Goal: Information Seeking & Learning: Learn about a topic

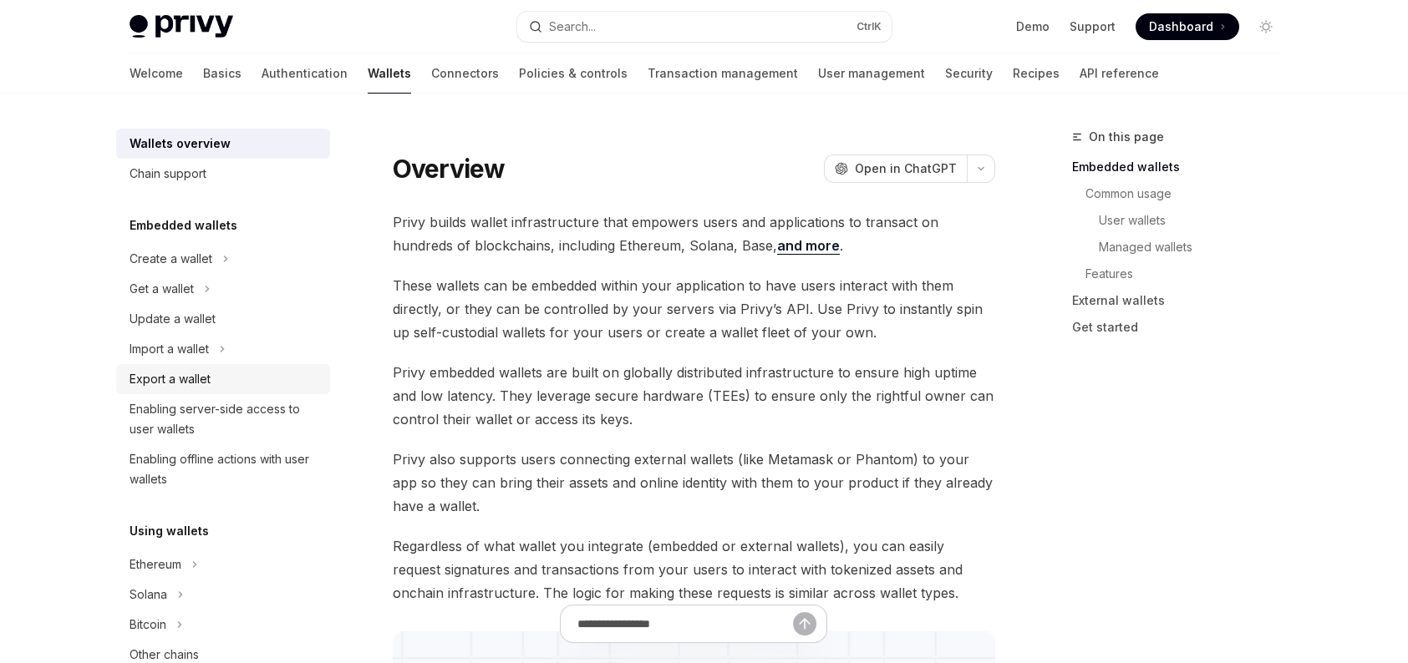
scroll to position [251, 0]
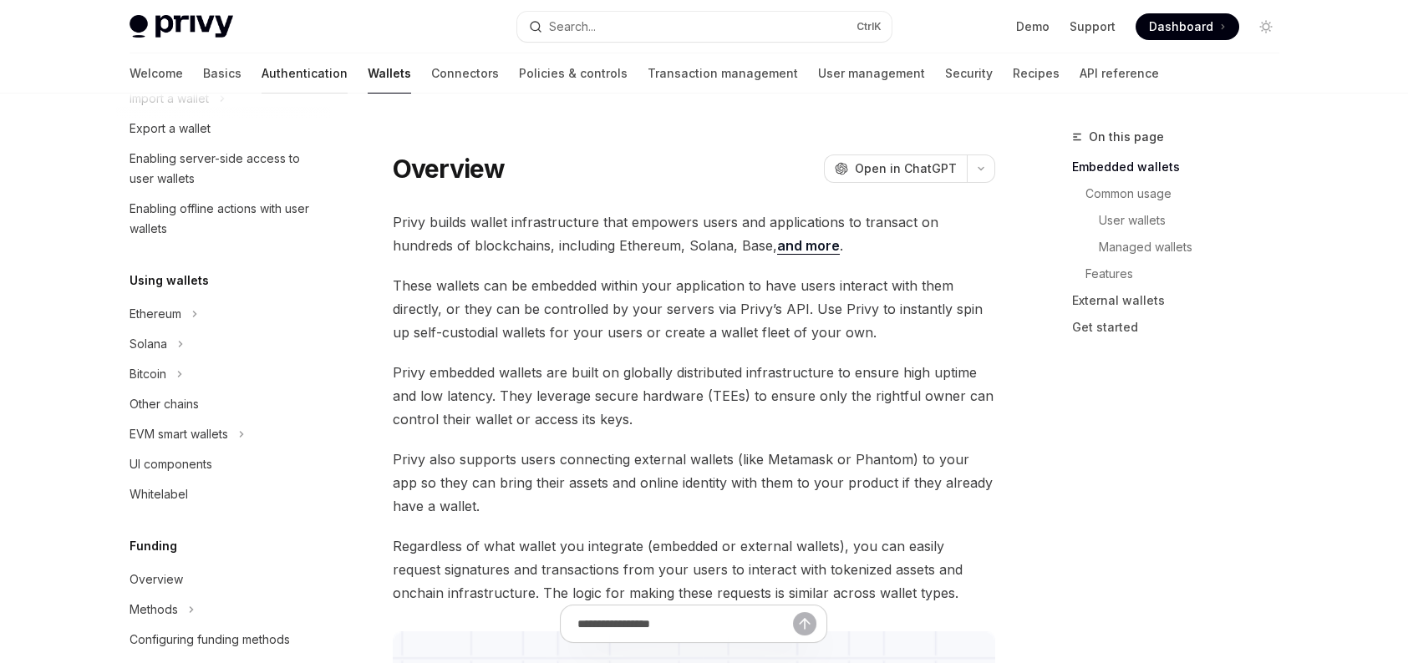
click at [262, 78] on link "Authentication" at bounding box center [305, 73] width 86 height 40
click at [262, 73] on link "Authentication" at bounding box center [305, 73] width 86 height 40
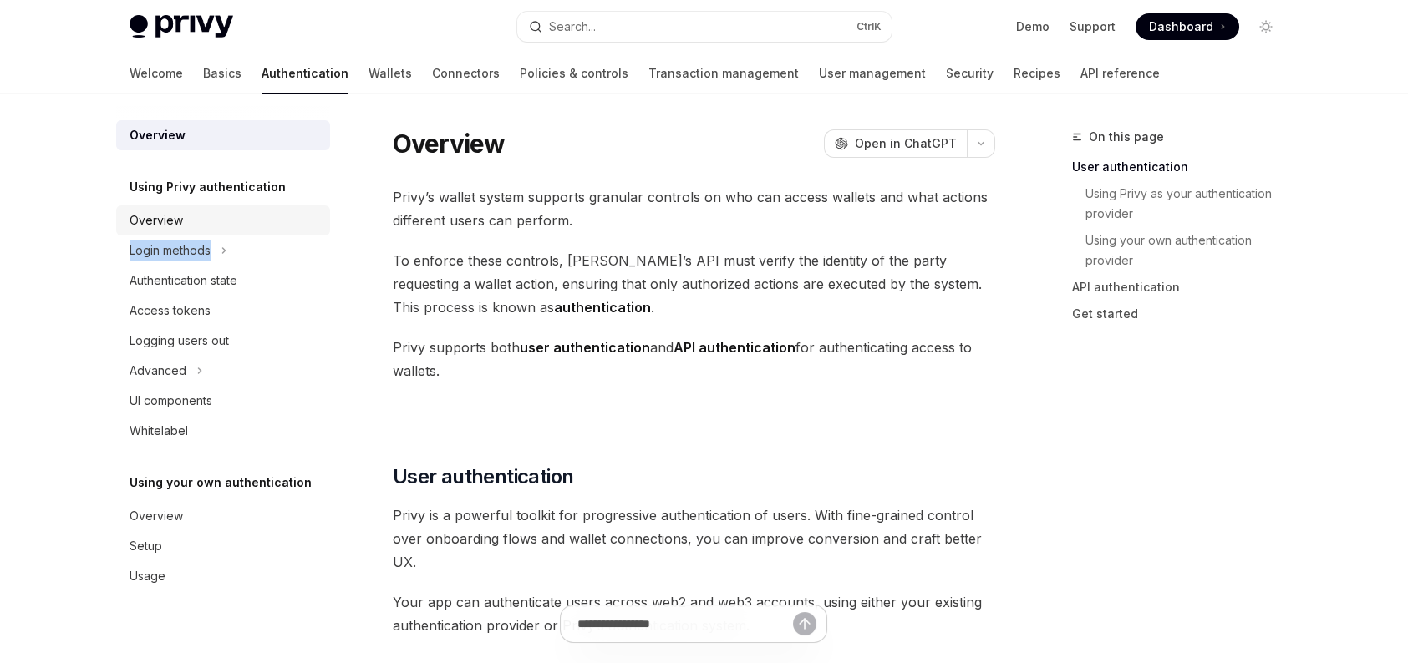
drag, startPoint x: 222, startPoint y: 241, endPoint x: 289, endPoint y: 226, distance: 68.5
click at [289, 226] on ul "Overview Login methods Authentication state Access tokens Logging users out Adv…" at bounding box center [223, 326] width 214 height 241
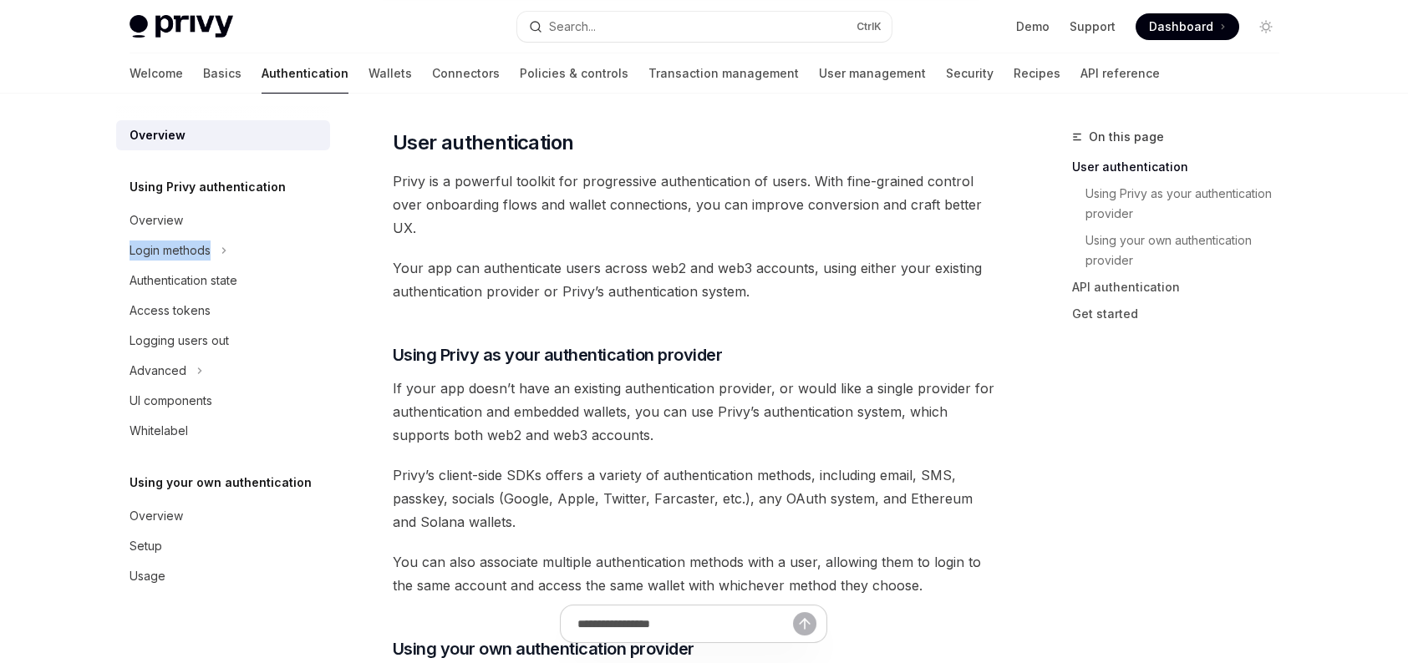
scroll to position [418, 0]
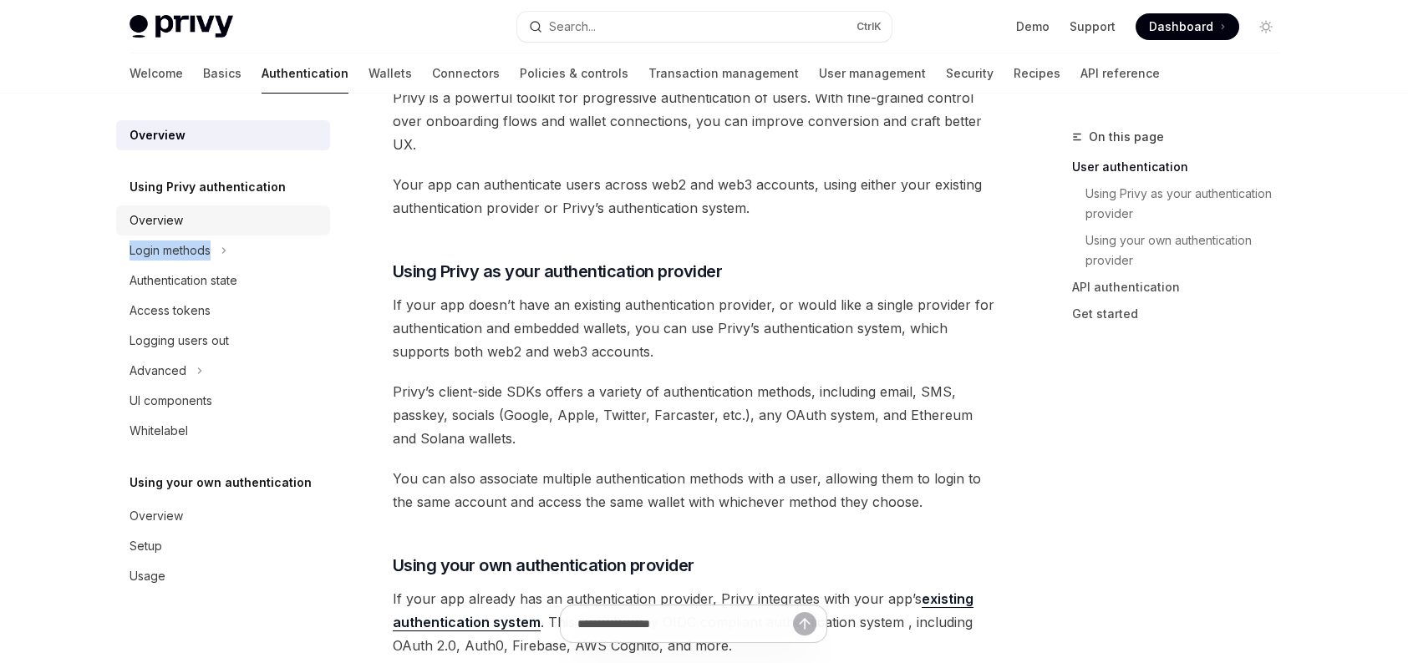
click at [206, 219] on div "Overview" at bounding box center [225, 221] width 190 height 20
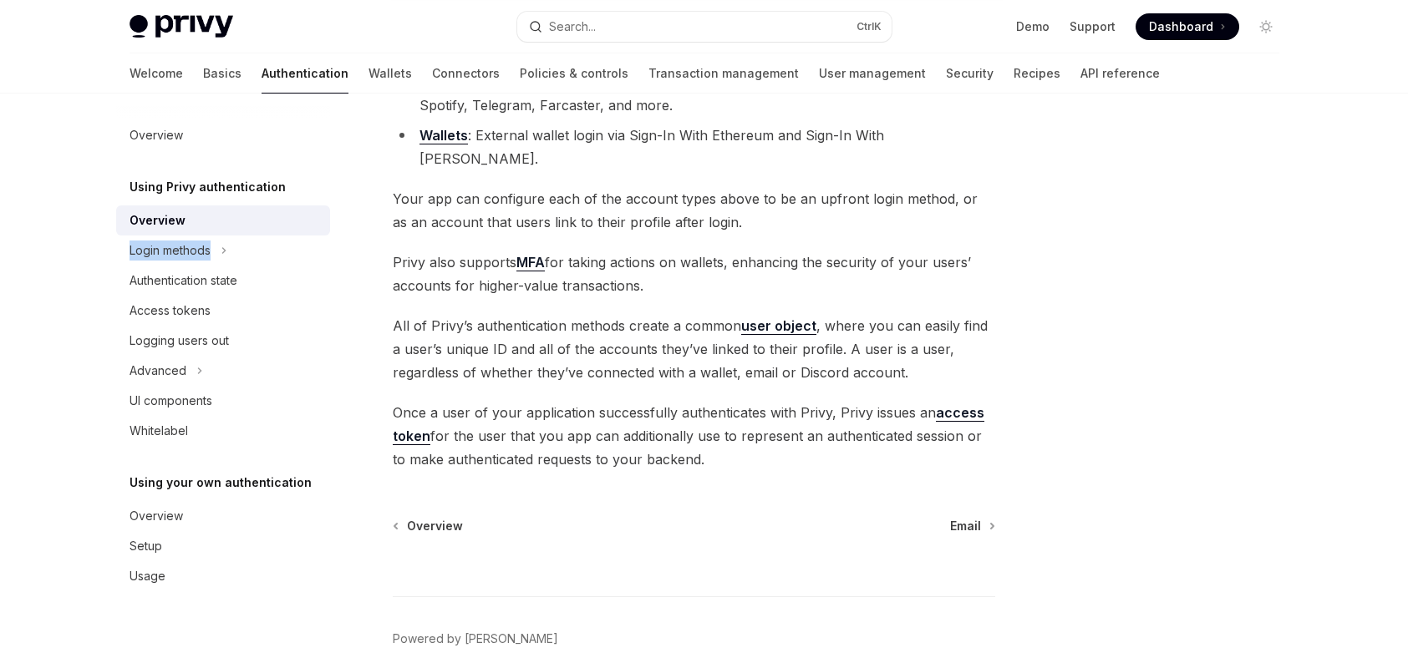
scroll to position [264, 0]
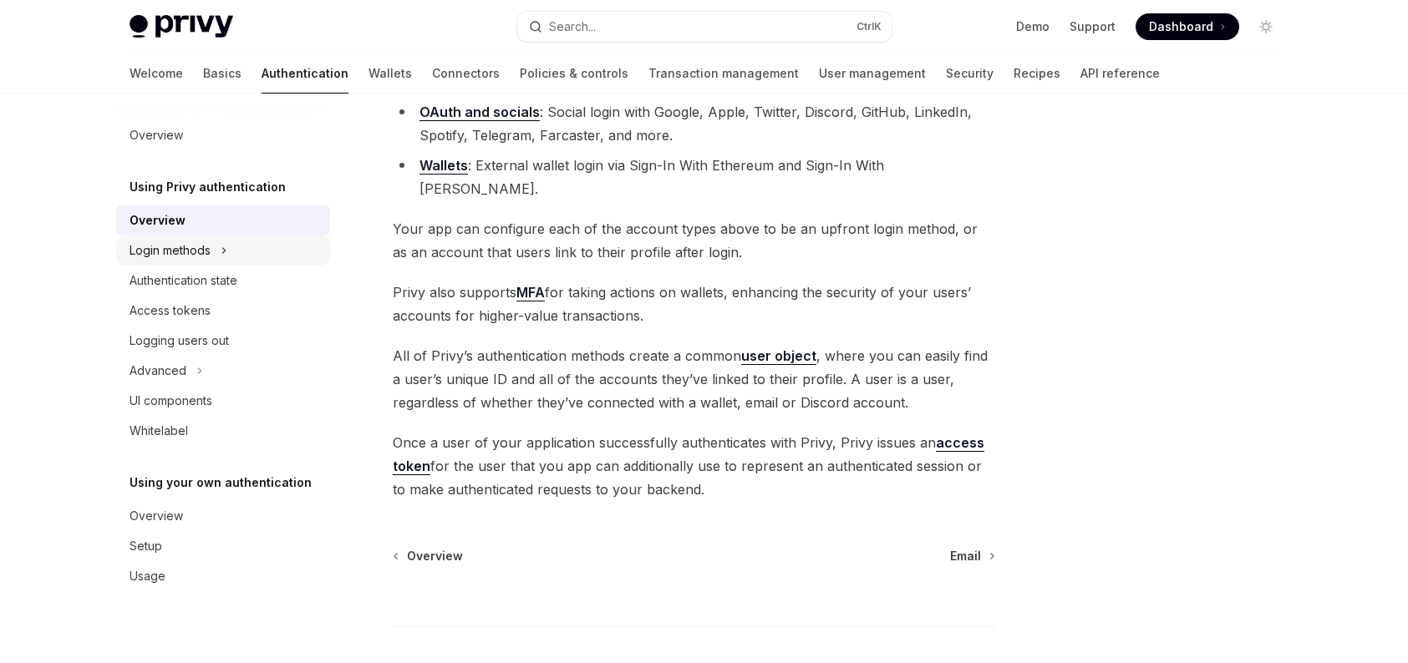
click at [222, 259] on icon at bounding box center [224, 251] width 7 height 20
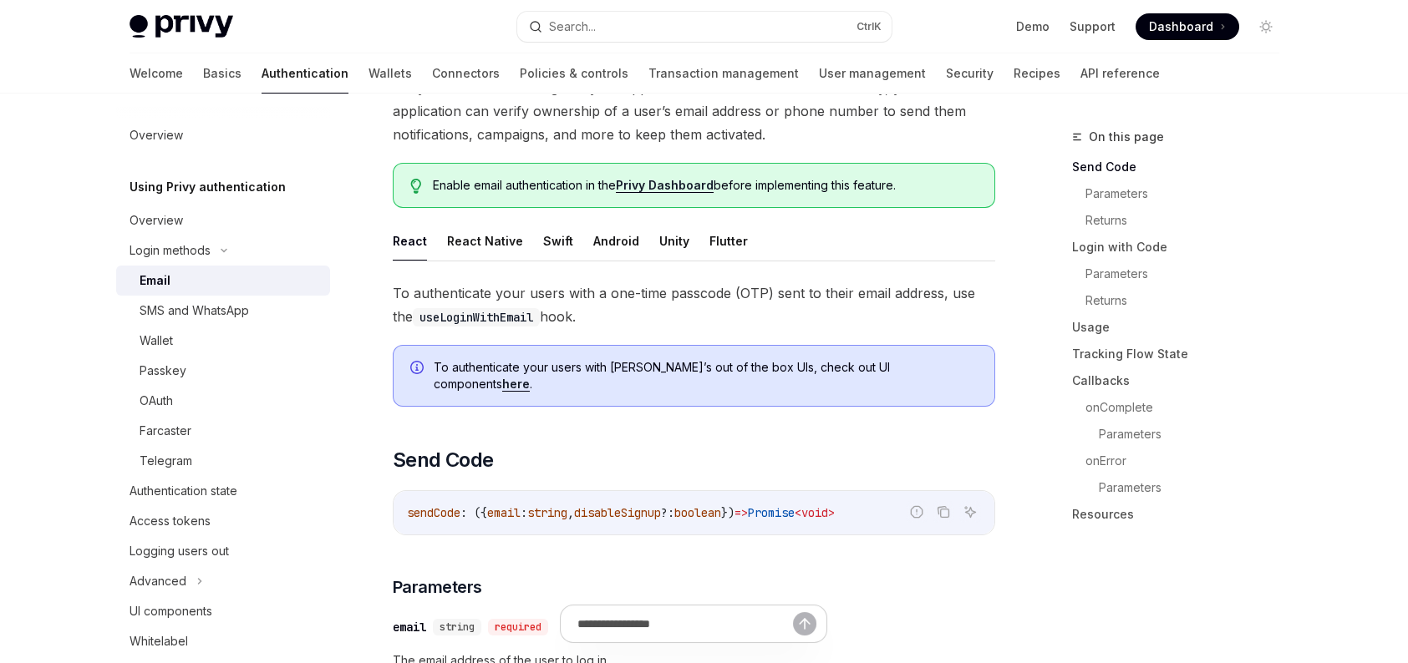
scroll to position [167, 0]
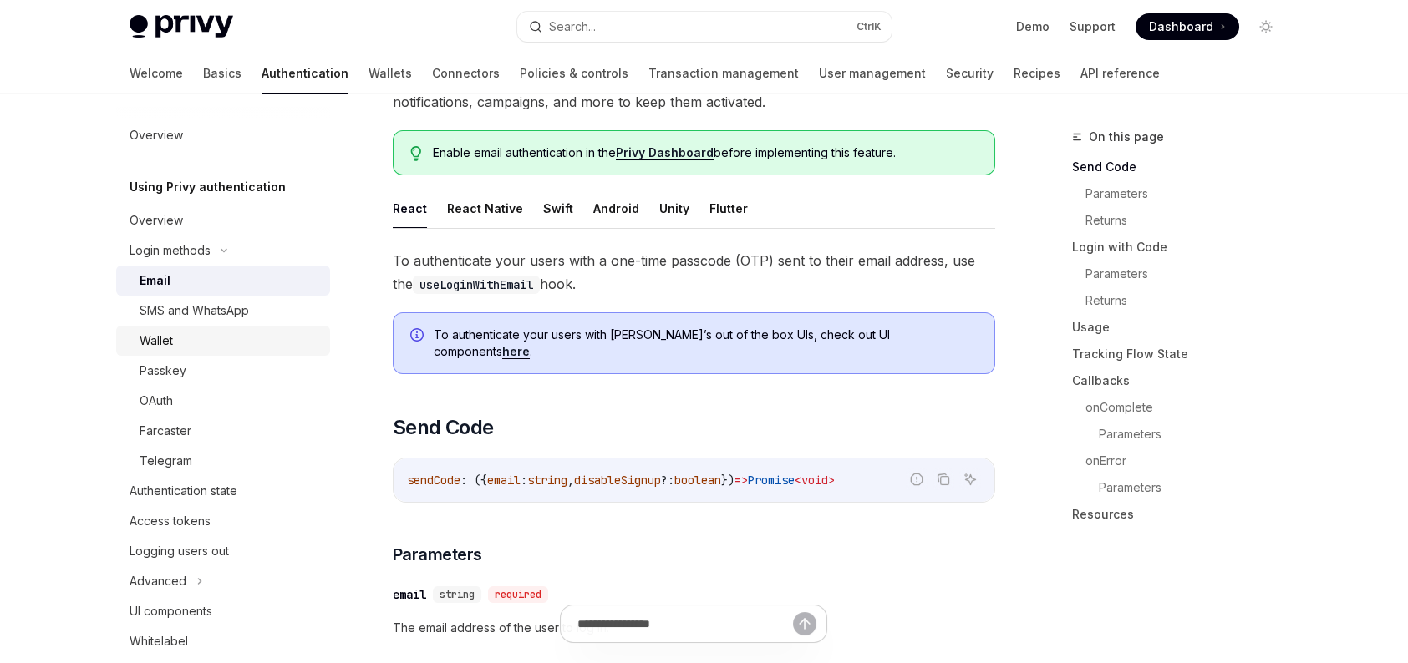
click at [279, 348] on div "Wallet" at bounding box center [230, 341] width 180 height 20
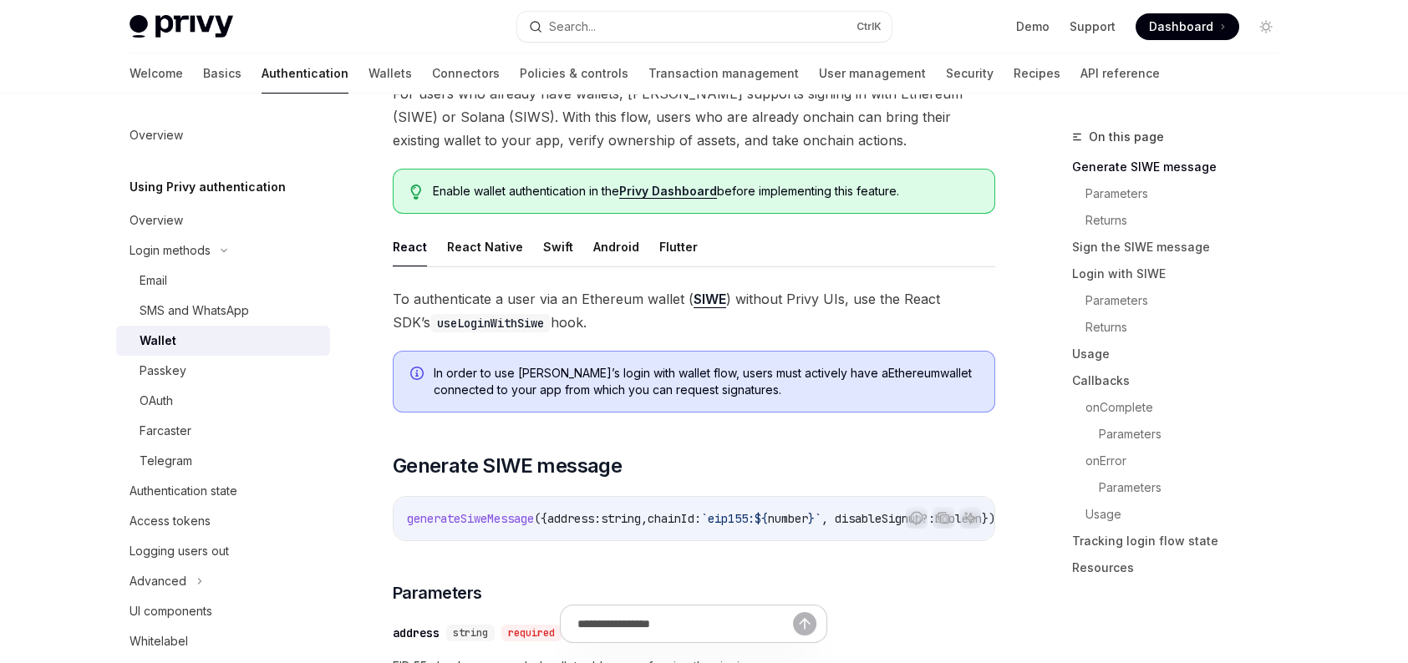
scroll to position [167, 0]
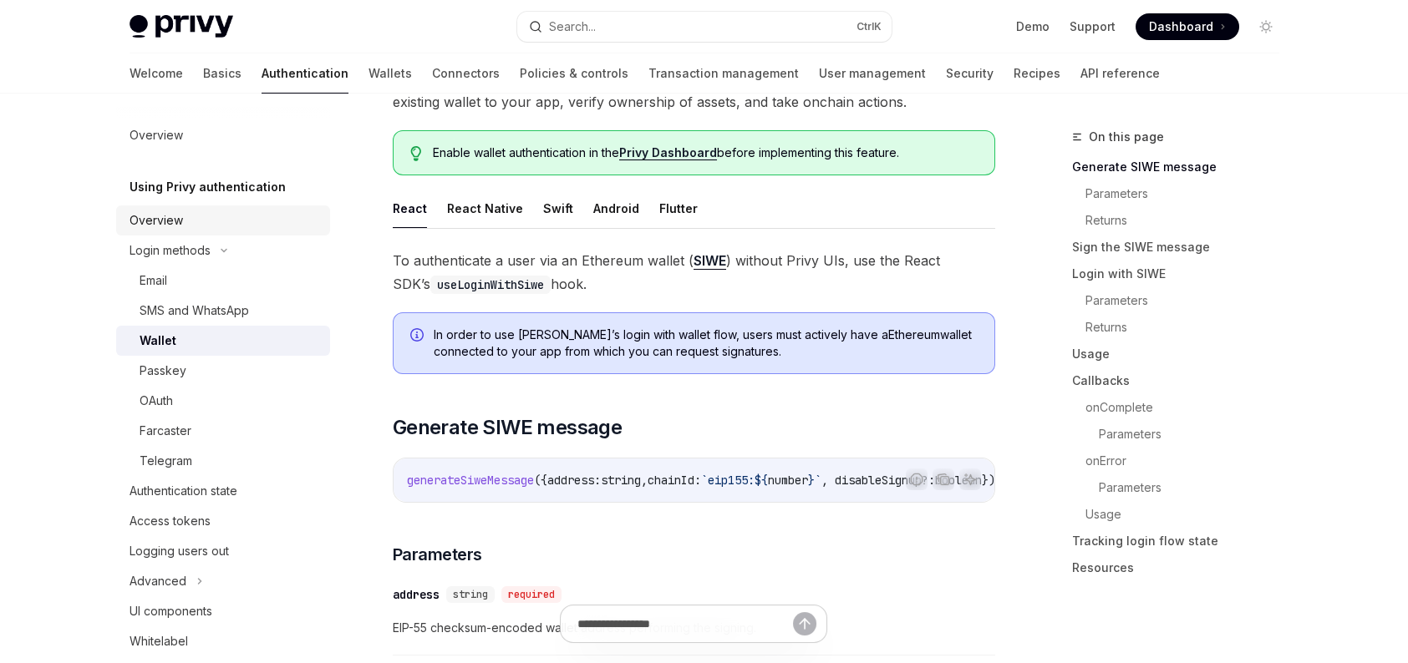
click at [188, 229] on div "Overview" at bounding box center [225, 221] width 190 height 20
click at [168, 228] on div "Overview" at bounding box center [156, 221] width 53 height 20
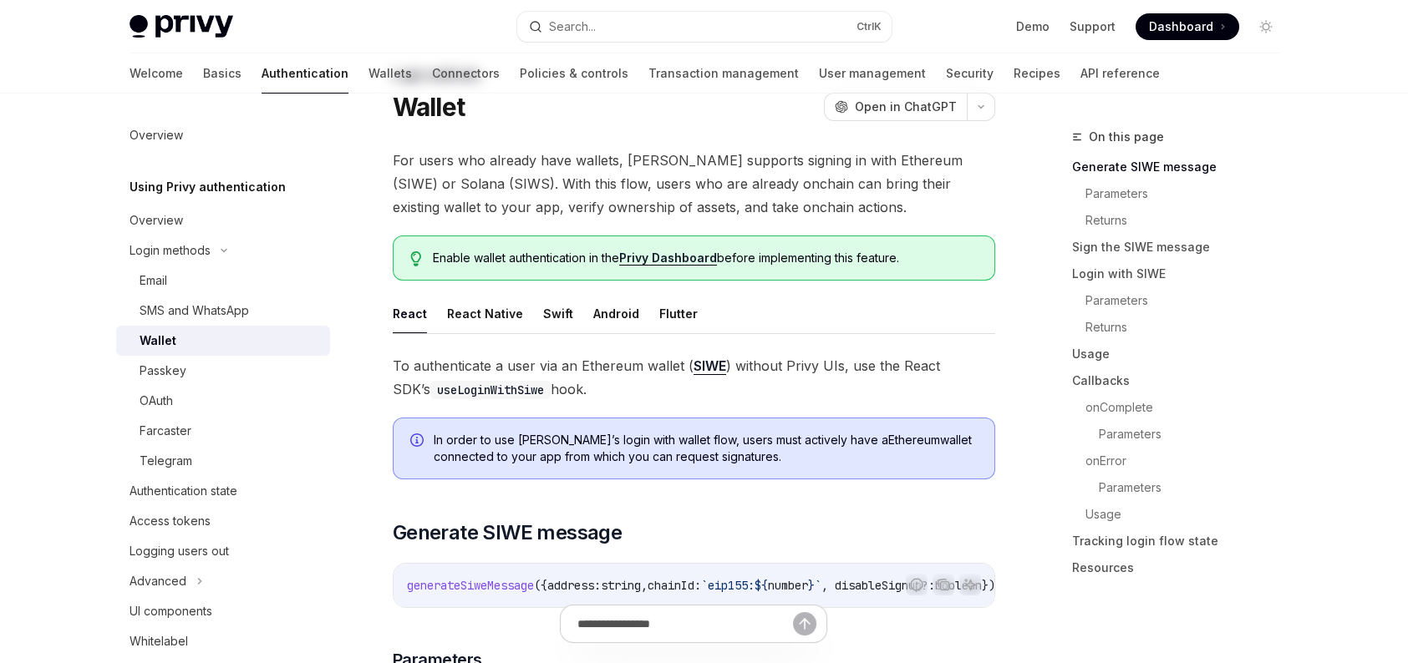
scroll to position [0, 0]
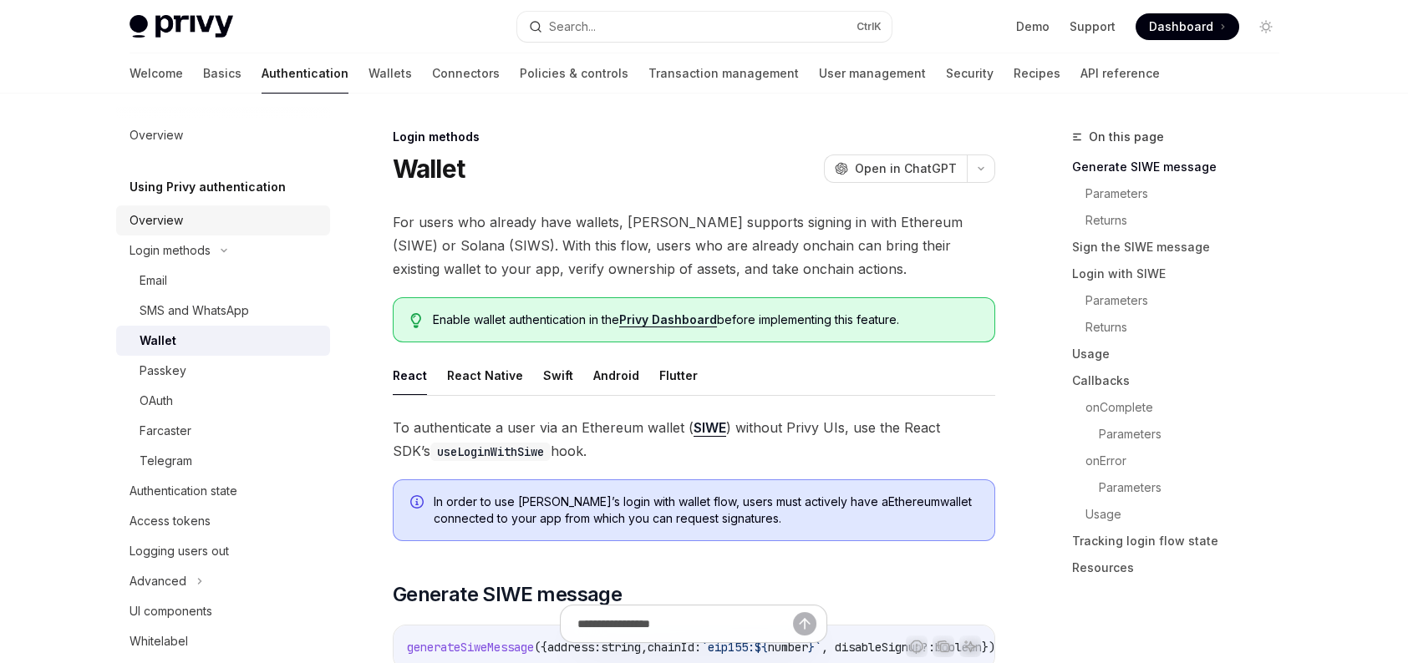
click at [160, 226] on div "Overview" at bounding box center [156, 221] width 53 height 20
click at [170, 211] on div "Overview" at bounding box center [156, 221] width 53 height 20
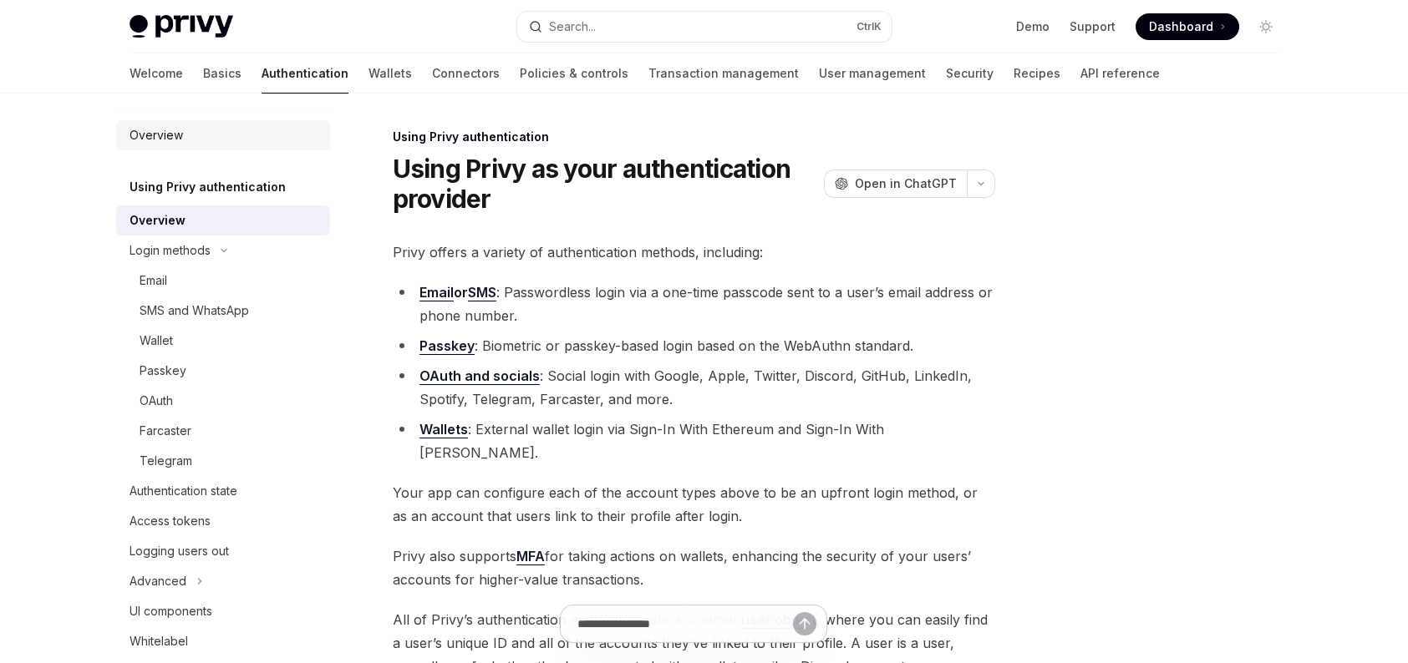
click at [198, 144] on div "Overview" at bounding box center [225, 135] width 190 height 20
type textarea "*"
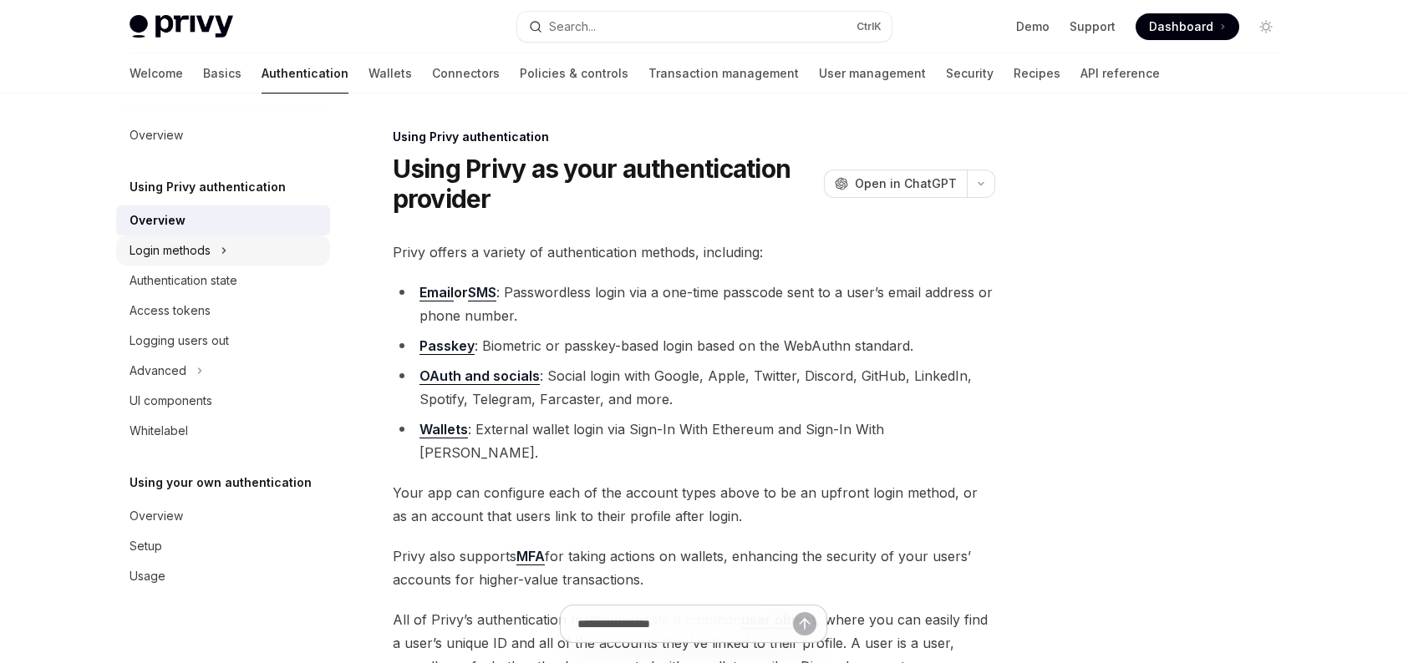
click at [193, 250] on div "Login methods" at bounding box center [170, 251] width 81 height 20
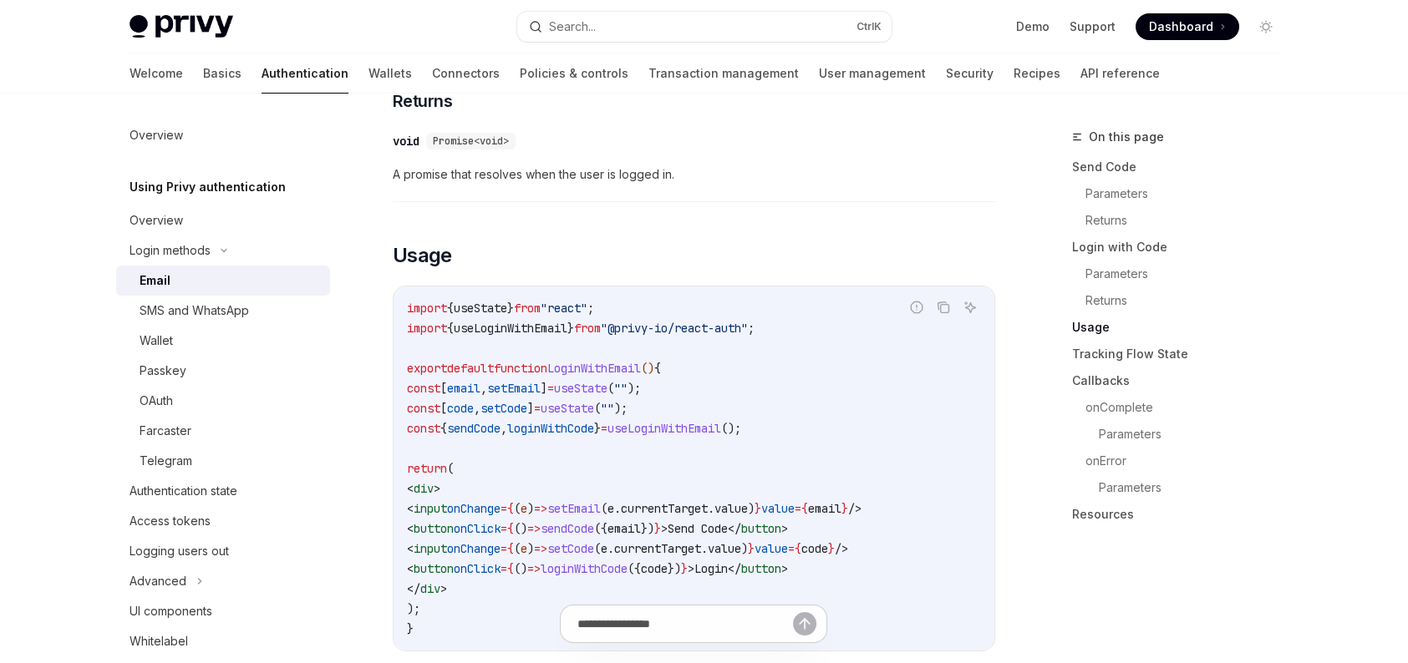
scroll to position [1420, 0]
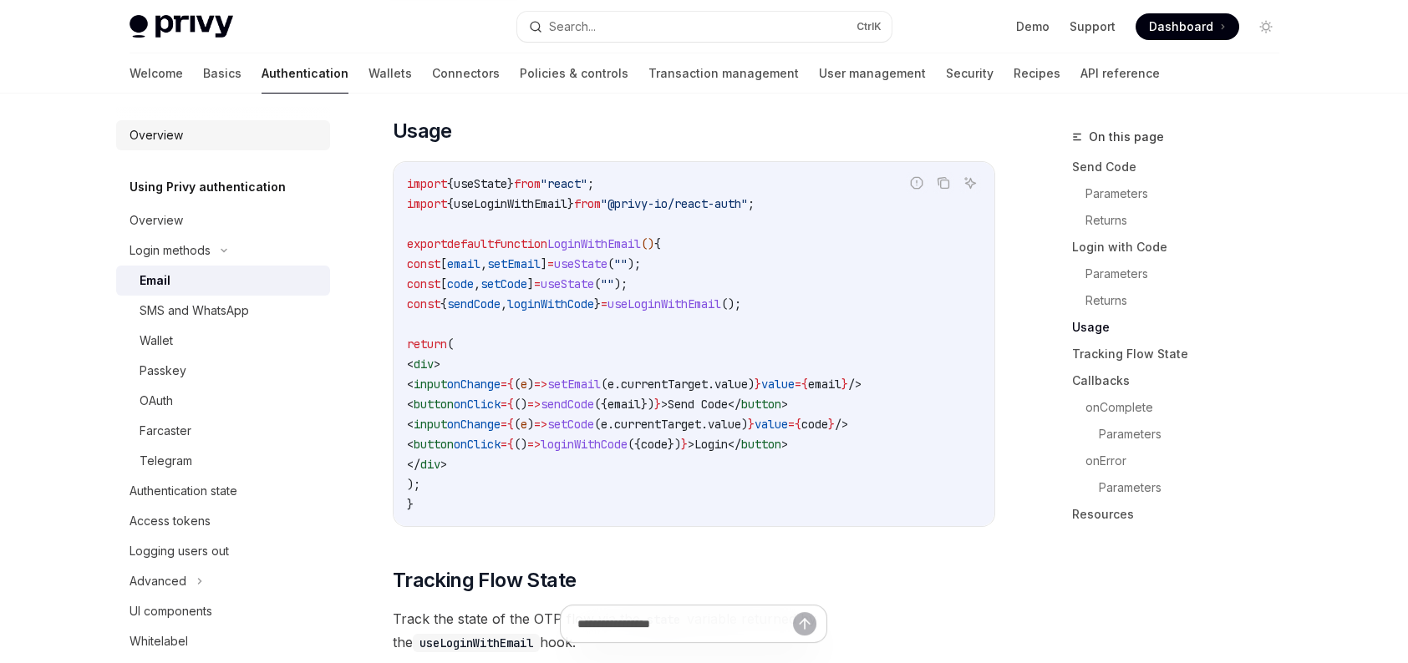
click at [194, 148] on link "Overview" at bounding box center [223, 135] width 214 height 30
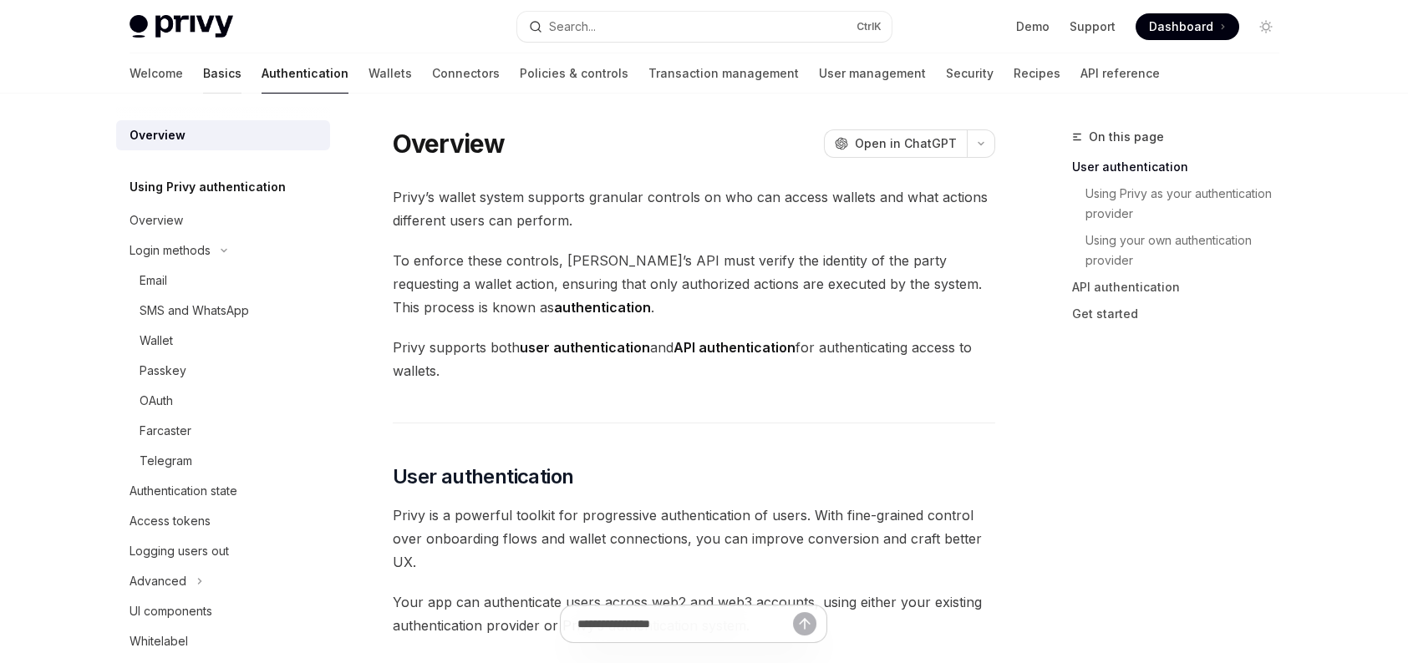
click at [203, 79] on link "Basics" at bounding box center [222, 73] width 38 height 40
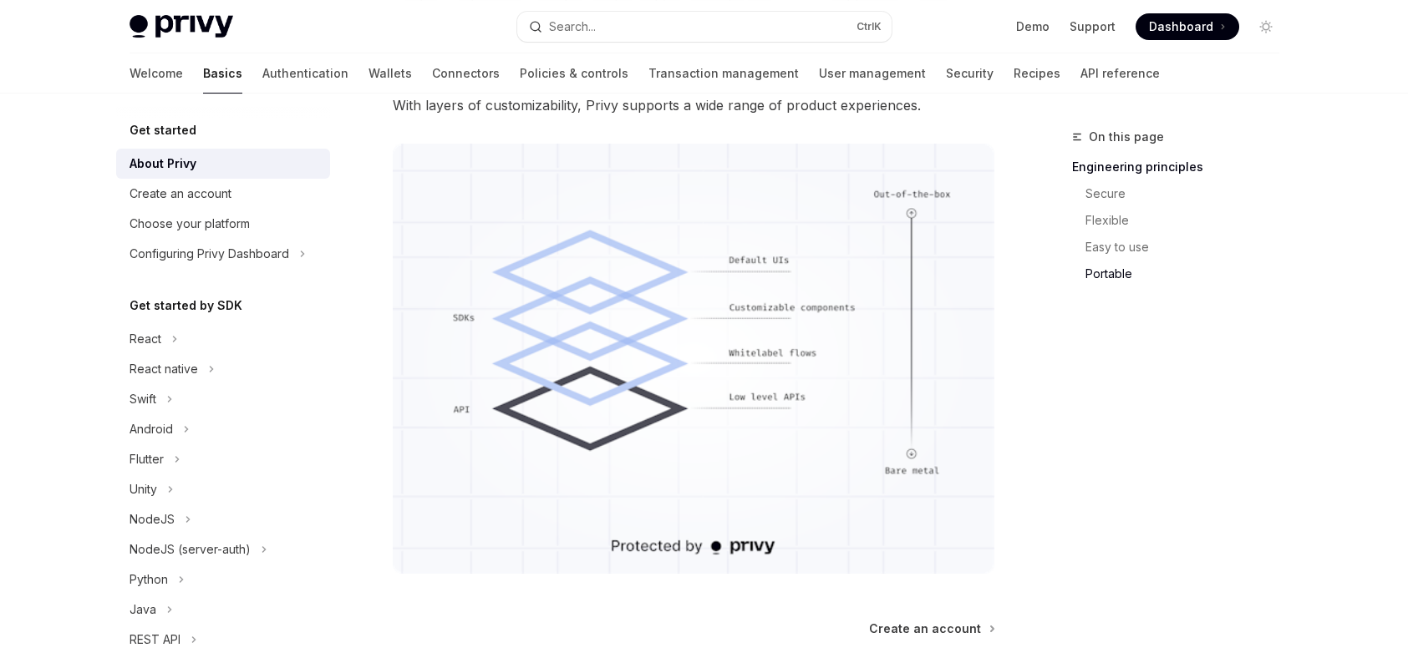
scroll to position [1542, 0]
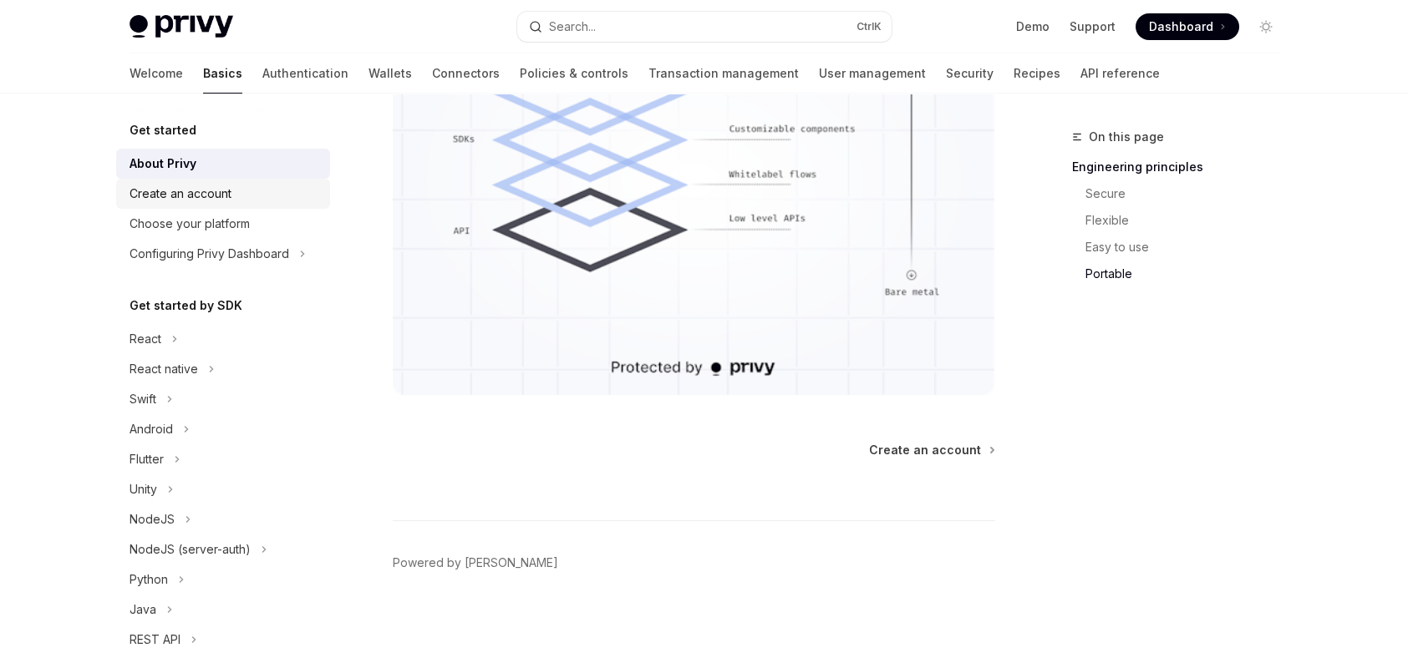
click at [141, 204] on link "Create an account" at bounding box center [223, 194] width 214 height 30
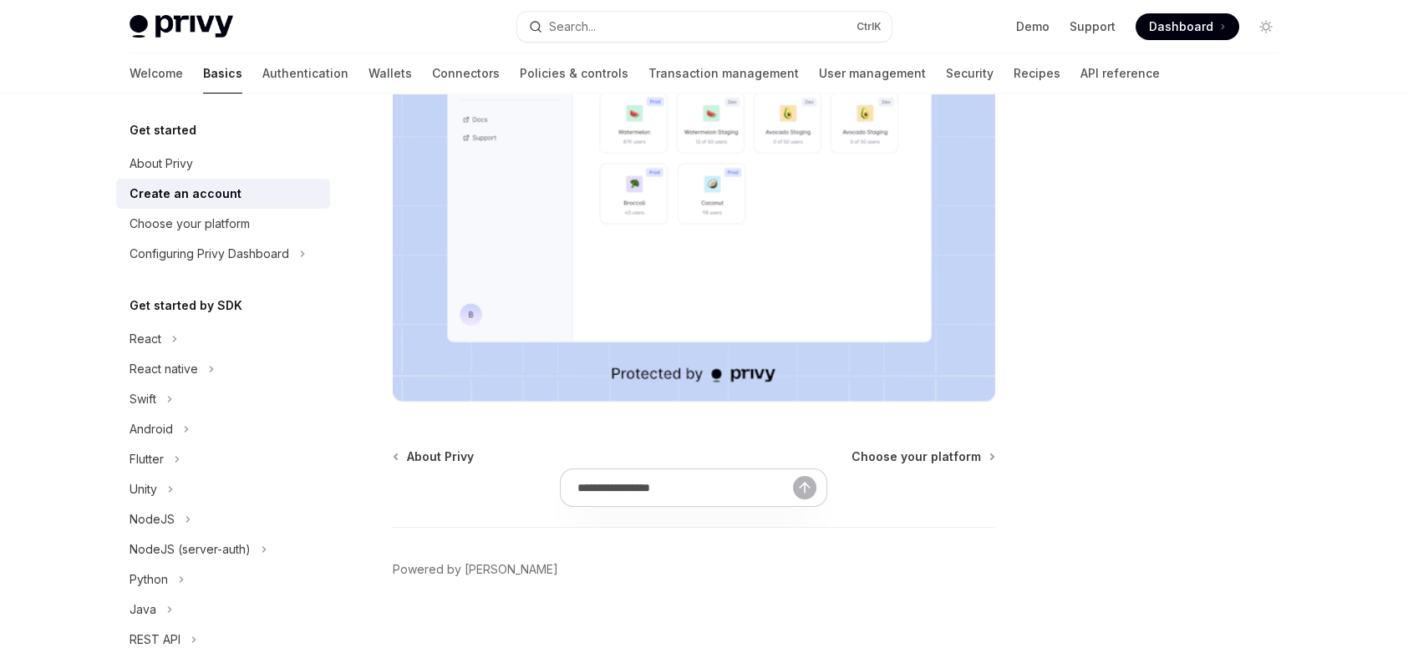
scroll to position [407, 0]
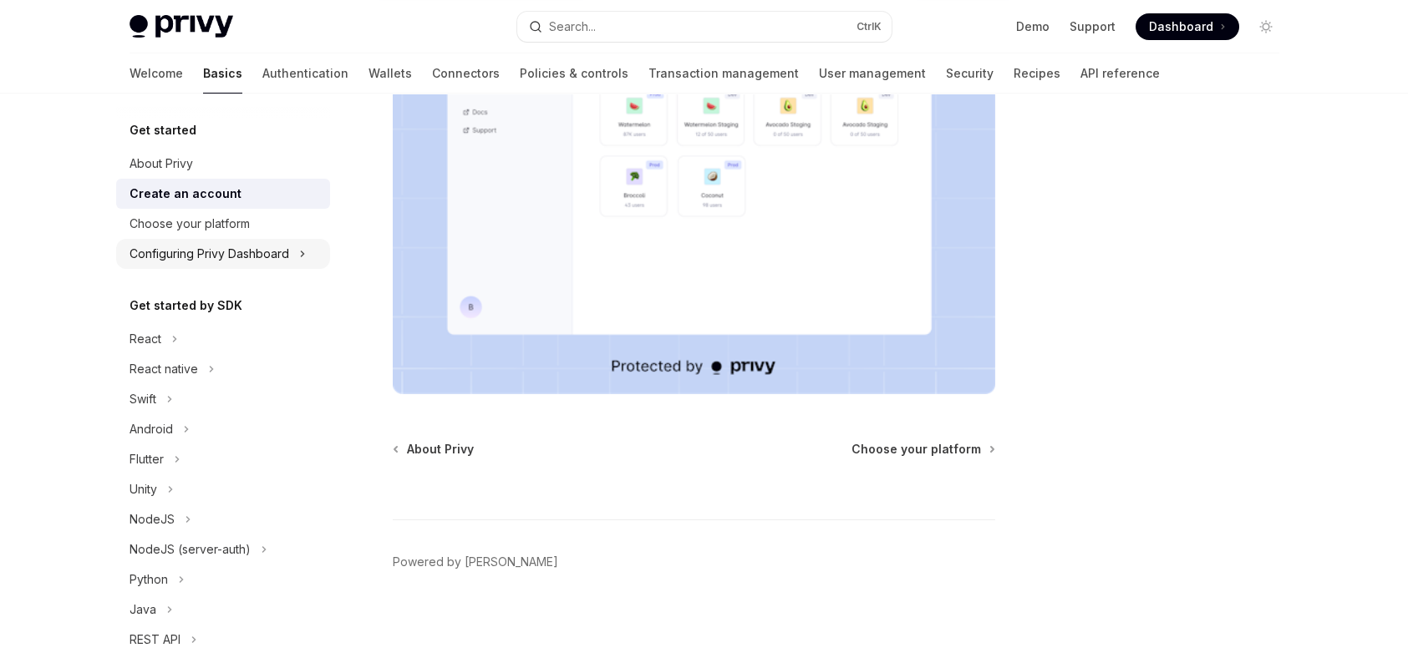
click at [231, 251] on div "Configuring Privy Dashboard" at bounding box center [210, 254] width 160 height 20
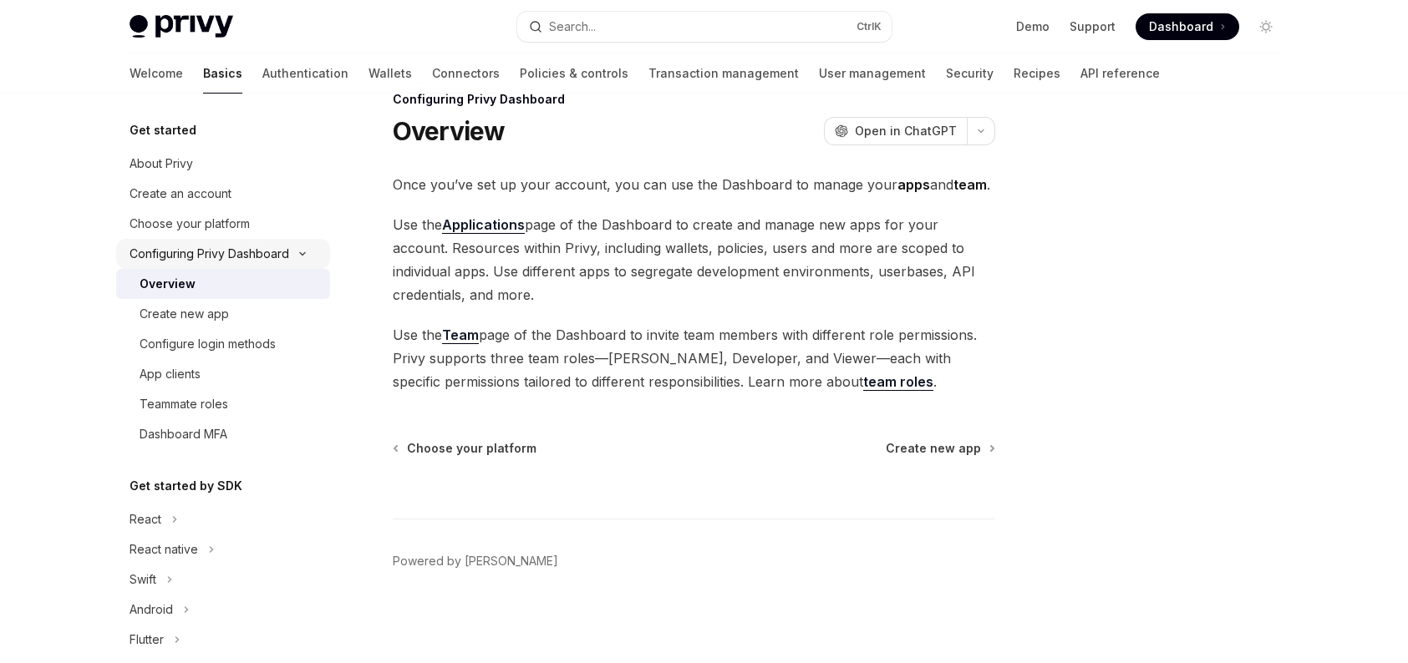
scroll to position [37, 0]
click at [225, 352] on div "Configure login methods" at bounding box center [208, 344] width 136 height 20
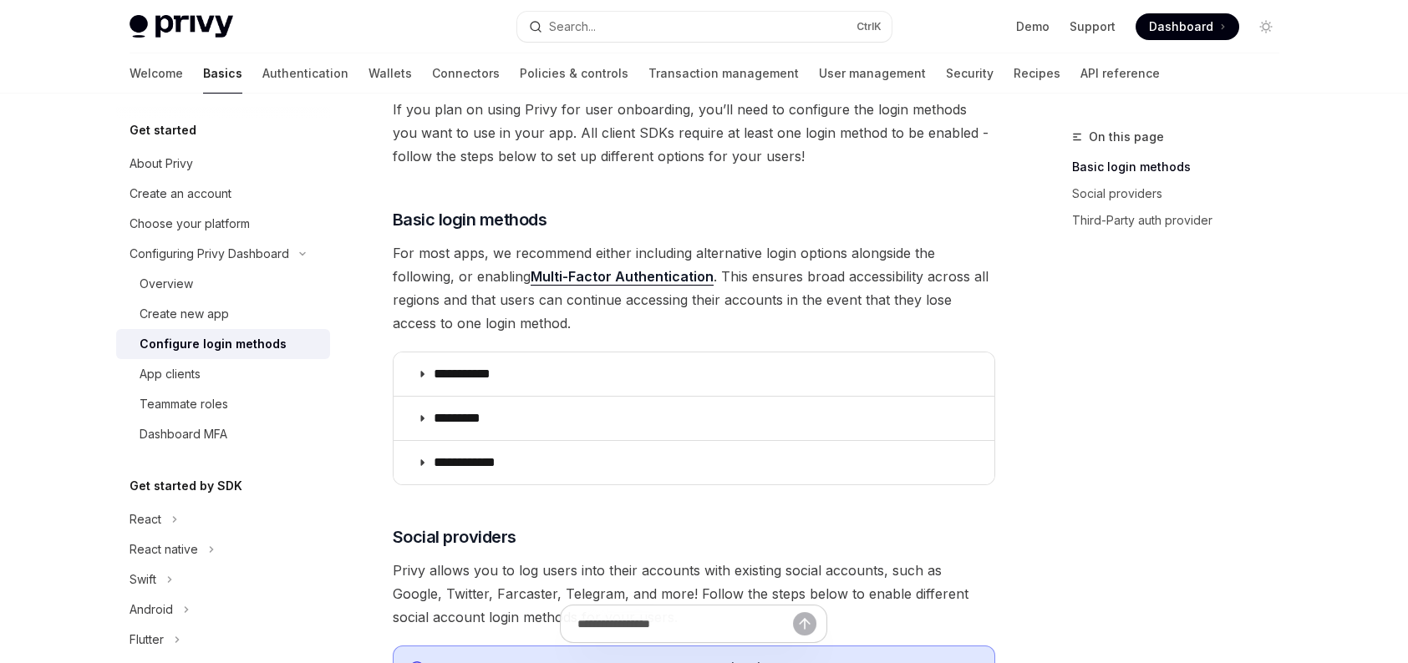
scroll to position [204, 0]
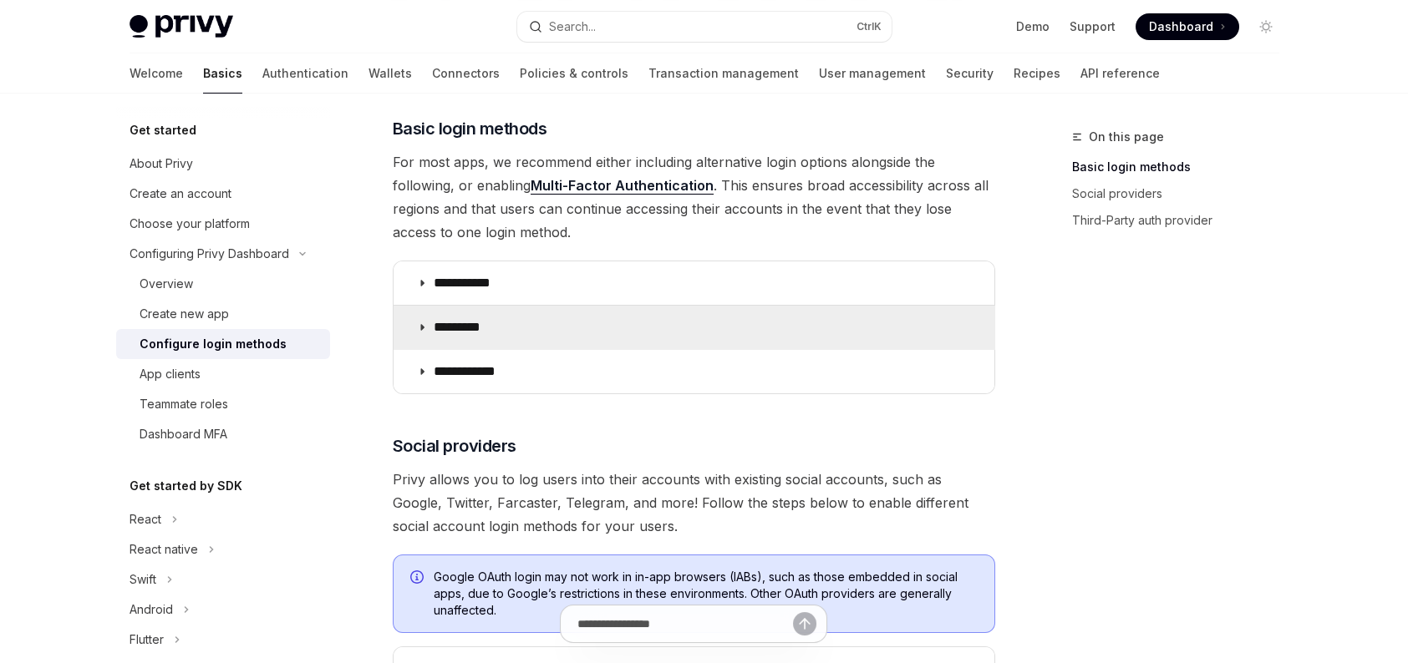
click at [552, 328] on summary "*********" at bounding box center [694, 327] width 601 height 43
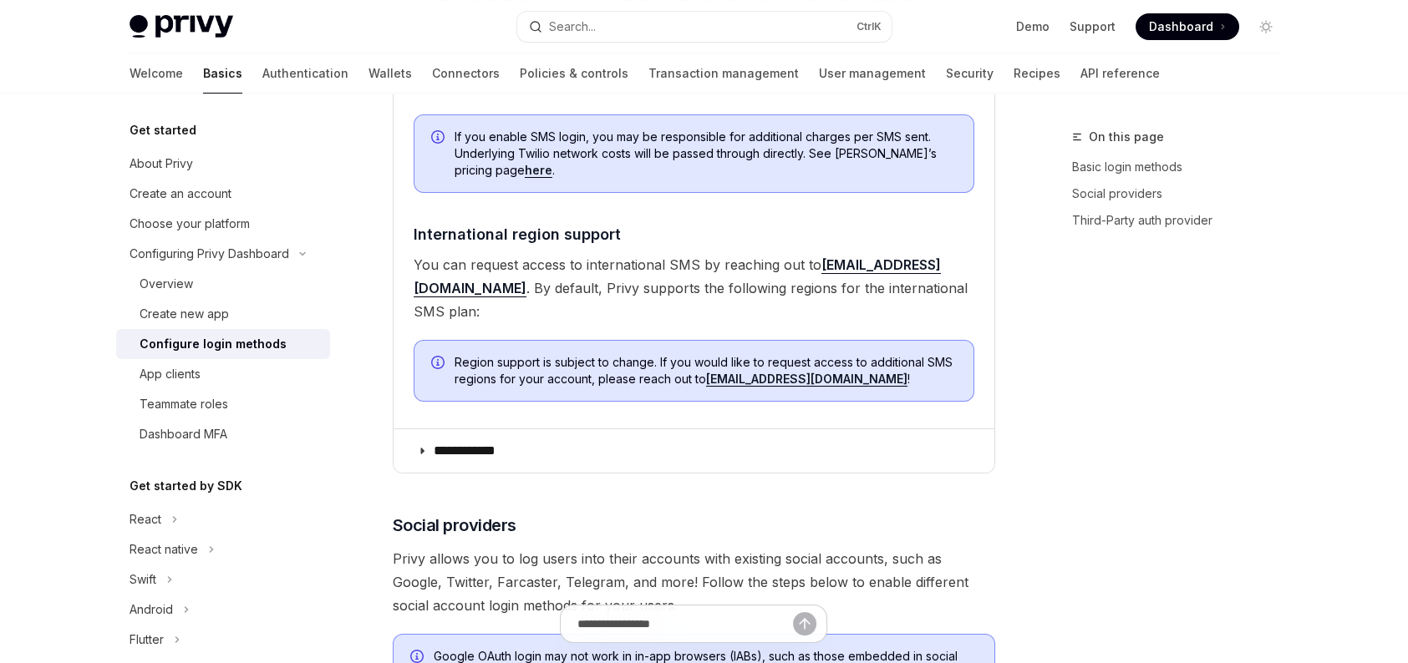
scroll to position [872, 0]
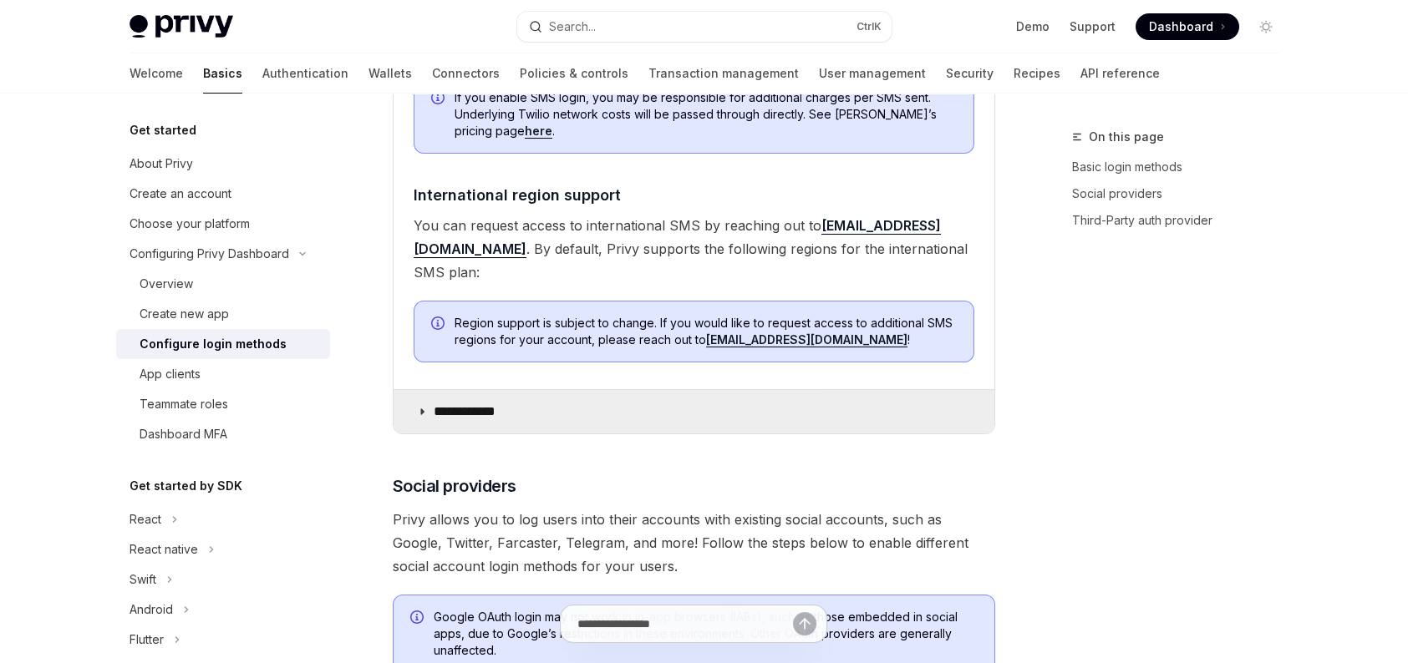
click at [515, 390] on summary "**********" at bounding box center [694, 411] width 601 height 43
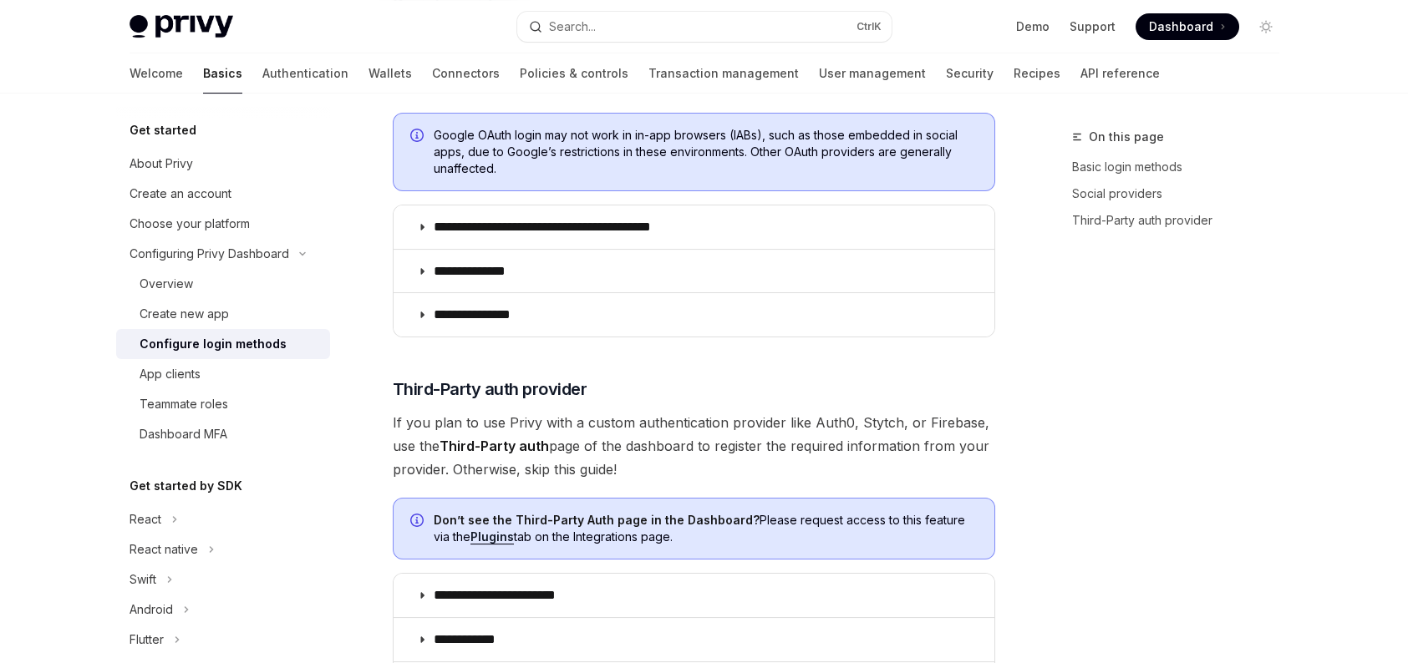
scroll to position [2042, 0]
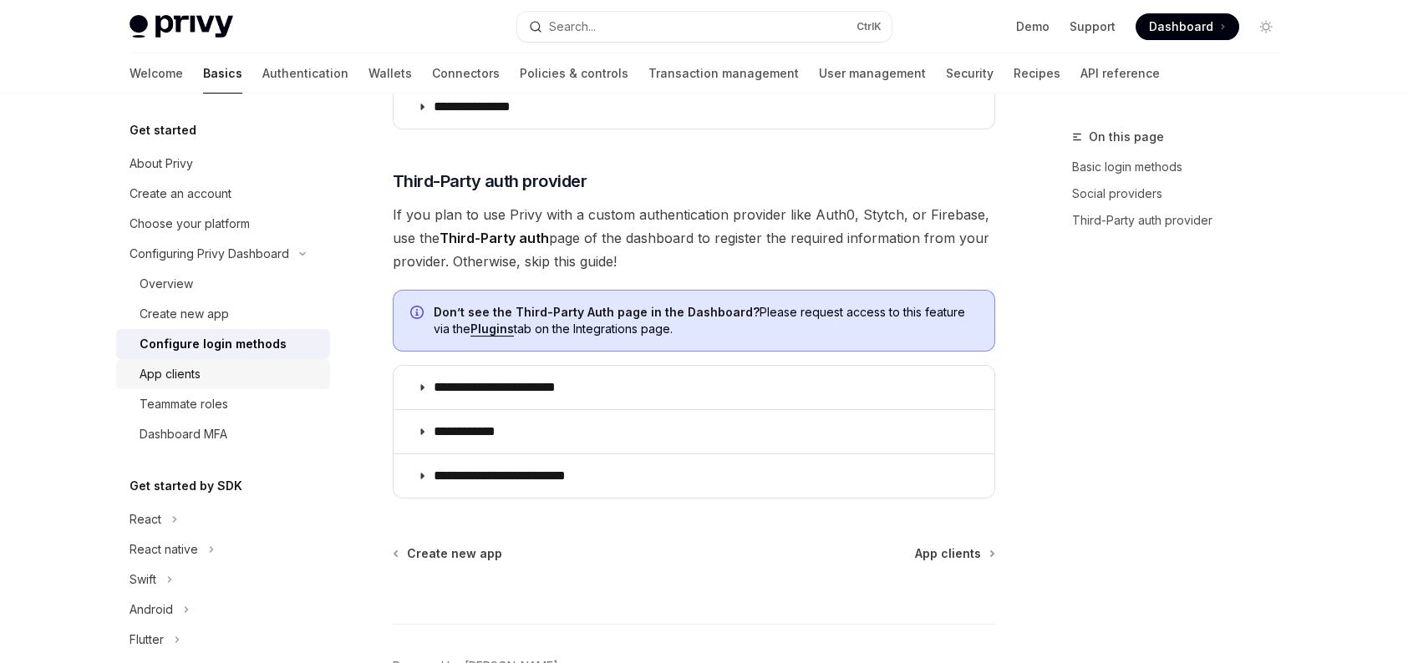
click at [247, 384] on div "App clients" at bounding box center [230, 374] width 180 height 20
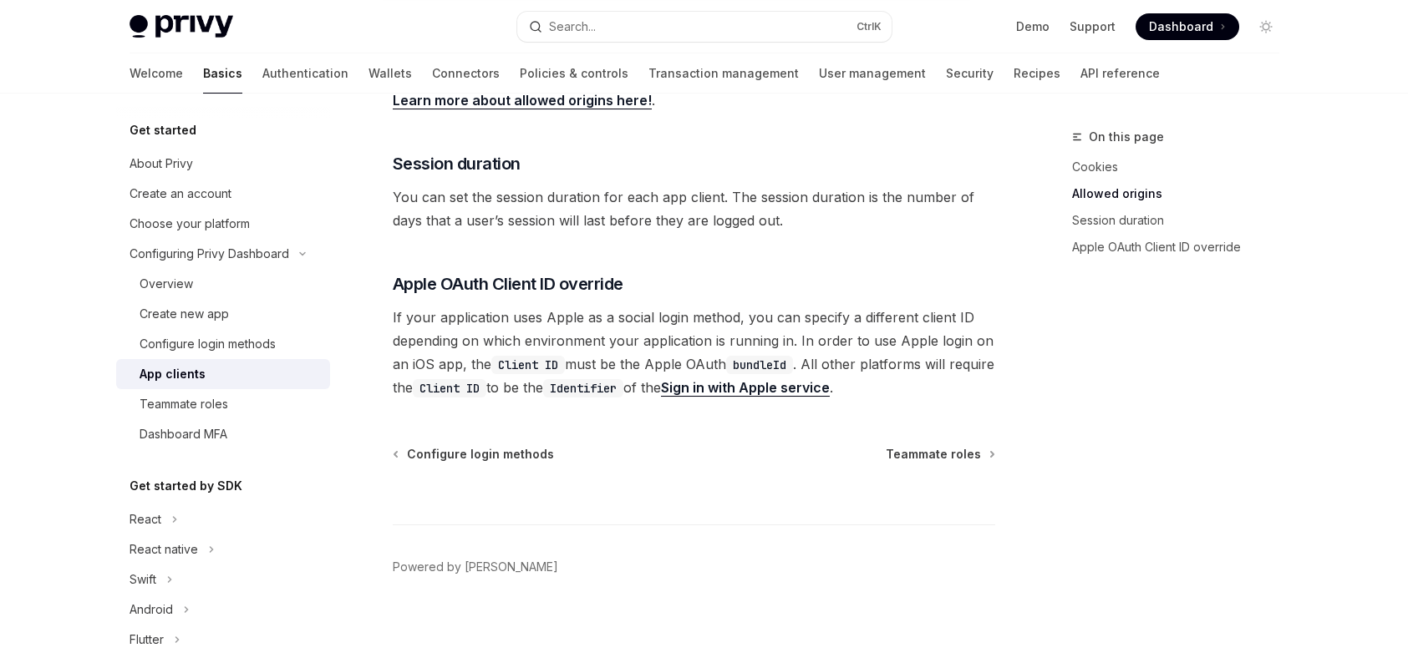
scroll to position [716, 0]
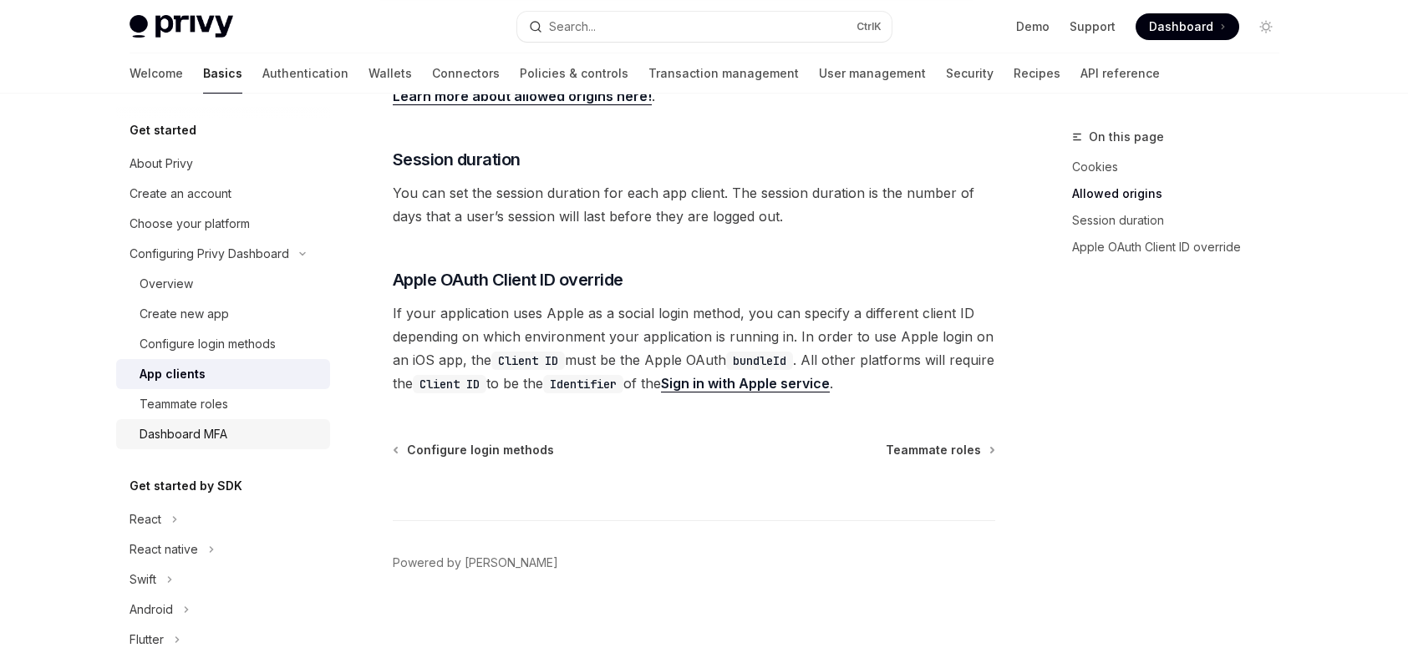
click at [242, 430] on div "Dashboard MFA" at bounding box center [230, 434] width 180 height 20
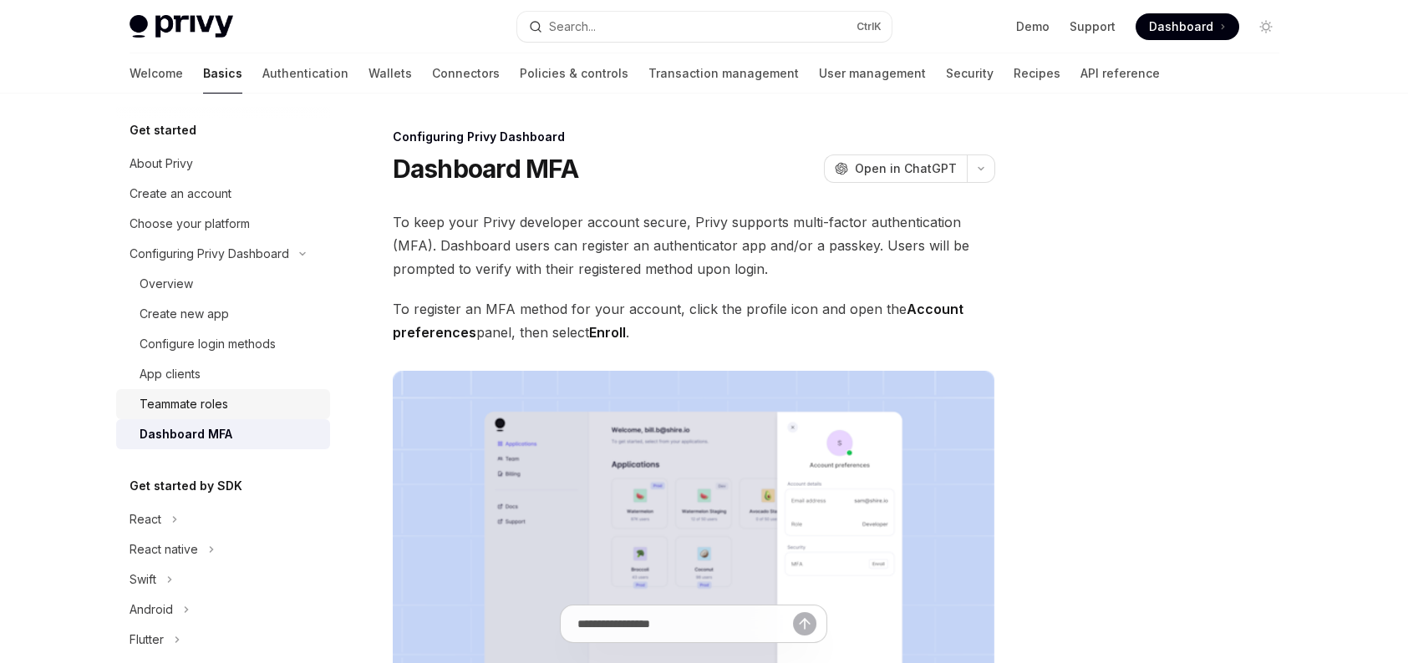
click at [242, 404] on div "Teammate roles" at bounding box center [230, 404] width 180 height 20
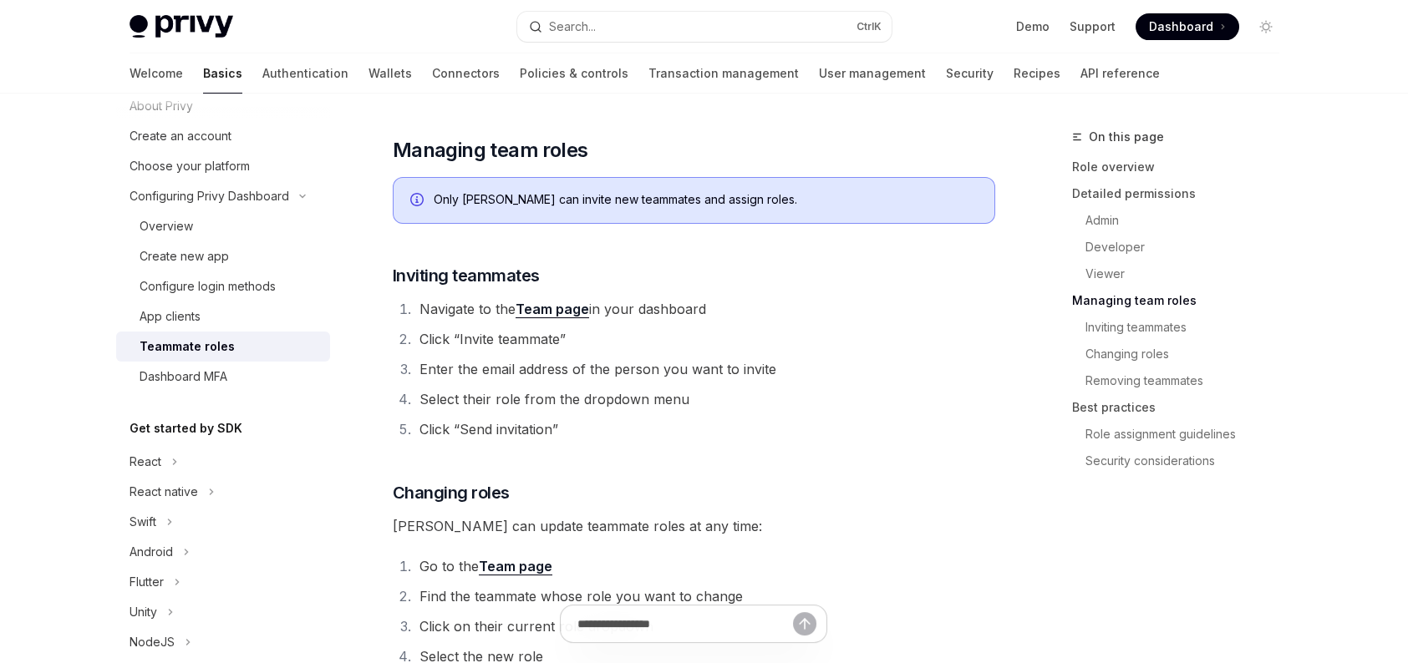
scroll to position [167, 0]
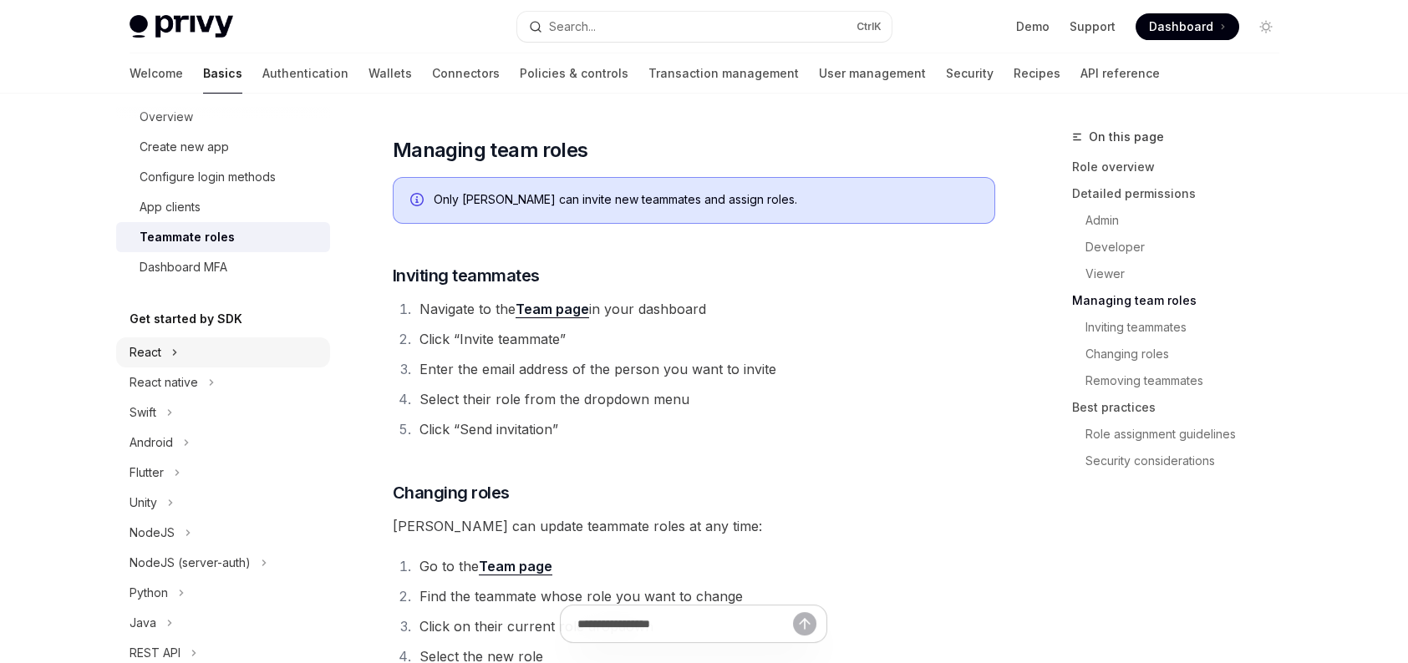
click at [207, 356] on div "React" at bounding box center [223, 353] width 214 height 30
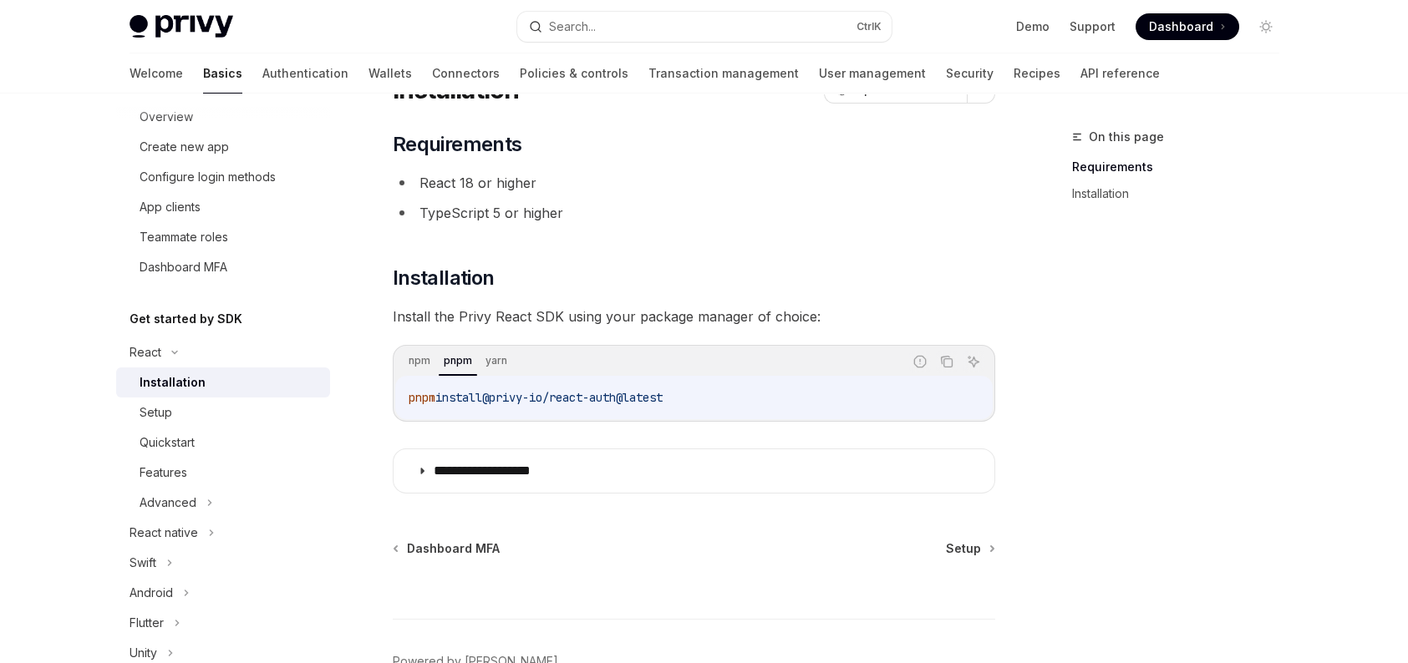
scroll to position [179, 0]
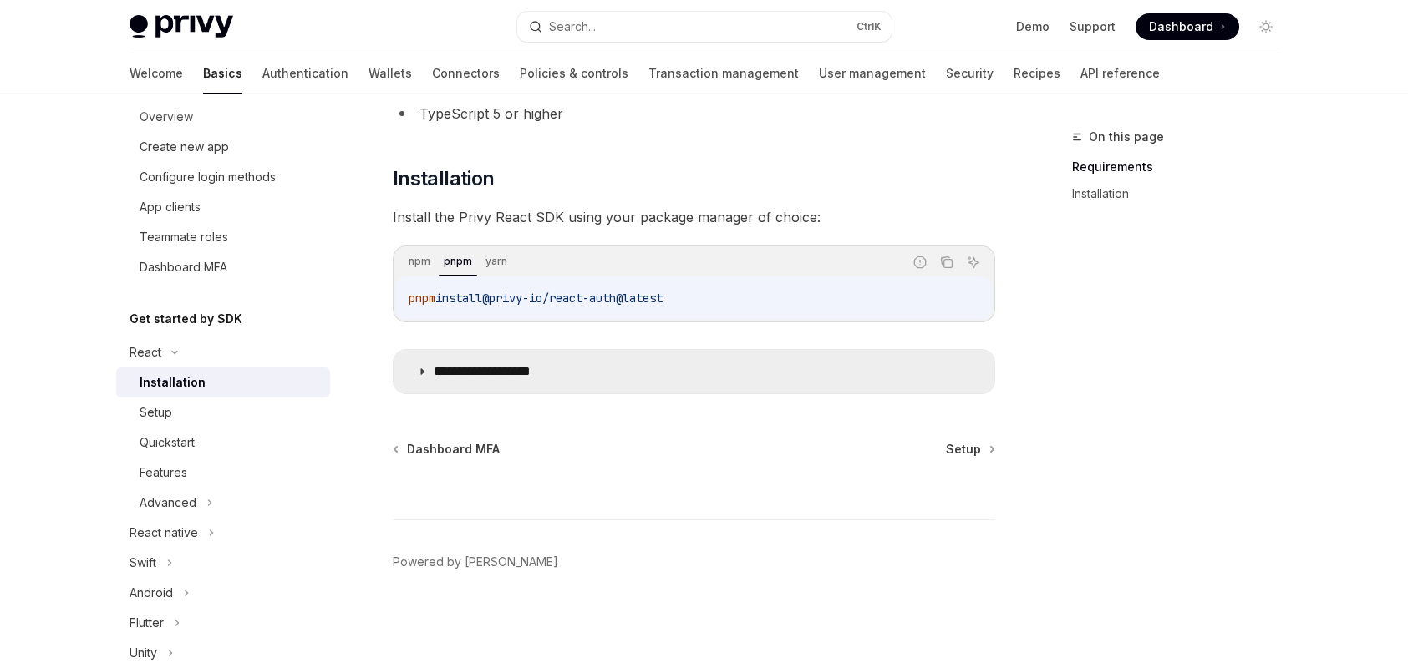
click at [538, 380] on summary "**********" at bounding box center [694, 371] width 601 height 43
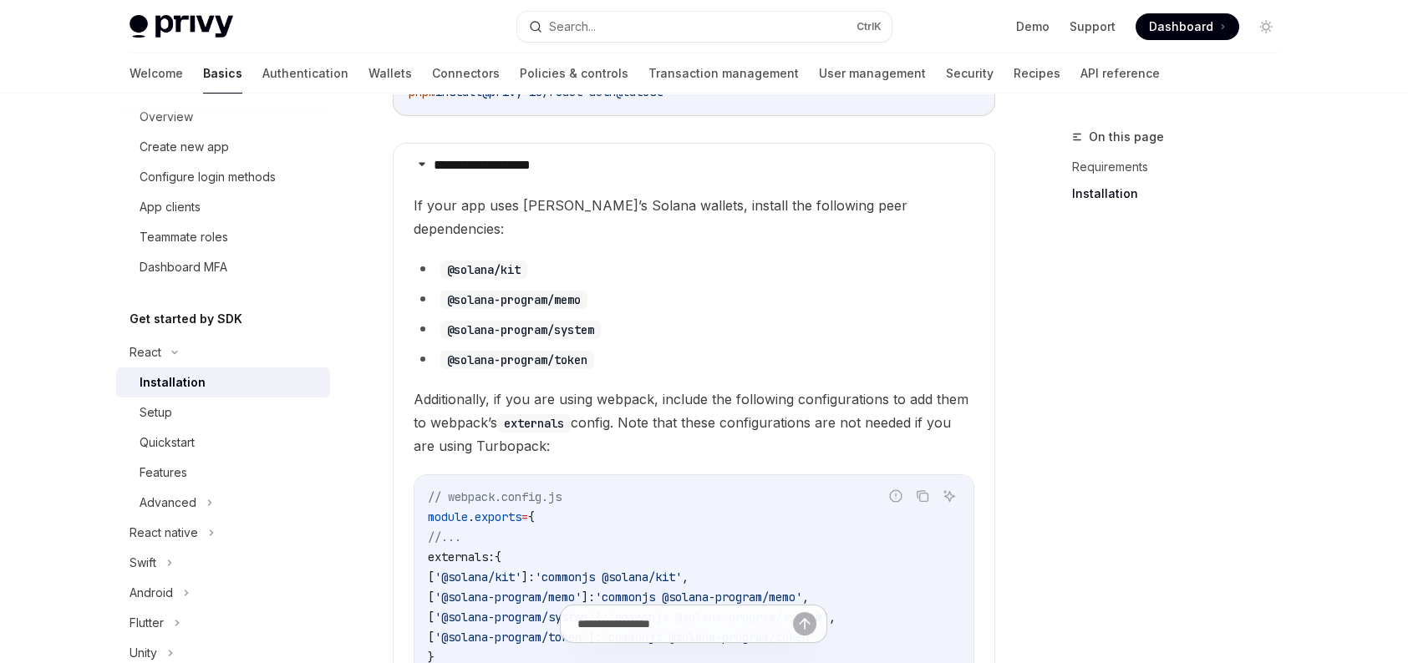
scroll to position [334, 0]
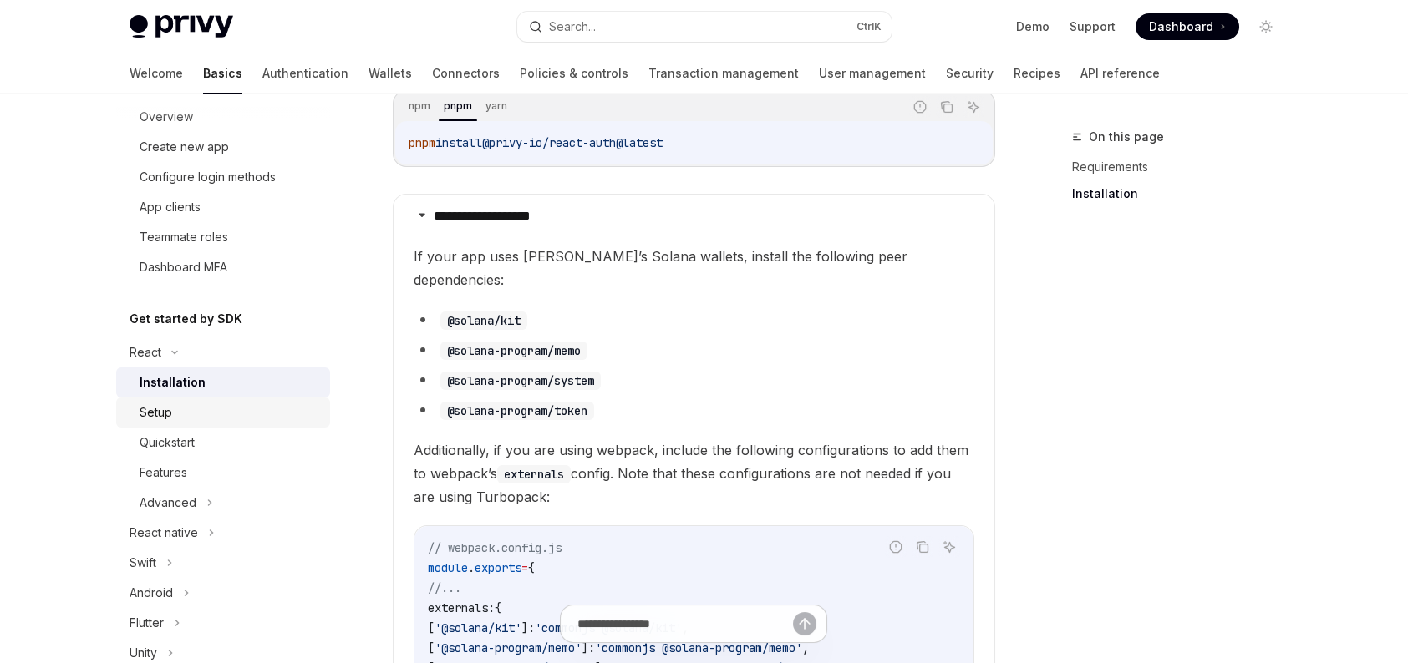
click at [277, 408] on div "Setup" at bounding box center [230, 413] width 180 height 20
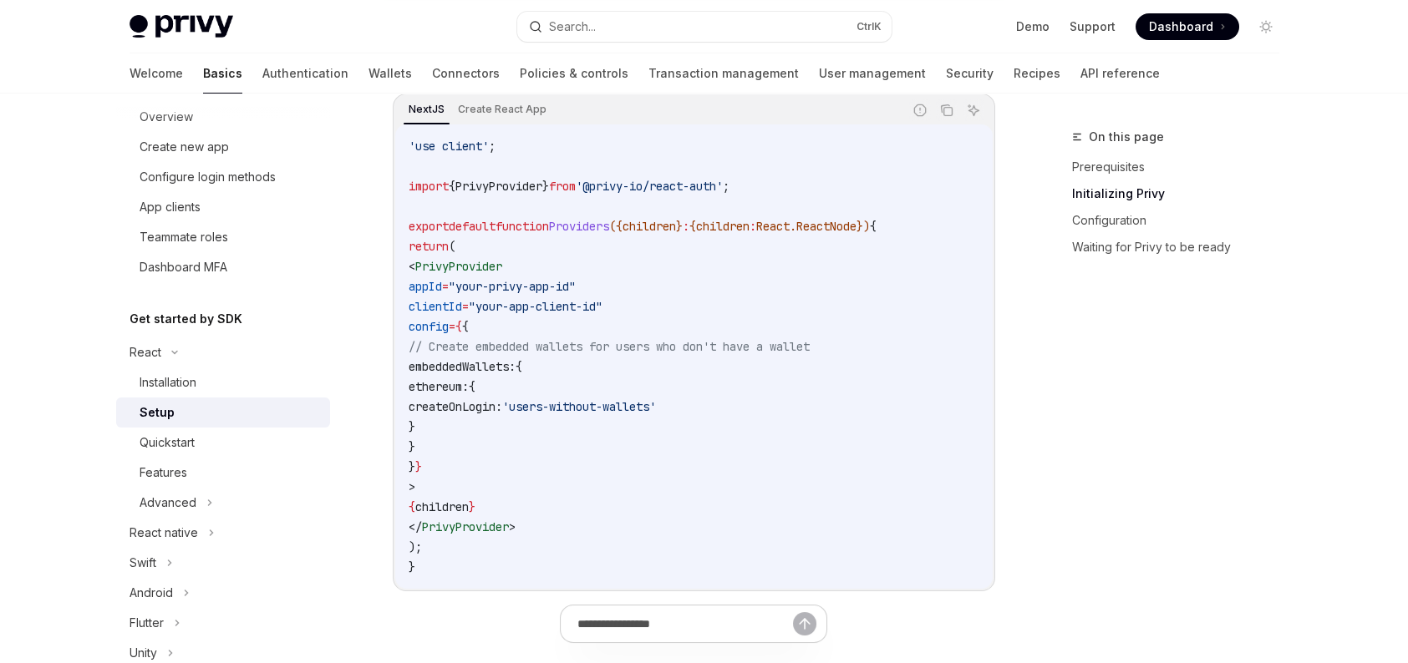
scroll to position [501, 0]
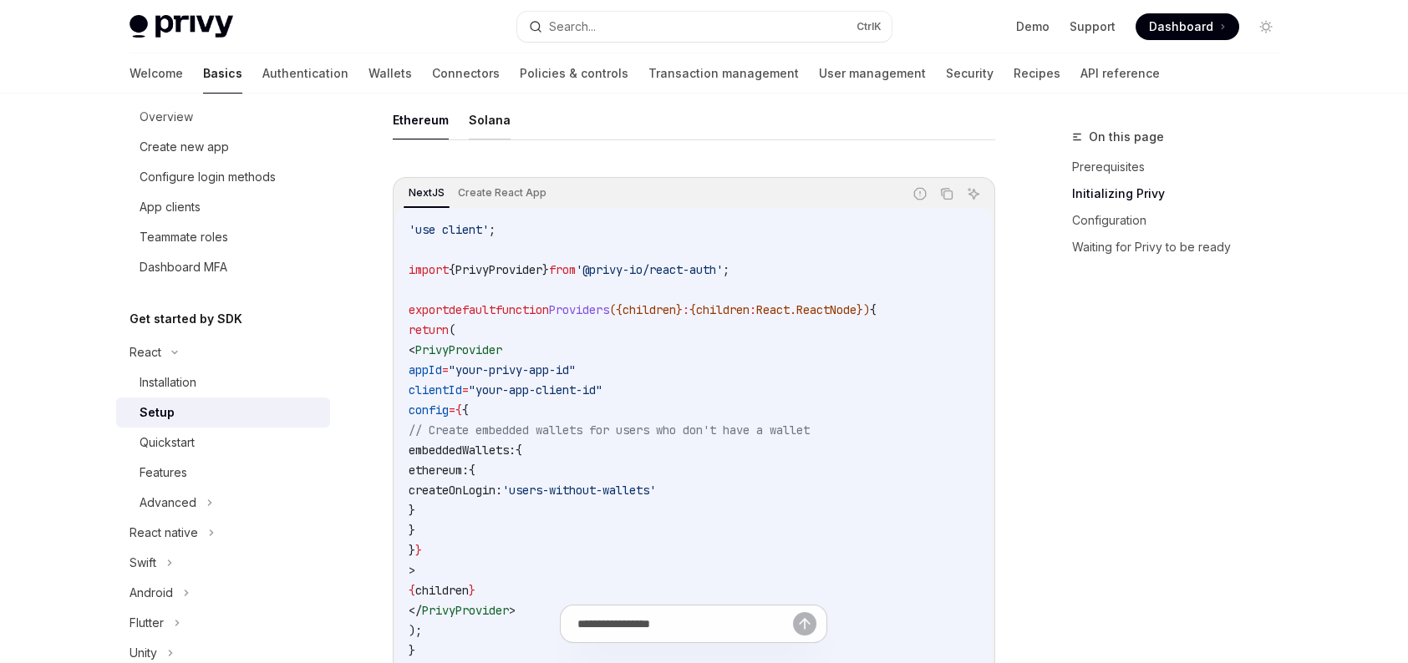
click at [483, 114] on button "Solana" at bounding box center [490, 119] width 42 height 39
click at [405, 111] on button "Ethereum" at bounding box center [421, 119] width 56 height 39
click at [512, 111] on ul "Ethereum Solana" at bounding box center [694, 120] width 602 height 40
click at [488, 111] on button "Solana" at bounding box center [490, 119] width 42 height 39
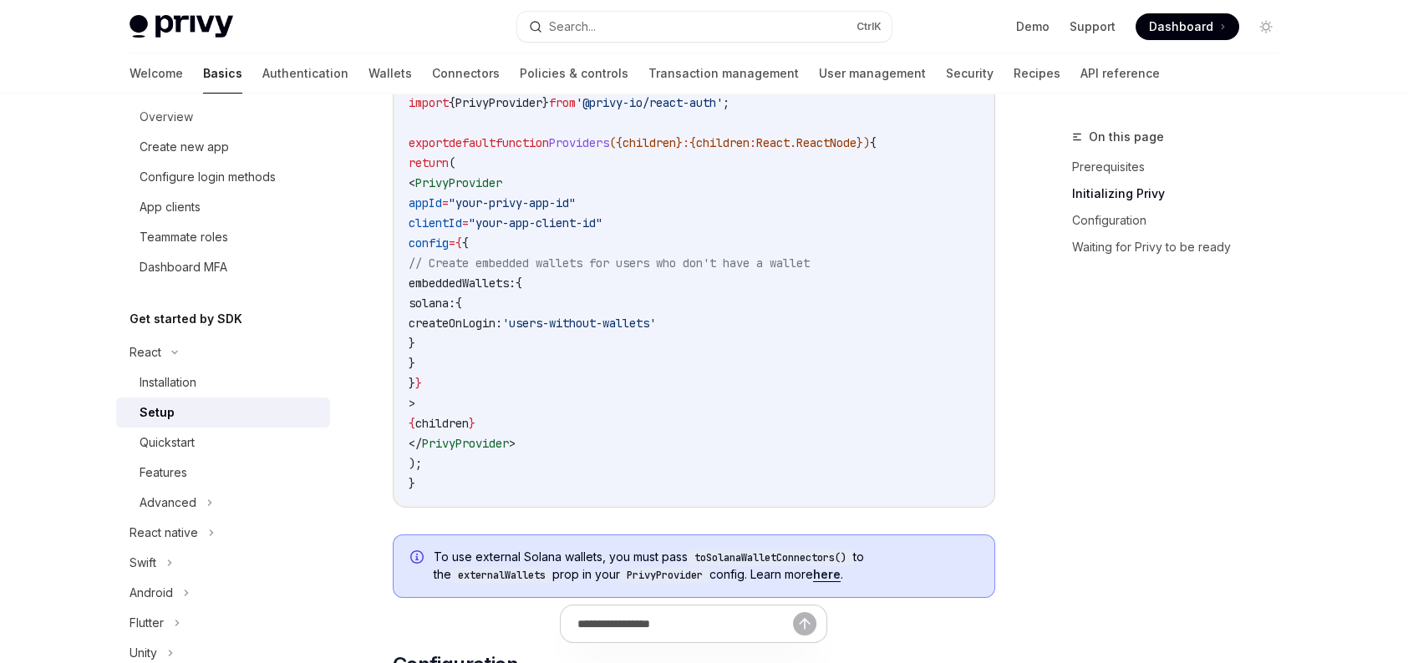
scroll to position [501, 0]
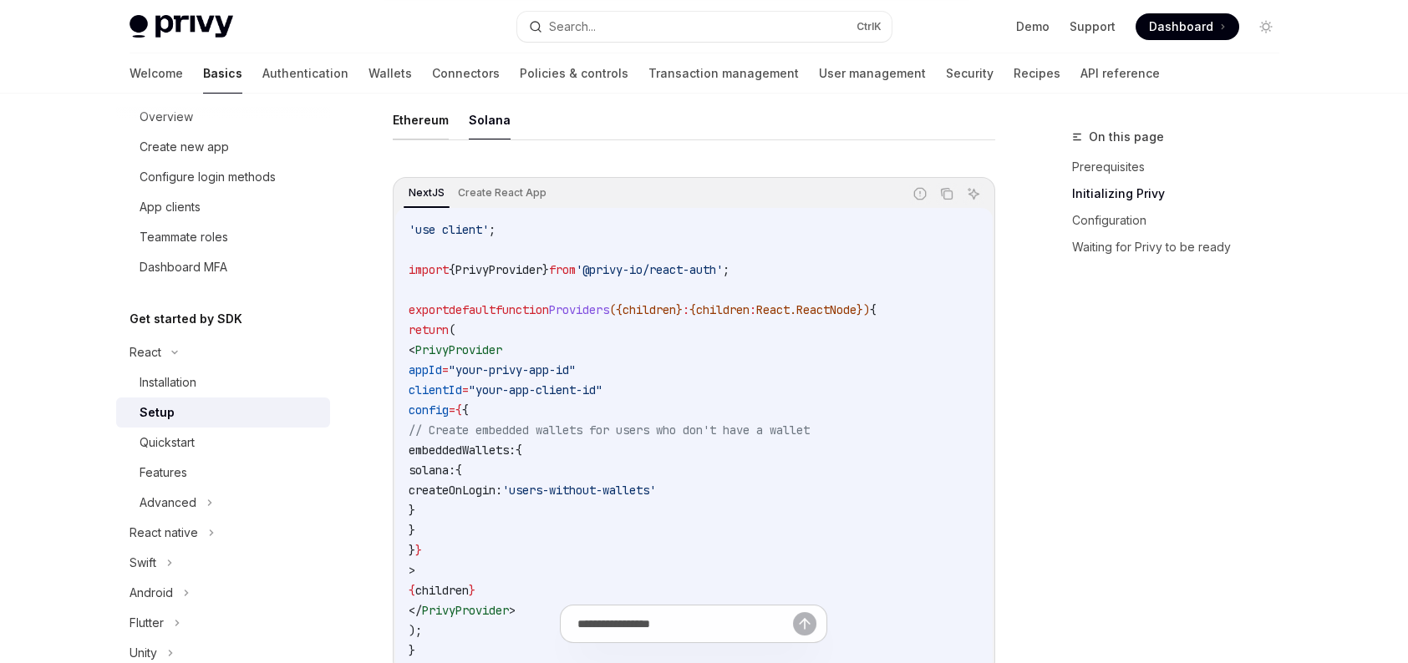
click at [424, 120] on button "Ethereum" at bounding box center [421, 119] width 56 height 39
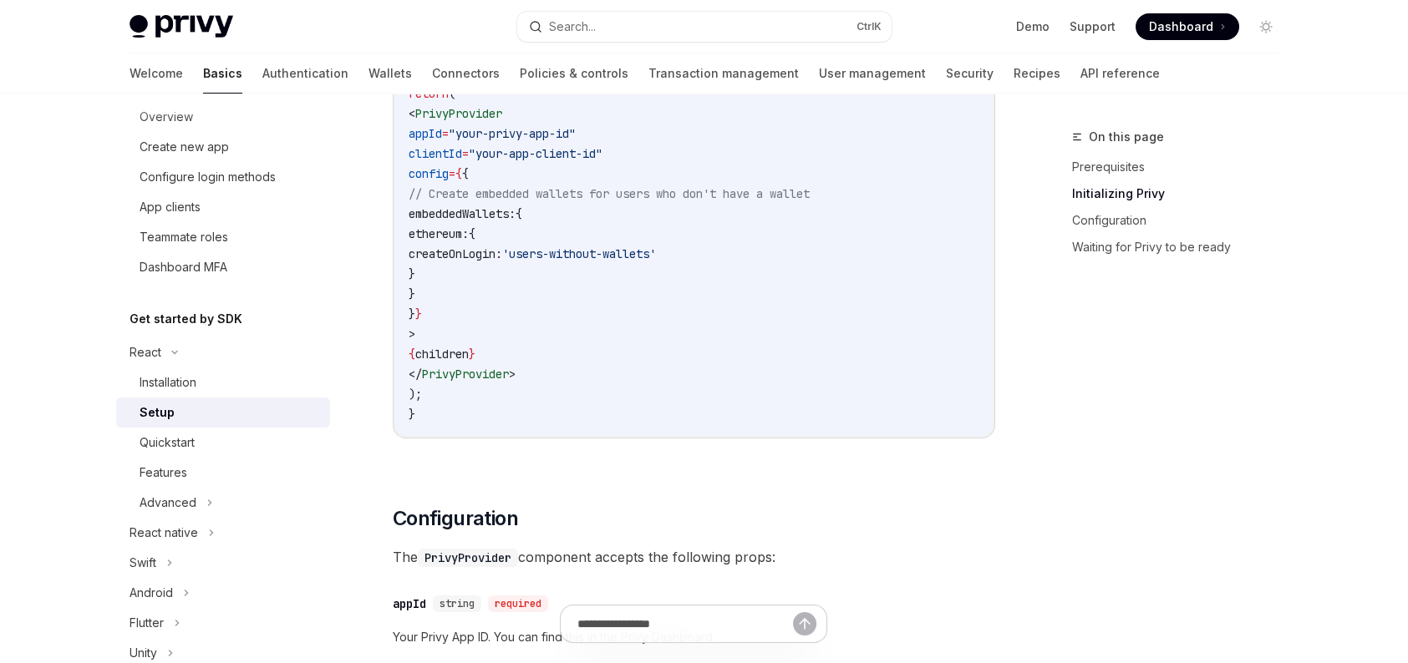
scroll to position [752, 0]
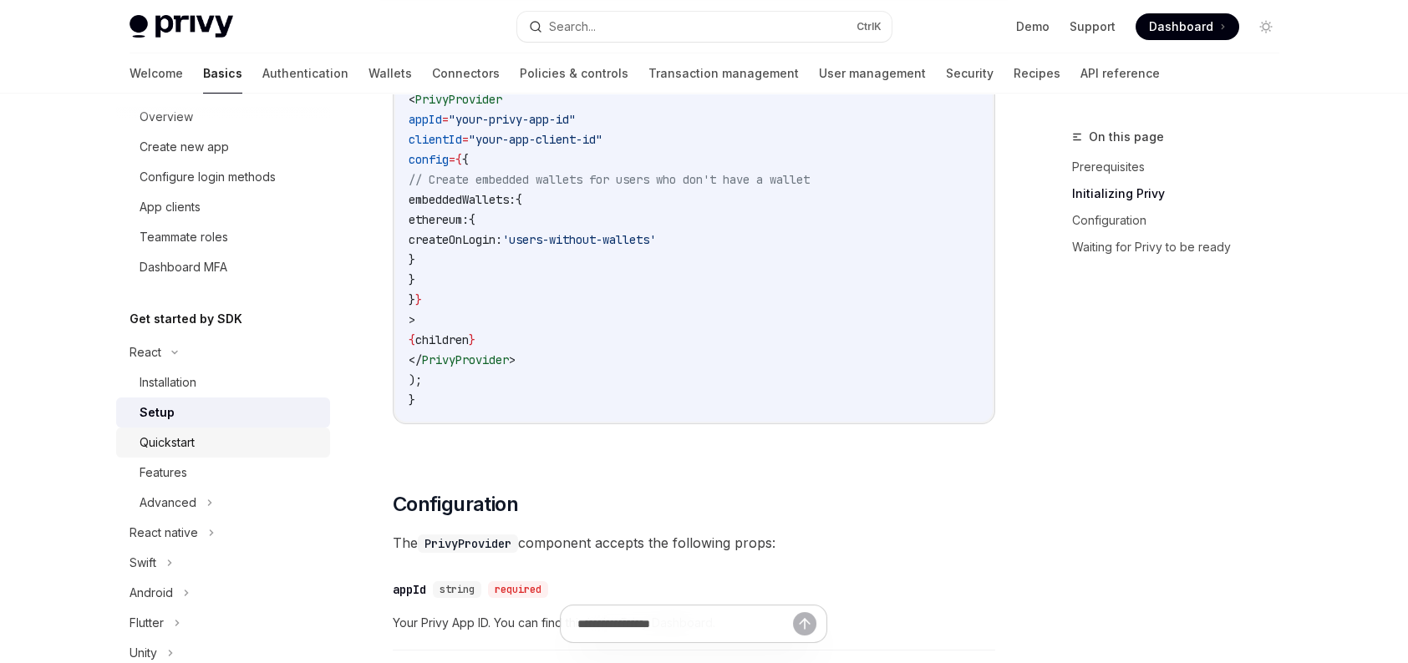
click at [237, 444] on div "Quickstart" at bounding box center [230, 443] width 180 height 20
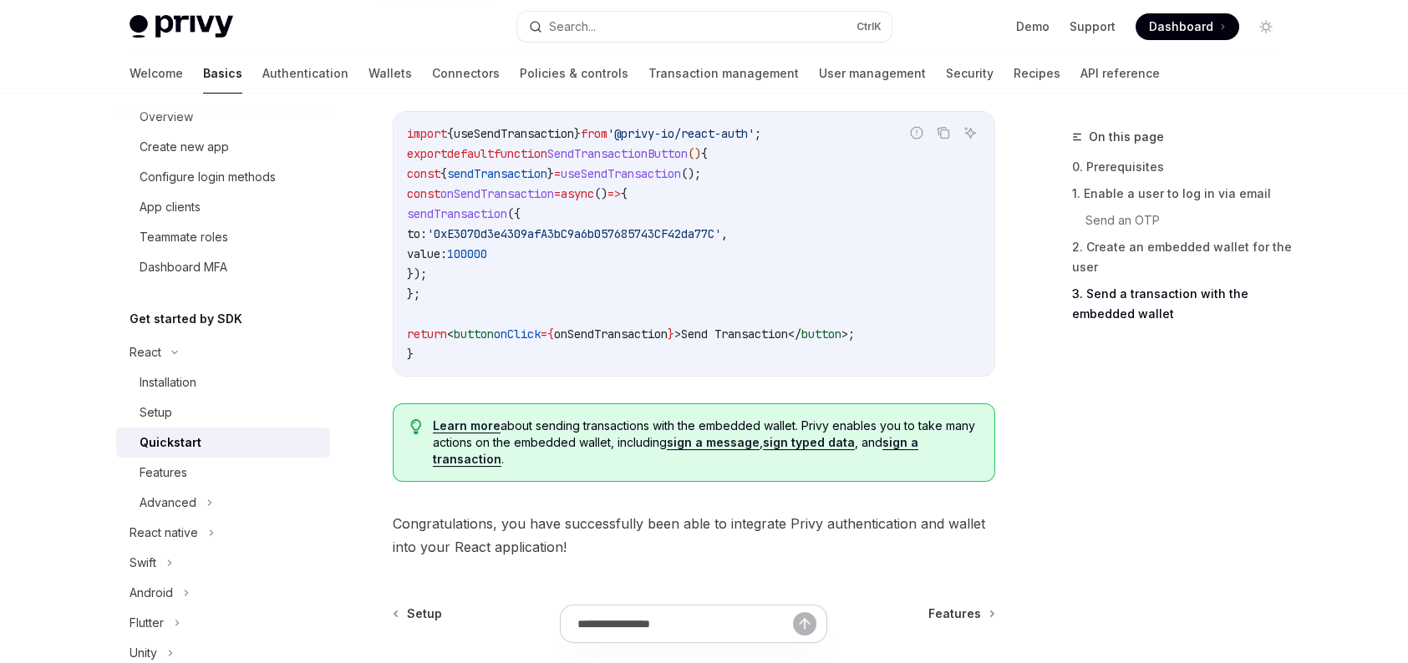
scroll to position [1786, 0]
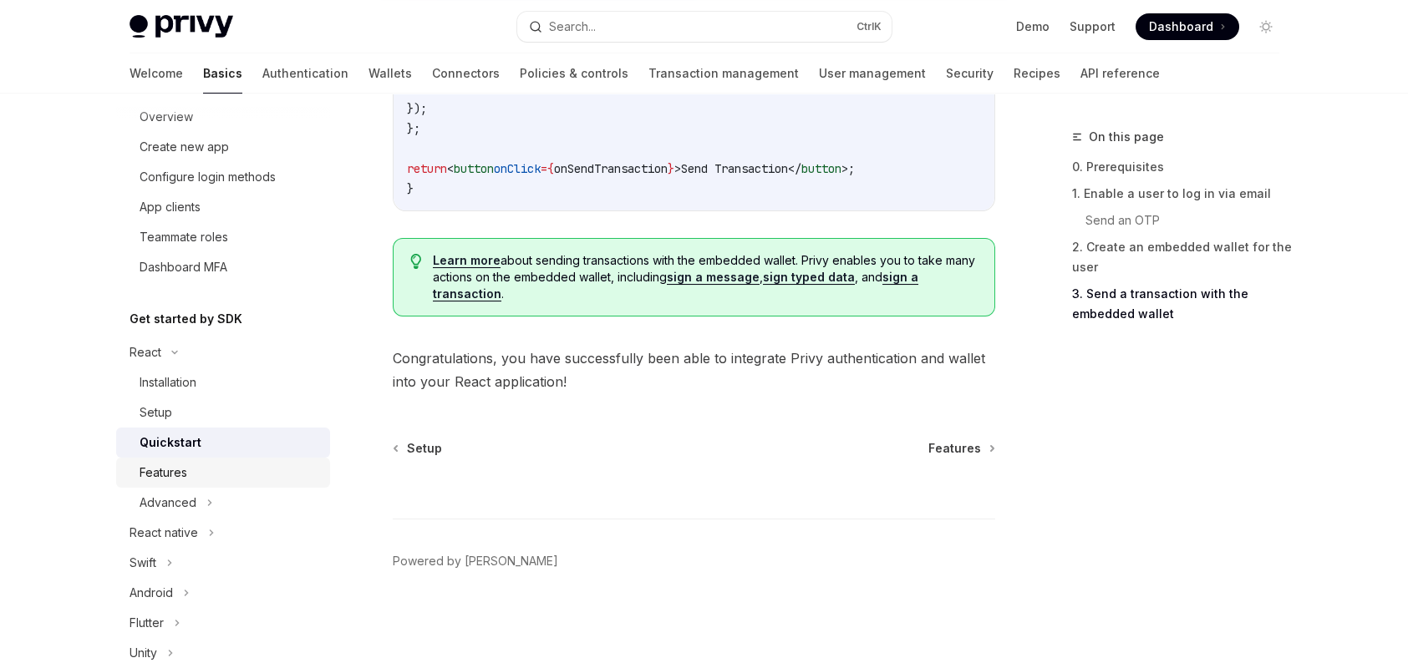
click at [282, 476] on div "Features" at bounding box center [230, 473] width 180 height 20
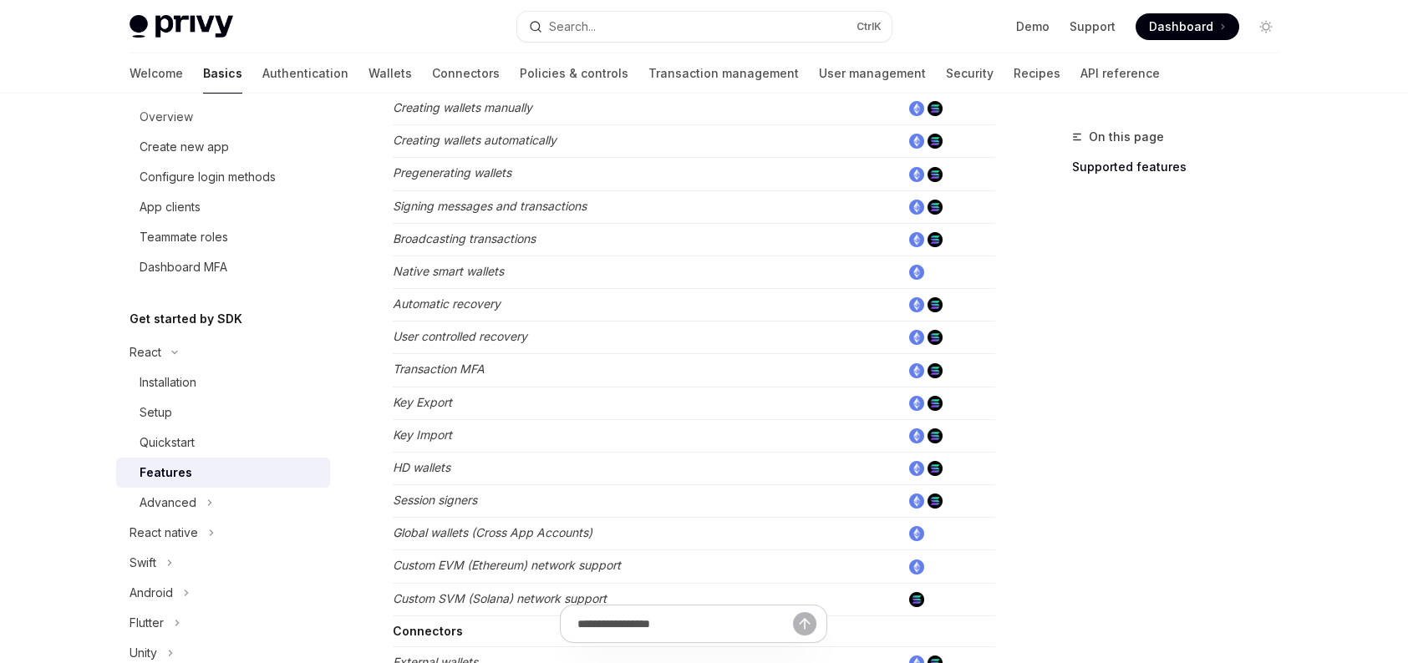
scroll to position [752, 0]
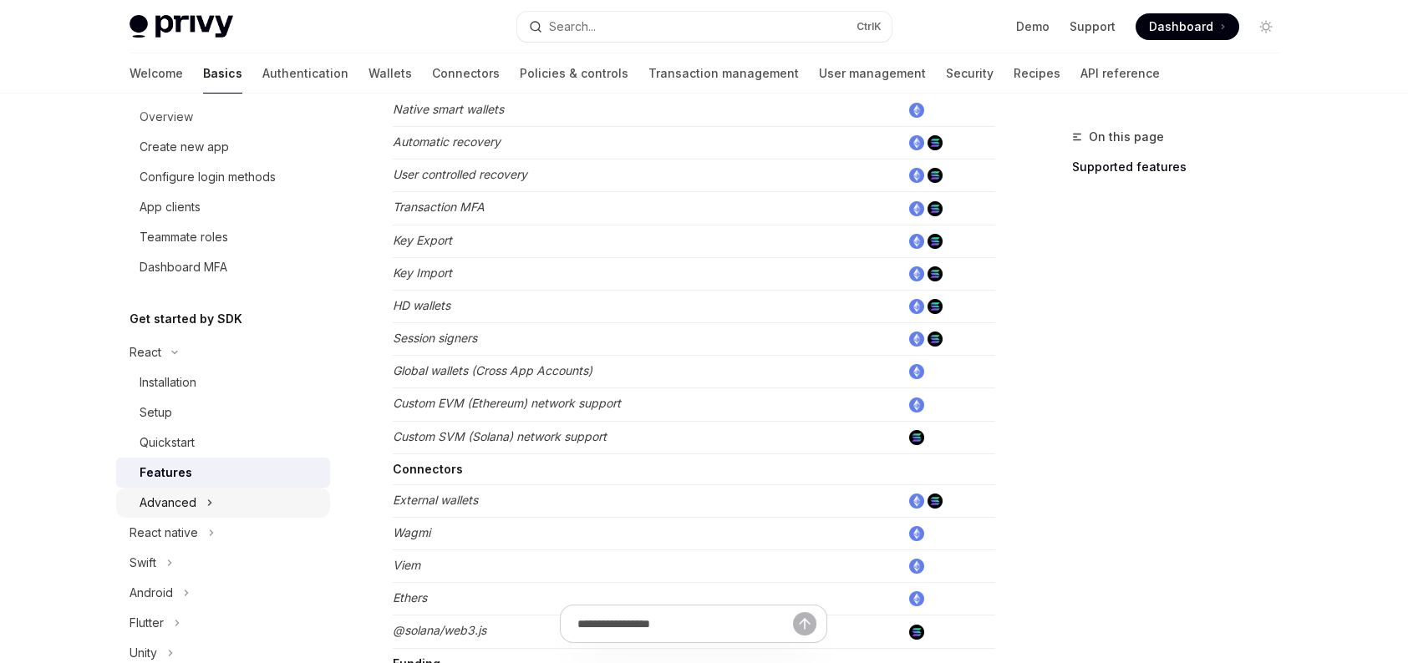
click at [246, 489] on div "Advanced" at bounding box center [223, 503] width 214 height 30
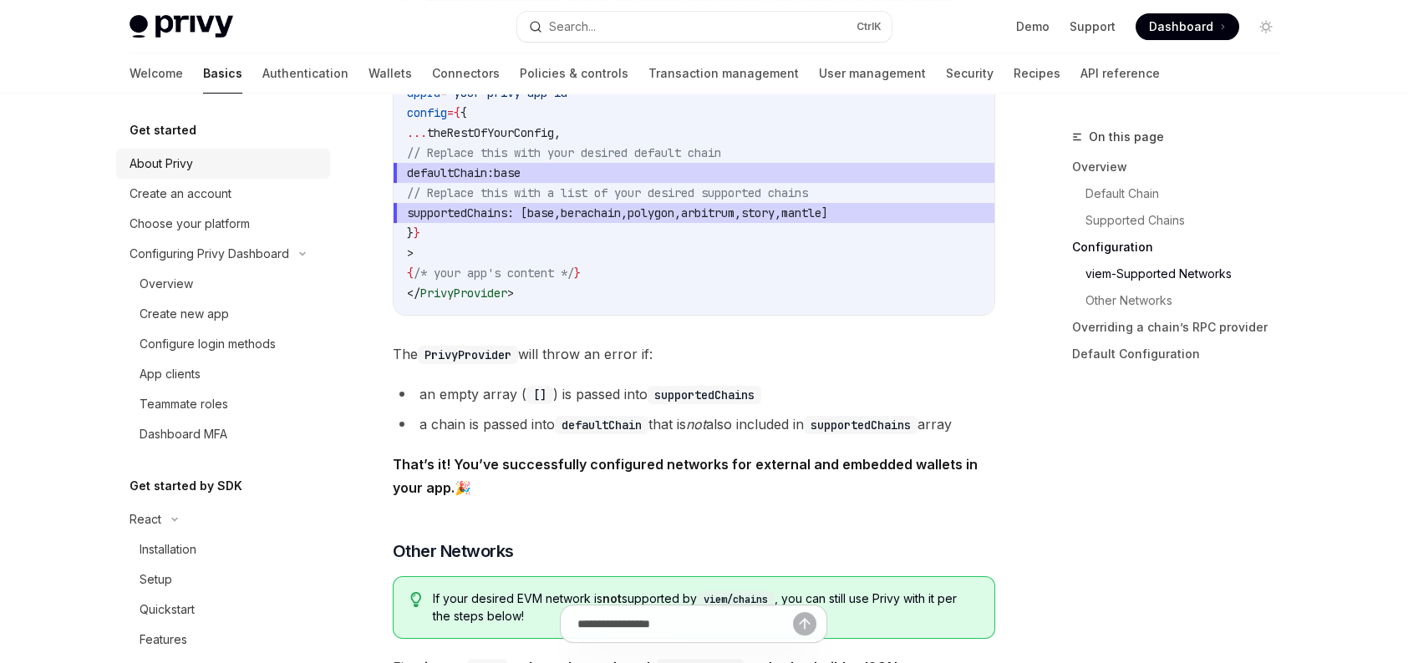
click at [199, 175] on link "About Privy" at bounding box center [223, 164] width 214 height 30
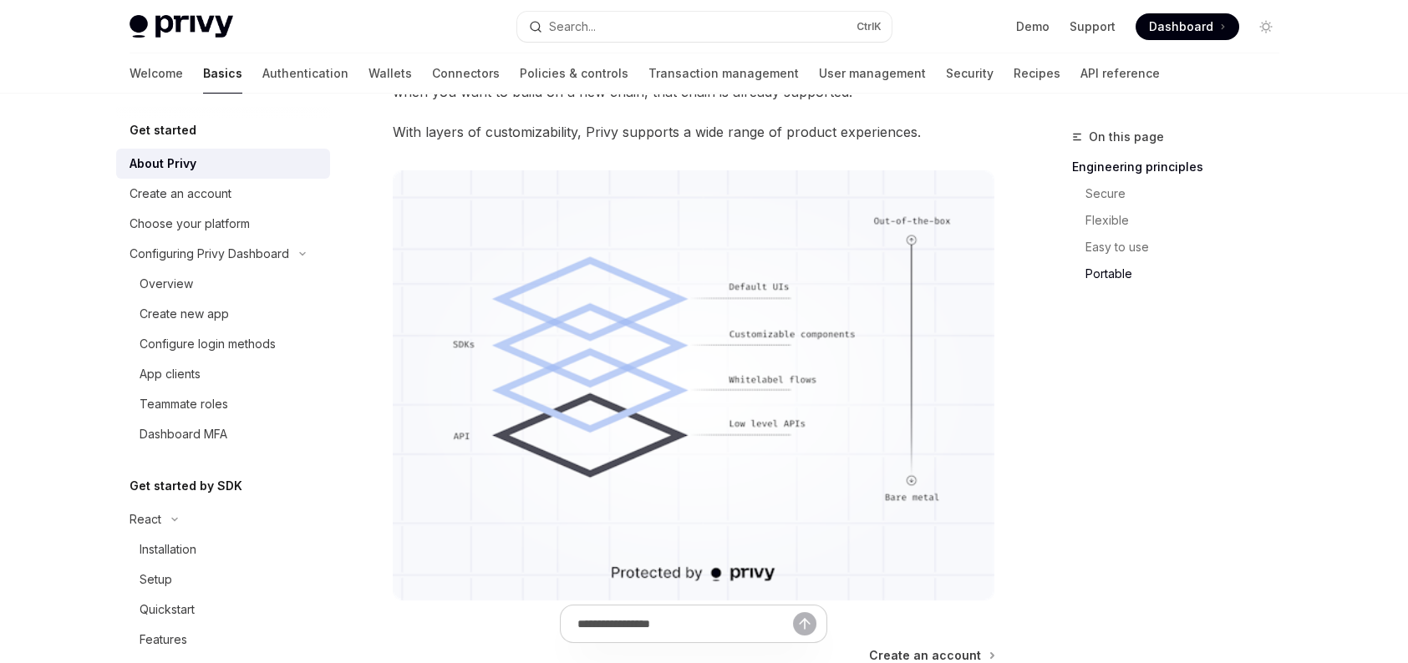
scroll to position [1542, 0]
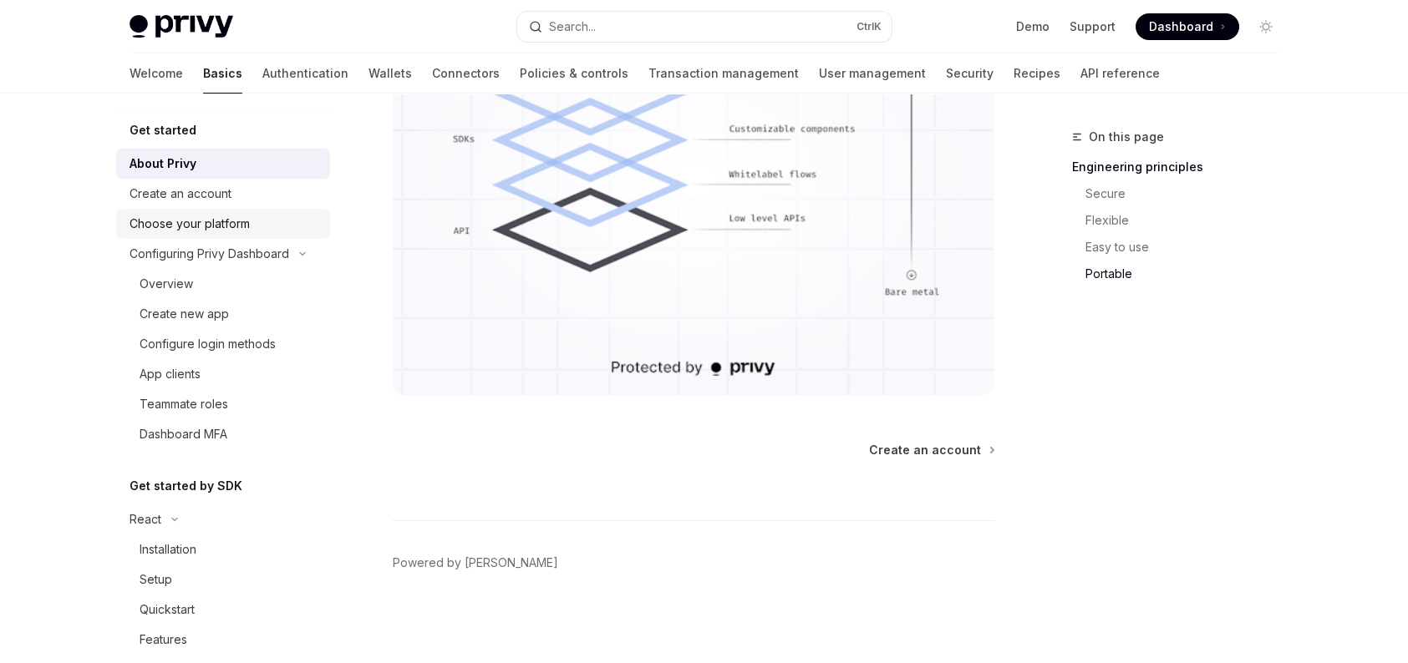
click at [158, 211] on link "Choose your platform" at bounding box center [223, 224] width 214 height 30
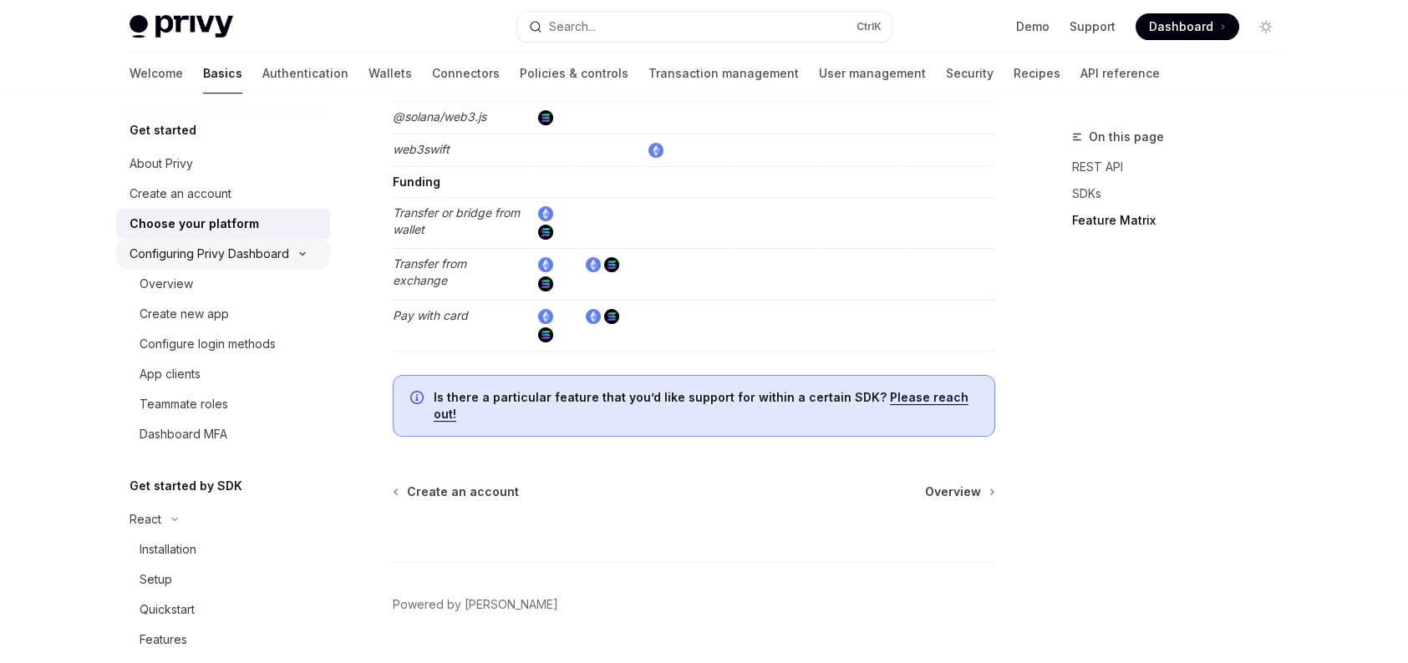
click at [232, 267] on div "Configuring Privy Dashboard" at bounding box center [223, 254] width 214 height 30
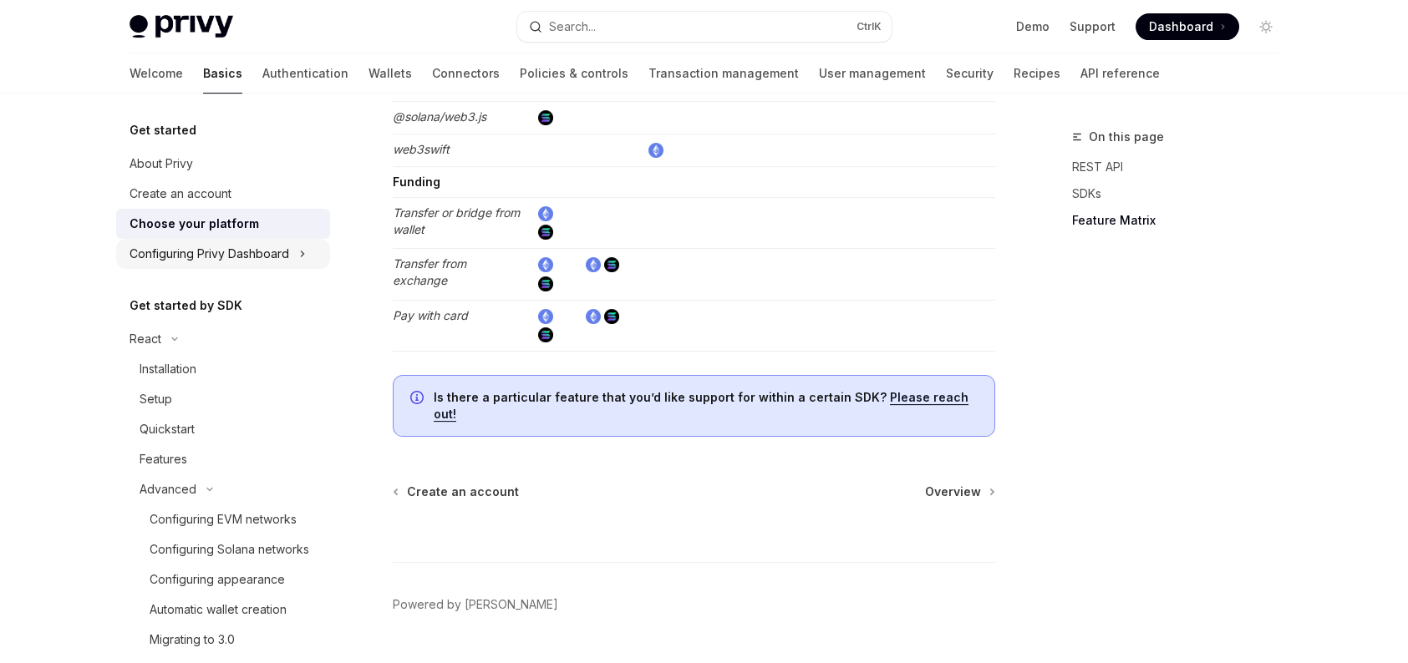
click at [232, 267] on div "Configuring Privy Dashboard" at bounding box center [223, 254] width 214 height 30
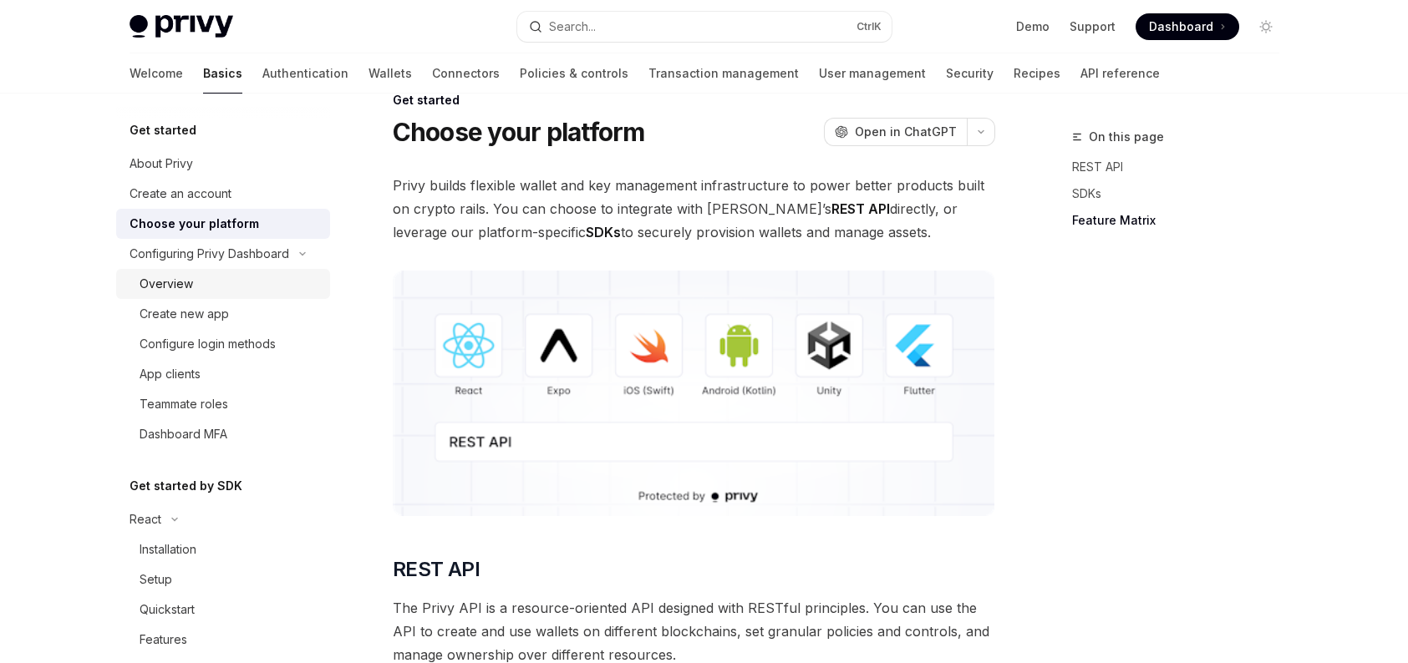
click at [206, 282] on div "Overview" at bounding box center [230, 284] width 180 height 20
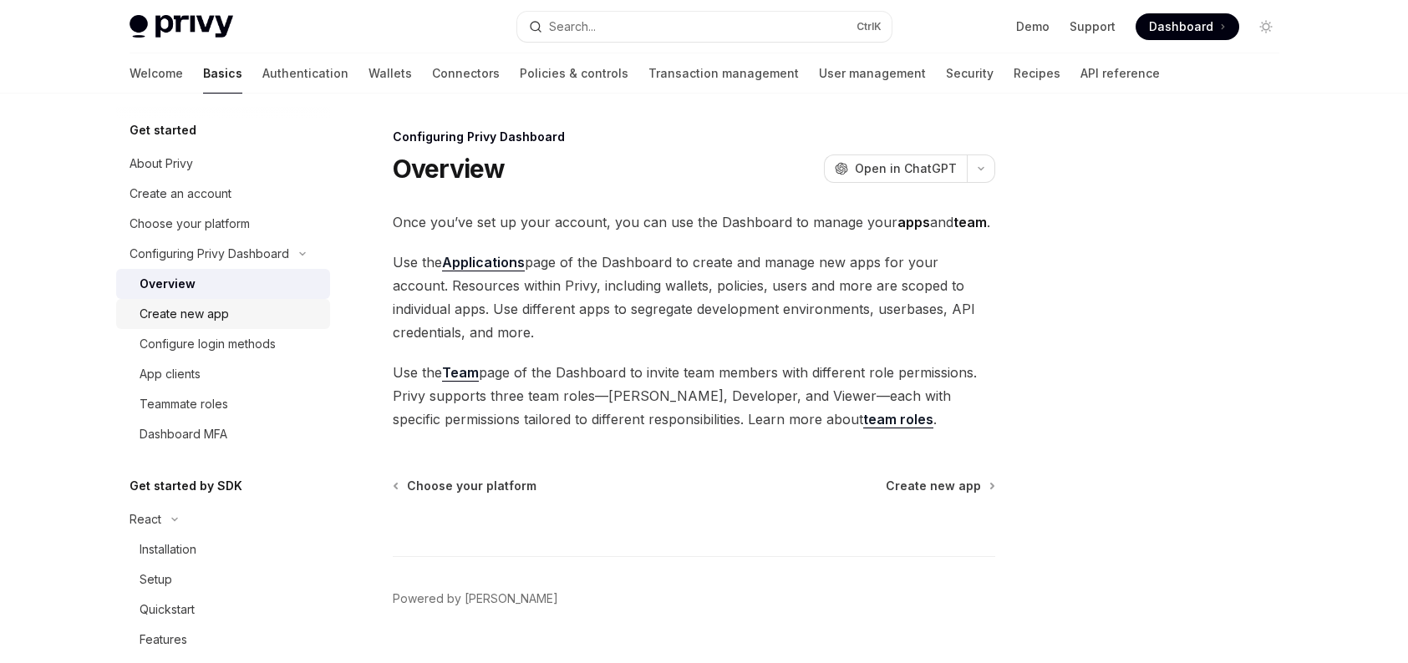
click at [222, 317] on div "Create new app" at bounding box center [184, 314] width 89 height 20
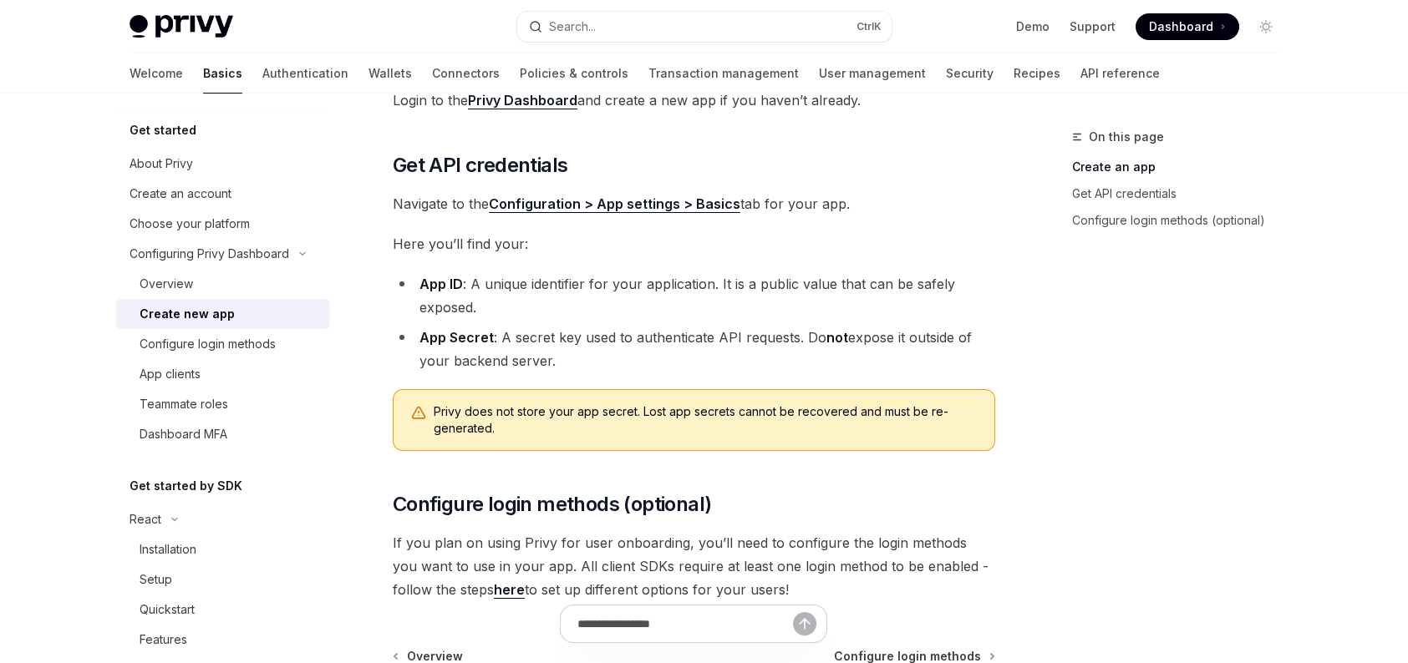
scroll to position [251, 0]
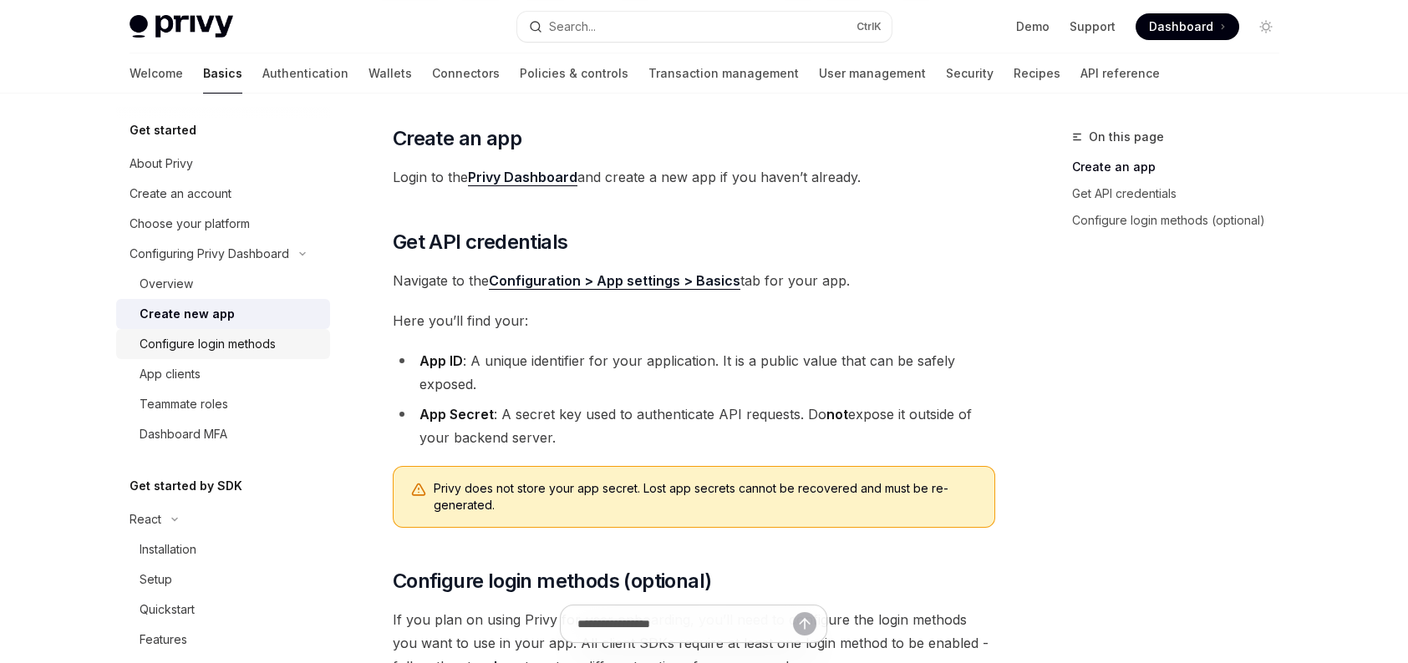
click at [244, 346] on div "Configure login methods" at bounding box center [208, 344] width 136 height 20
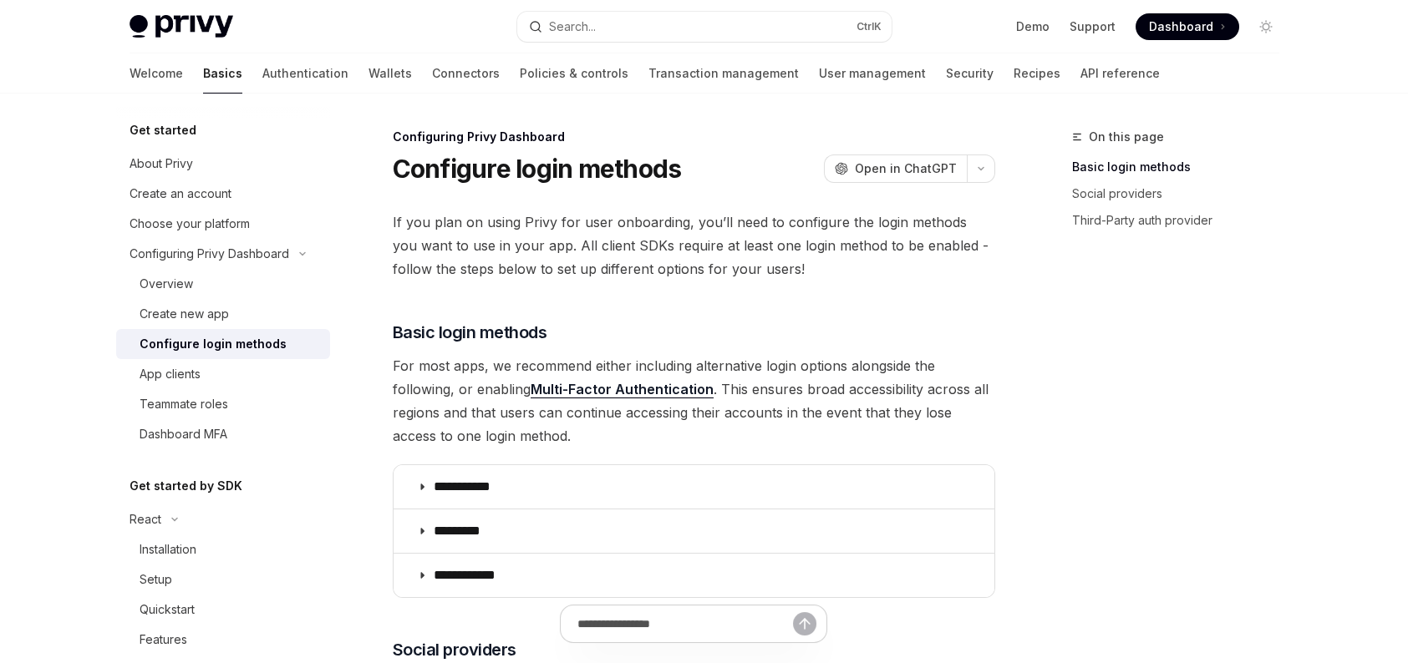
scroll to position [84, 0]
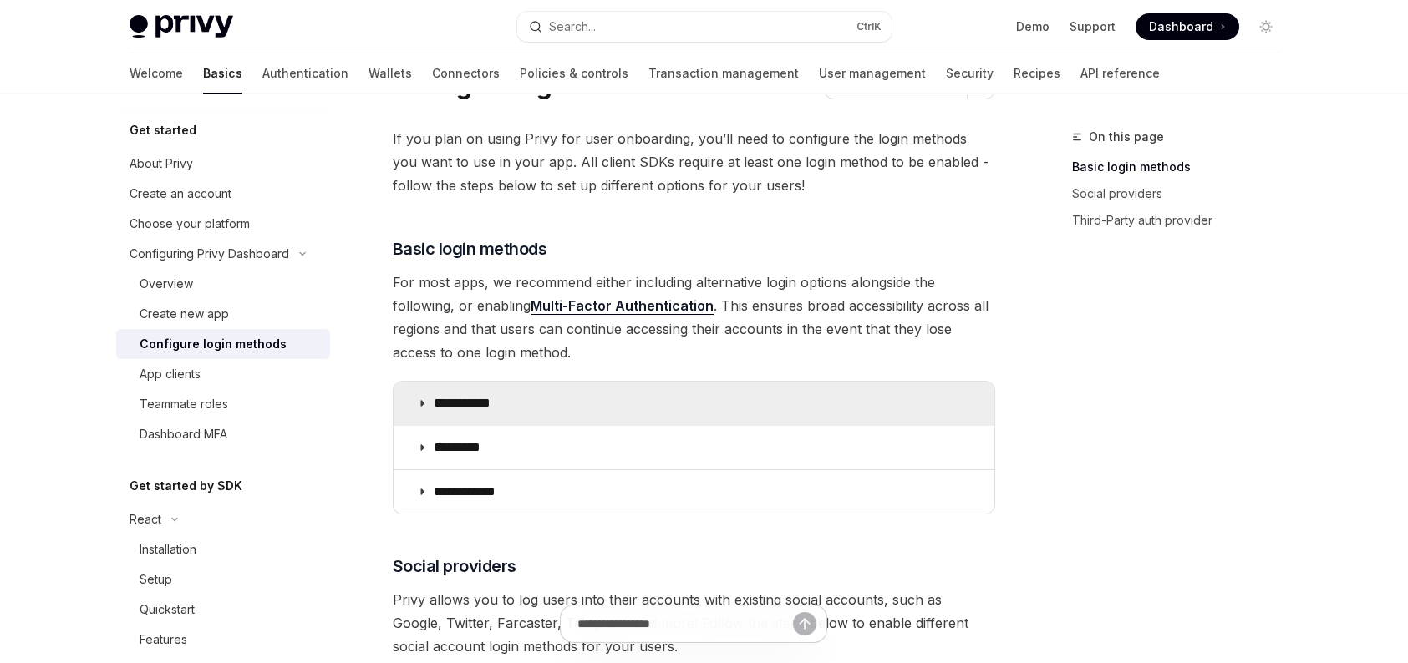
click at [688, 394] on summary "**********" at bounding box center [694, 403] width 601 height 43
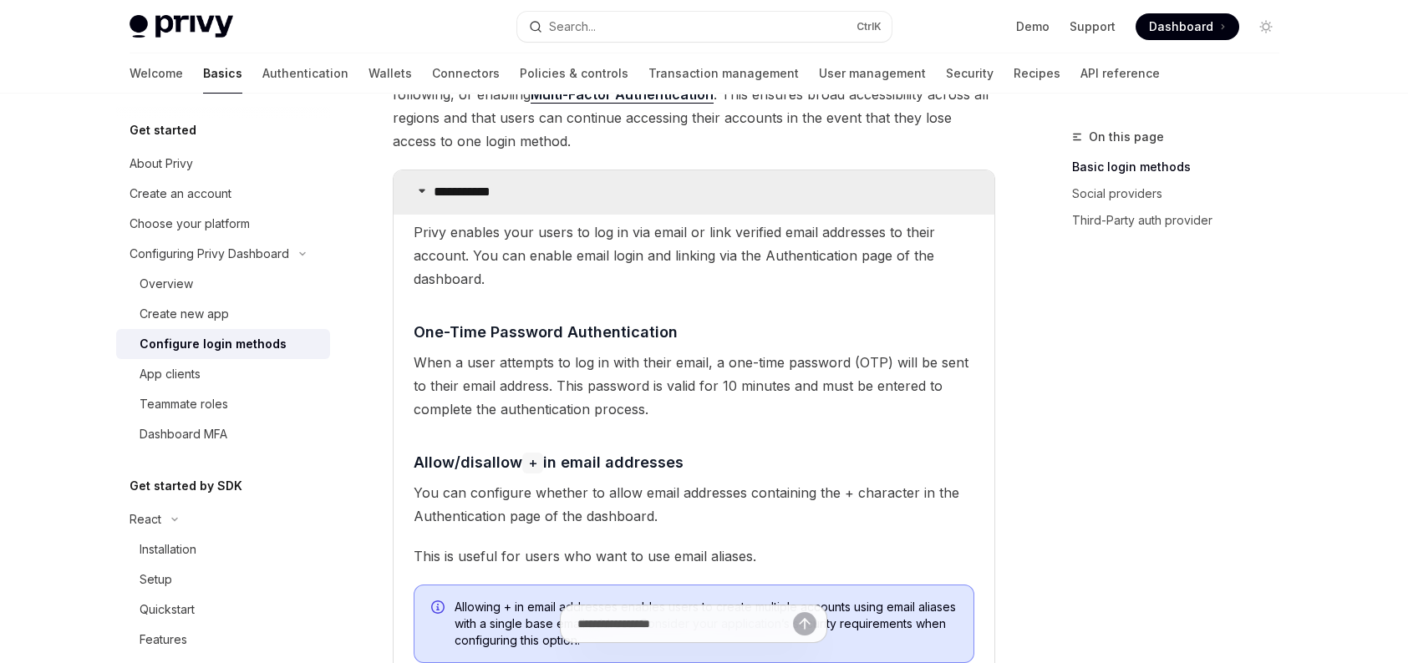
scroll to position [251, 0]
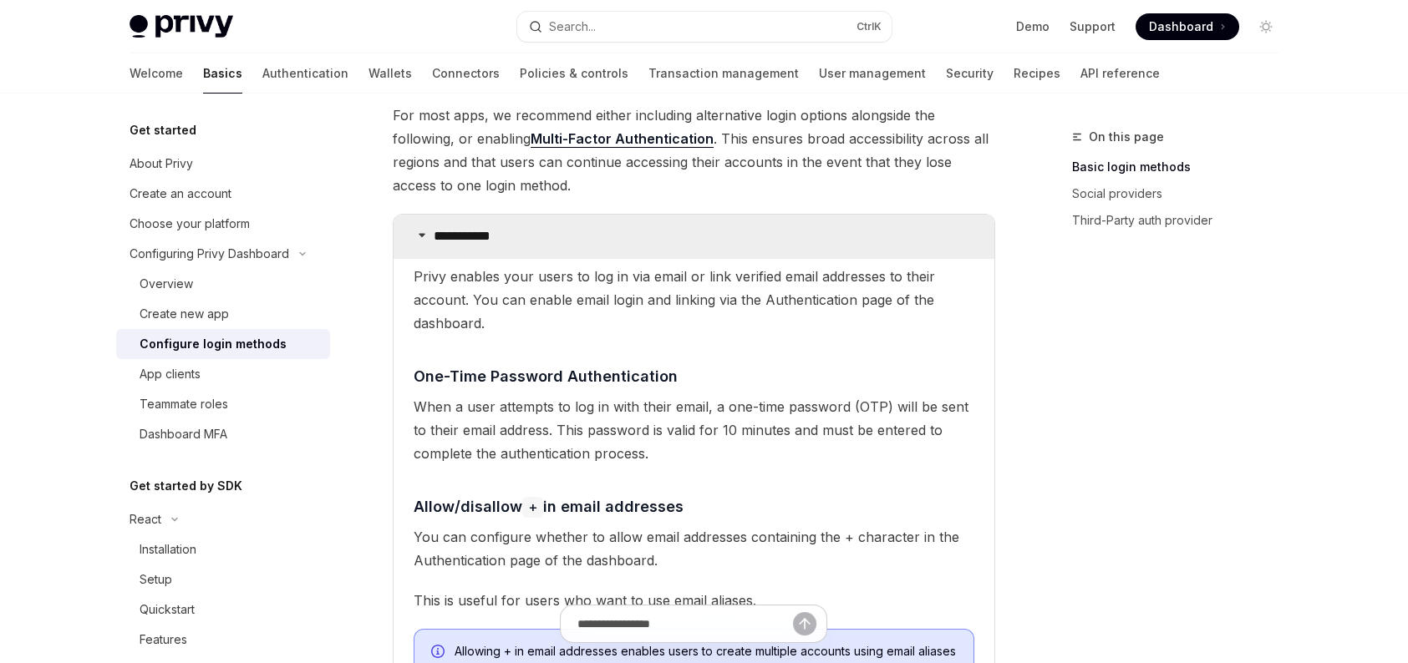
click at [691, 239] on summary "**********" at bounding box center [694, 236] width 601 height 43
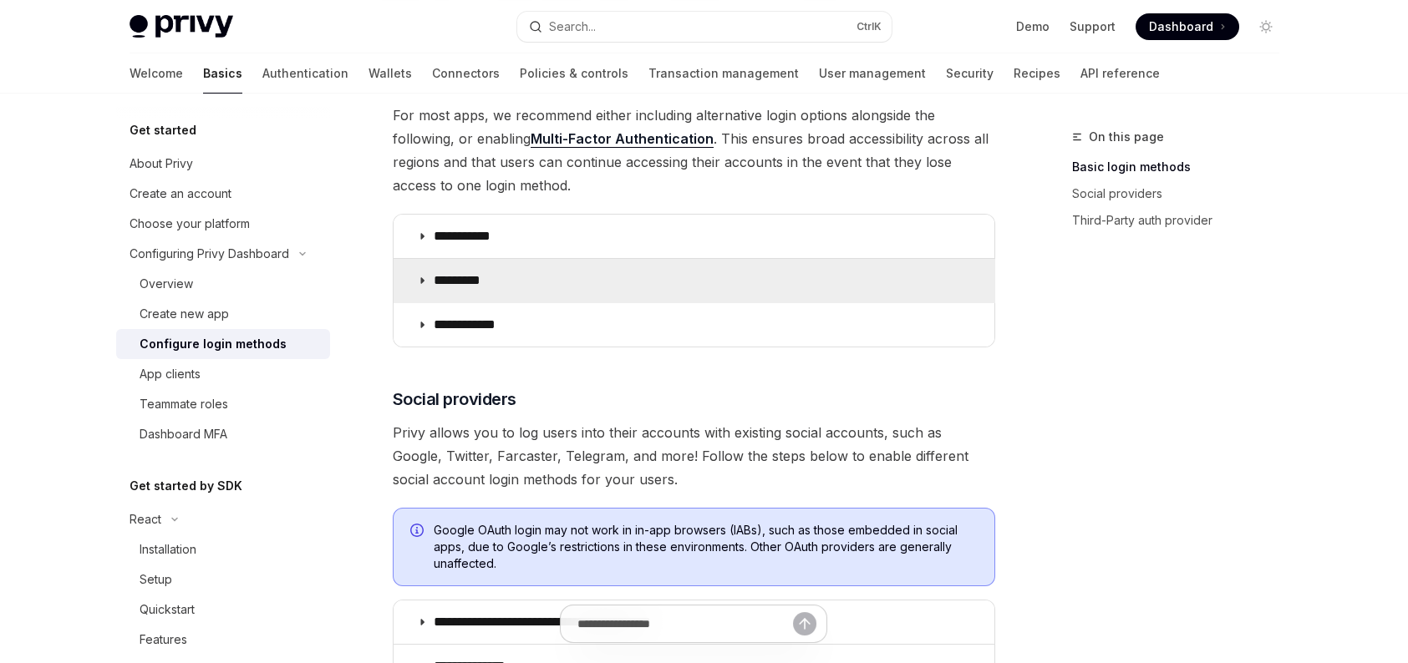
click at [686, 277] on summary "*********" at bounding box center [694, 280] width 601 height 43
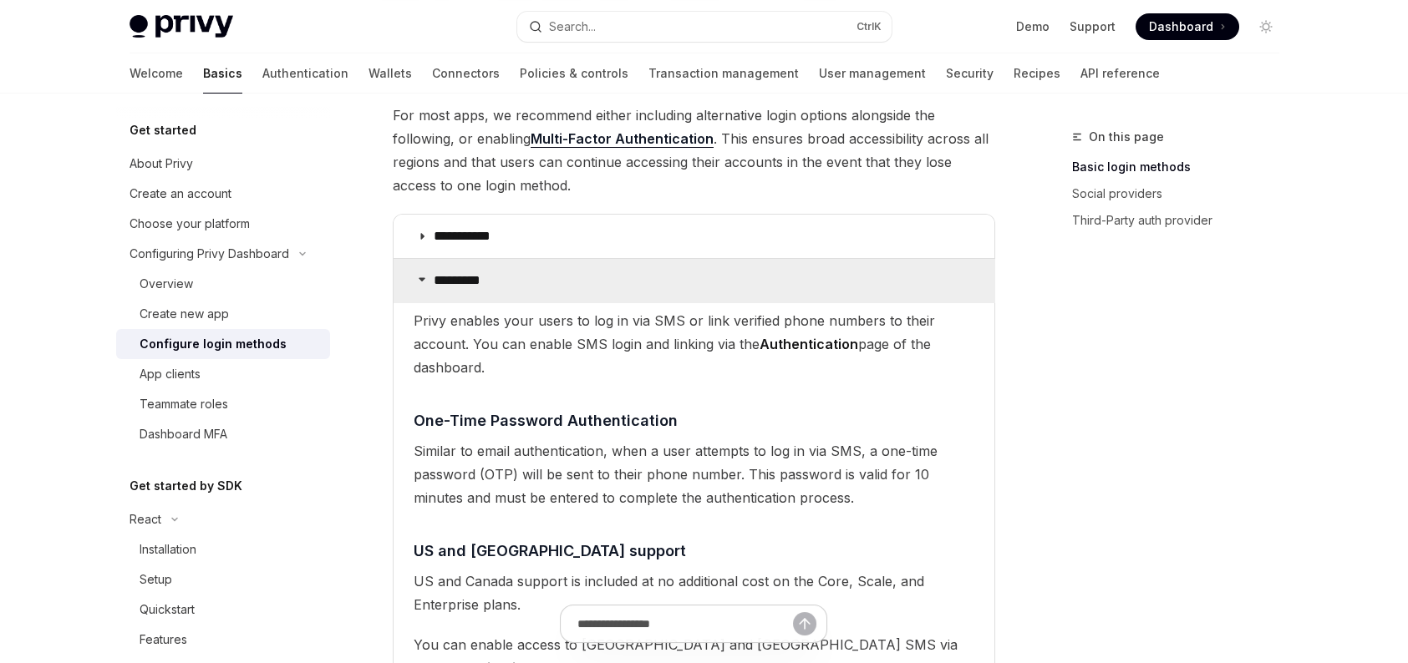
click at [686, 277] on summary "*********" at bounding box center [694, 280] width 601 height 43
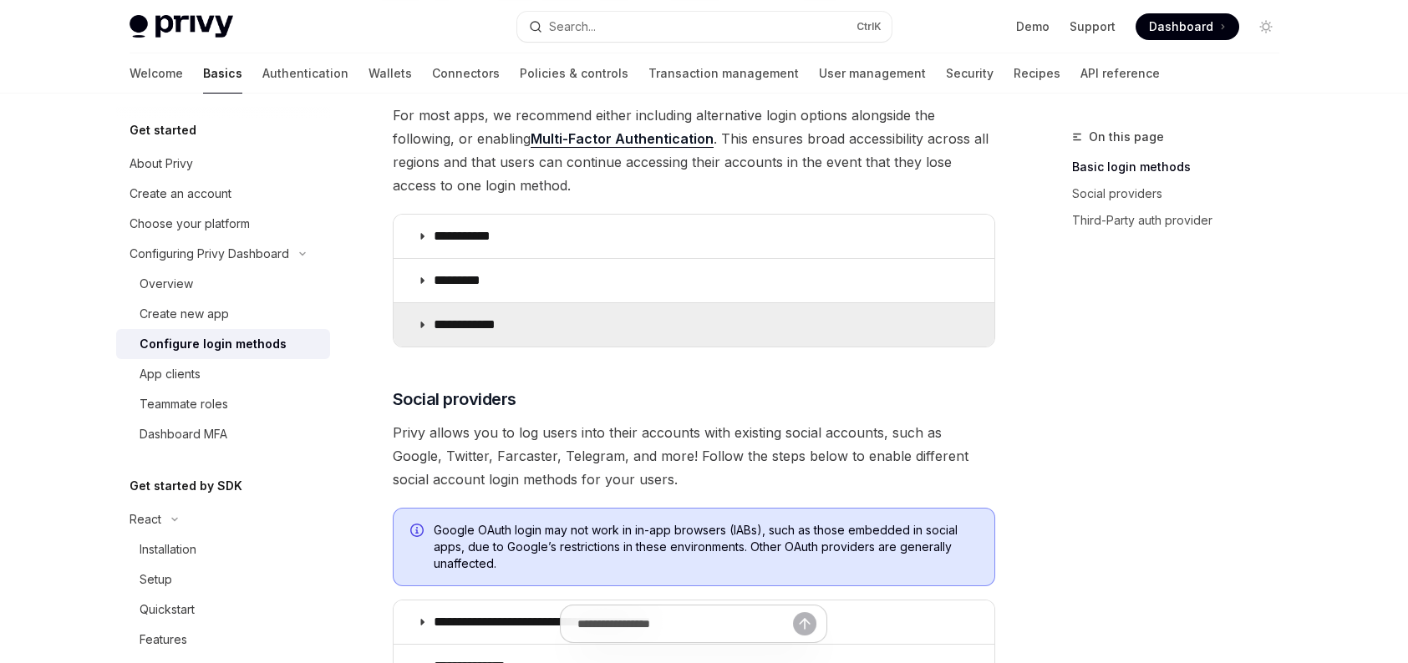
click at [669, 332] on summary "**********" at bounding box center [694, 324] width 601 height 43
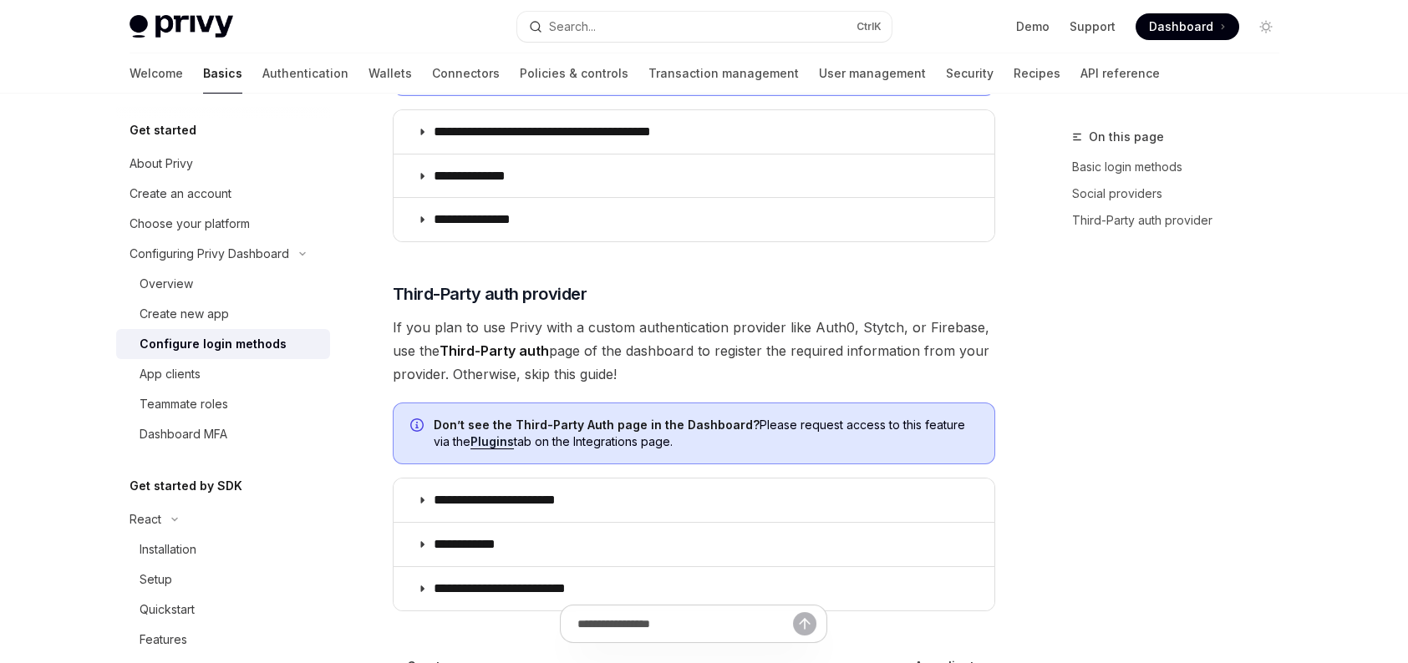
scroll to position [1337, 0]
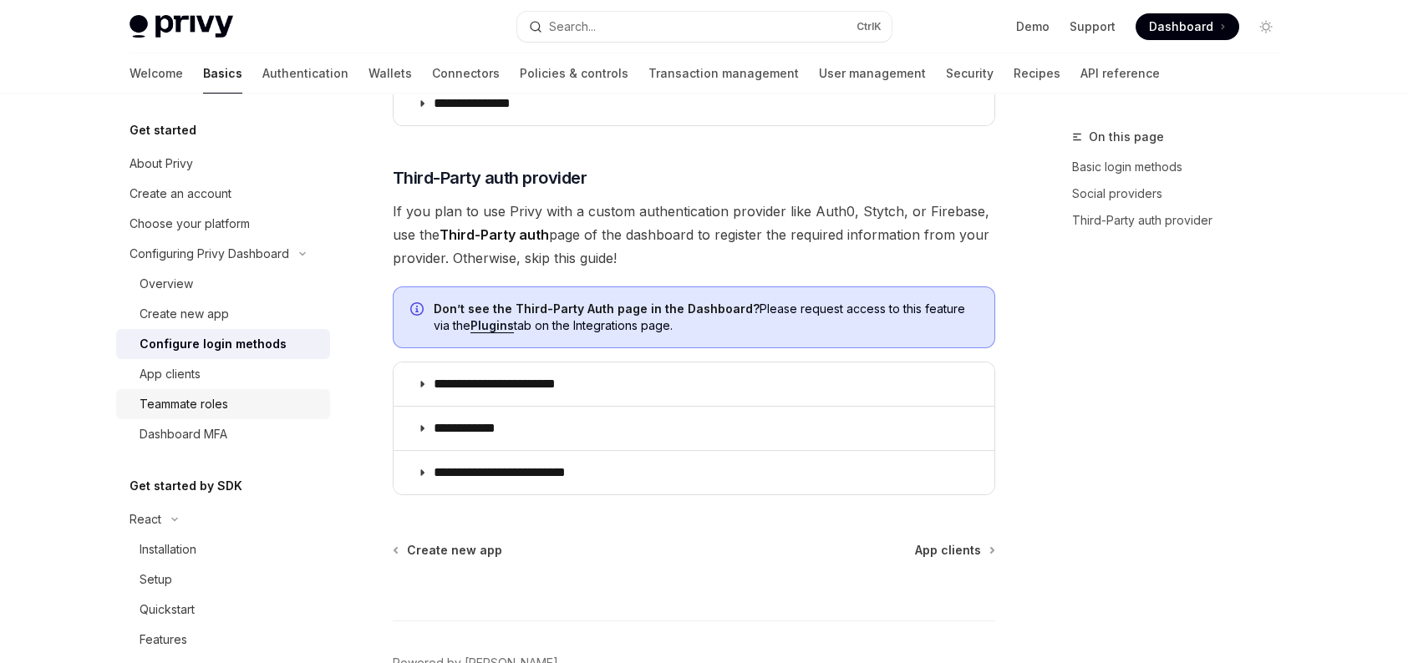
click at [185, 392] on link "Teammate roles" at bounding box center [223, 404] width 214 height 30
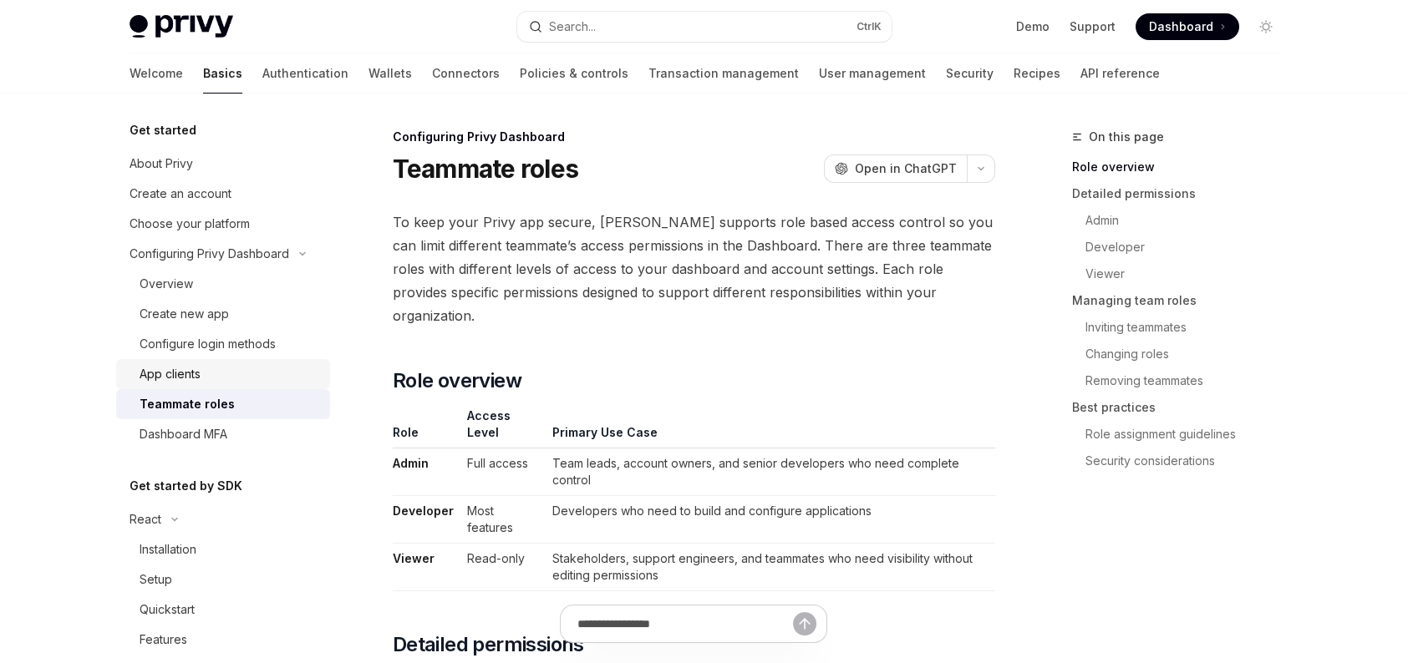
click at [185, 381] on div "App clients" at bounding box center [170, 374] width 61 height 20
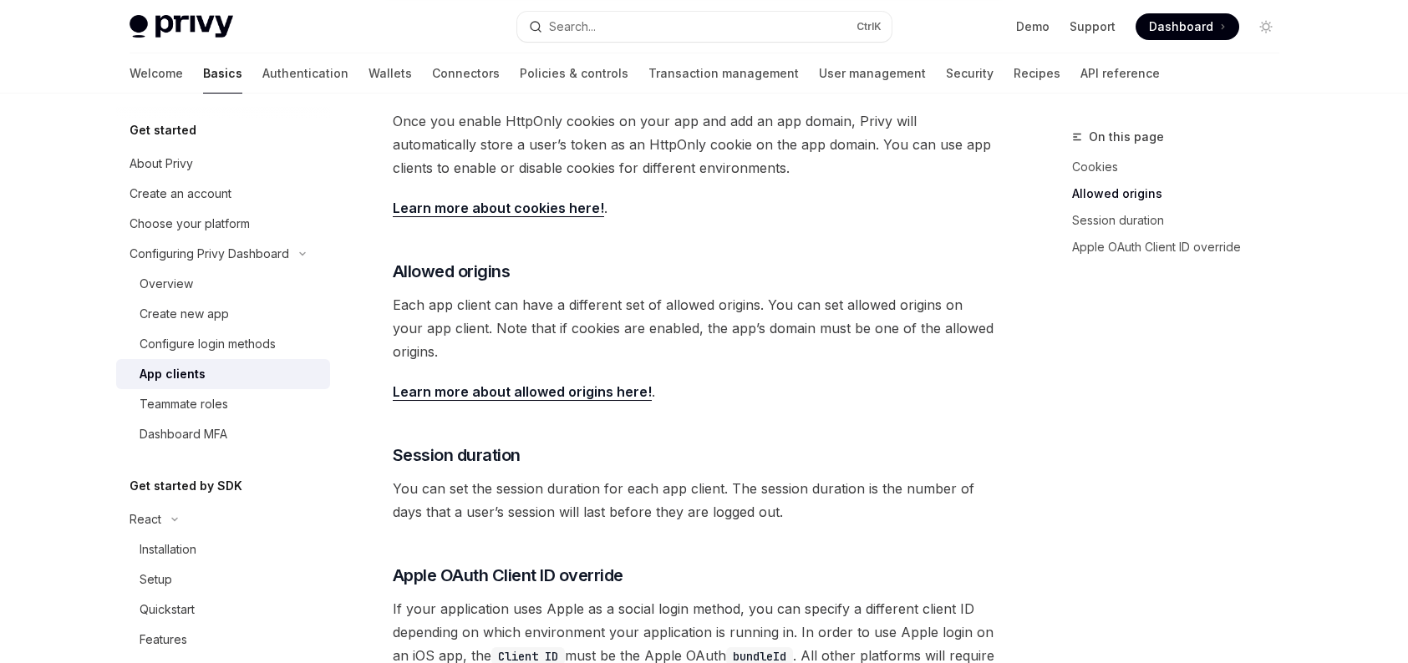
scroll to position [585, 0]
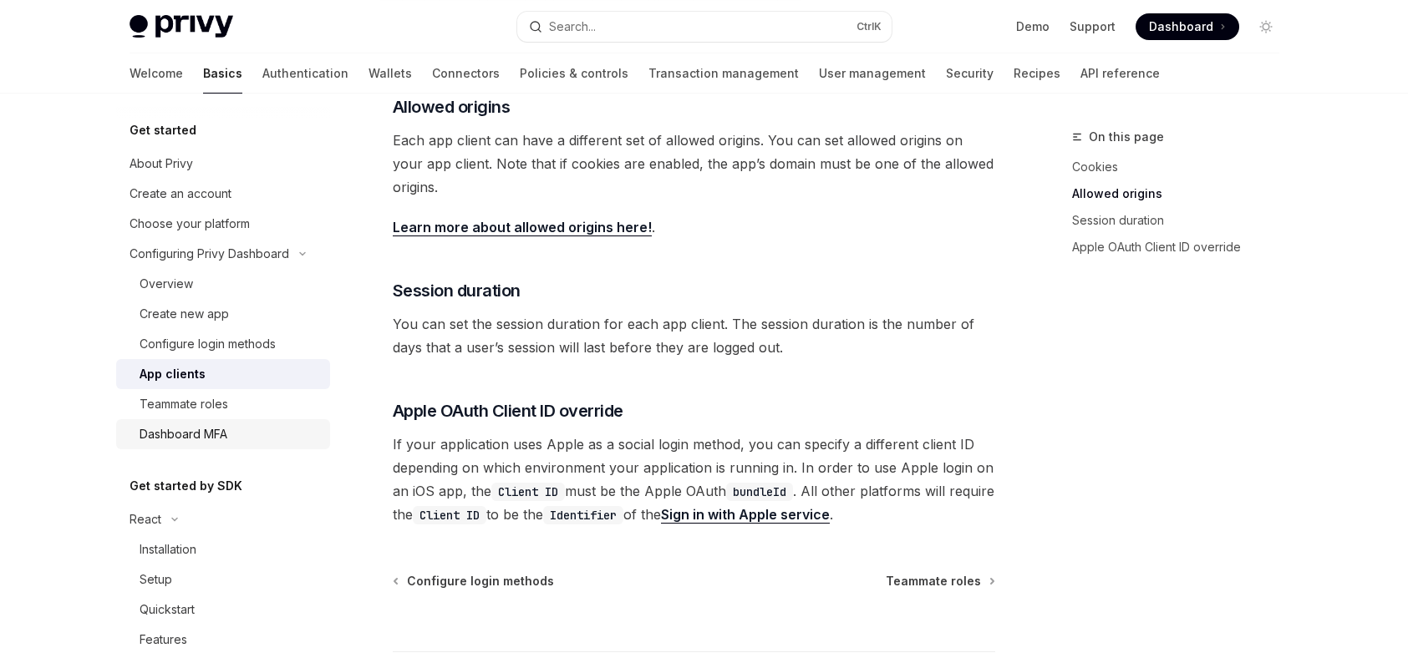
click at [175, 441] on div "Dashboard MFA" at bounding box center [184, 434] width 88 height 20
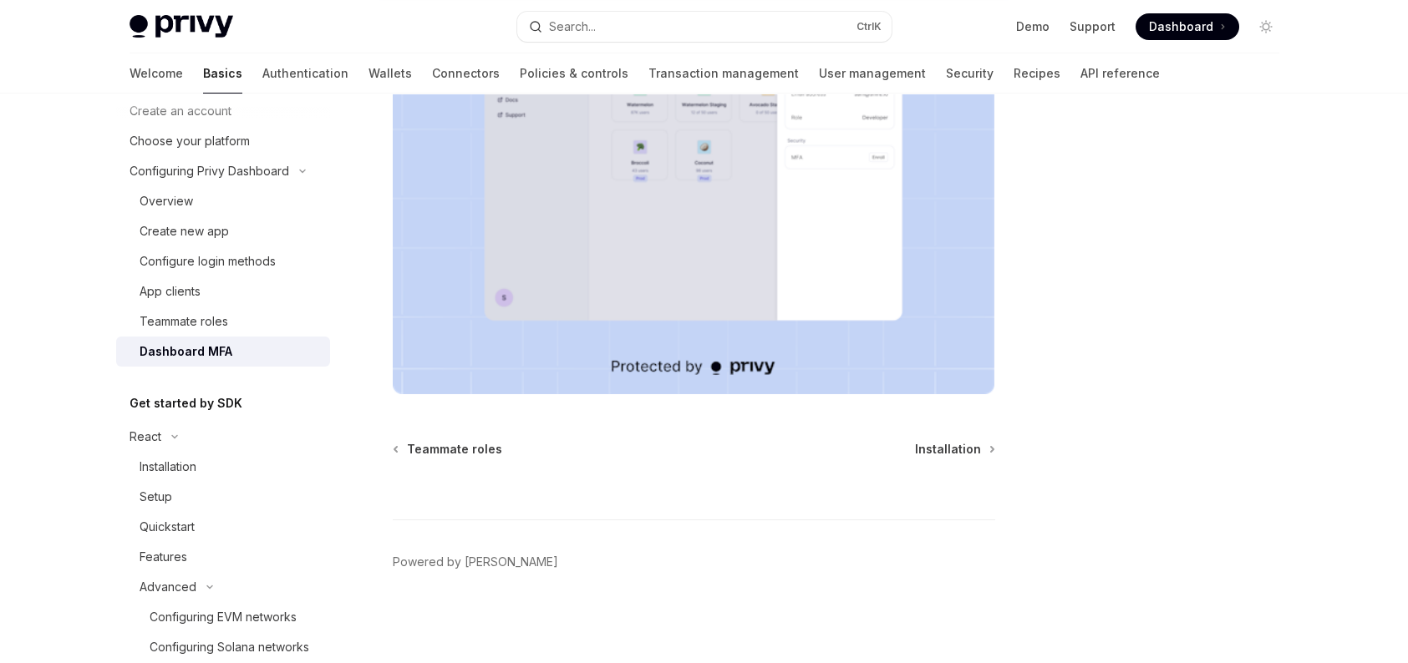
scroll to position [84, 0]
click at [165, 460] on div "Installation" at bounding box center [168, 466] width 57 height 20
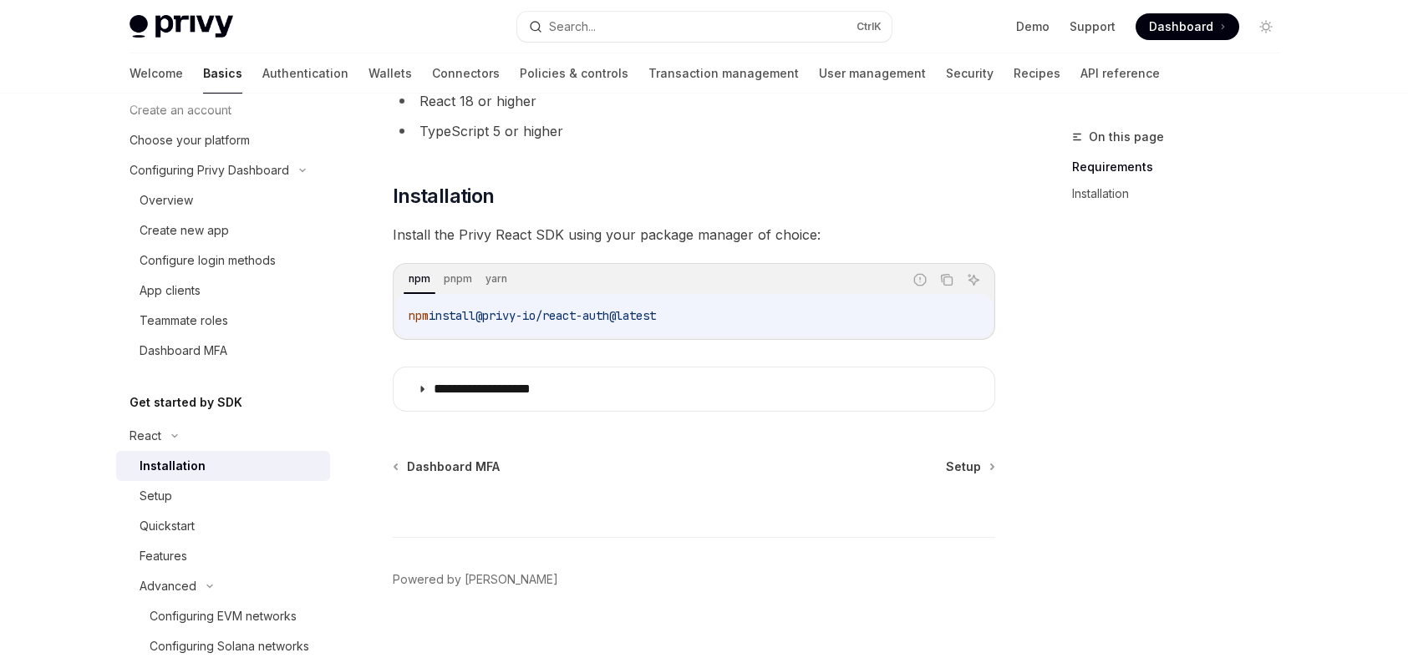
scroll to position [167, 0]
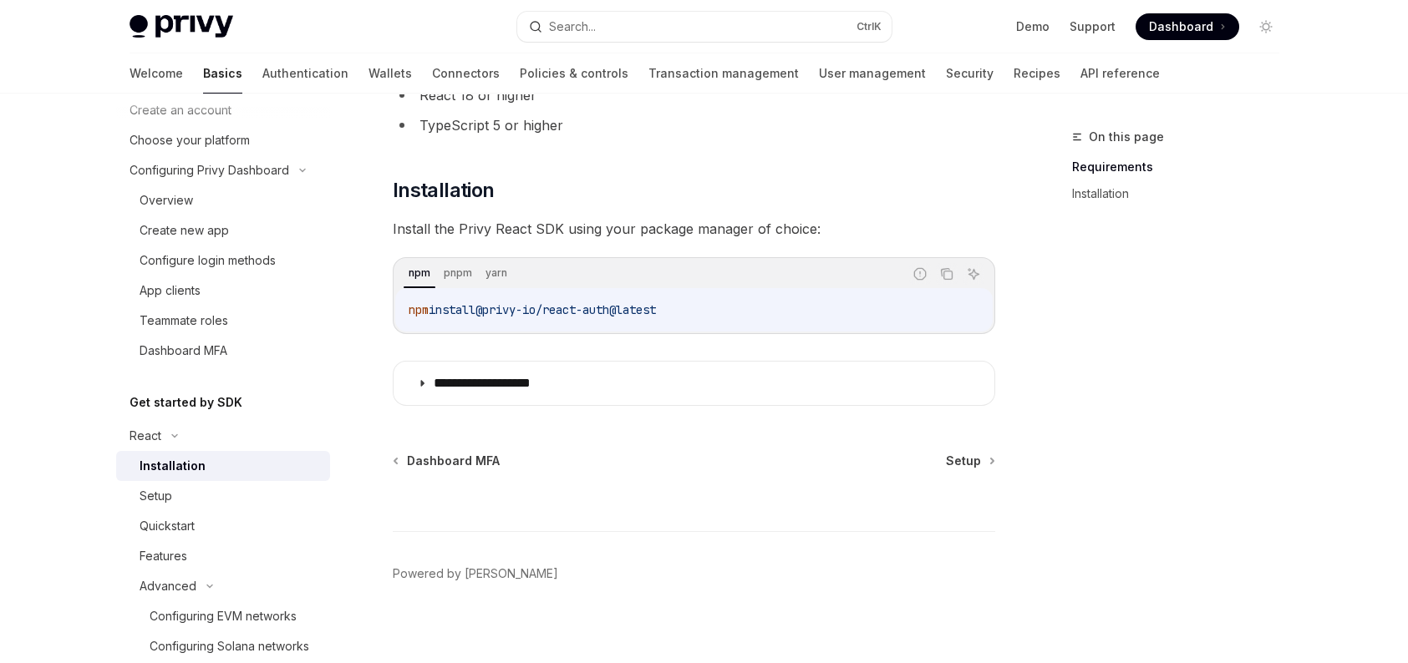
click at [531, 400] on summary "**********" at bounding box center [694, 383] width 601 height 43
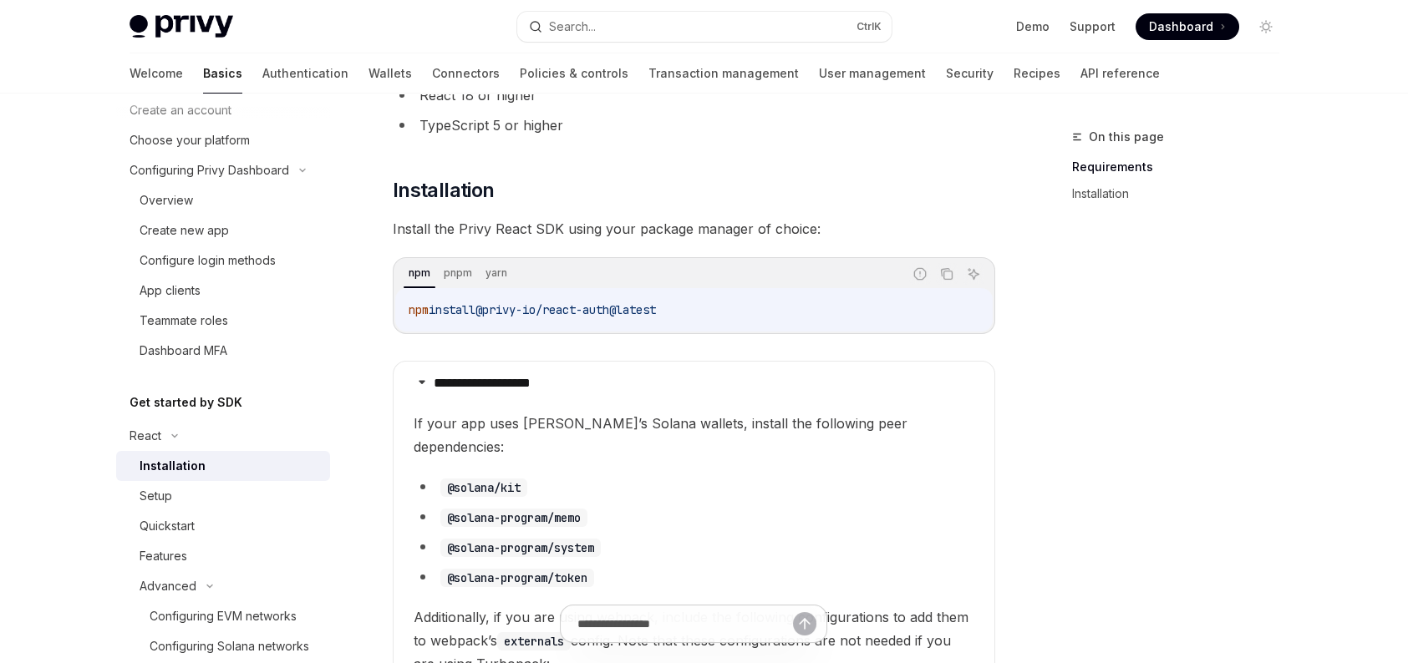
click at [531, 400] on summary "**********" at bounding box center [694, 383] width 601 height 43
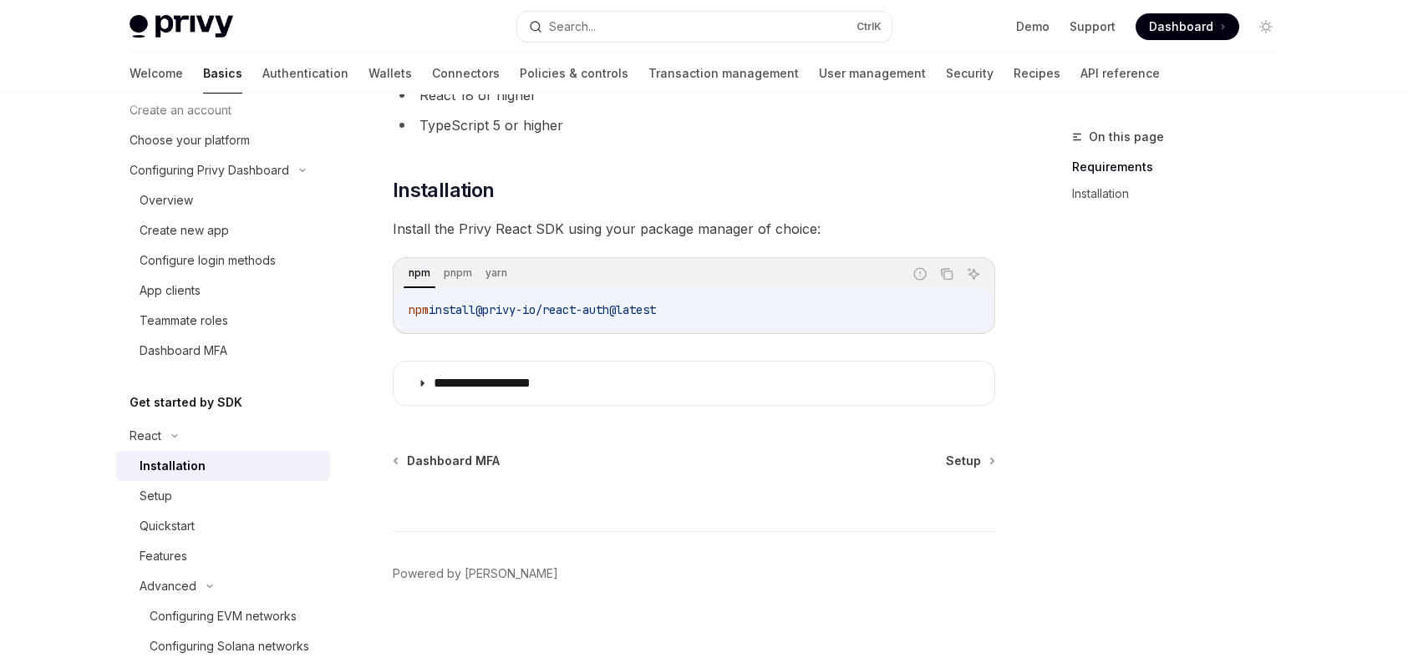
click at [531, 400] on summary "**********" at bounding box center [694, 383] width 601 height 43
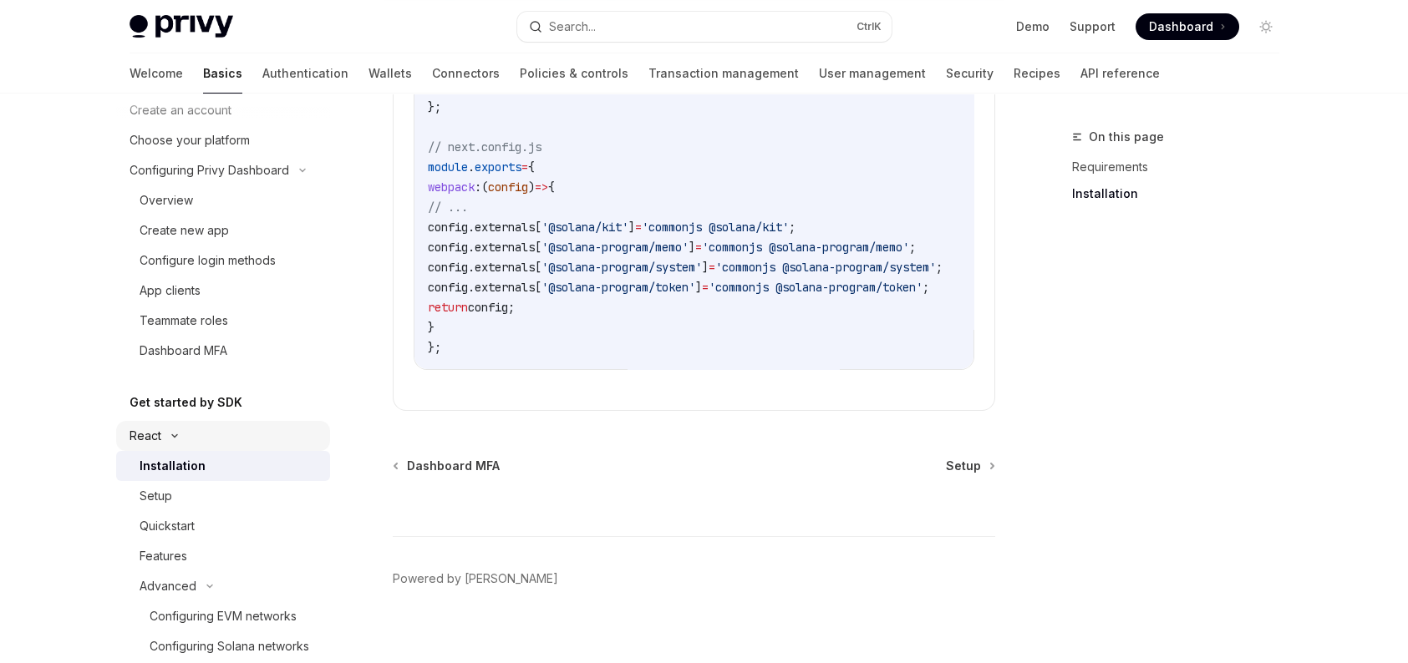
scroll to position [167, 0]
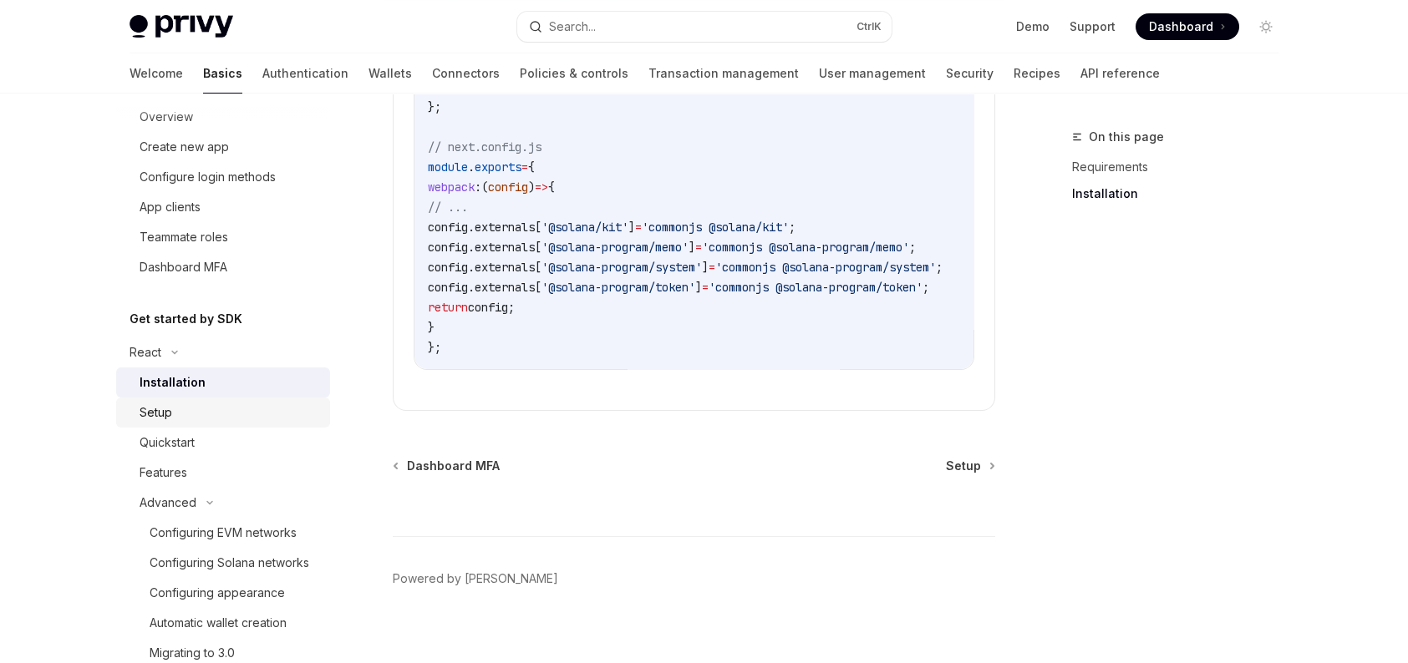
click at [227, 419] on div "Setup" at bounding box center [230, 413] width 180 height 20
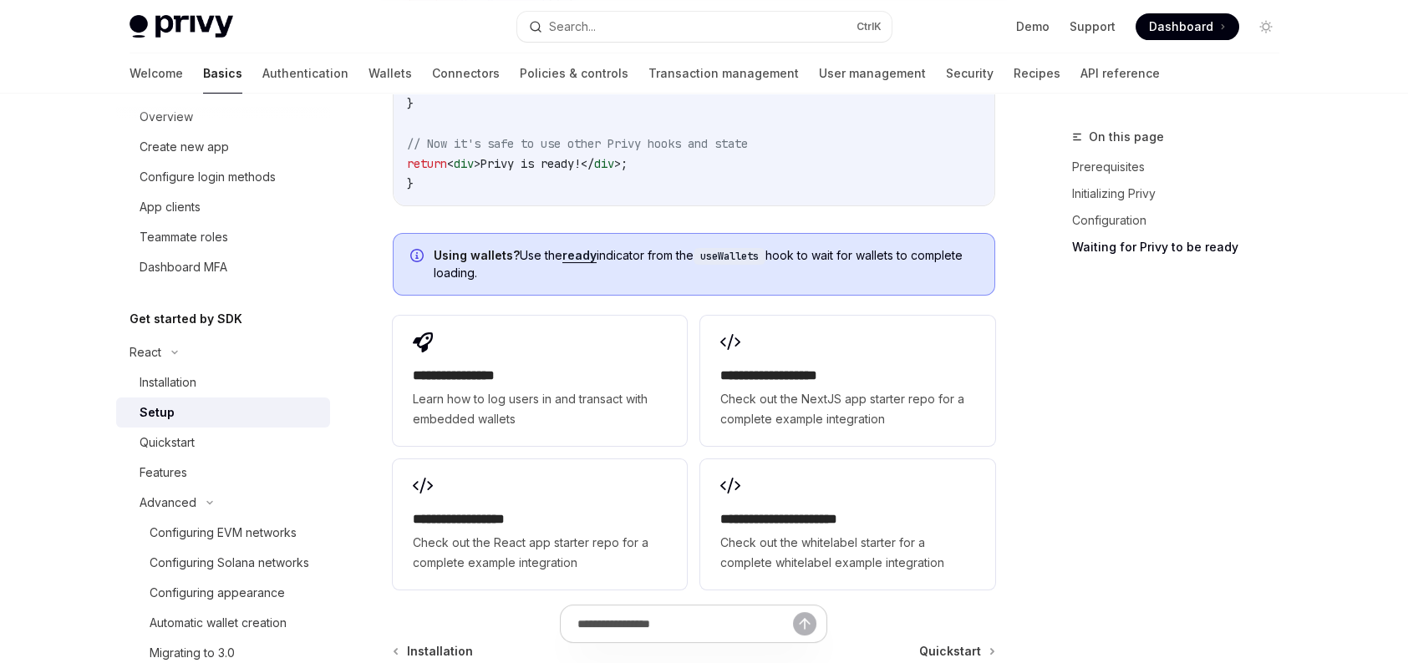
scroll to position [2230, 0]
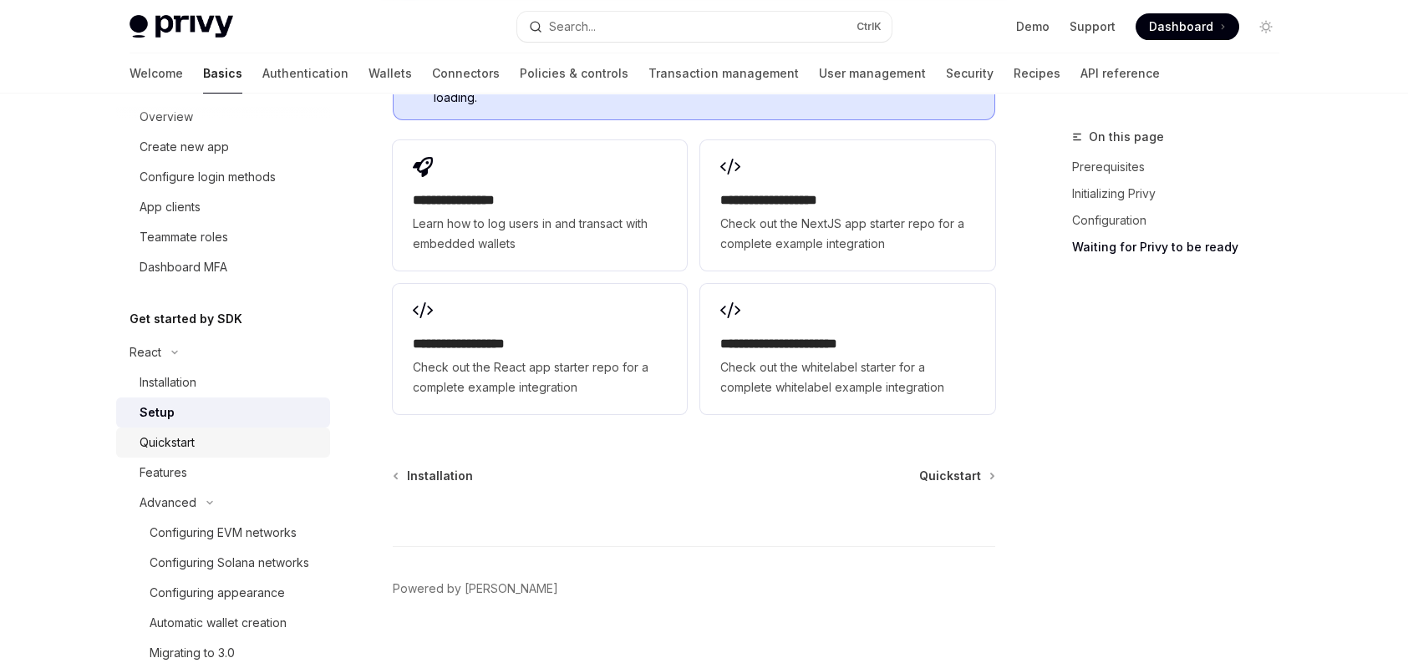
click at [237, 443] on div "Quickstart" at bounding box center [230, 443] width 180 height 20
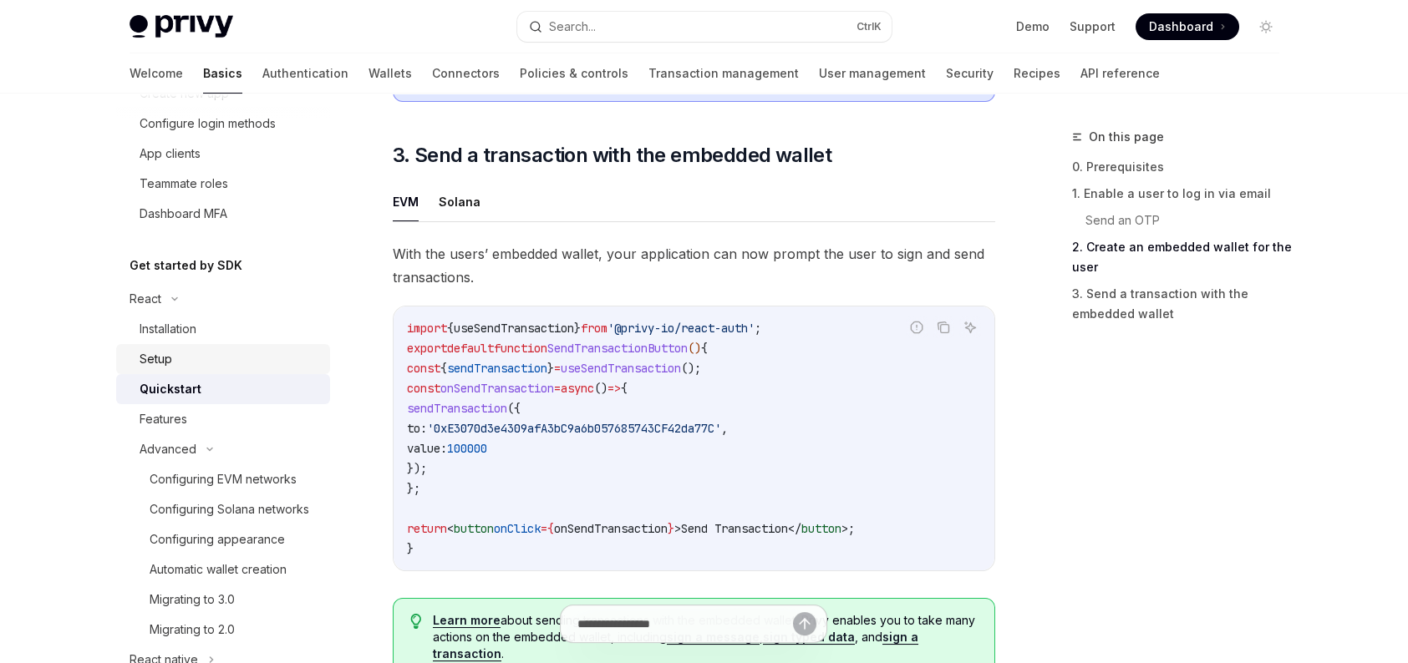
scroll to position [251, 0]
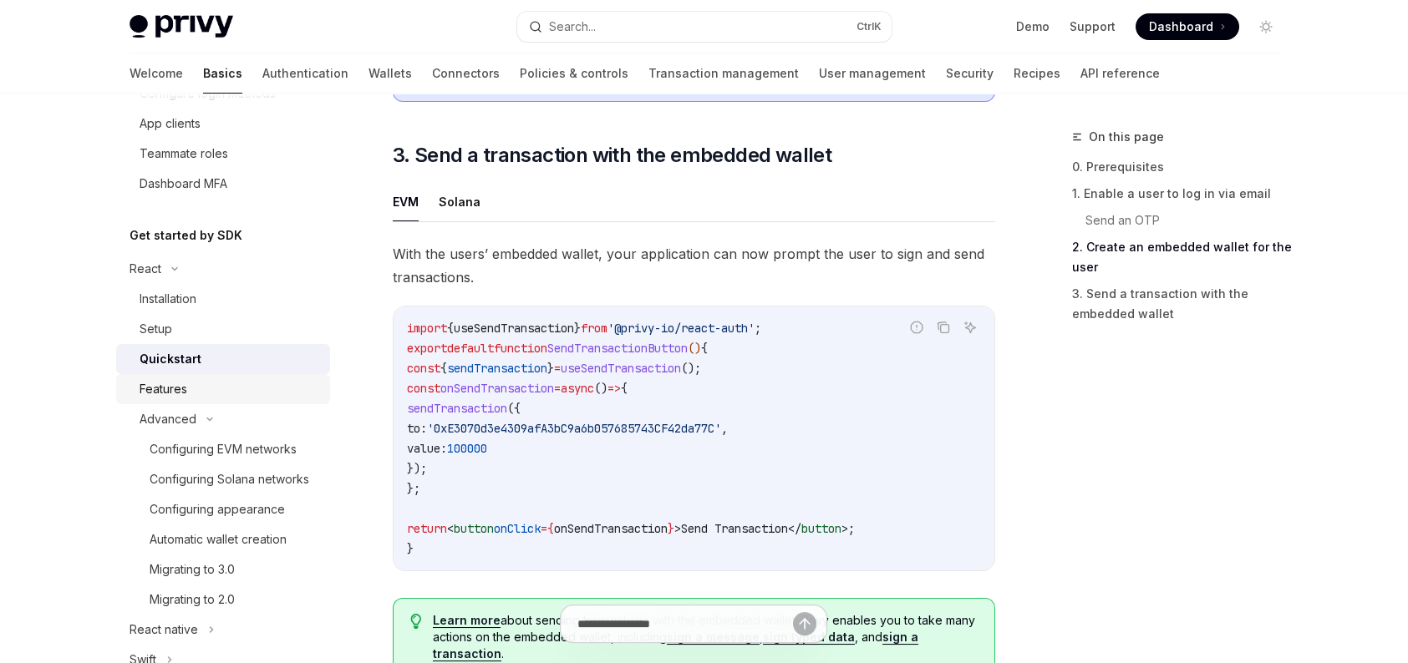
click at [193, 402] on link "Features" at bounding box center [223, 389] width 214 height 30
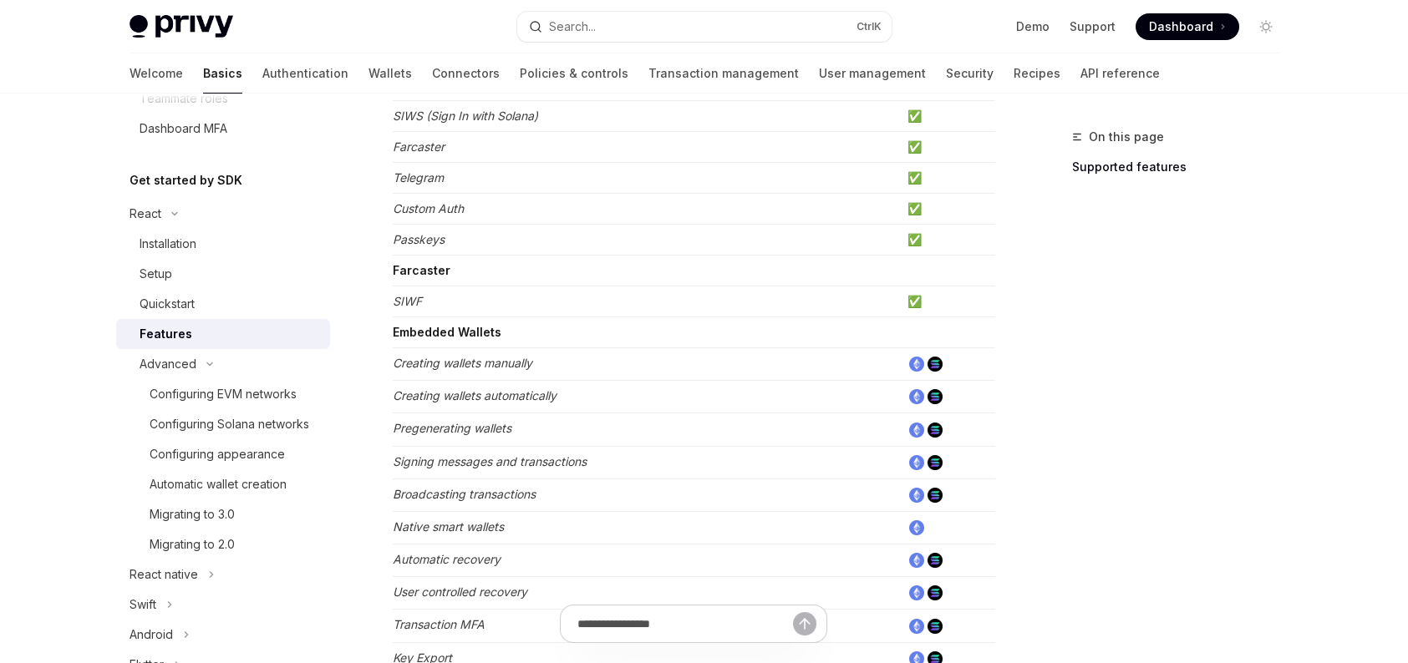
scroll to position [334, 0]
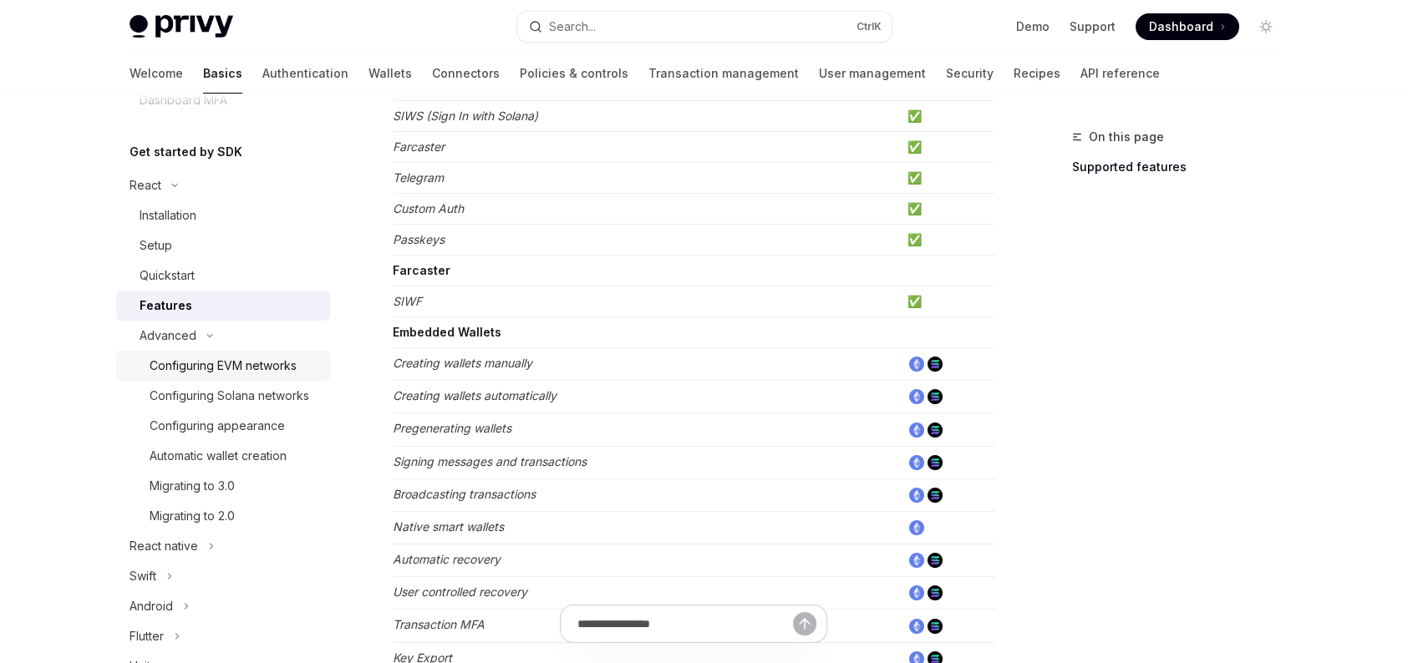
click at [183, 364] on div "Configuring EVM networks" at bounding box center [223, 366] width 147 height 20
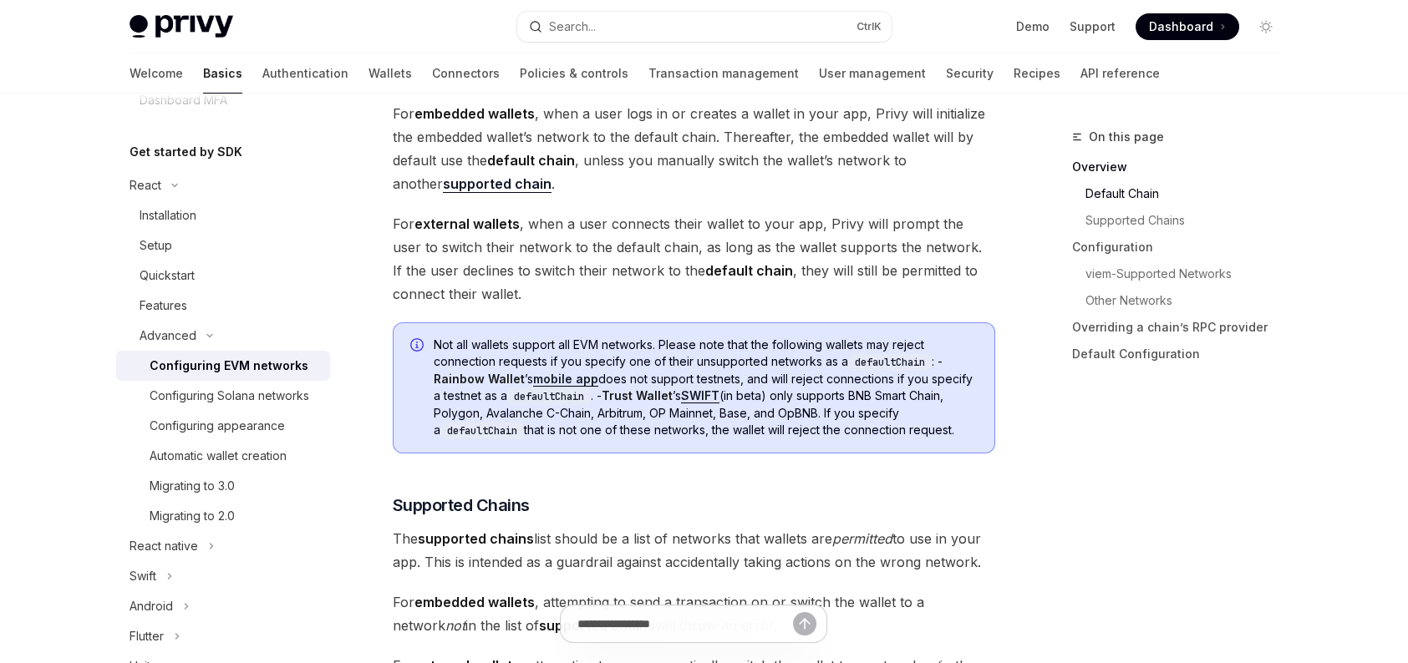
scroll to position [668, 0]
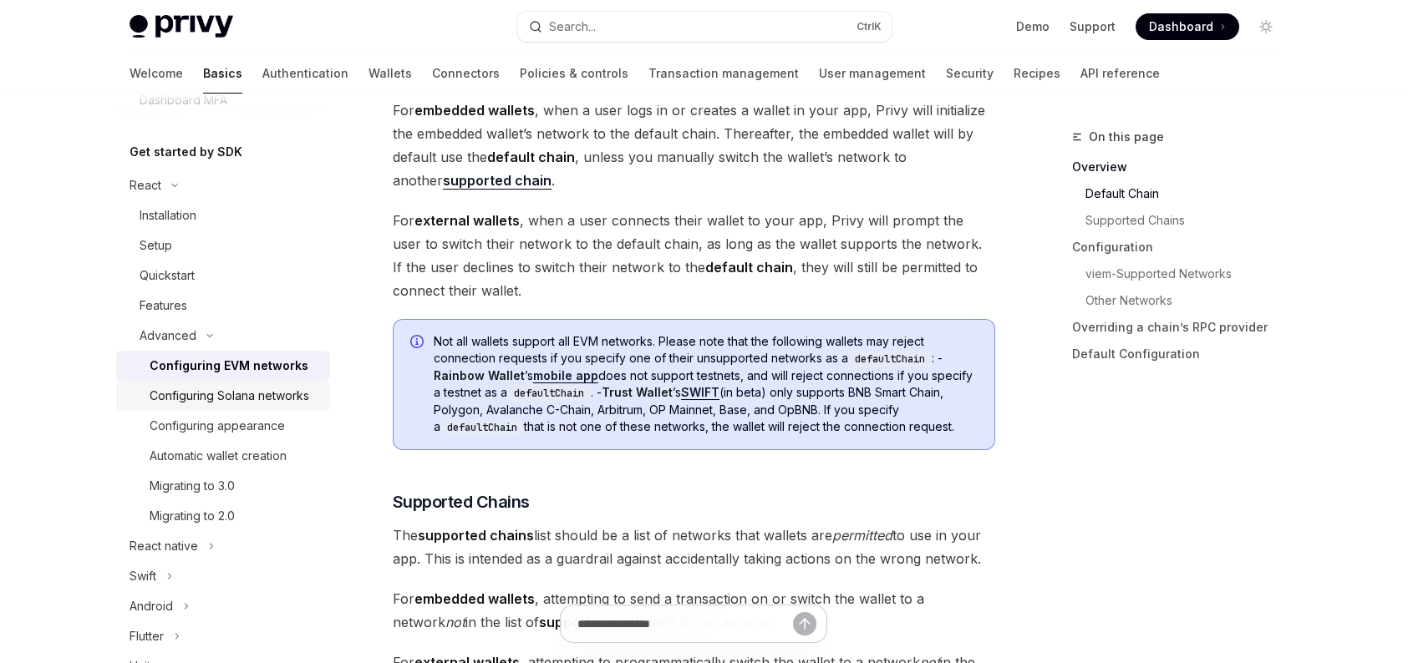
click at [223, 391] on div "Configuring Solana networks" at bounding box center [230, 396] width 160 height 20
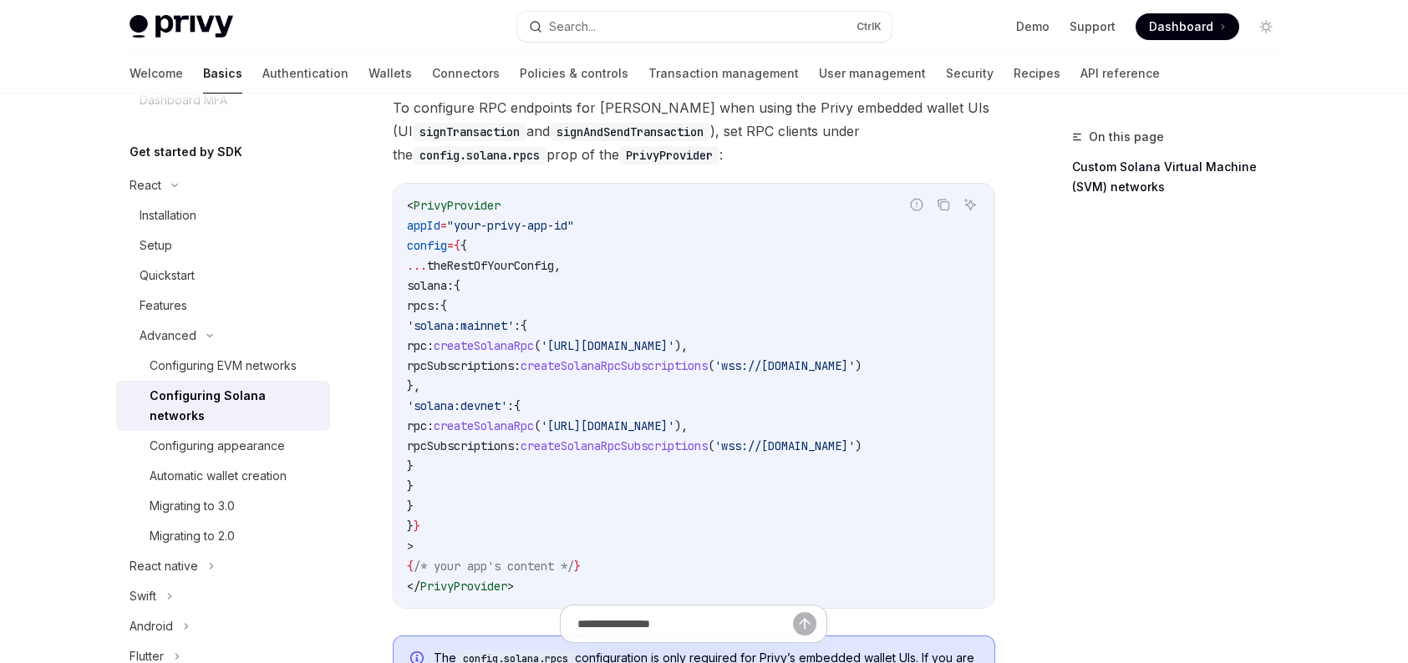
scroll to position [167, 0]
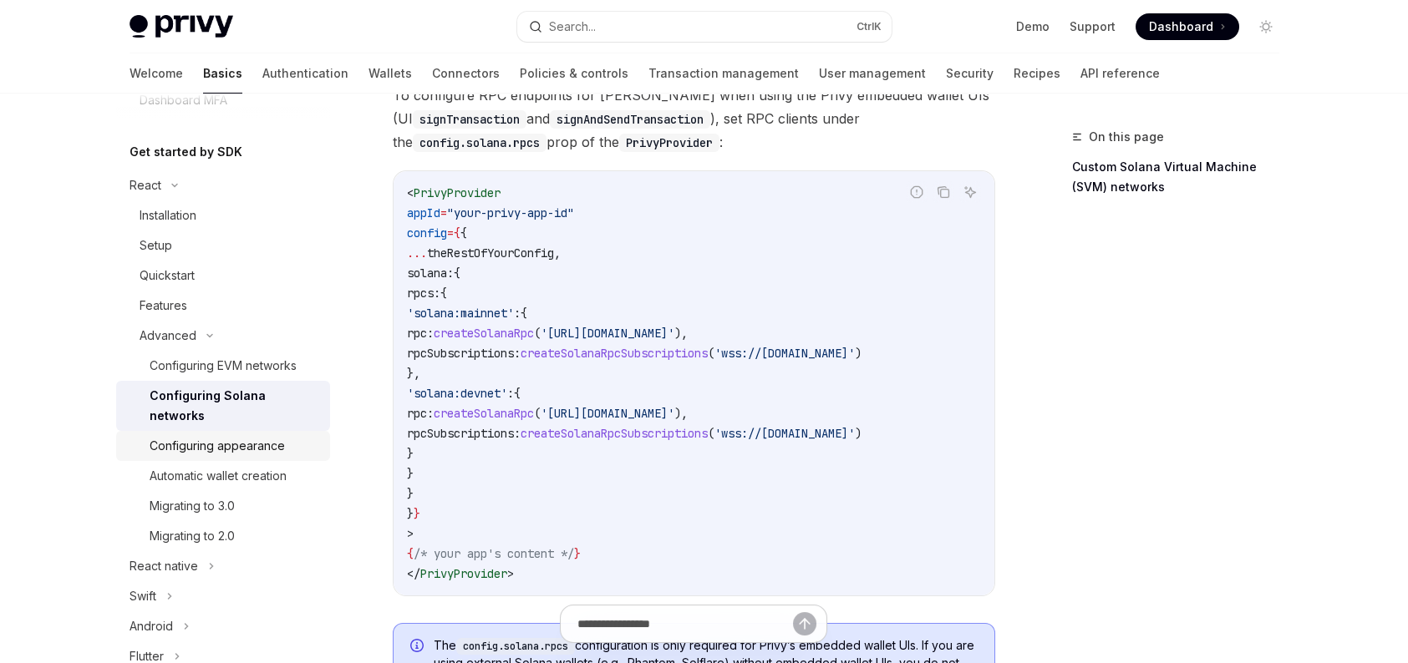
click at [169, 450] on div "Configuring appearance" at bounding box center [217, 446] width 135 height 20
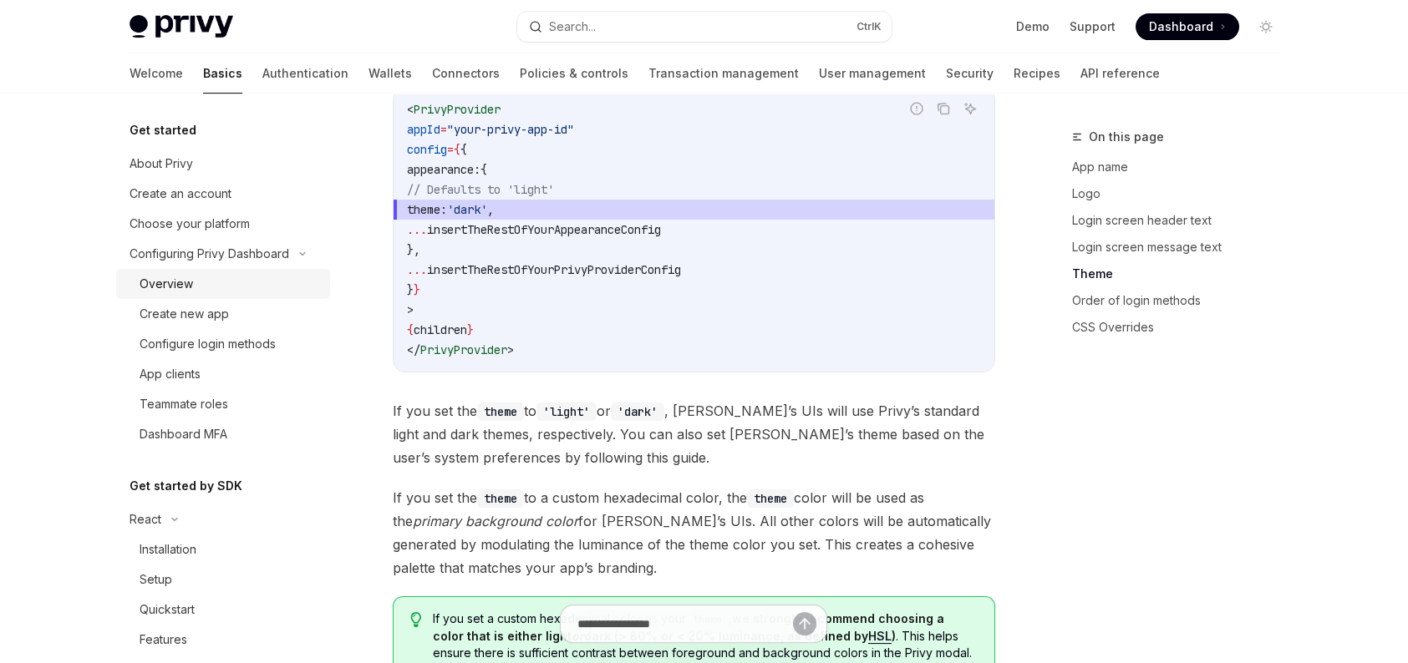
click at [216, 284] on div "Overview" at bounding box center [230, 284] width 180 height 20
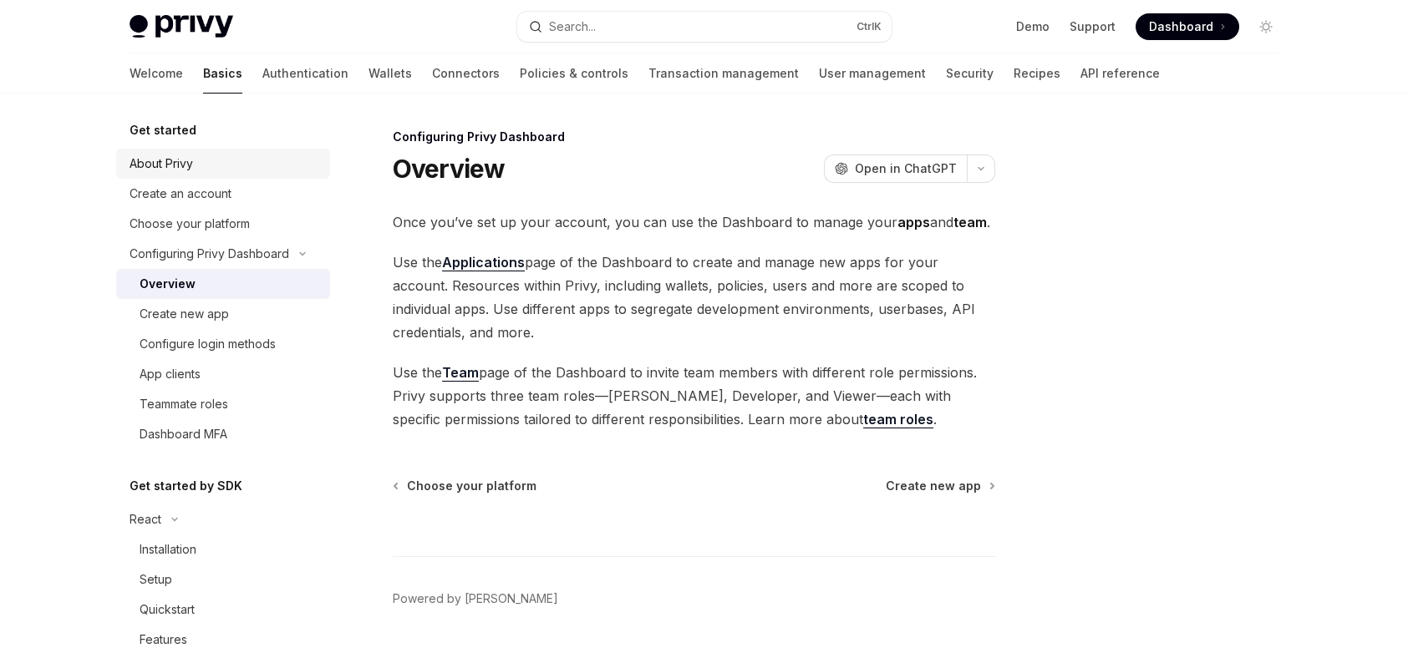
click at [199, 164] on div "About Privy" at bounding box center [225, 164] width 190 height 20
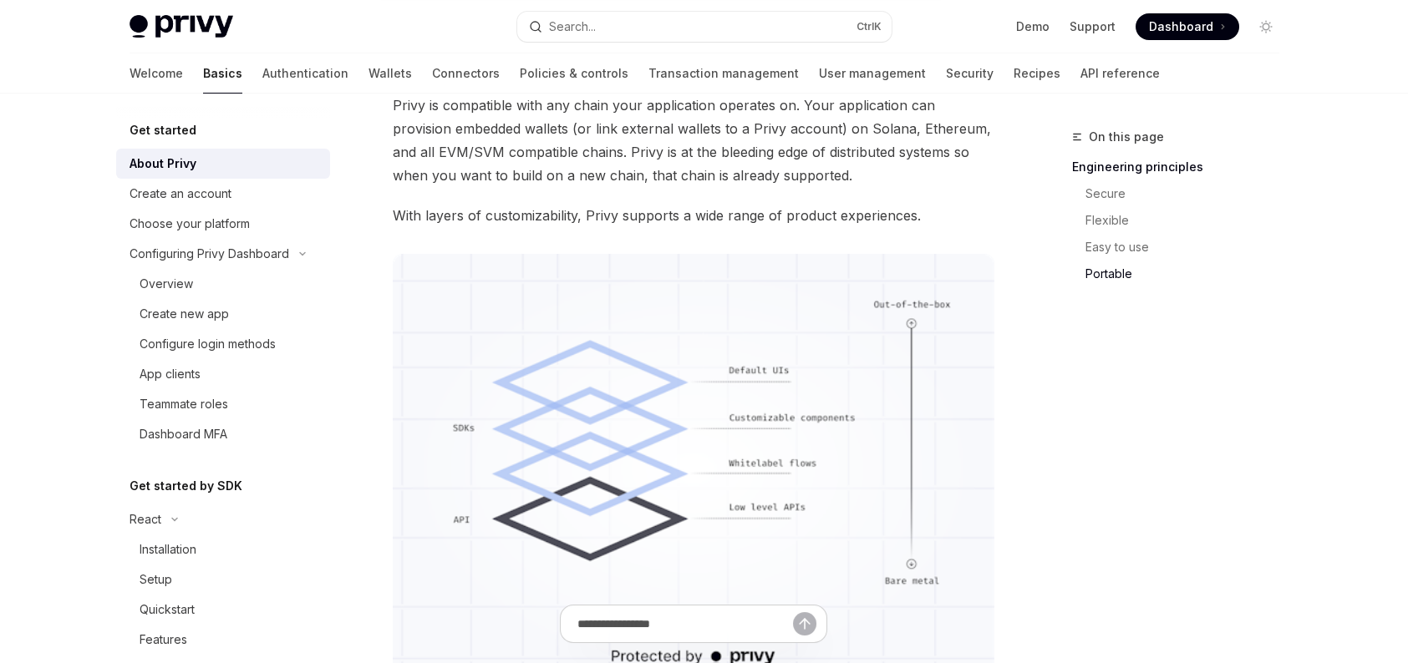
scroll to position [1542, 0]
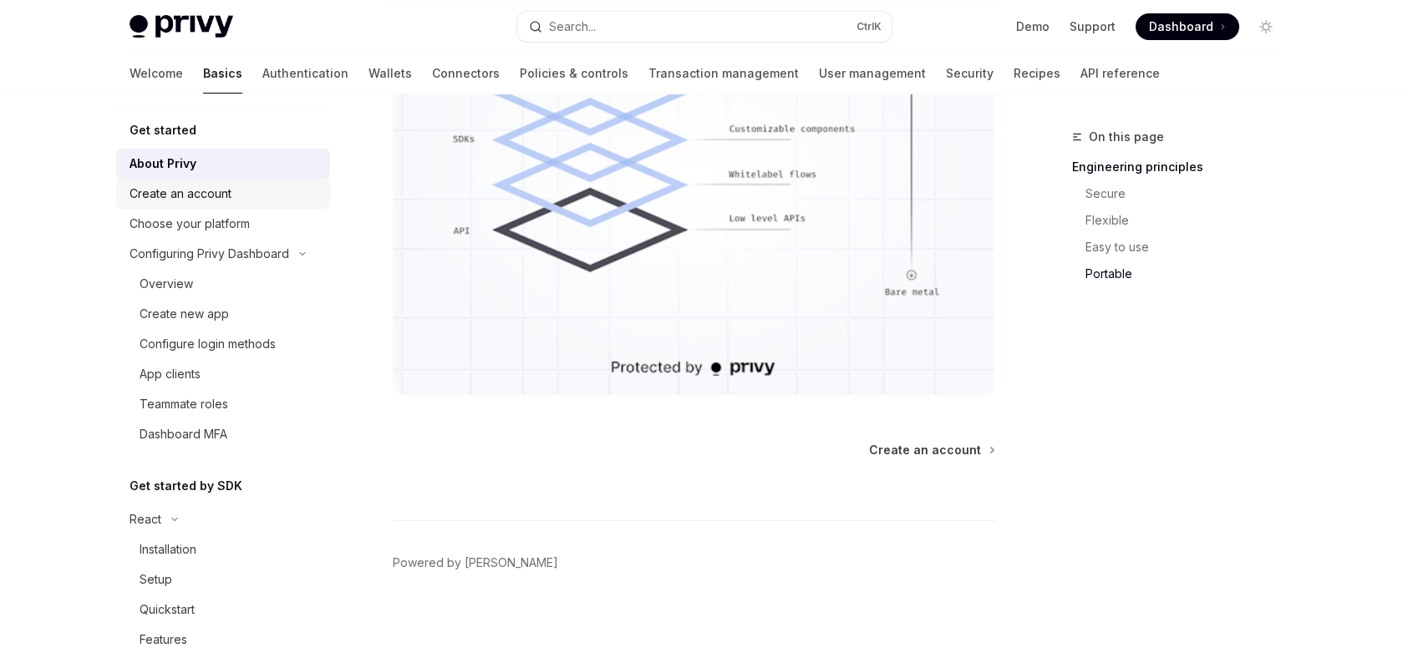
click at [156, 207] on link "Create an account" at bounding box center [223, 194] width 214 height 30
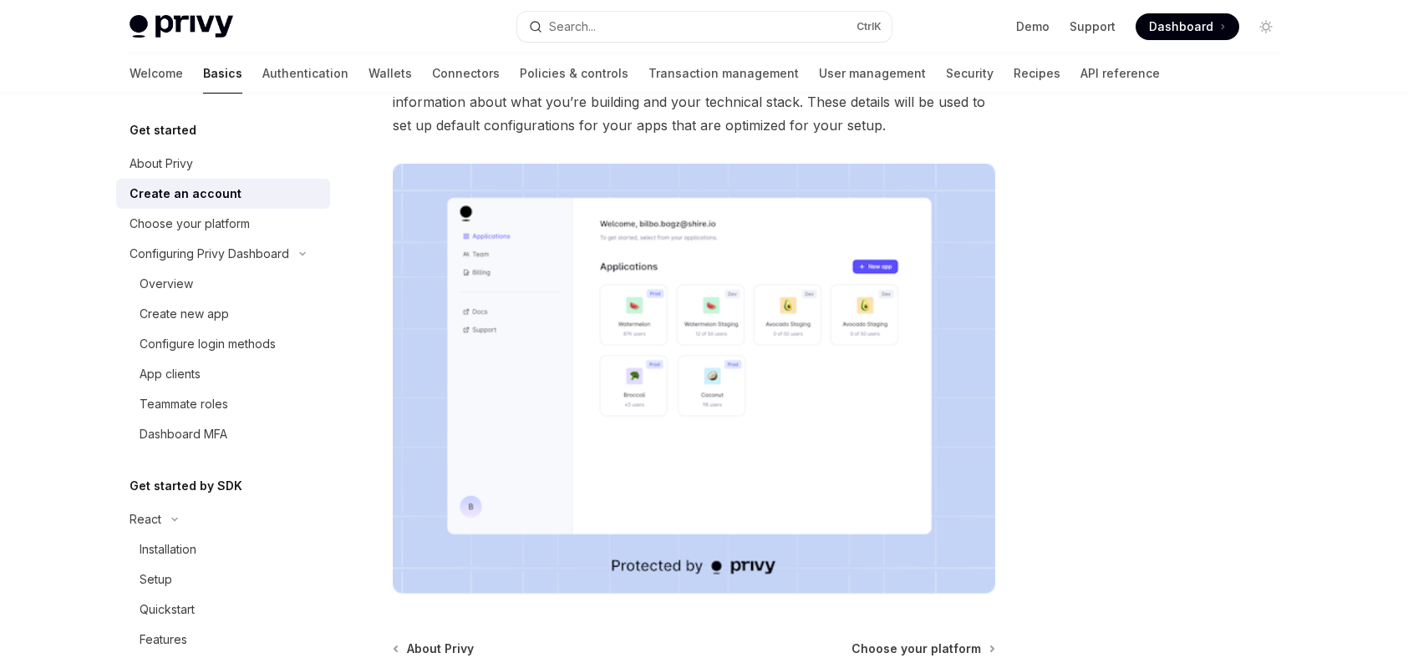
scroll to position [407, 0]
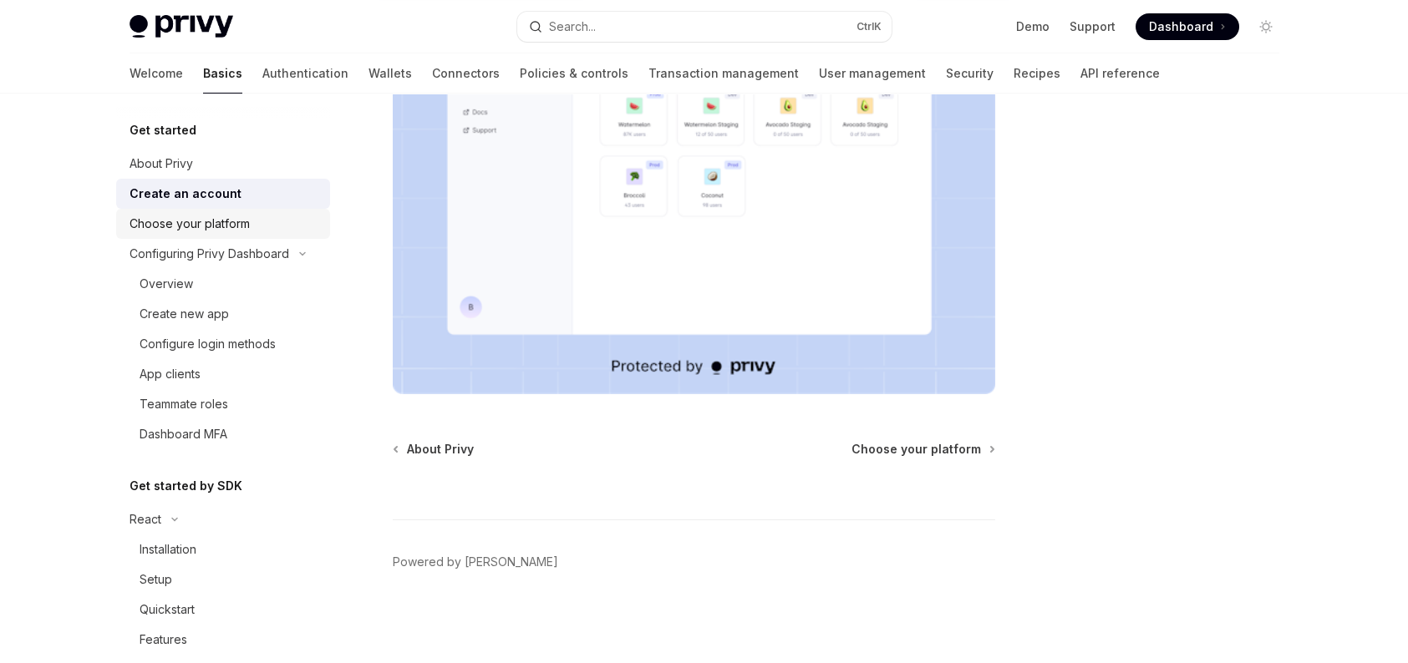
click at [147, 226] on div "Choose your platform" at bounding box center [190, 224] width 120 height 20
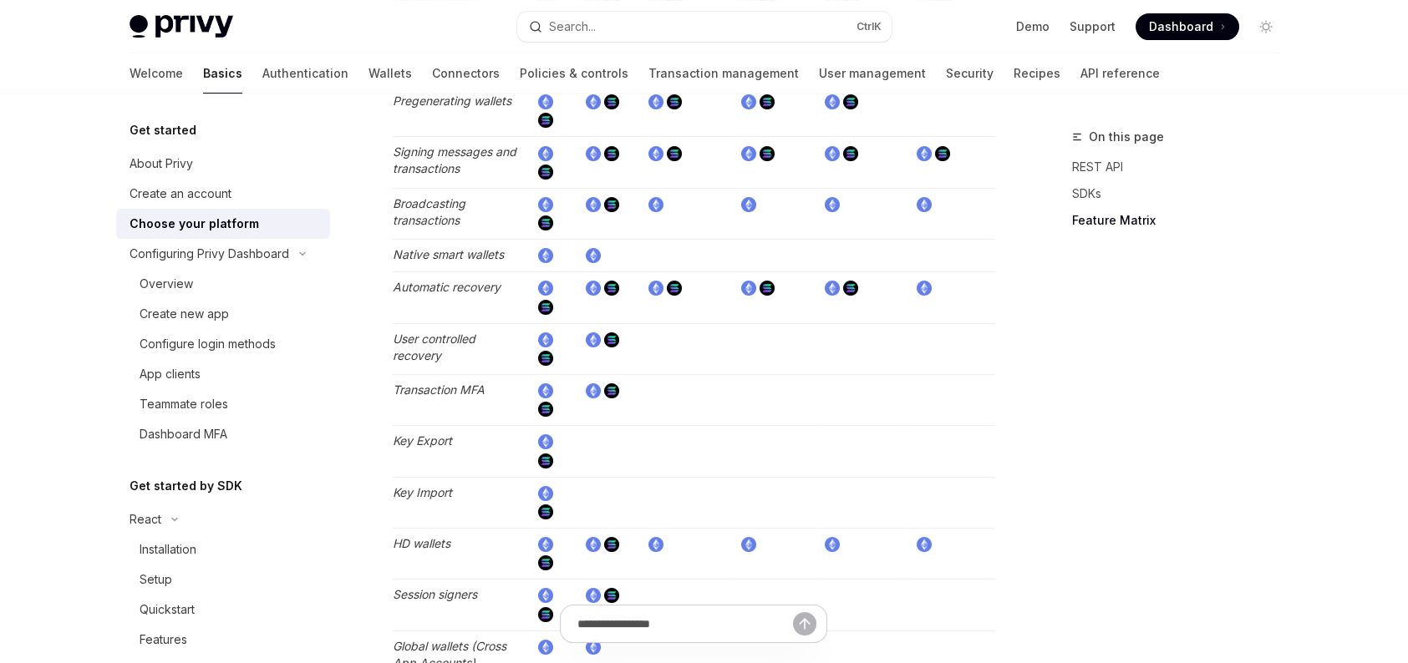
scroll to position [2590, 0]
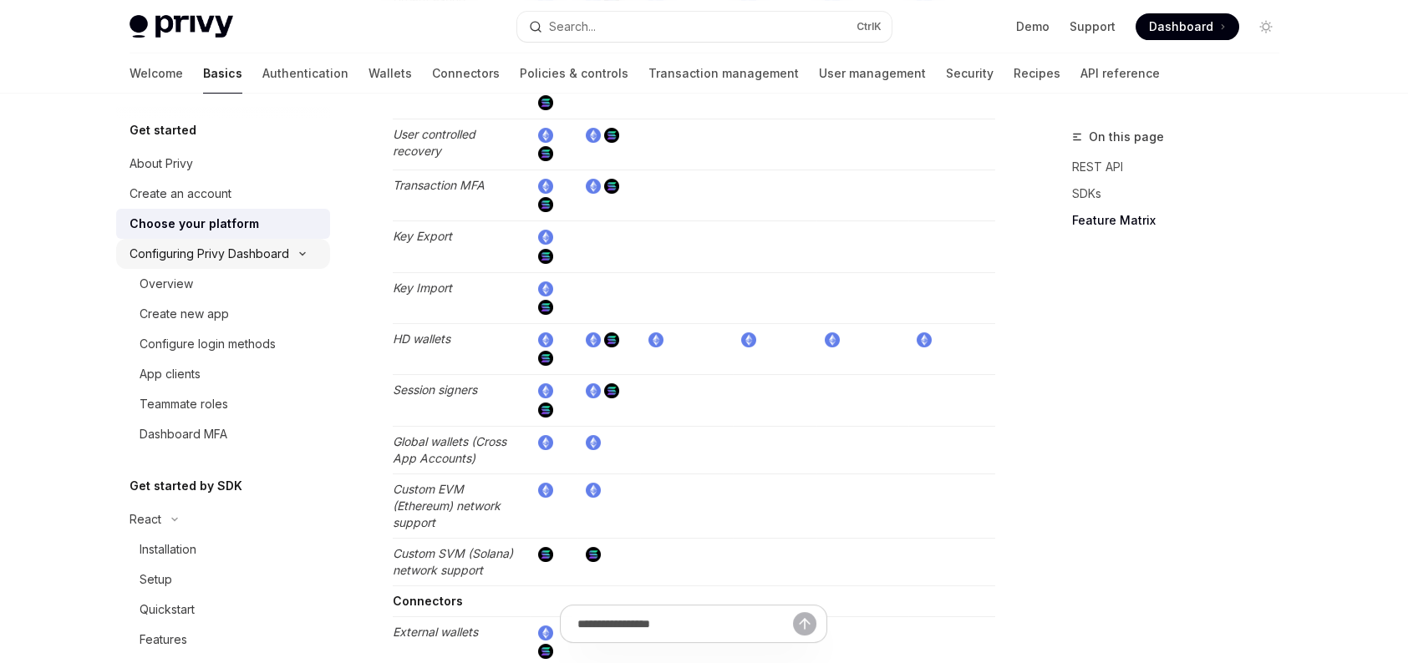
click at [163, 249] on div "Configuring Privy Dashboard" at bounding box center [210, 254] width 160 height 20
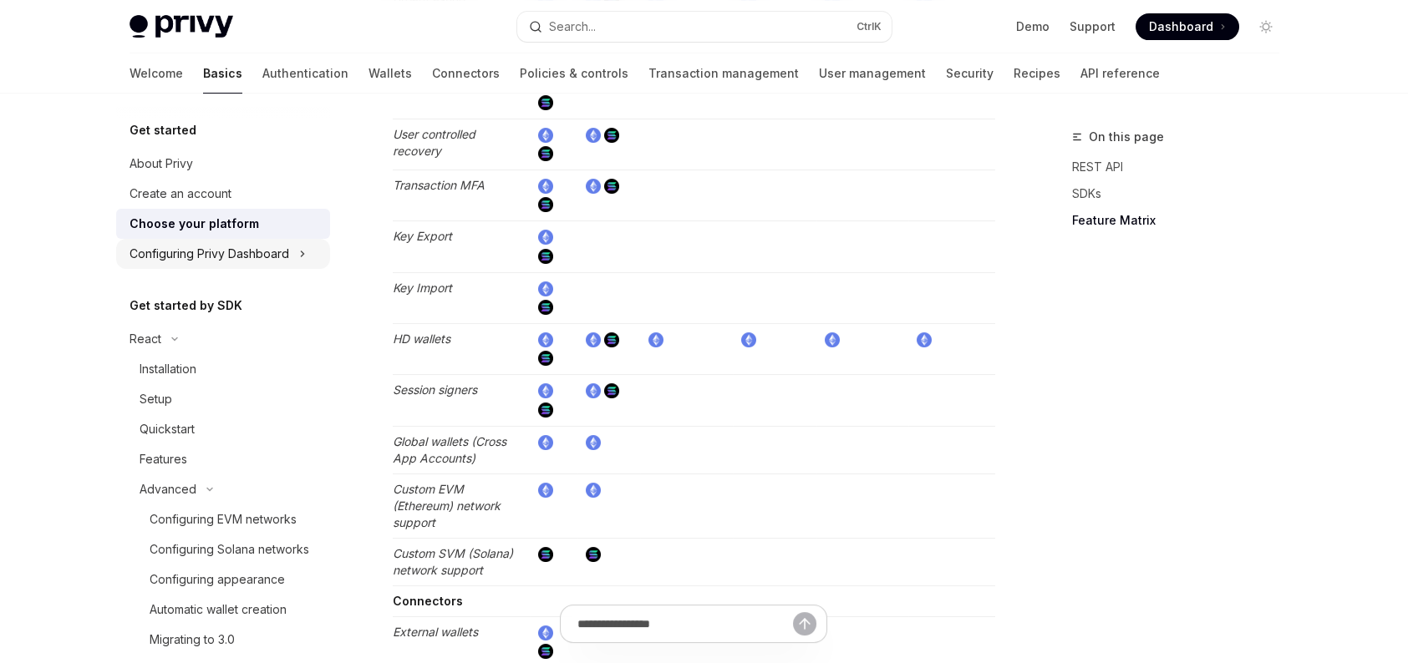
click at [163, 249] on div "Configuring Privy Dashboard" at bounding box center [210, 254] width 160 height 20
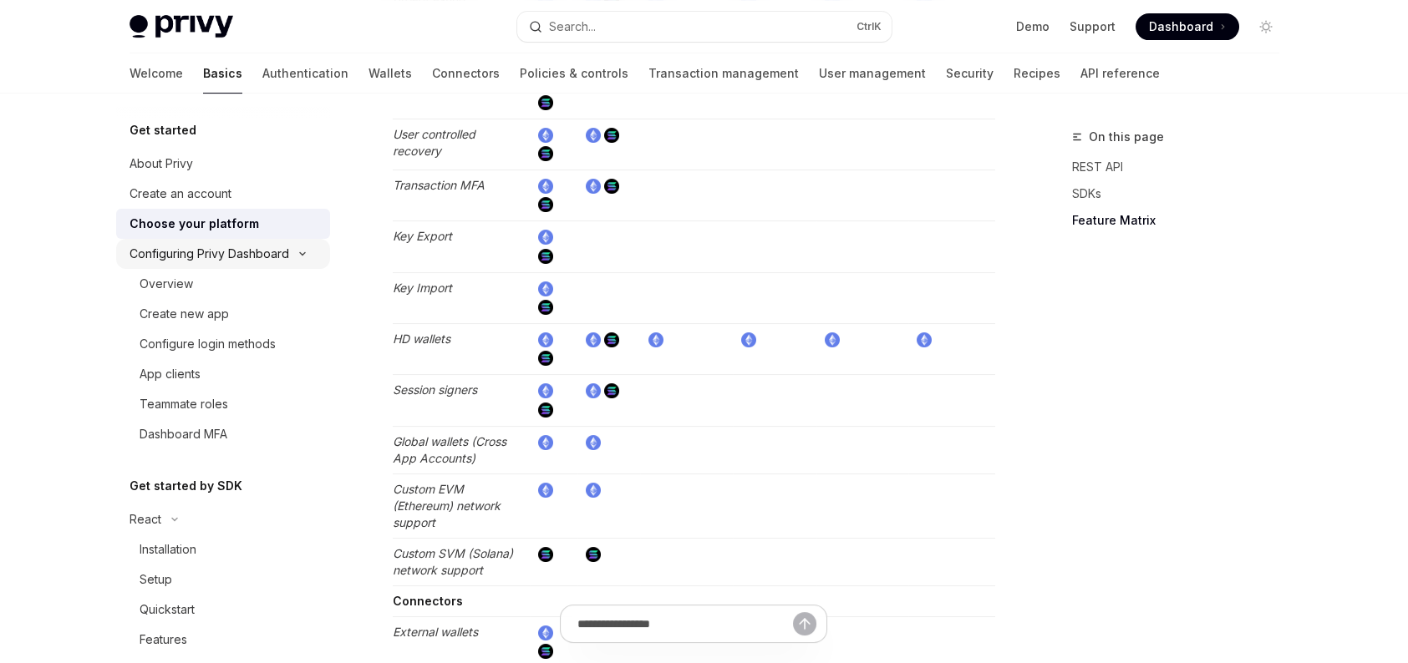
scroll to position [37, 0]
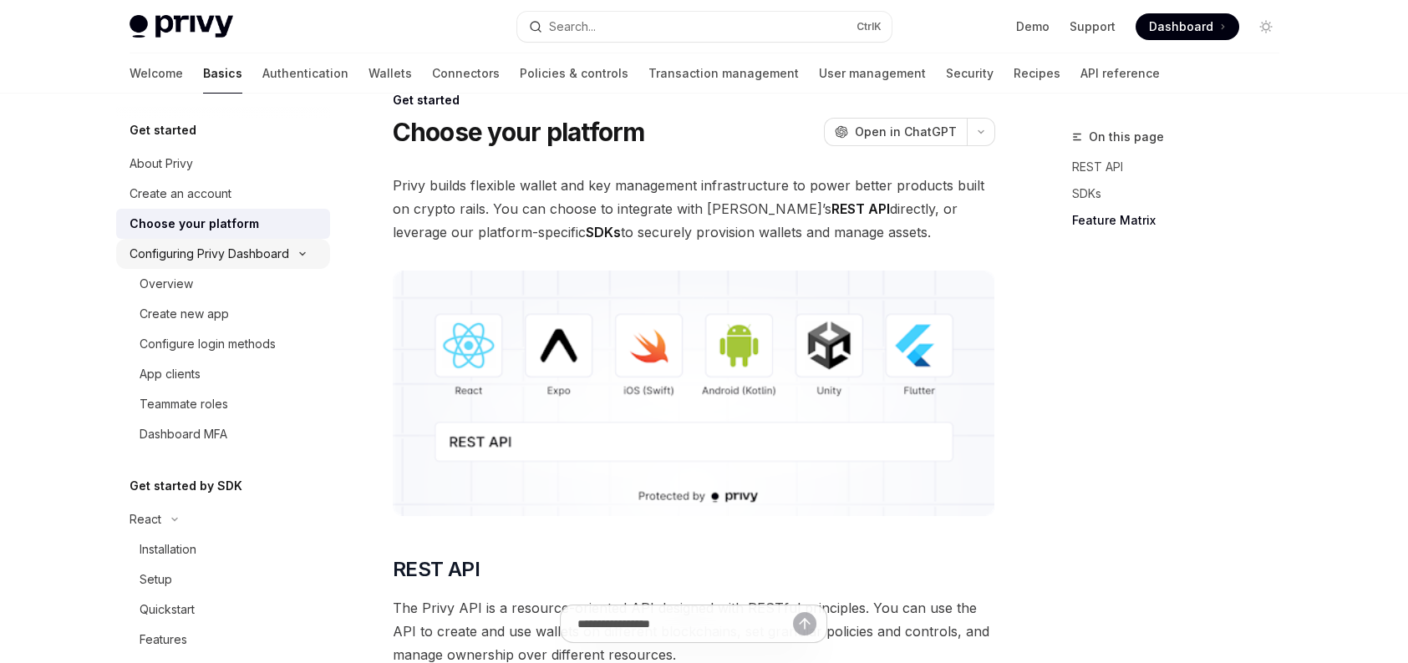
click at [163, 277] on div "Overview" at bounding box center [166, 284] width 53 height 20
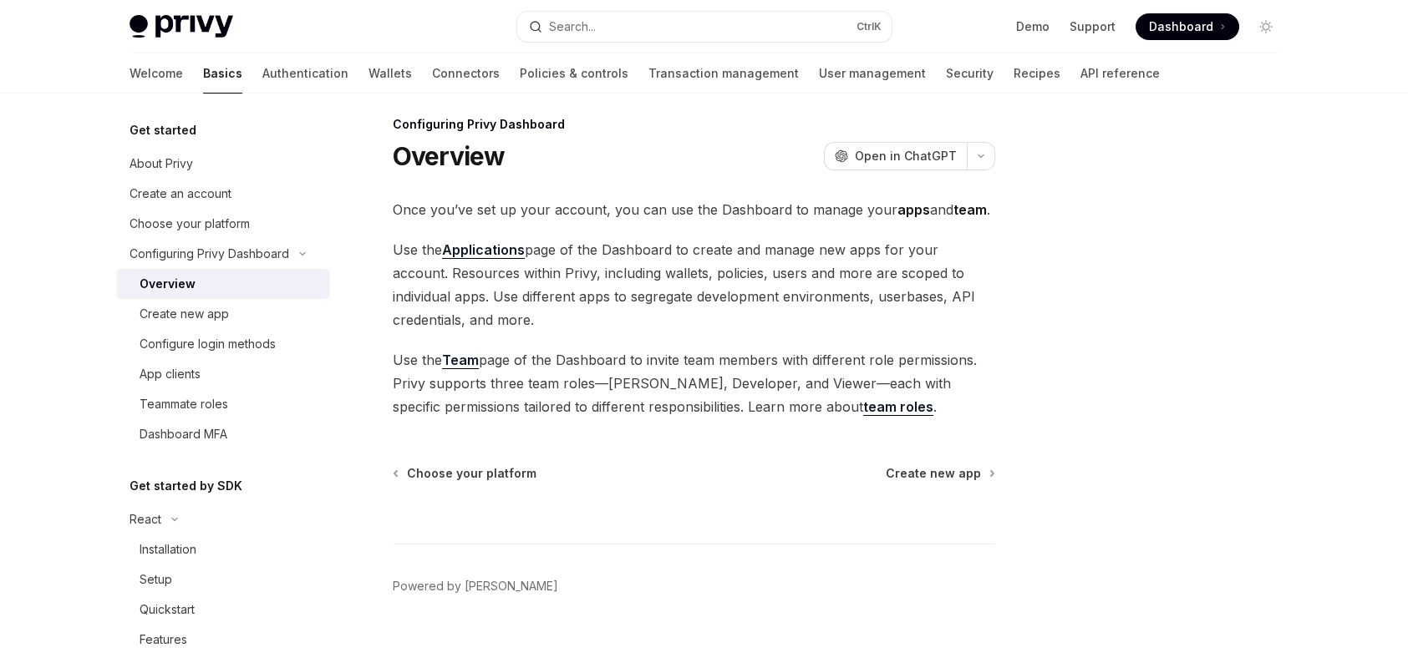
scroll to position [0, 0]
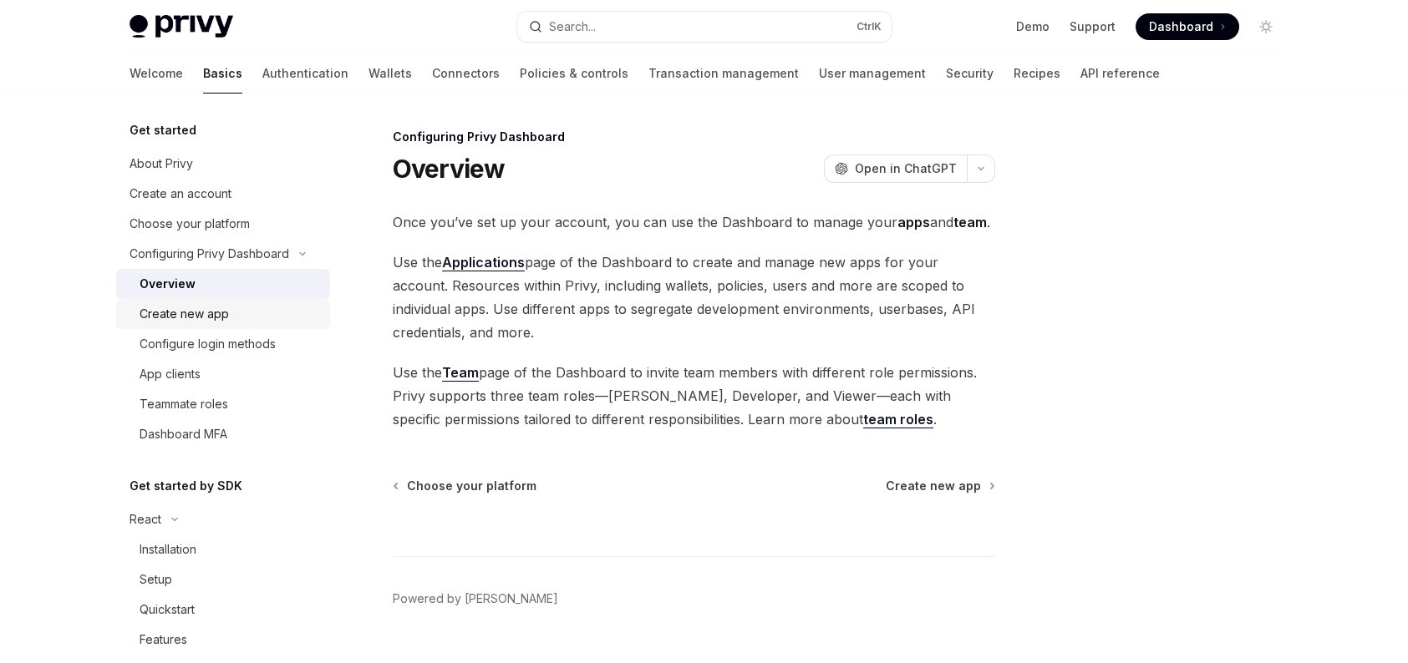
click at [198, 313] on div "Create new app" at bounding box center [184, 314] width 89 height 20
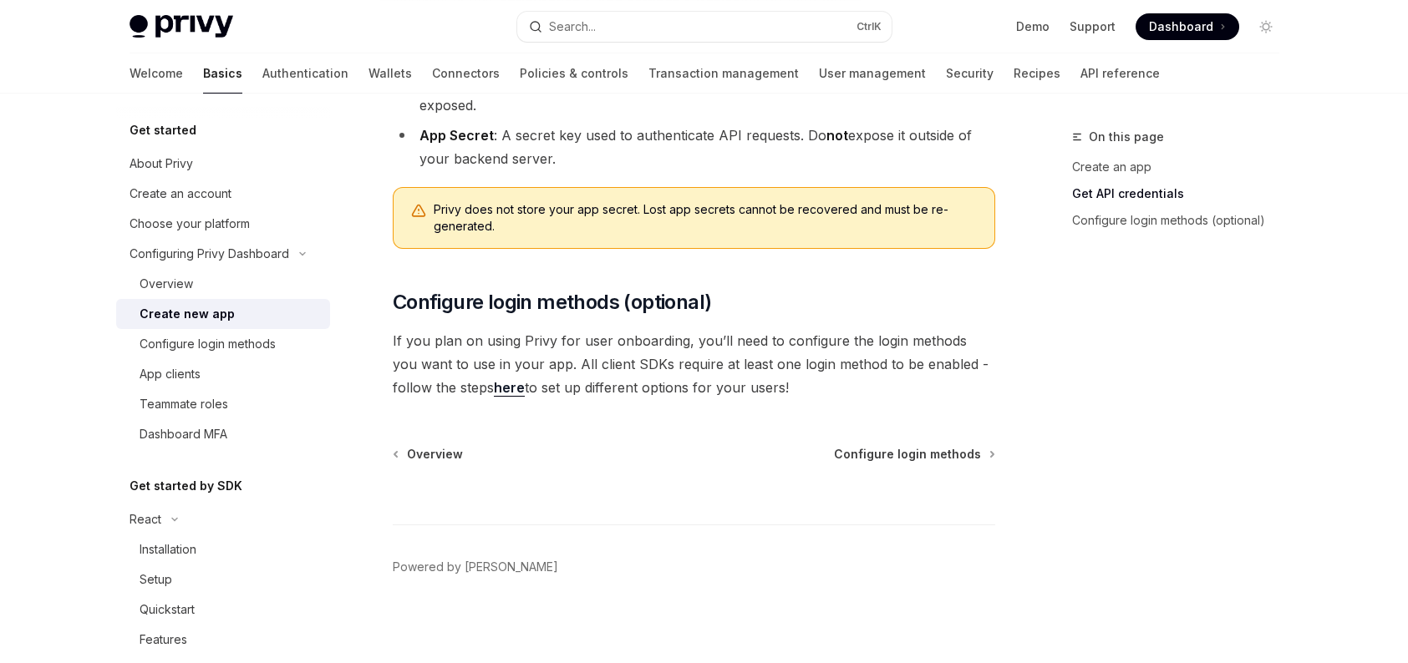
scroll to position [534, 0]
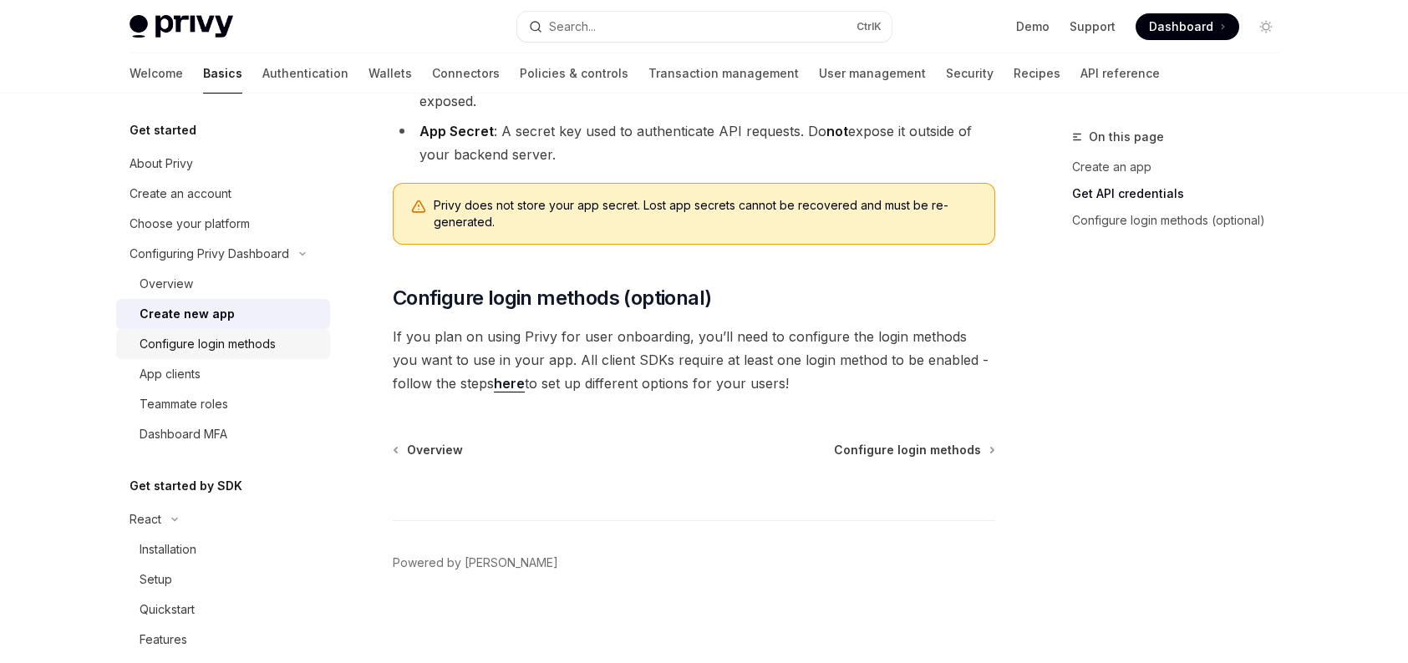
click at [264, 344] on div "Configure login methods" at bounding box center [208, 344] width 136 height 20
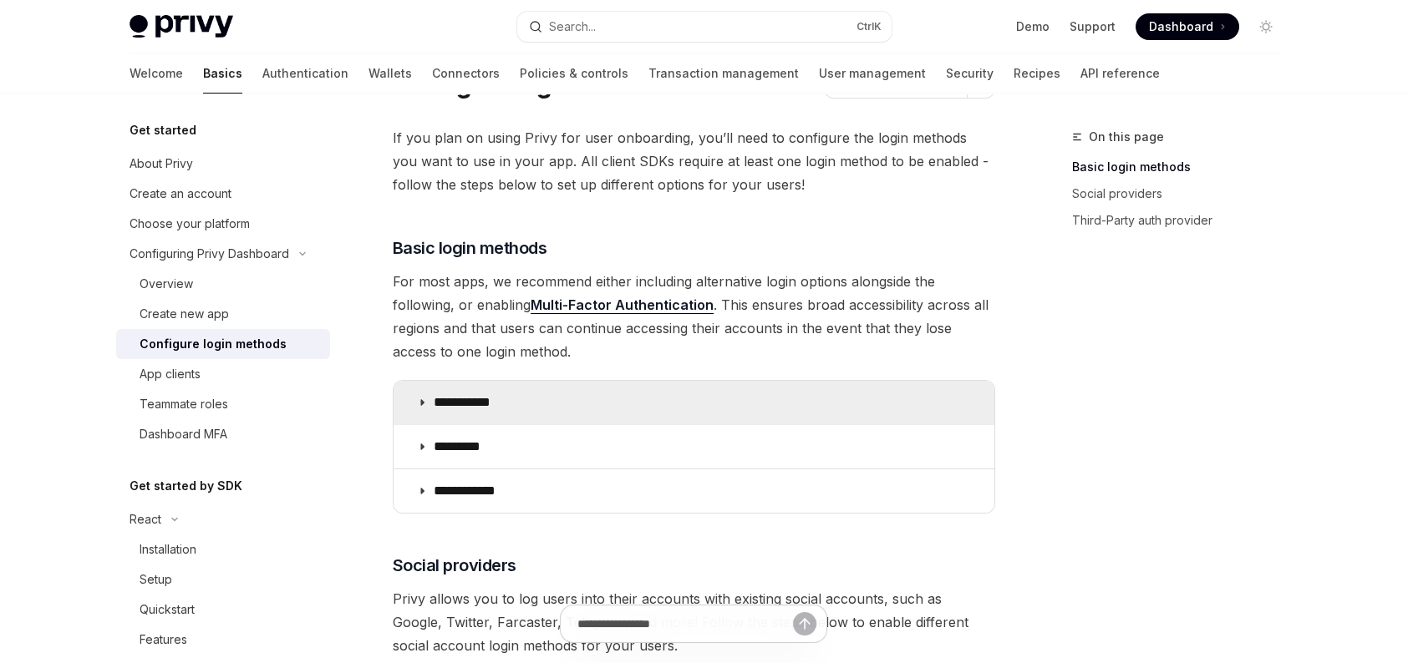
scroll to position [167, 0]
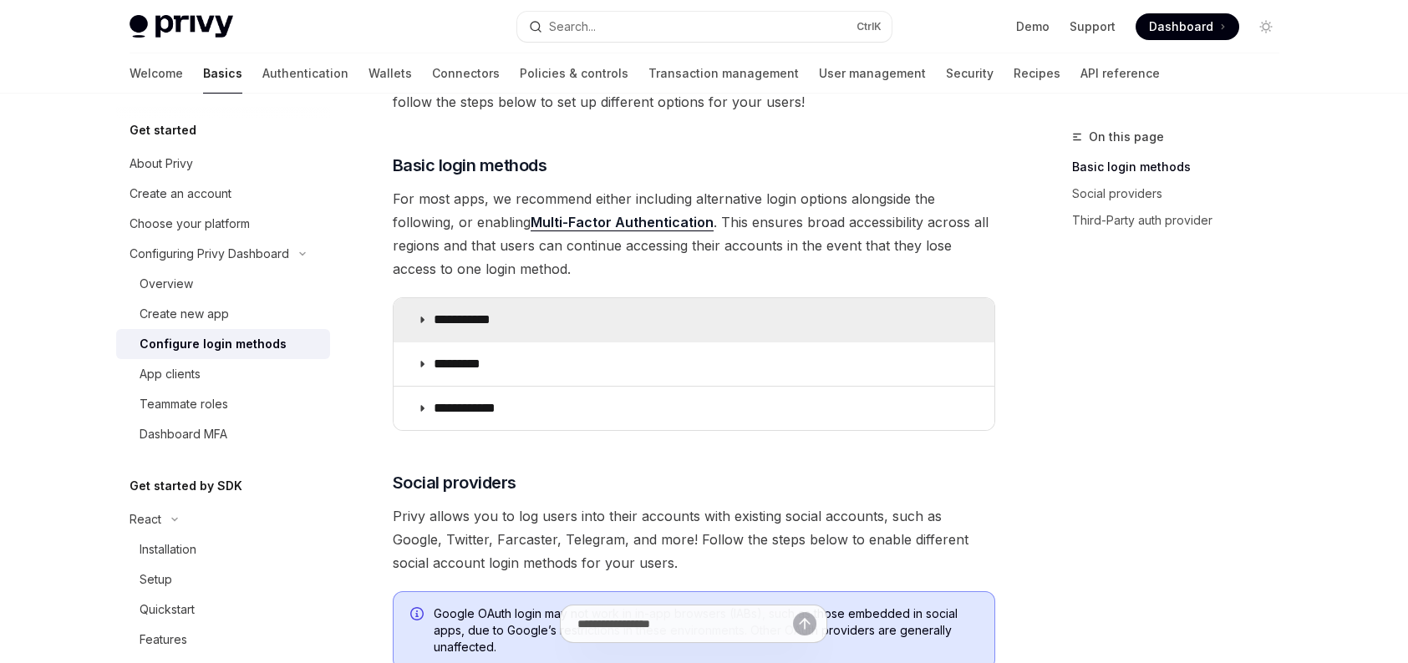
click at [543, 328] on summary "**********" at bounding box center [694, 319] width 601 height 43
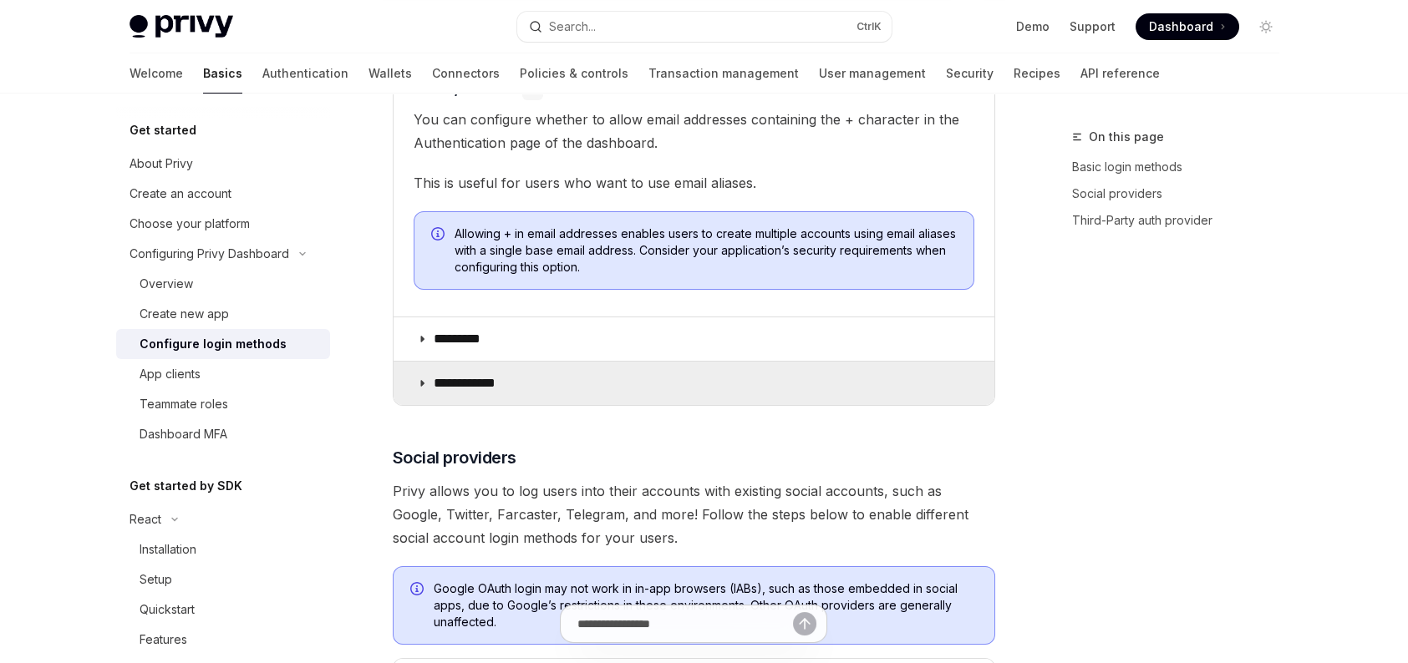
click at [526, 370] on summary "**********" at bounding box center [694, 383] width 601 height 43
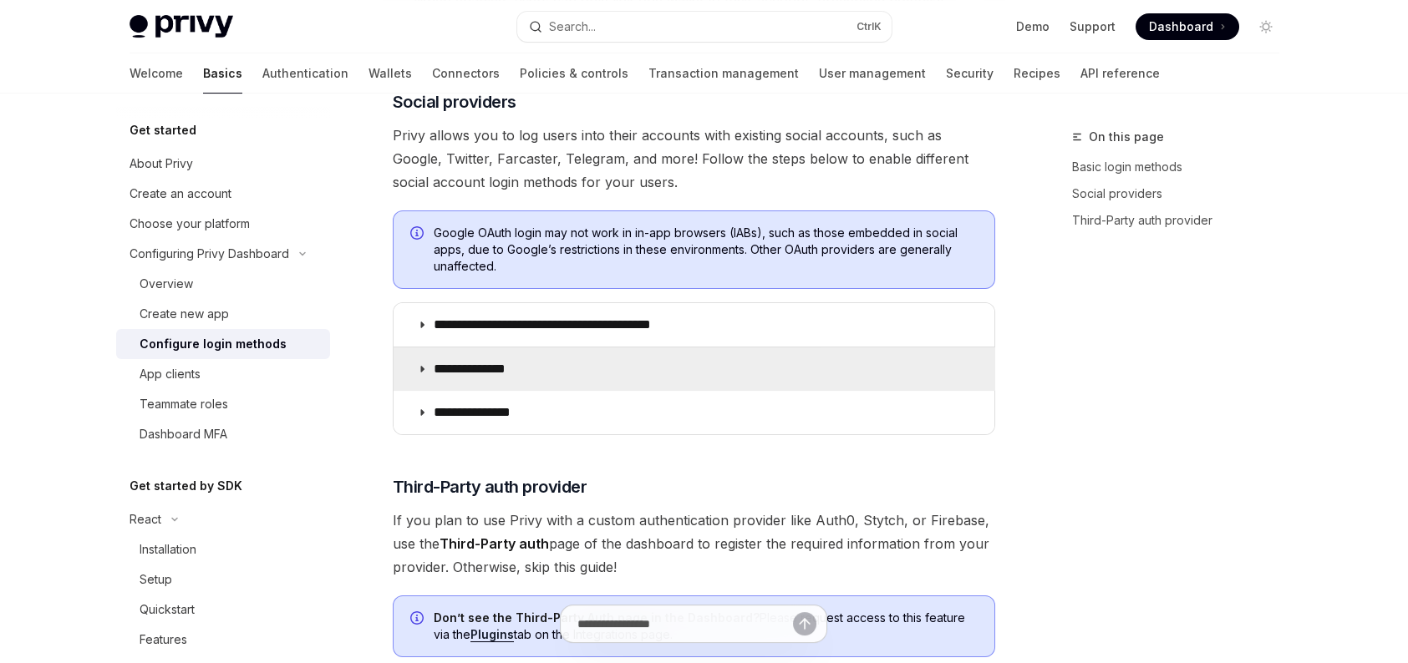
click at [526, 348] on summary "**********" at bounding box center [694, 369] width 601 height 43
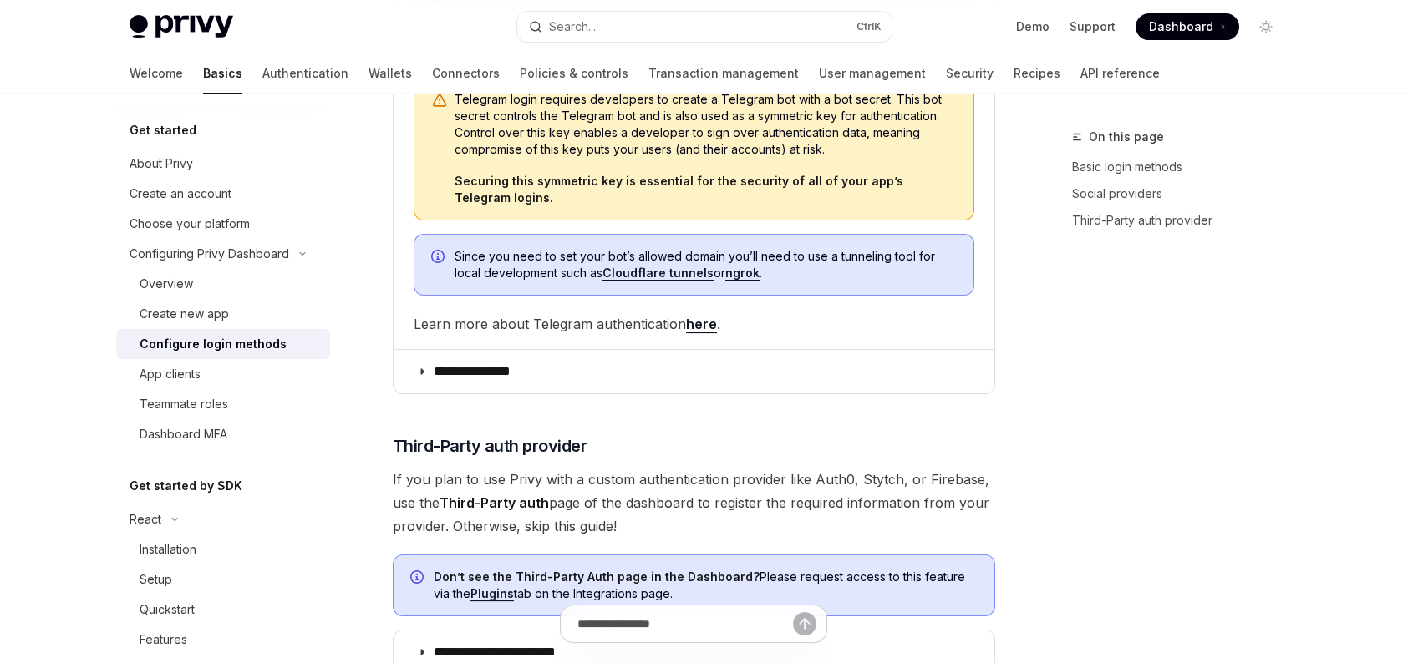
scroll to position [2339, 0]
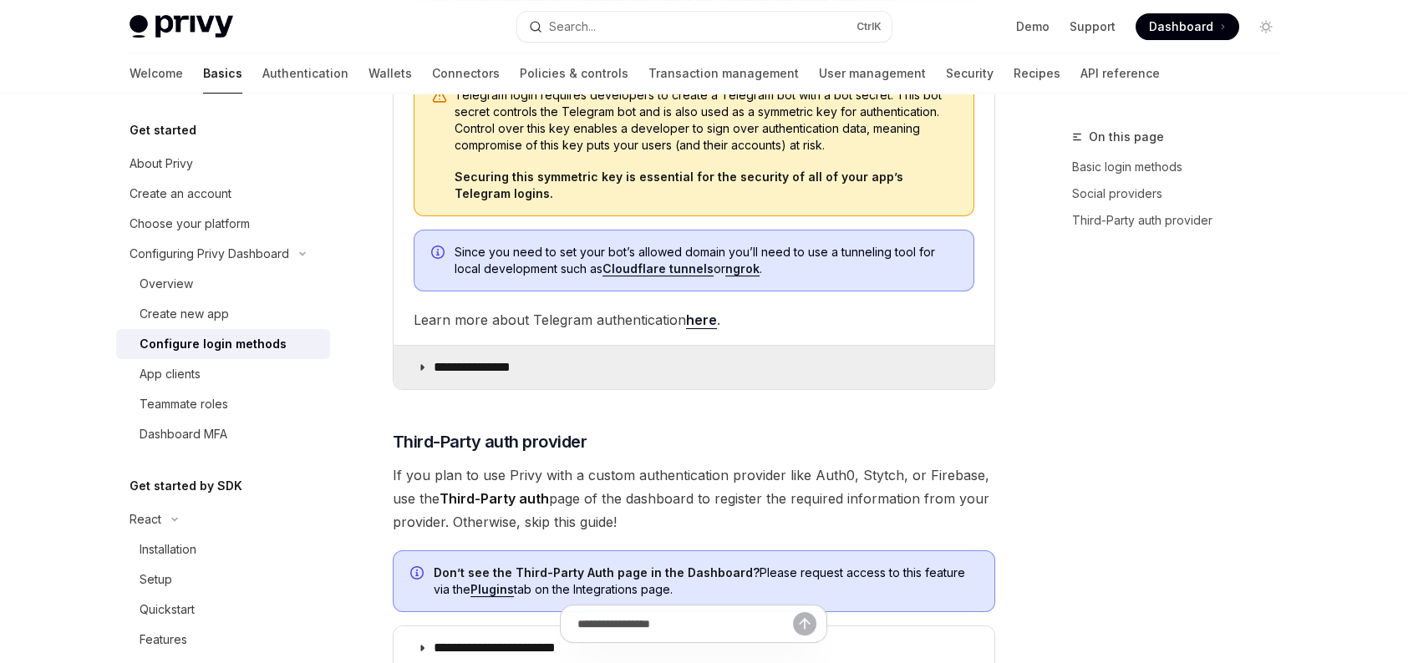
click at [663, 361] on summary "**********" at bounding box center [694, 367] width 601 height 43
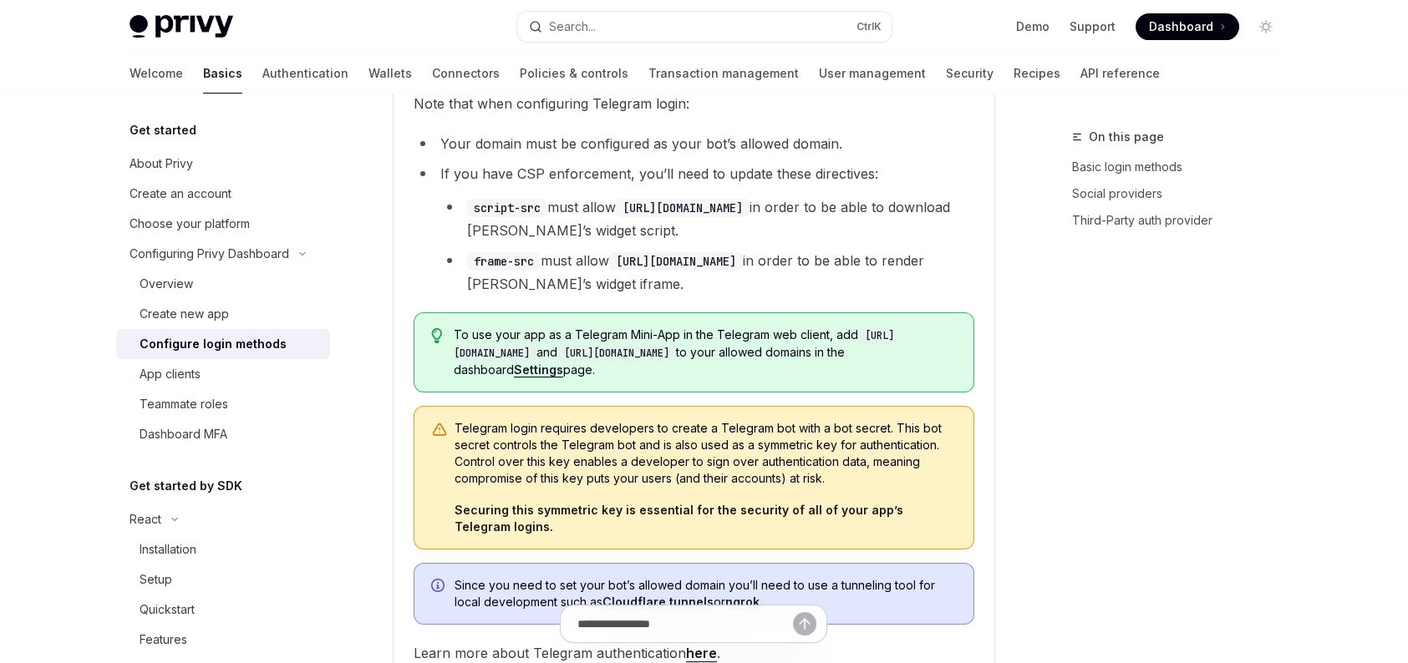
scroll to position [2005, 0]
drag, startPoint x: 626, startPoint y: 262, endPoint x: 806, endPoint y: 272, distance: 180.7
click at [806, 272] on li "frame-src must allow https://oauth.telegram.org in order to be able to render T…" at bounding box center [707, 273] width 534 height 47
copy code "https://oauth.telegram.org"
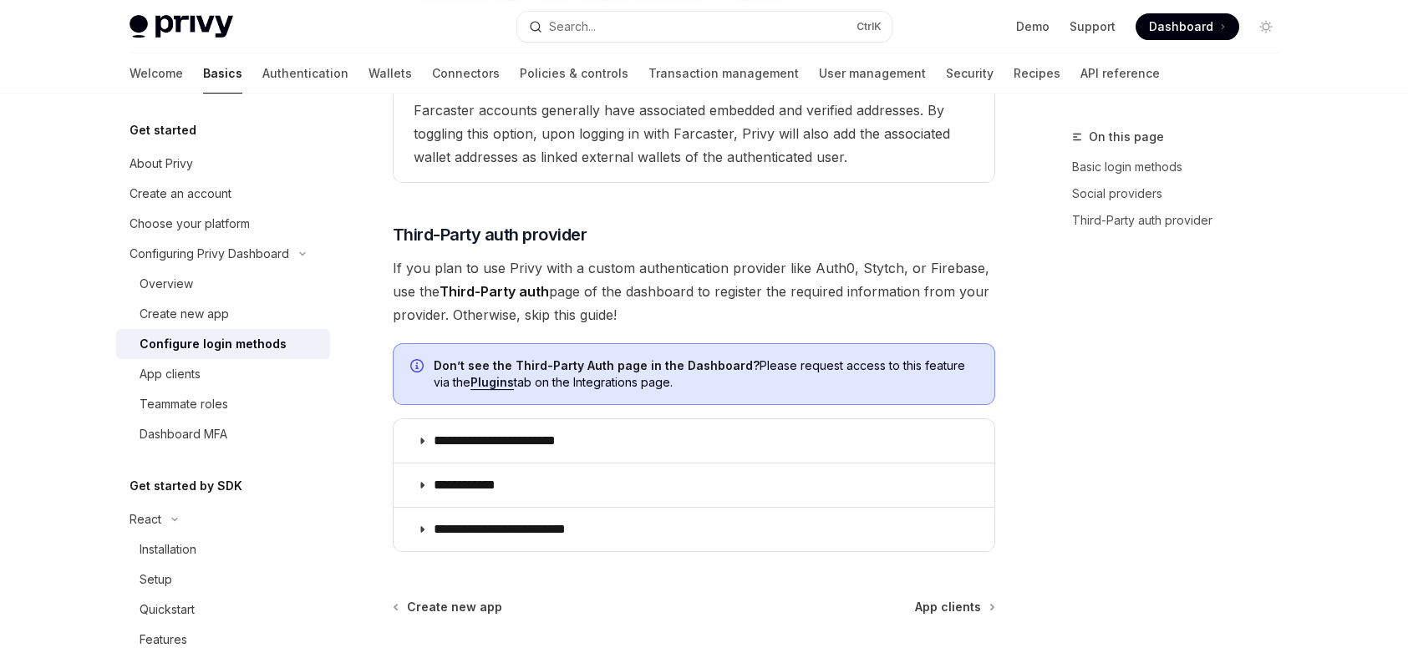
scroll to position [3071, 0]
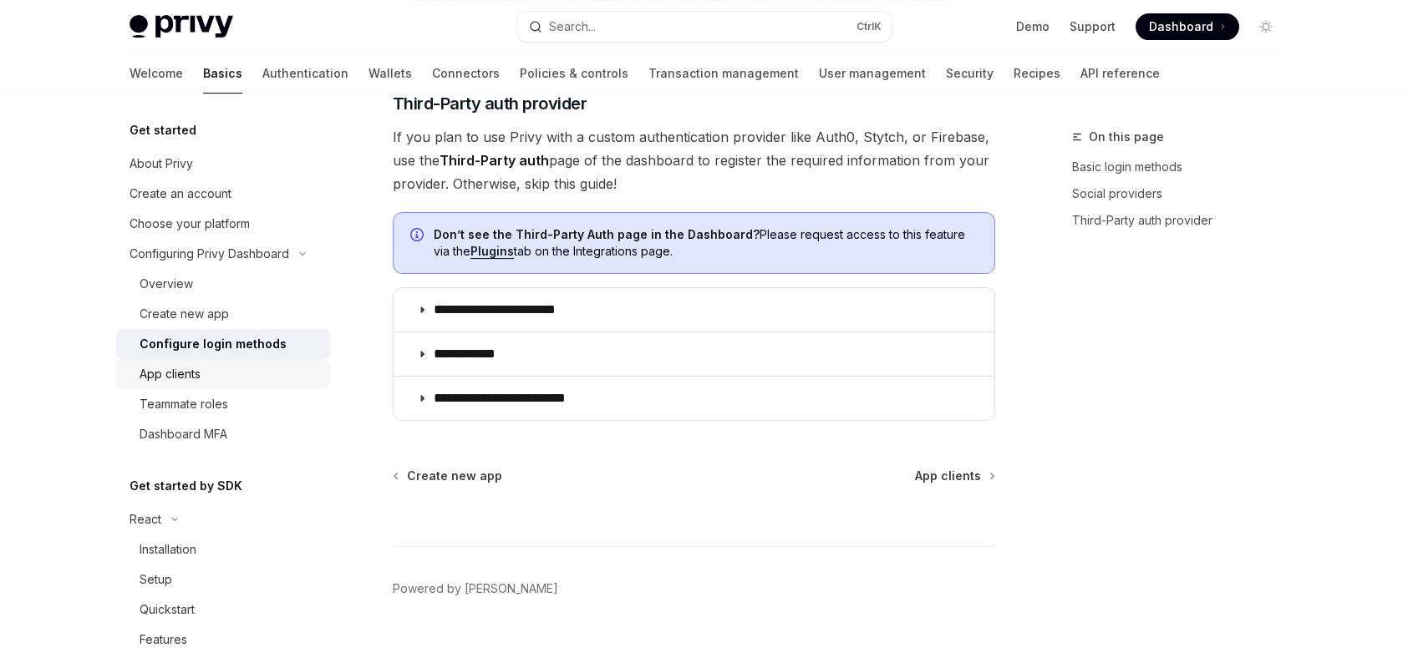
click at [254, 361] on link "App clients" at bounding box center [223, 374] width 214 height 30
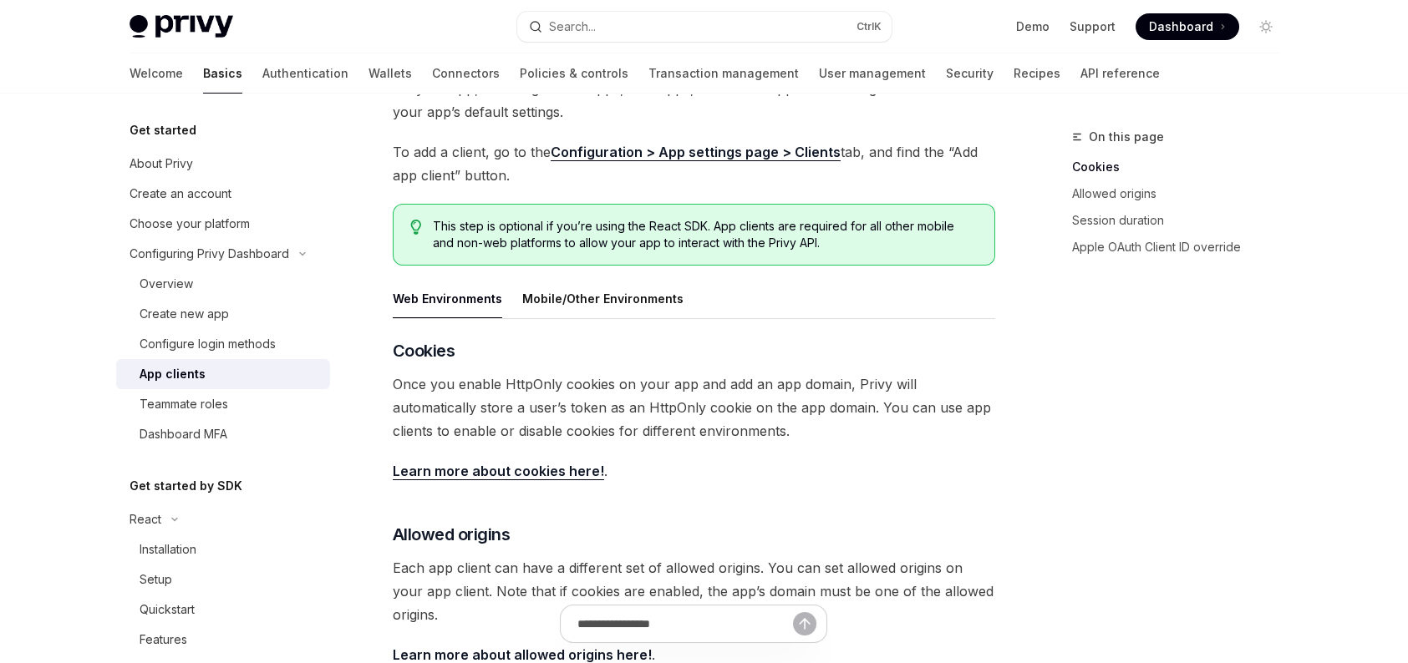
scroll to position [131, 0]
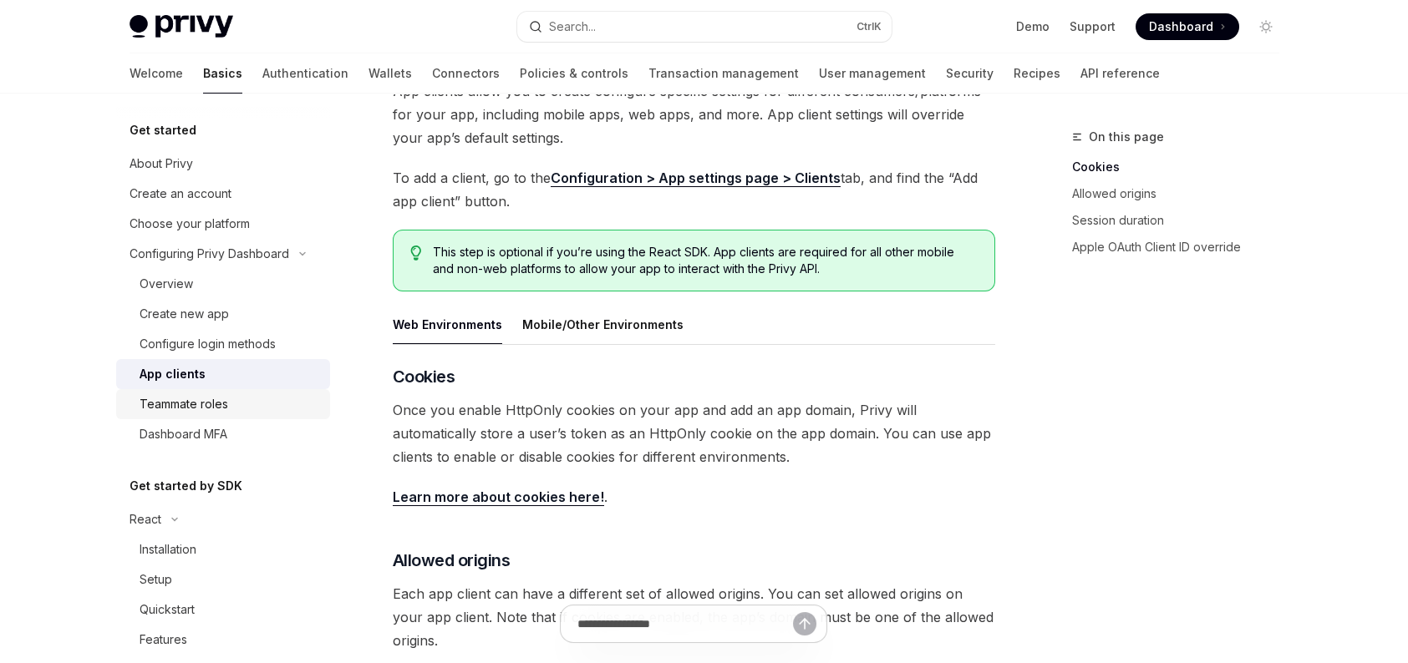
click at [259, 401] on div "Teammate roles" at bounding box center [230, 404] width 180 height 20
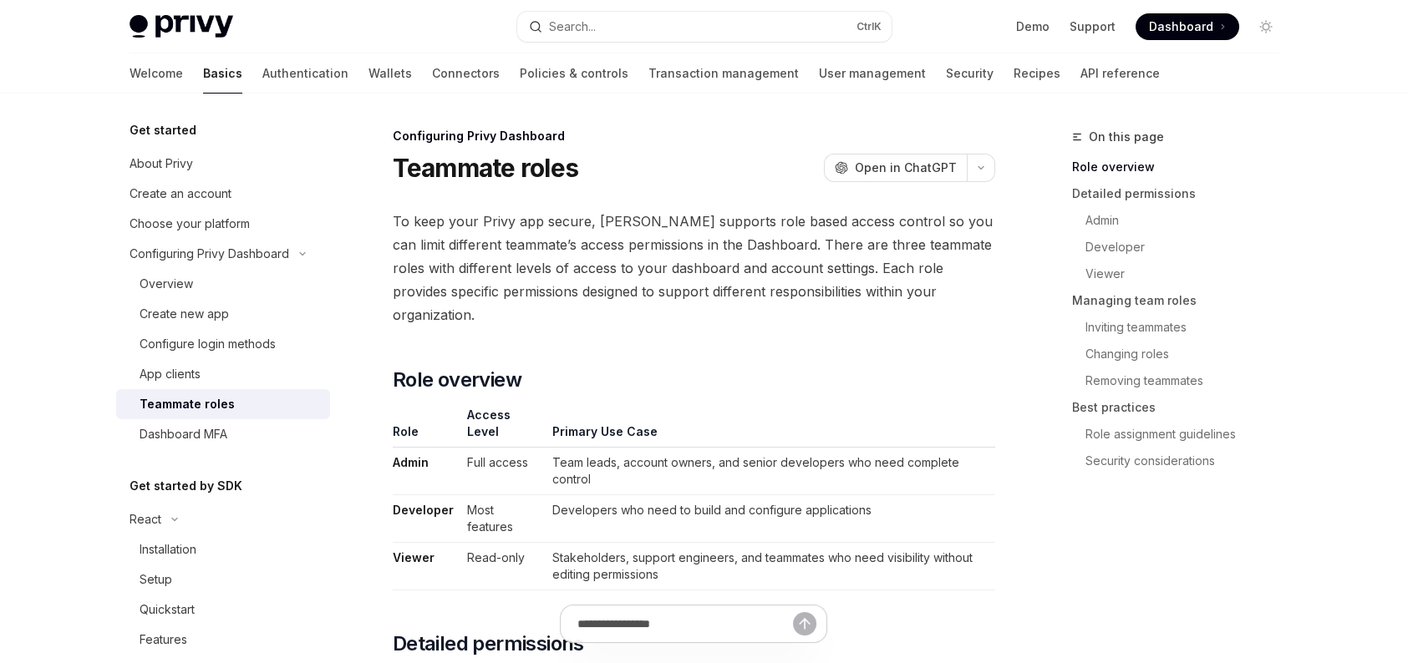
scroll to position [418, 0]
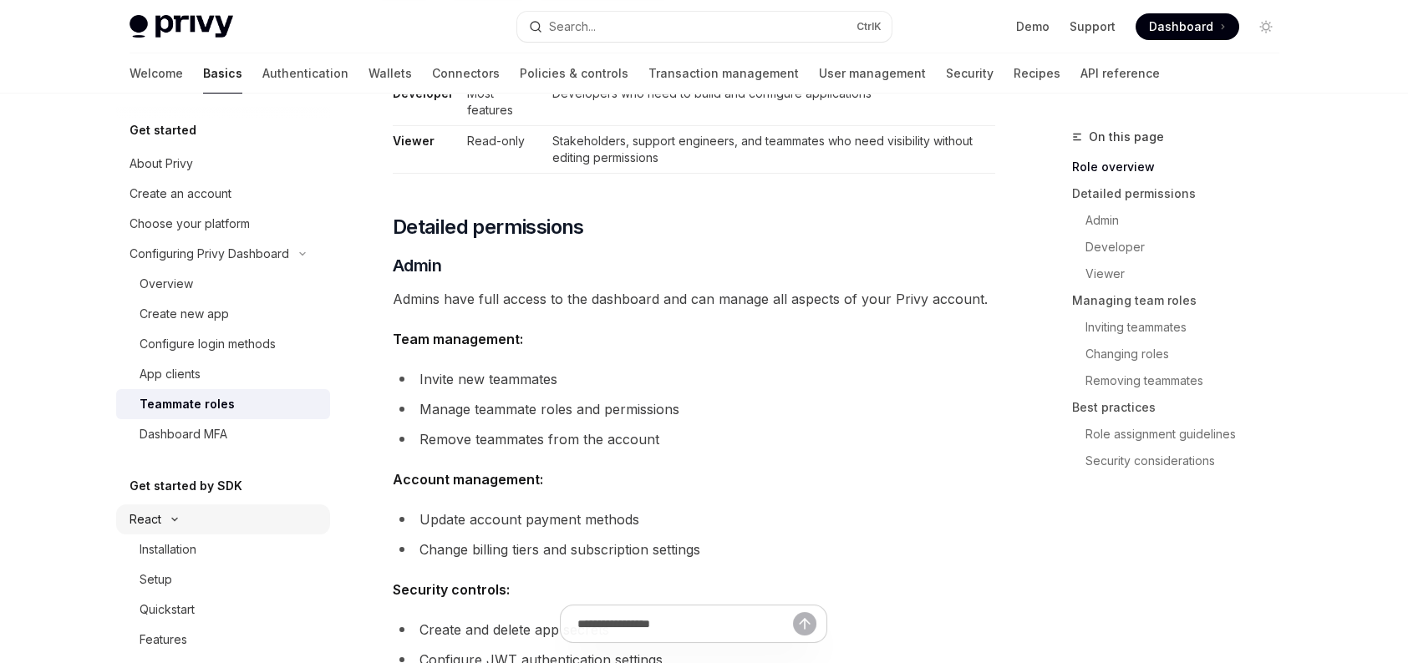
click at [197, 519] on div "React" at bounding box center [223, 520] width 214 height 30
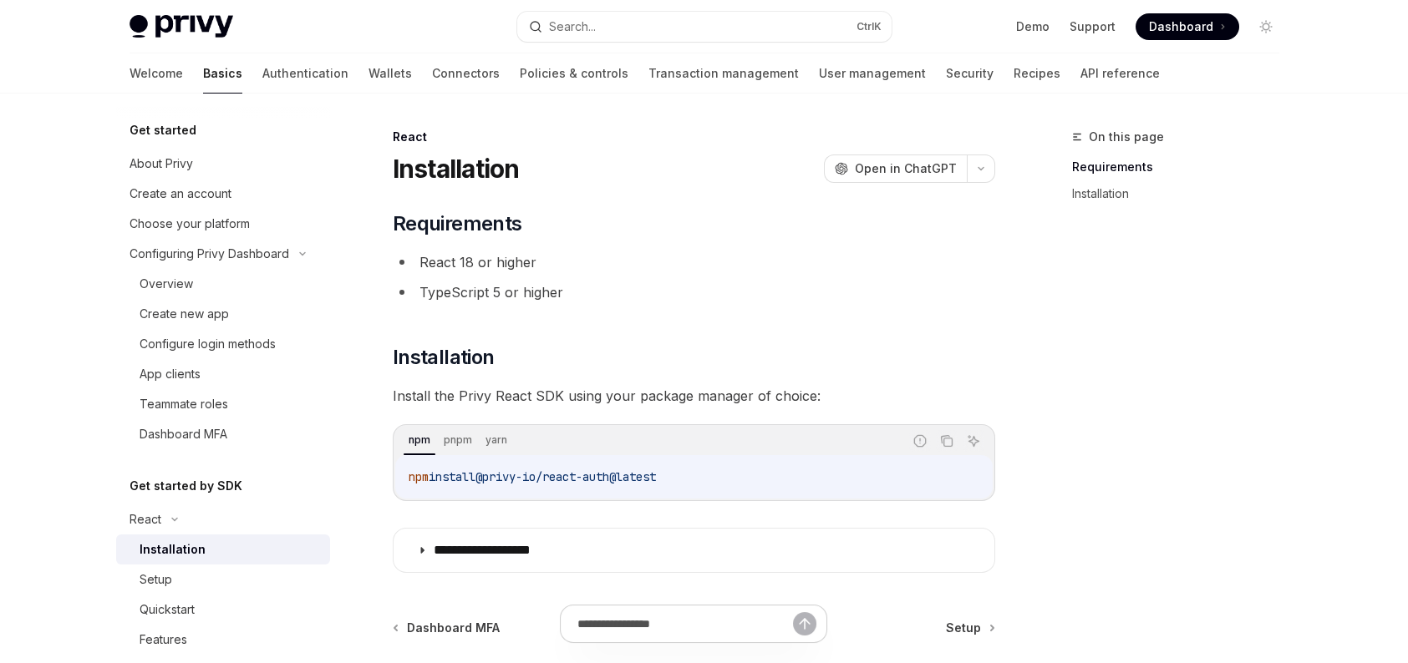
click at [203, 547] on div "Installation" at bounding box center [230, 550] width 180 height 20
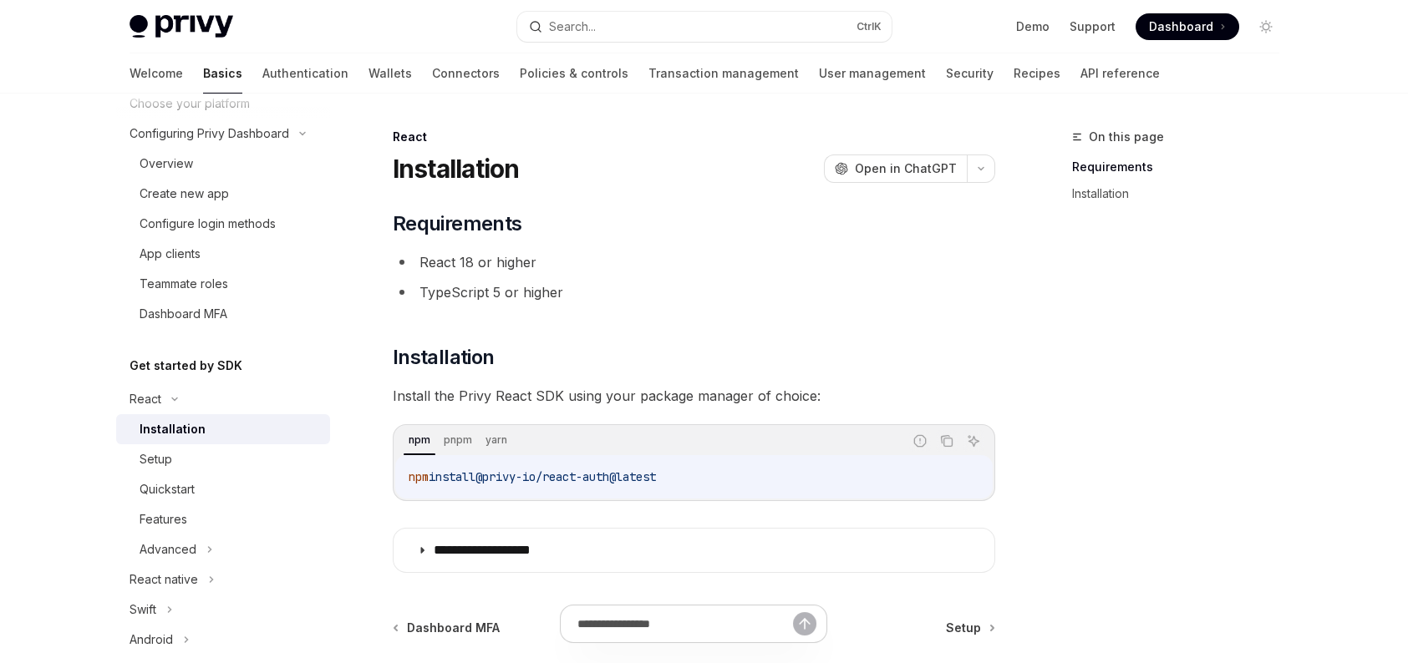
scroll to position [334, 0]
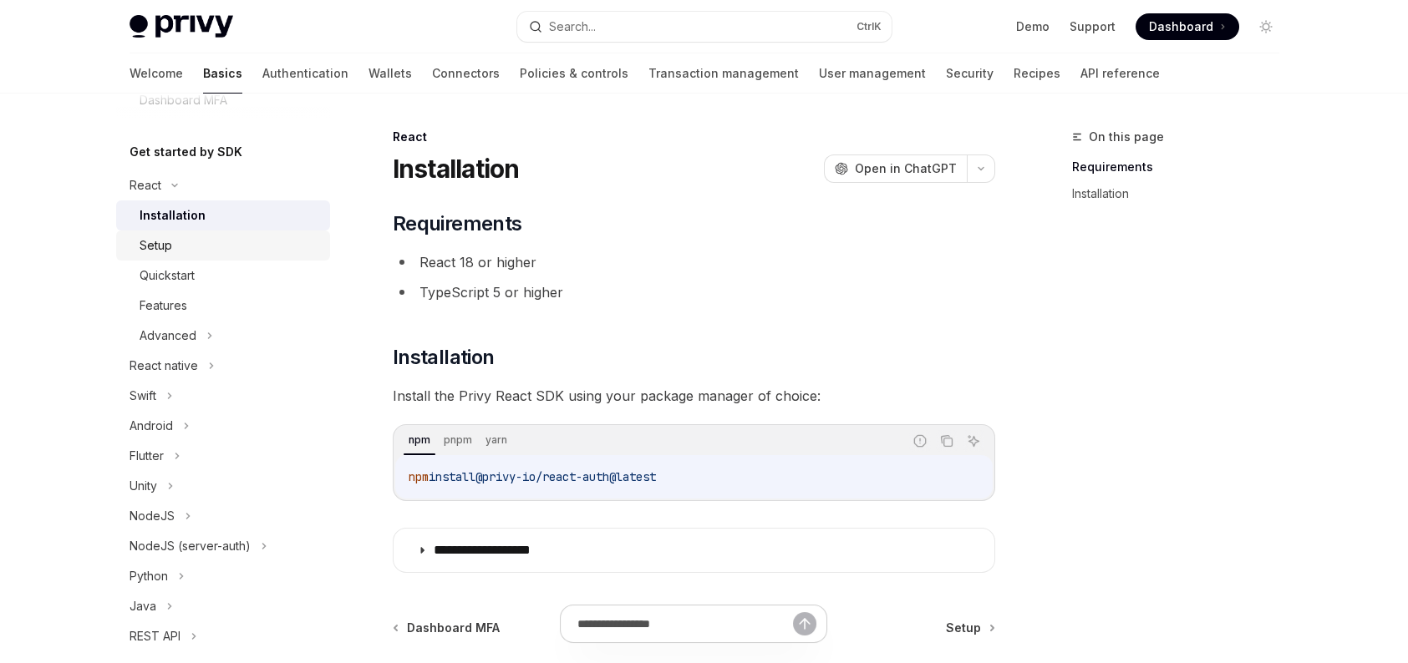
click at [206, 251] on div "Setup" at bounding box center [230, 246] width 180 height 20
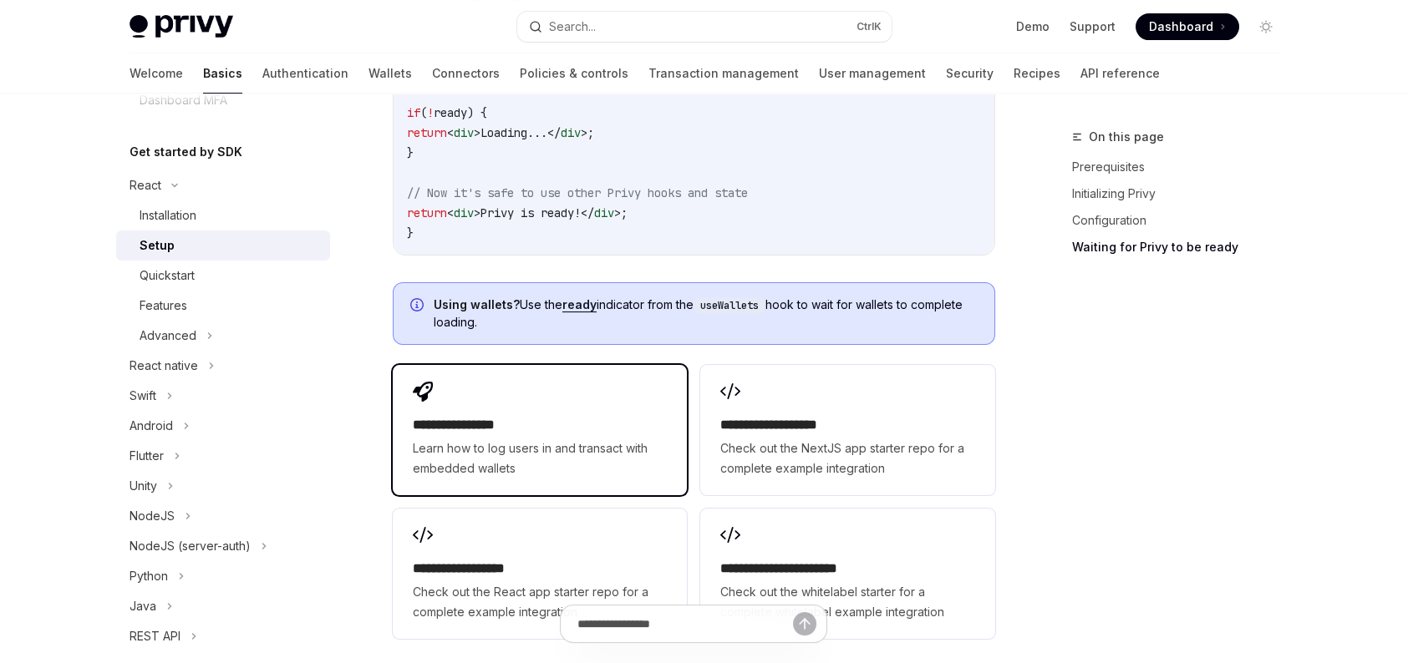
scroll to position [2230, 0]
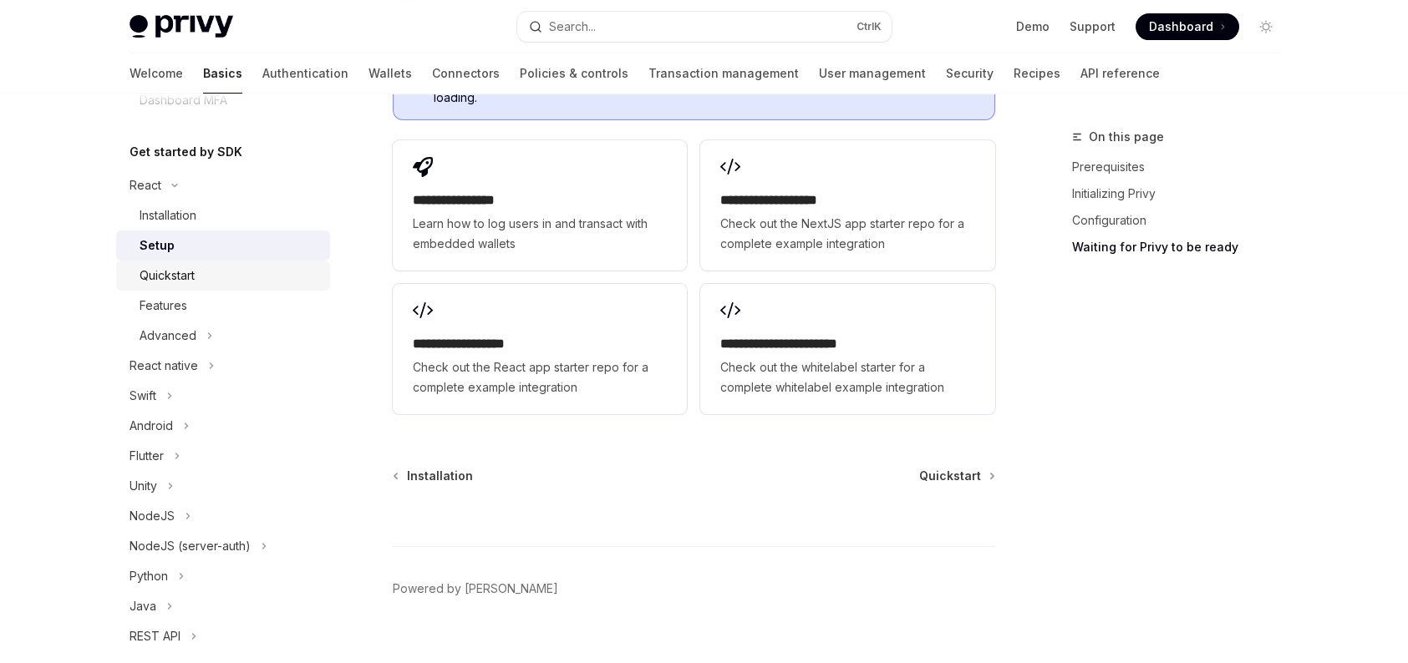
click at [198, 283] on div "Quickstart" at bounding box center [230, 276] width 180 height 20
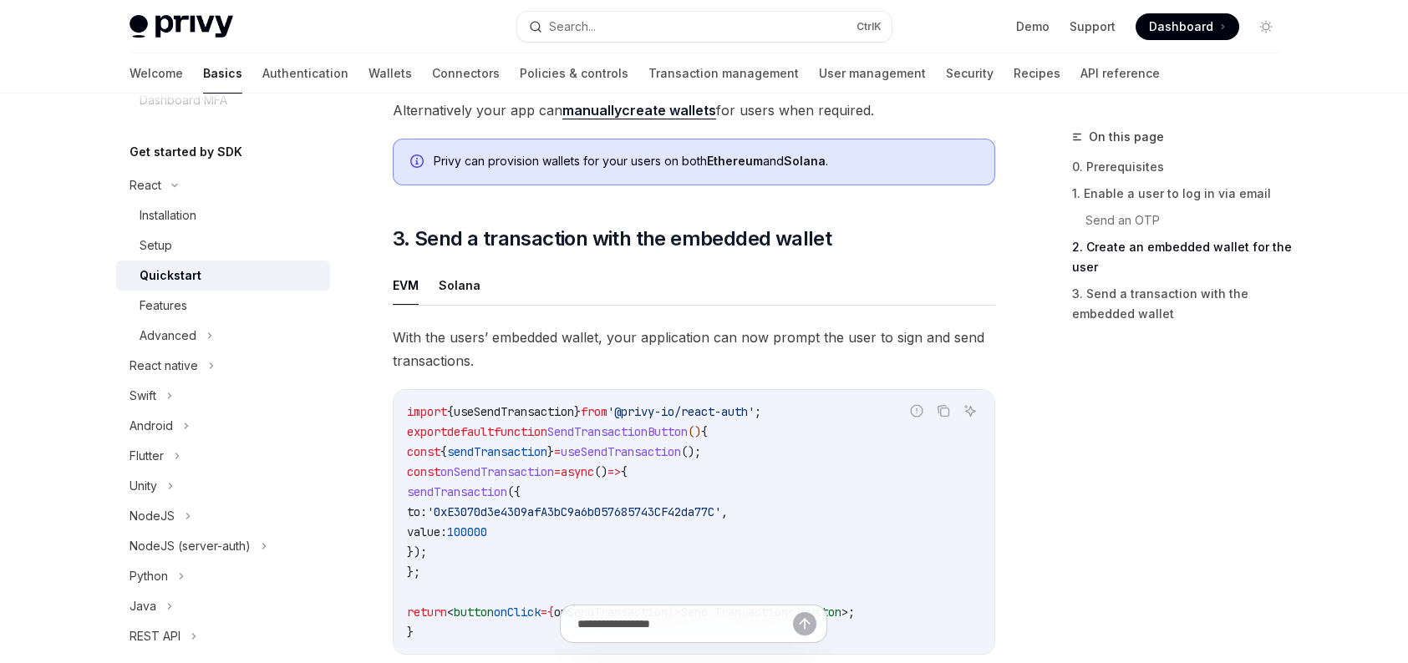
scroll to position [1671, 0]
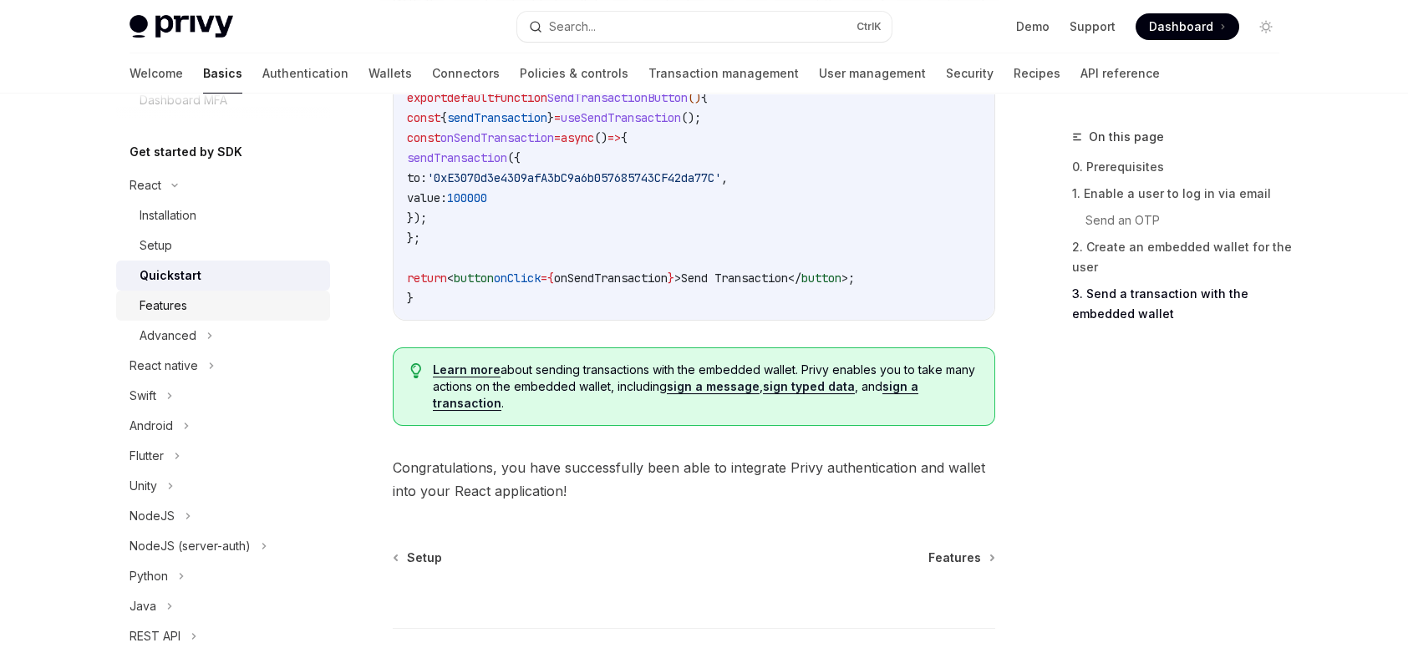
click at [207, 308] on div "Features" at bounding box center [230, 306] width 180 height 20
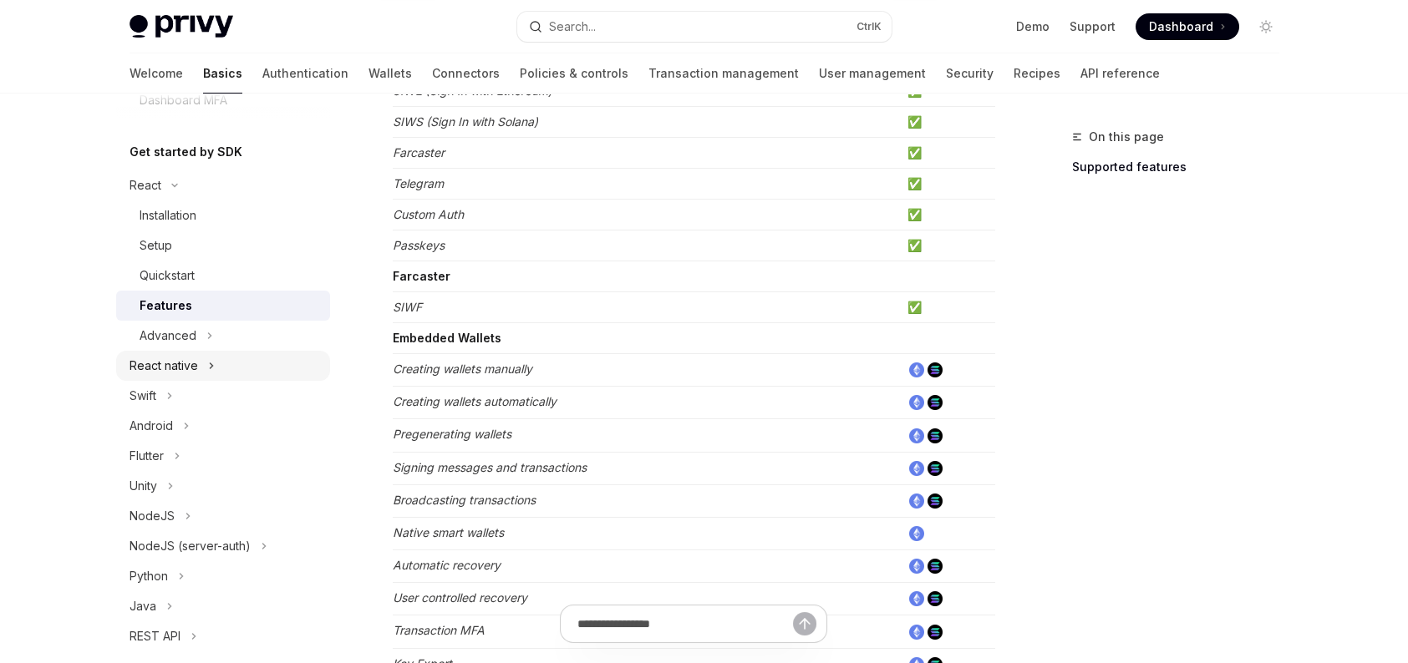
scroll to position [334, 0]
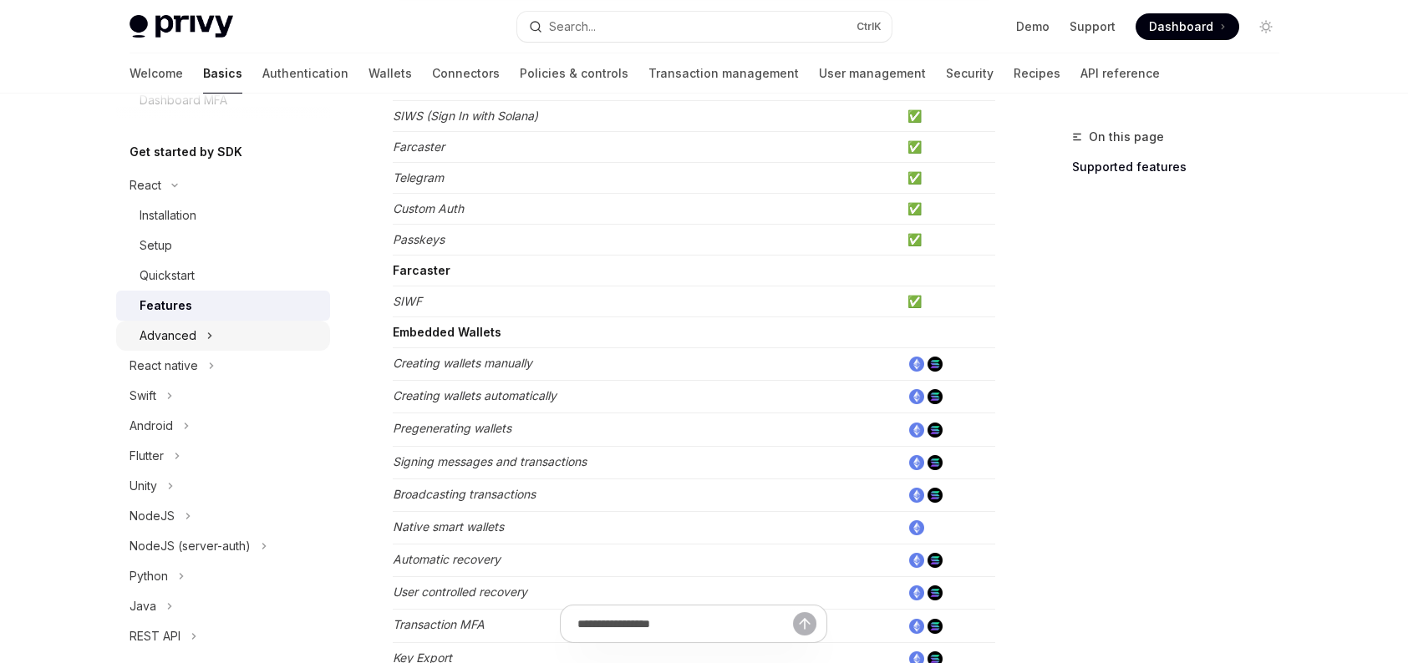
click at [173, 336] on div "Advanced" at bounding box center [168, 336] width 57 height 20
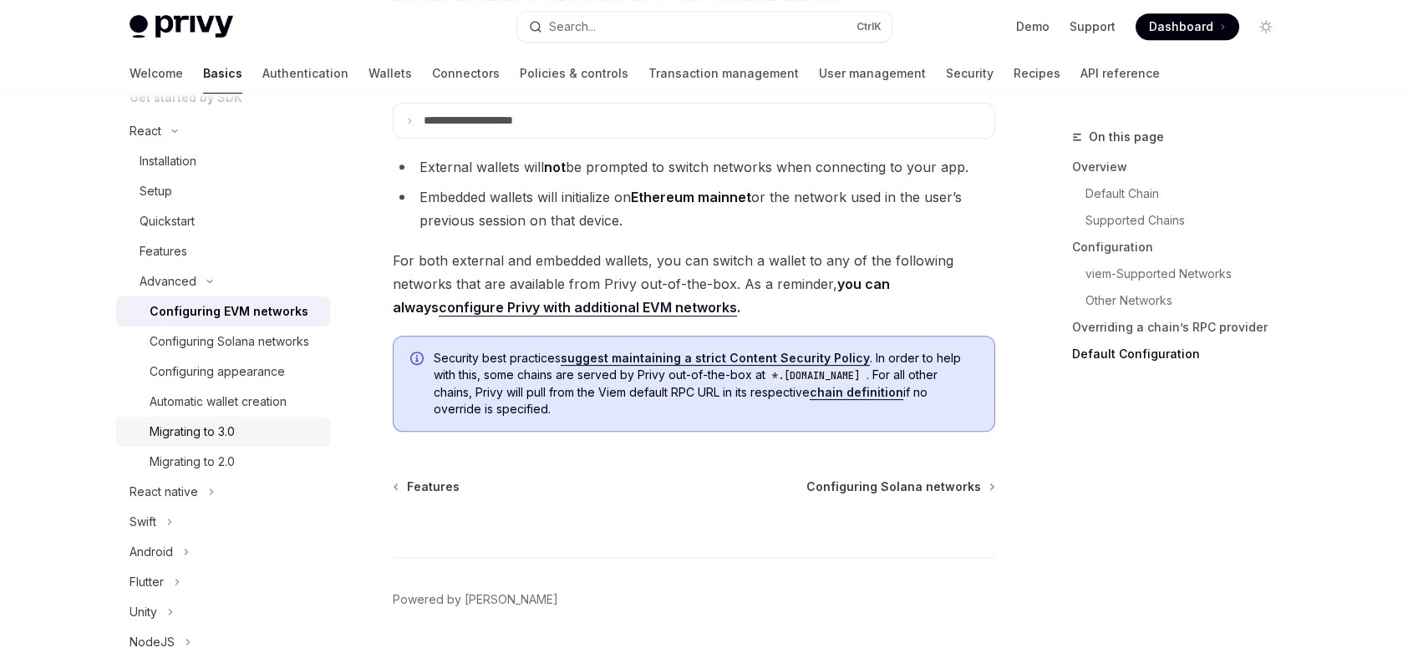
scroll to position [418, 0]
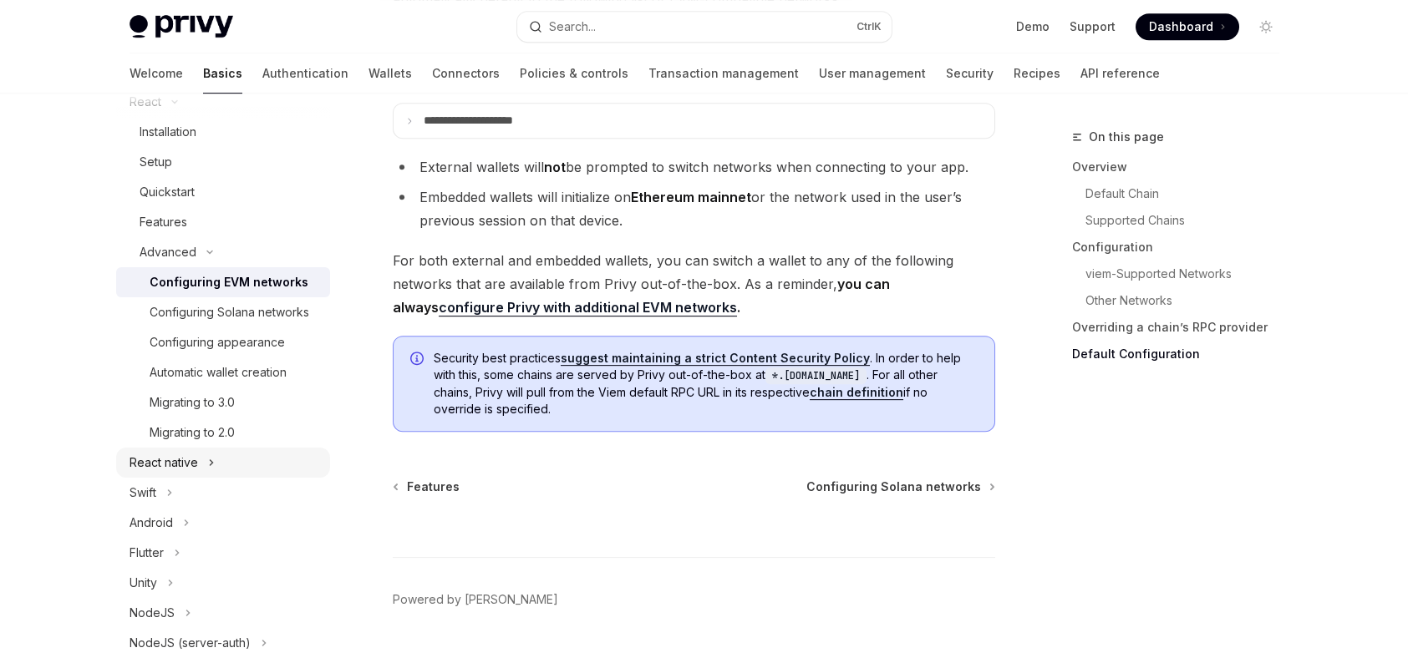
click at [251, 478] on div "React native" at bounding box center [223, 463] width 214 height 30
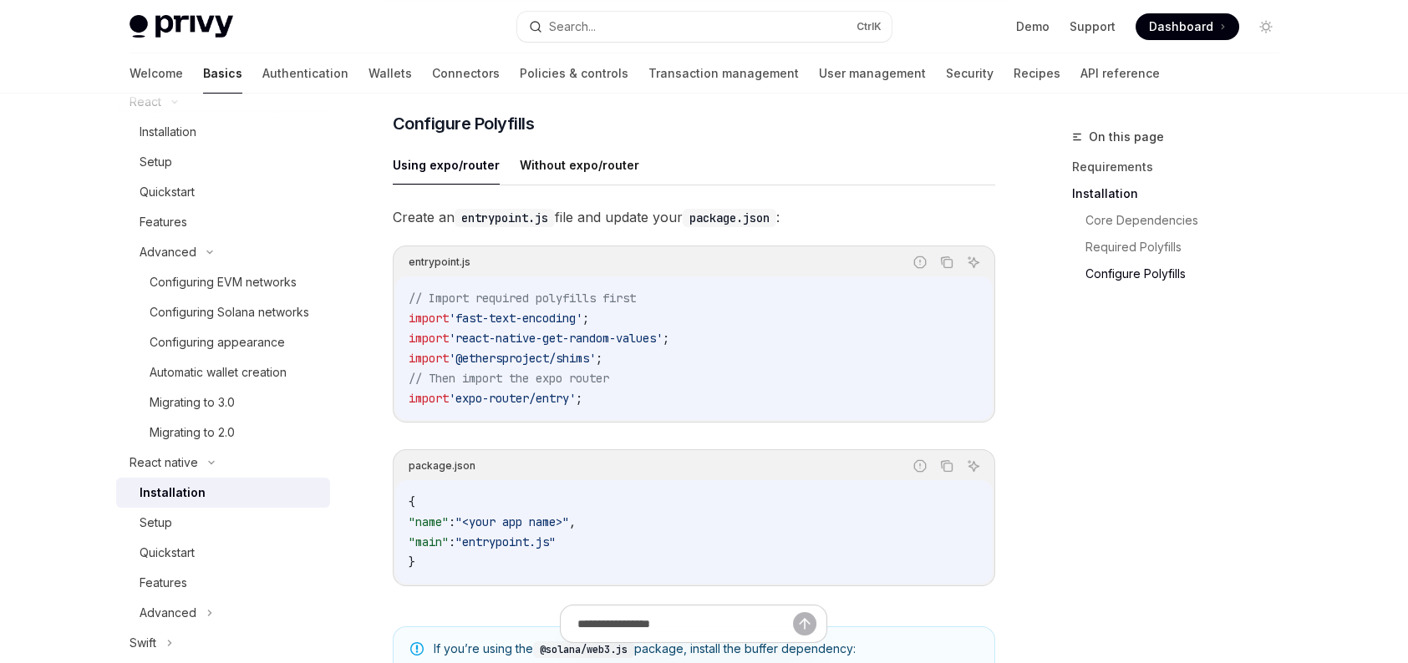
scroll to position [1003, 0]
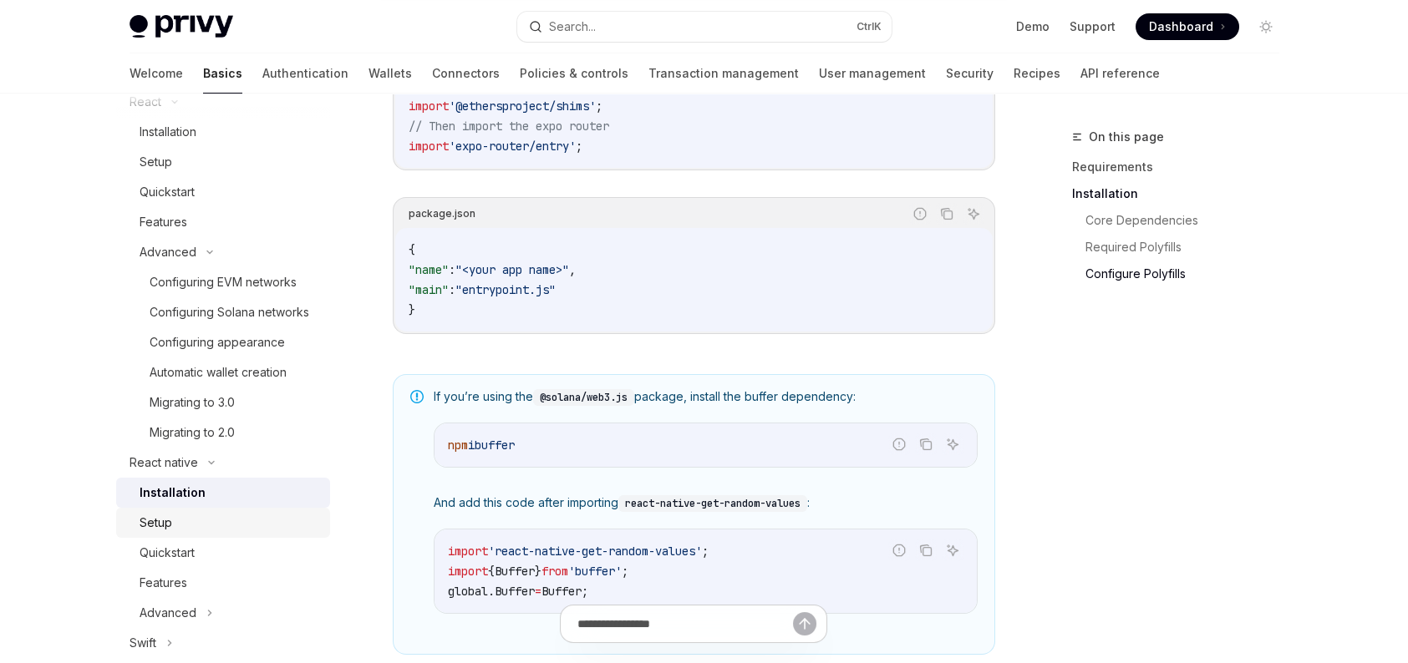
click at [150, 533] on div "Setup" at bounding box center [156, 523] width 33 height 20
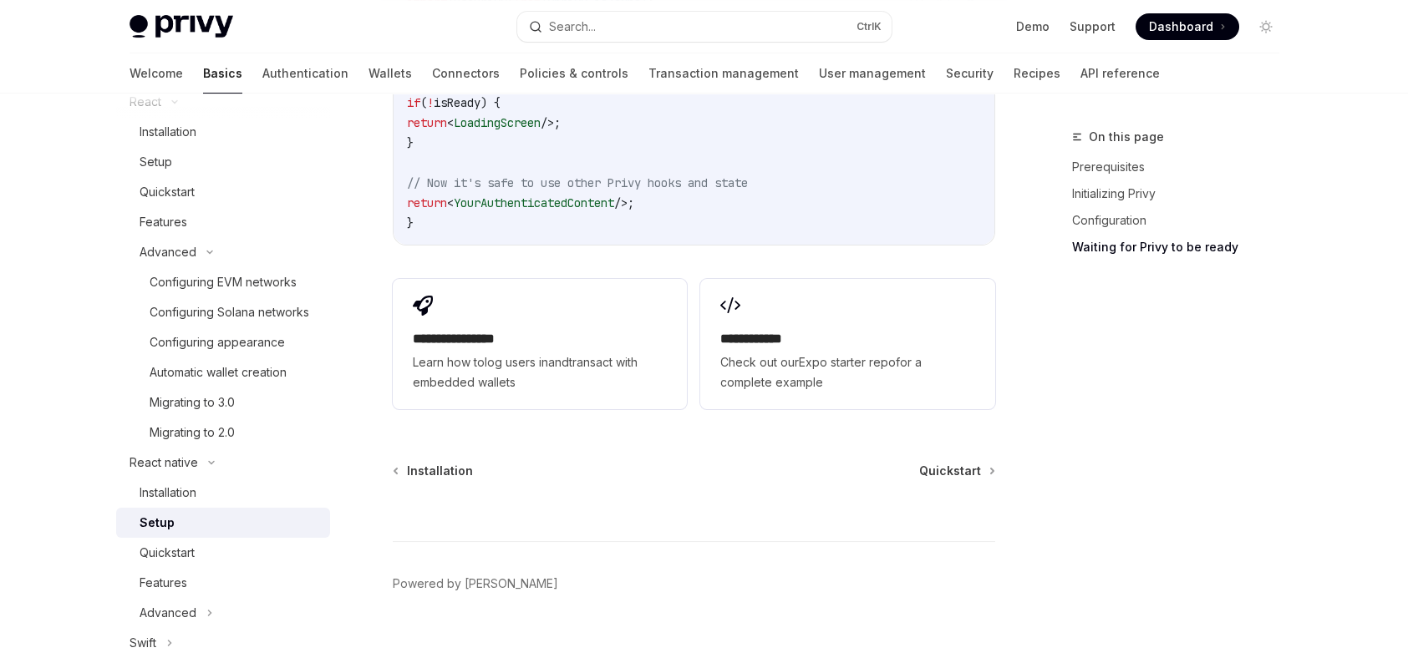
scroll to position [1646, 0]
click at [246, 563] on div "Quickstart" at bounding box center [230, 553] width 180 height 20
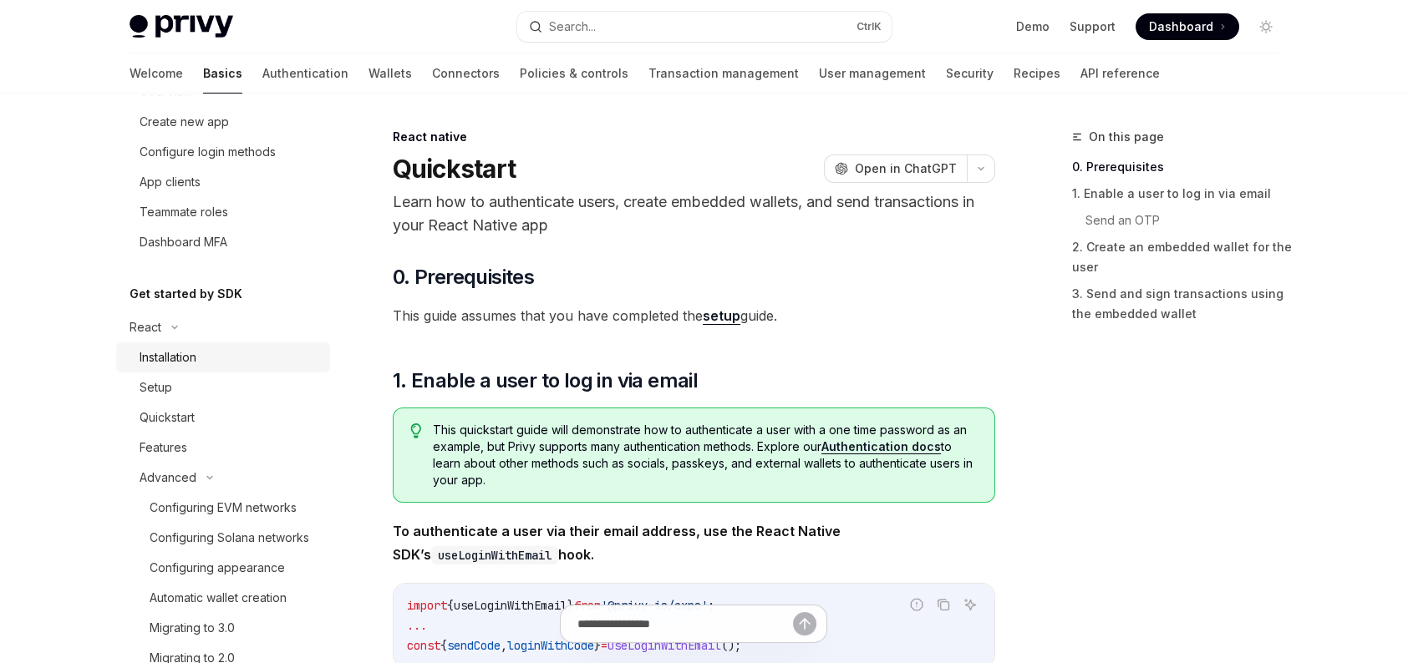
scroll to position [167, 0]
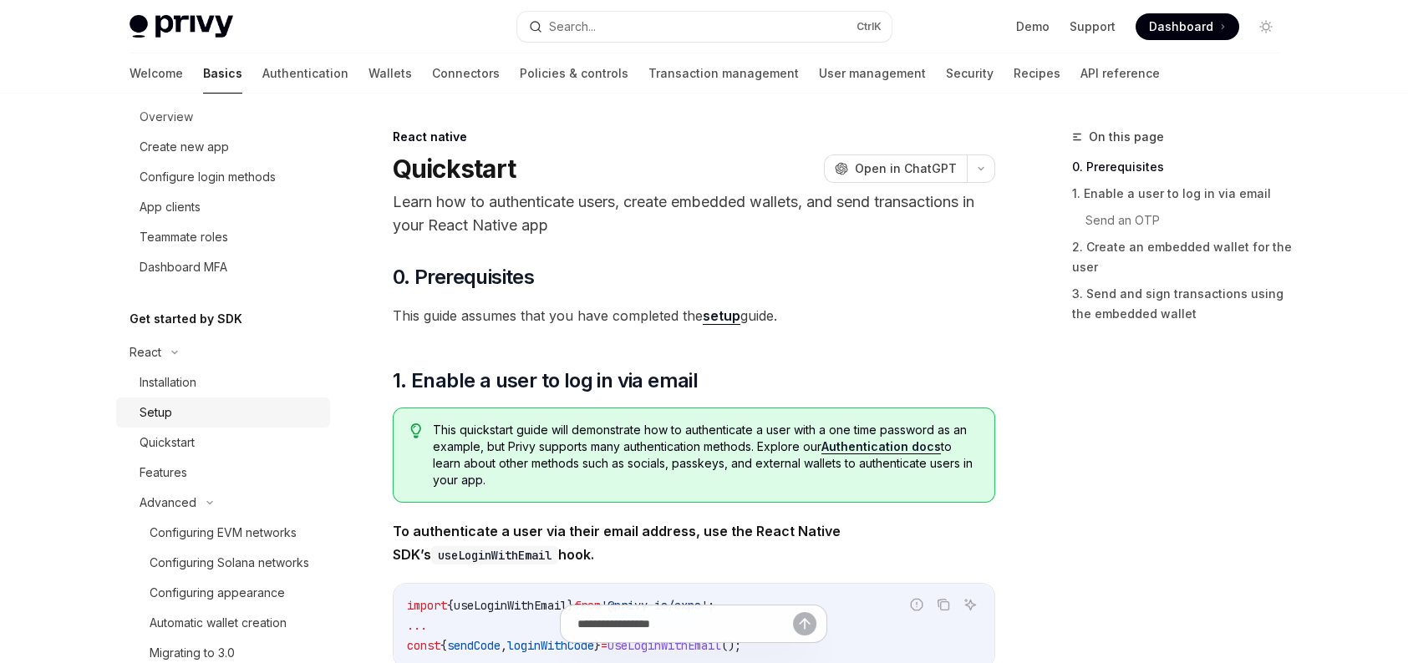
click at [184, 405] on div "Setup" at bounding box center [230, 413] width 180 height 20
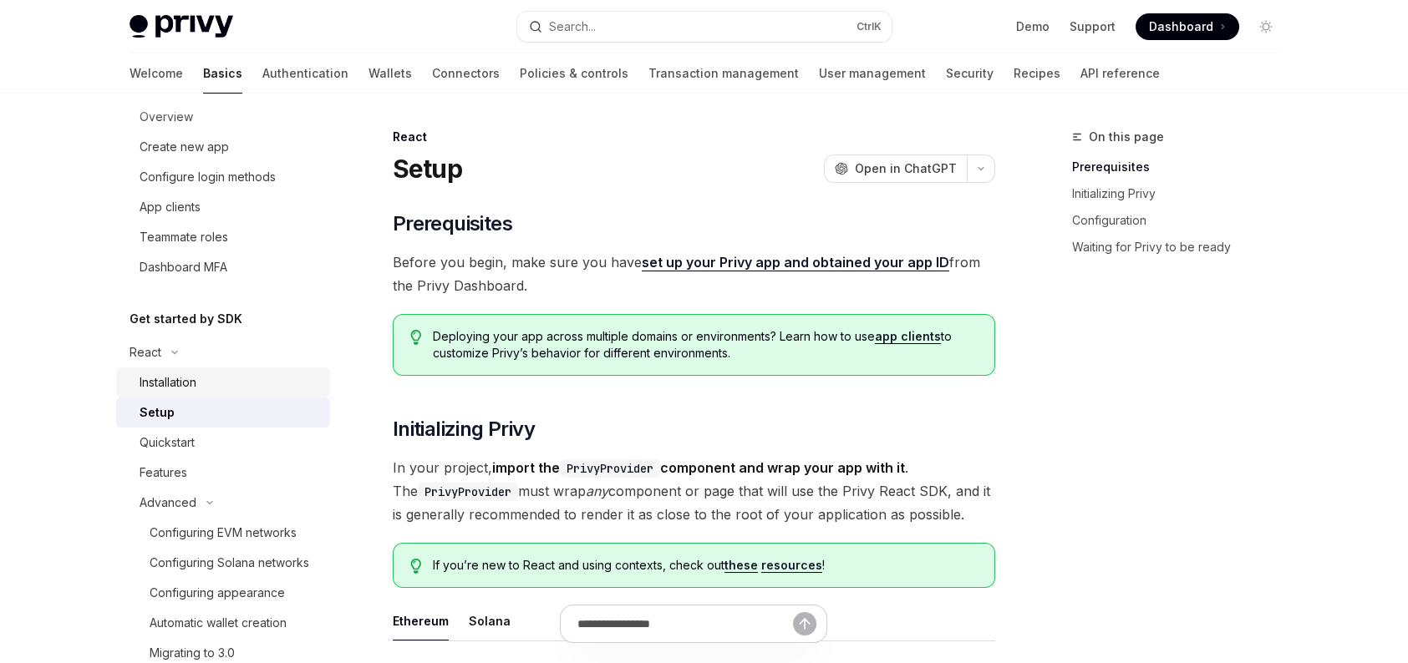
click at [188, 389] on div "Installation" at bounding box center [168, 383] width 57 height 20
type textarea "*"
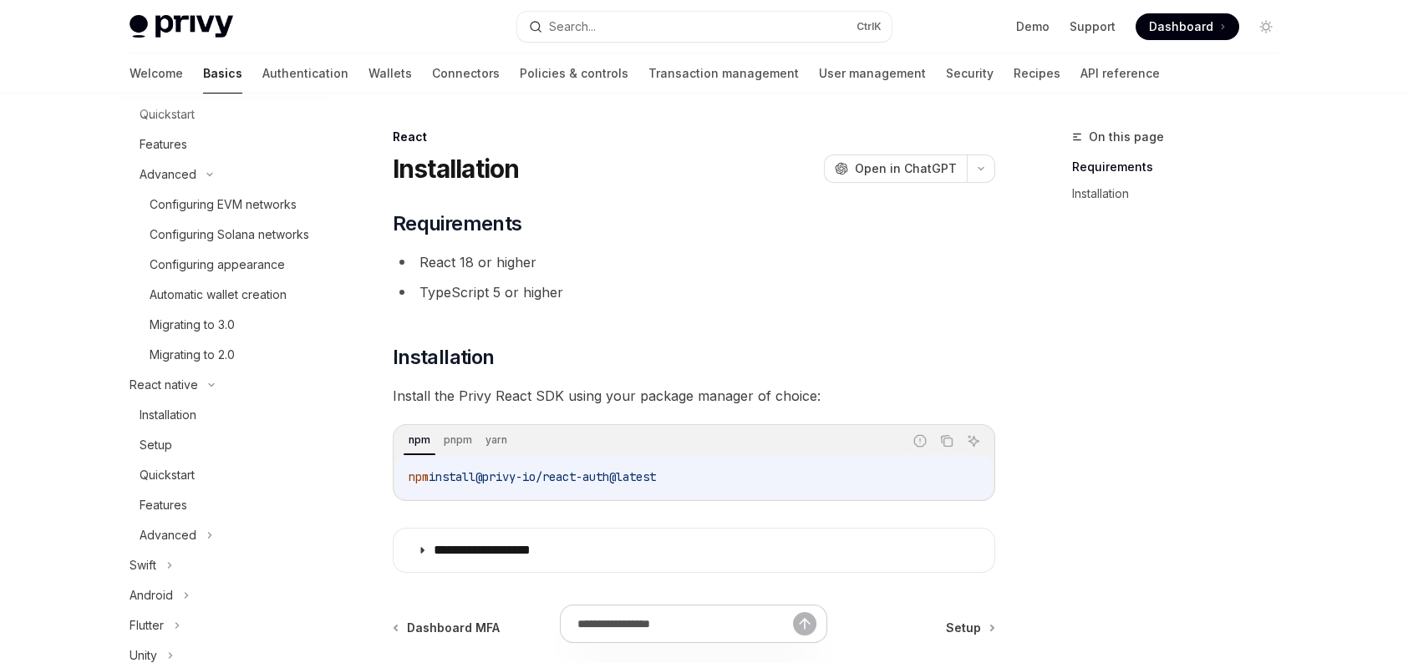
scroll to position [501, 0]
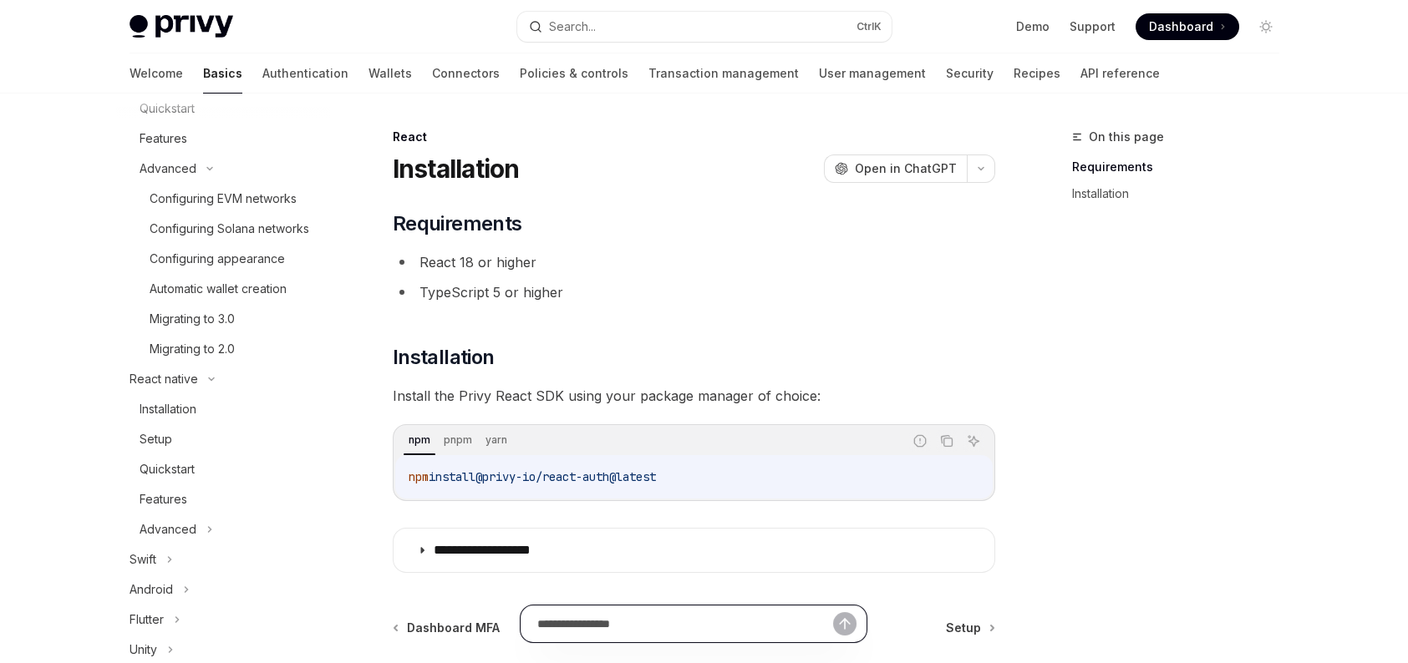
click at [695, 622] on input "text" at bounding box center [685, 624] width 296 height 37
type input "*"
type input "**********"
type textarea "*"
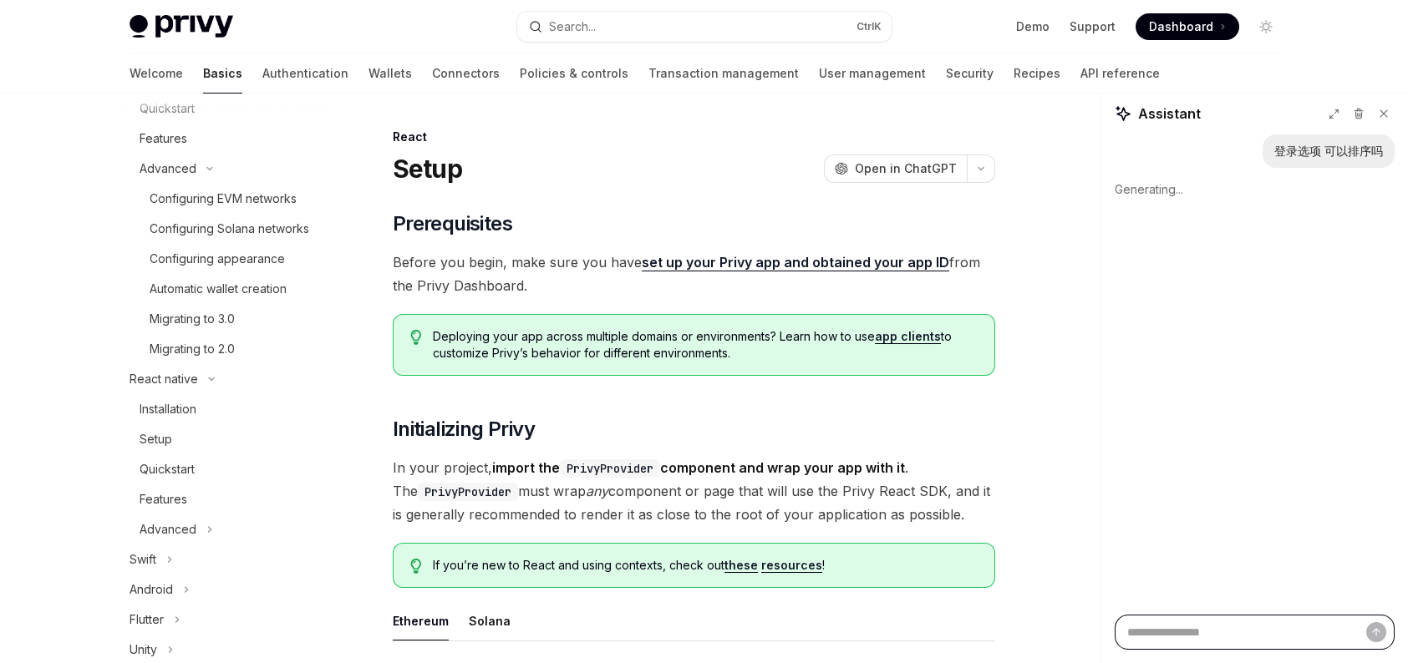
scroll to position [201, 0]
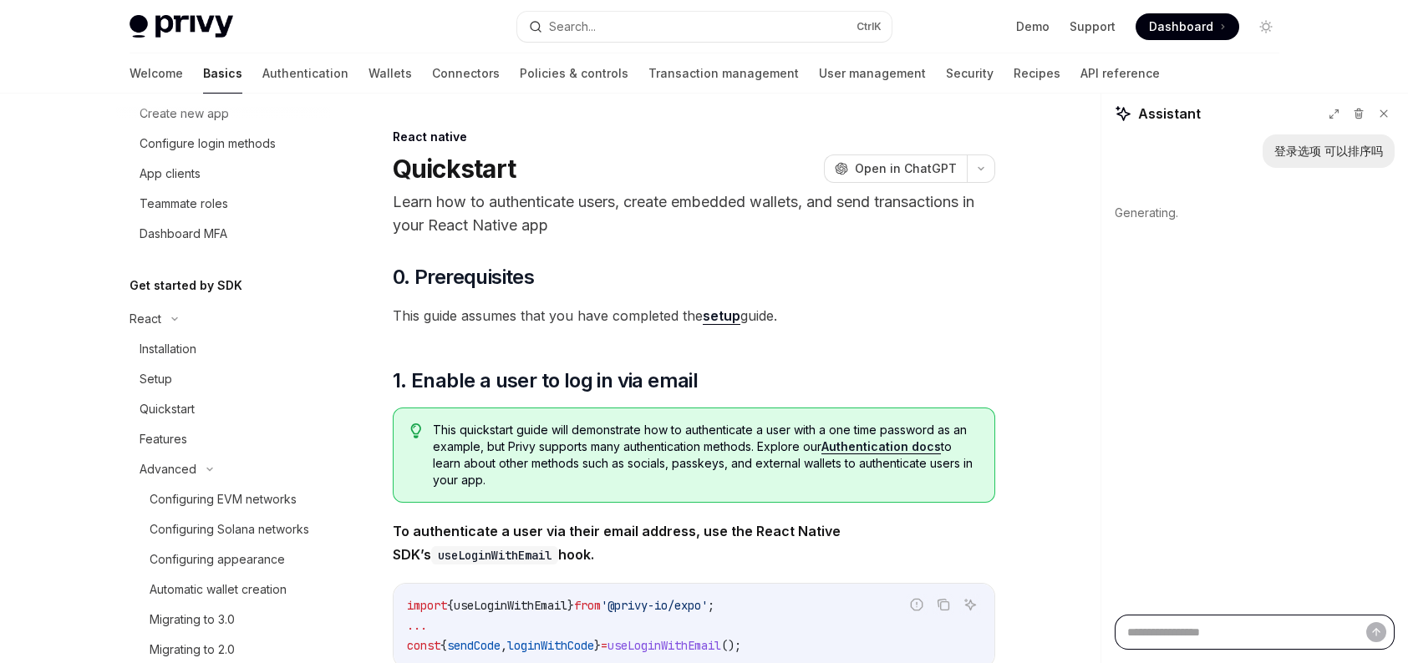
scroll to position [612, 0]
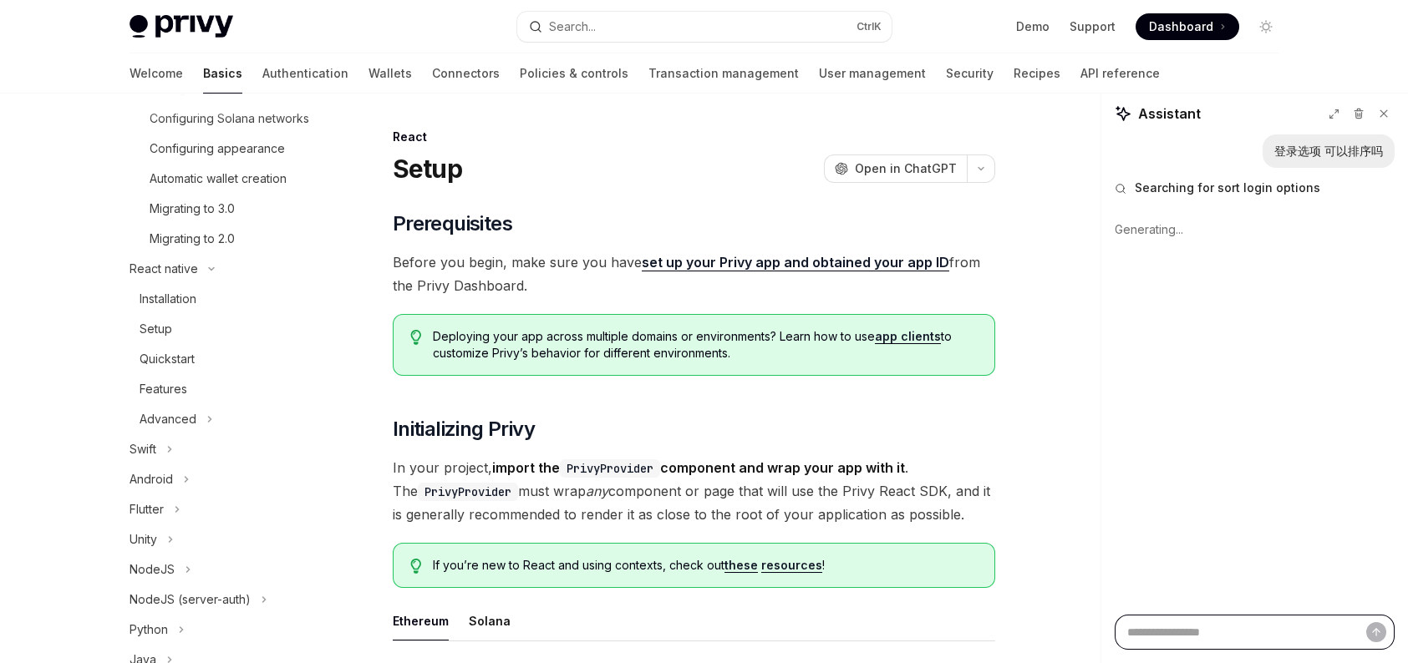
scroll to position [201, 0]
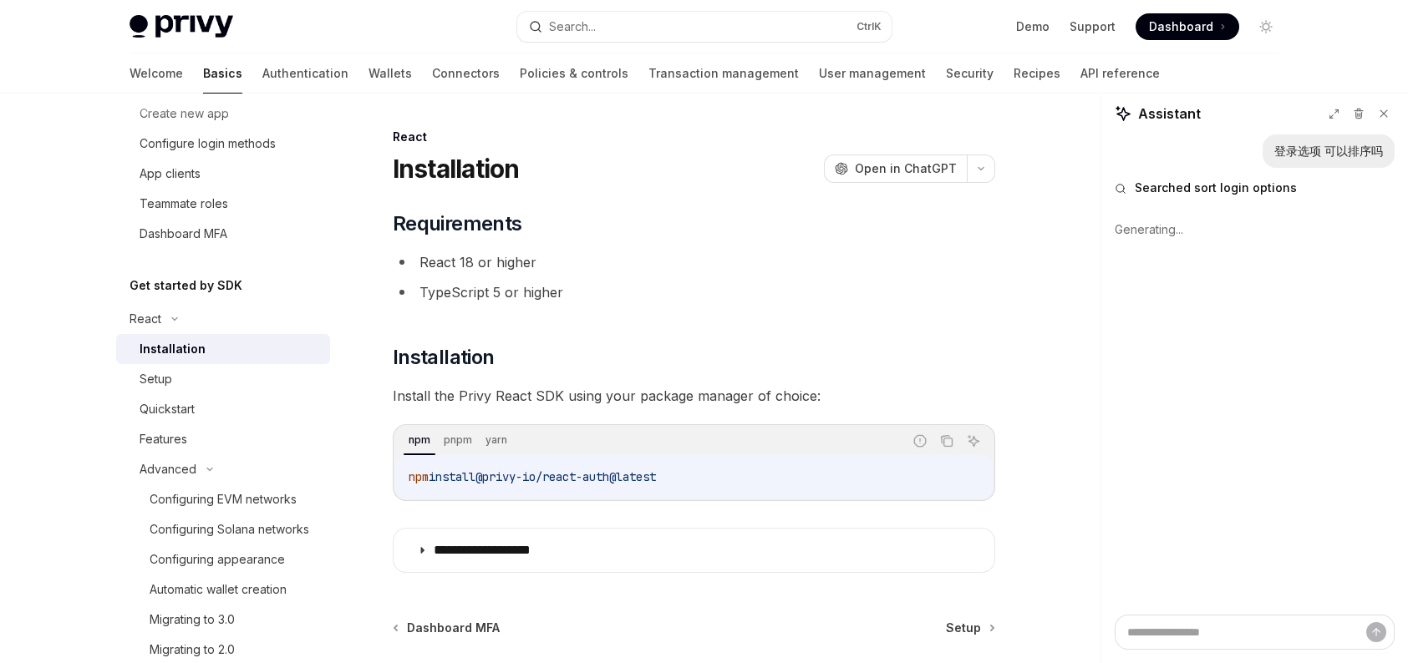
click at [1187, 18] on span "Dashboard" at bounding box center [1181, 26] width 64 height 17
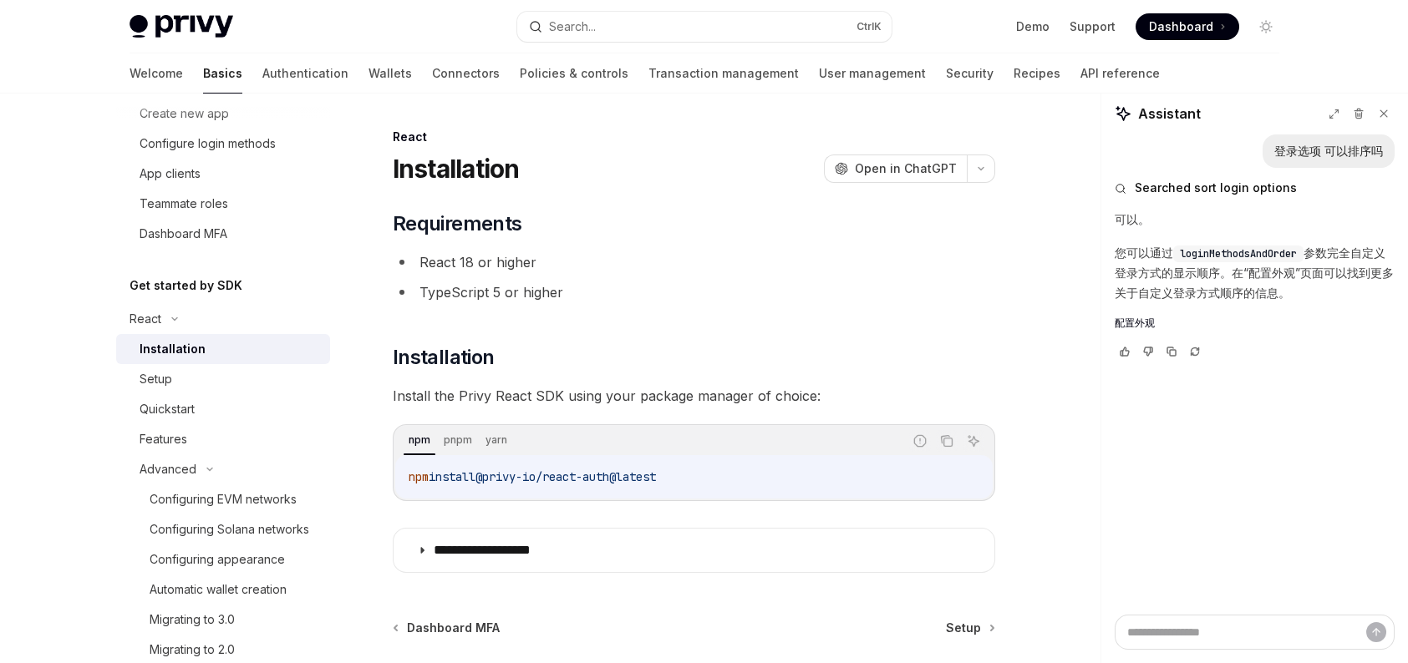
click at [1247, 256] on span "loginMethodsAndOrder" at bounding box center [1238, 253] width 117 height 13
click at [1247, 255] on span "loginMethodsAndOrder" at bounding box center [1238, 253] width 117 height 13
copy span "loginMethodsAndOrder"
click at [1139, 318] on span "配置外观" at bounding box center [1135, 323] width 40 height 13
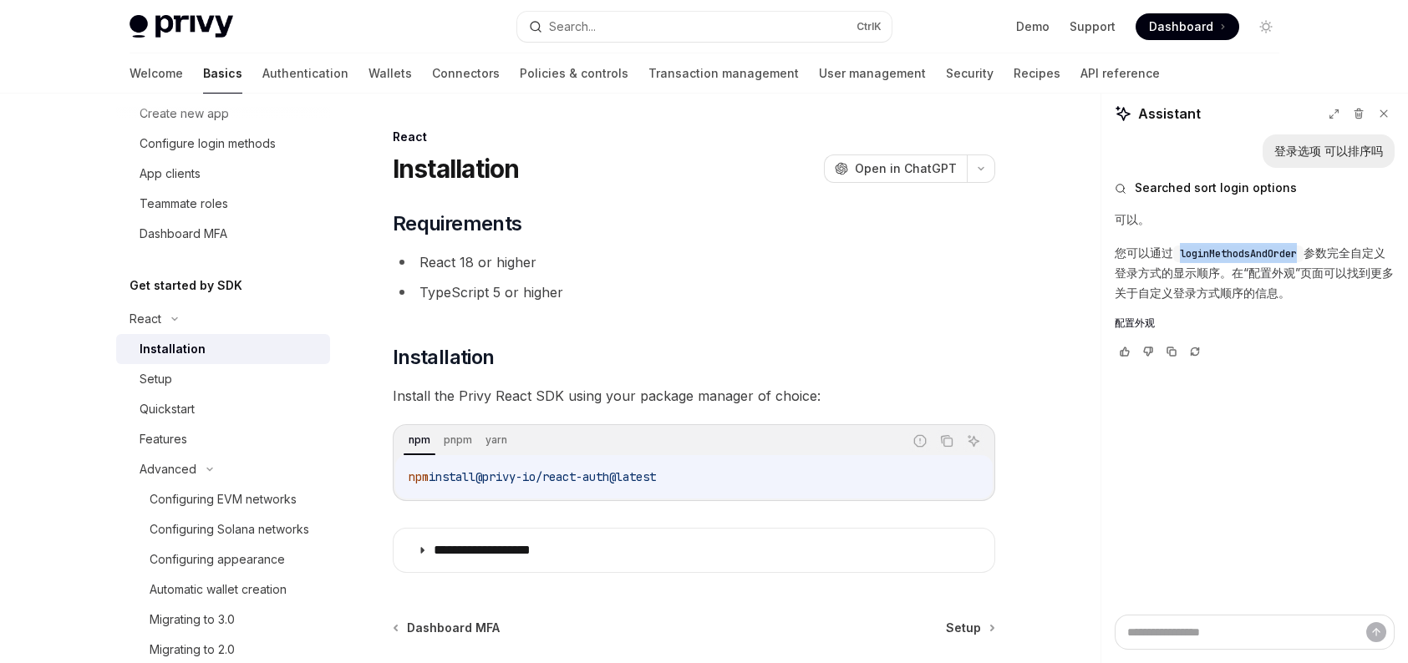
click at [1139, 323] on span "配置外观" at bounding box center [1135, 323] width 40 height 13
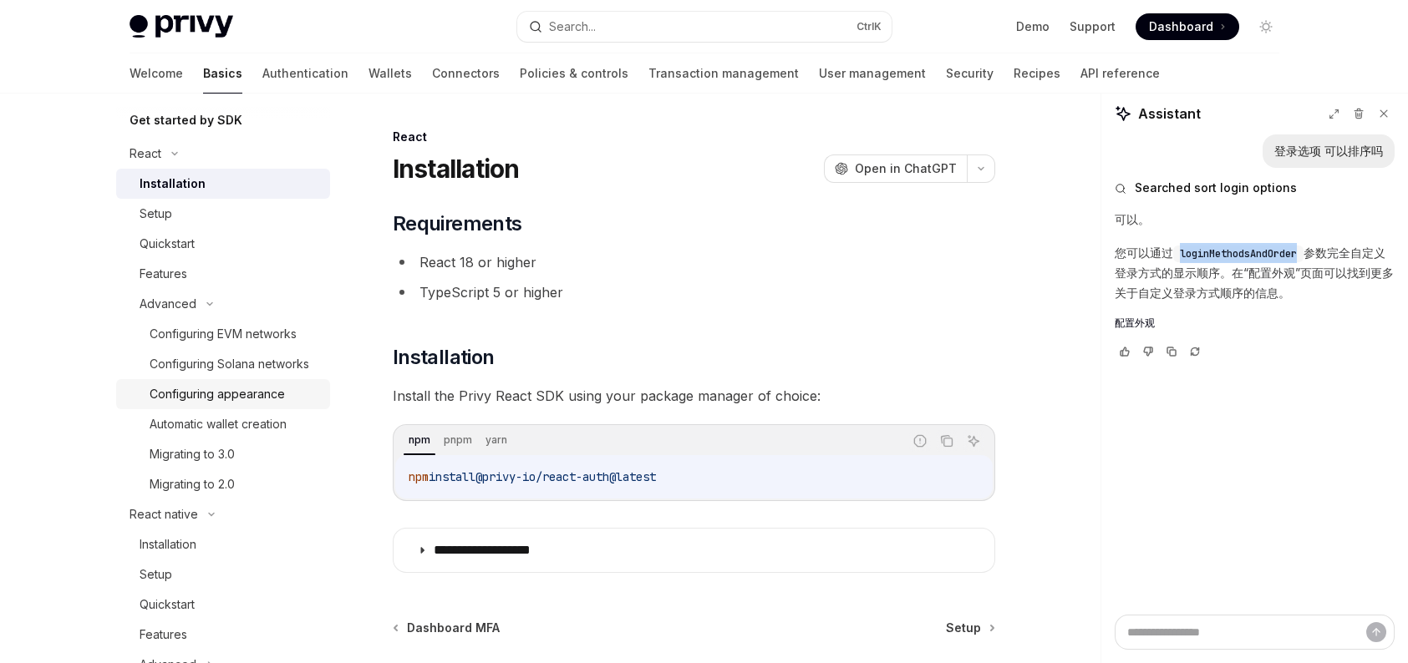
scroll to position [368, 0]
click at [252, 403] on div "Configuring appearance" at bounding box center [217, 393] width 135 height 20
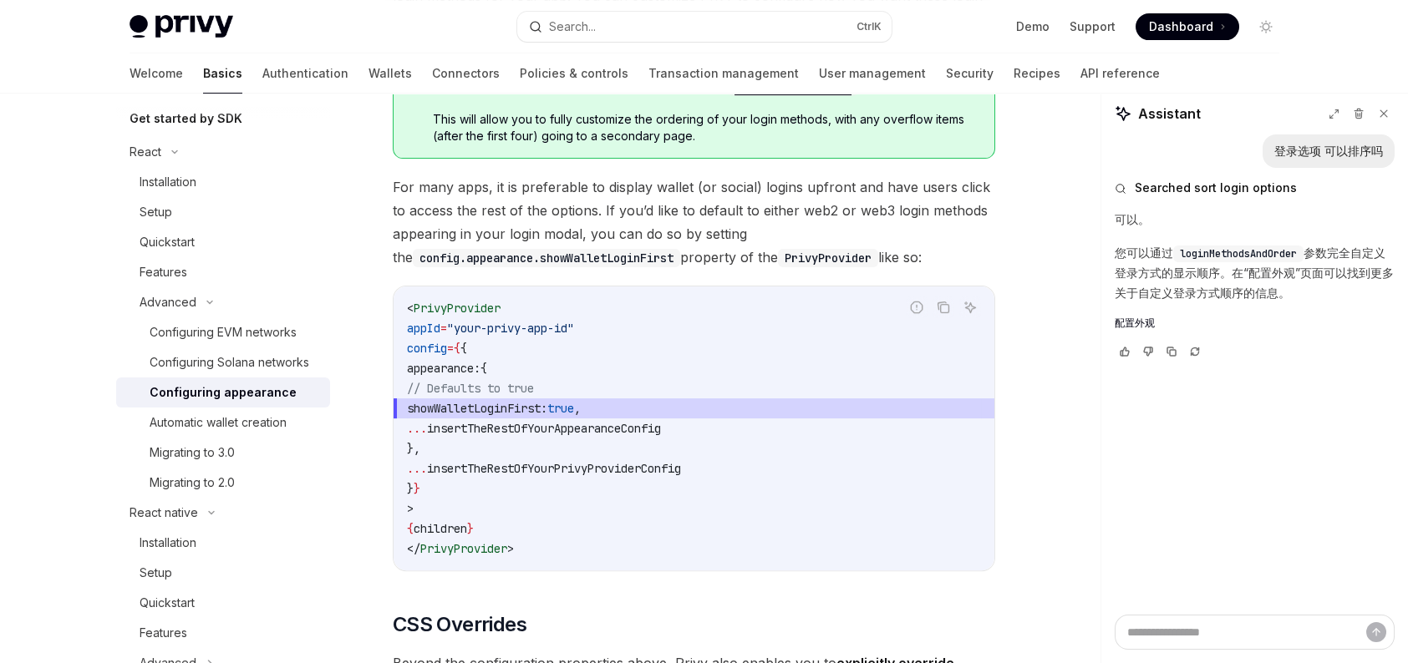
scroll to position [3259, 0]
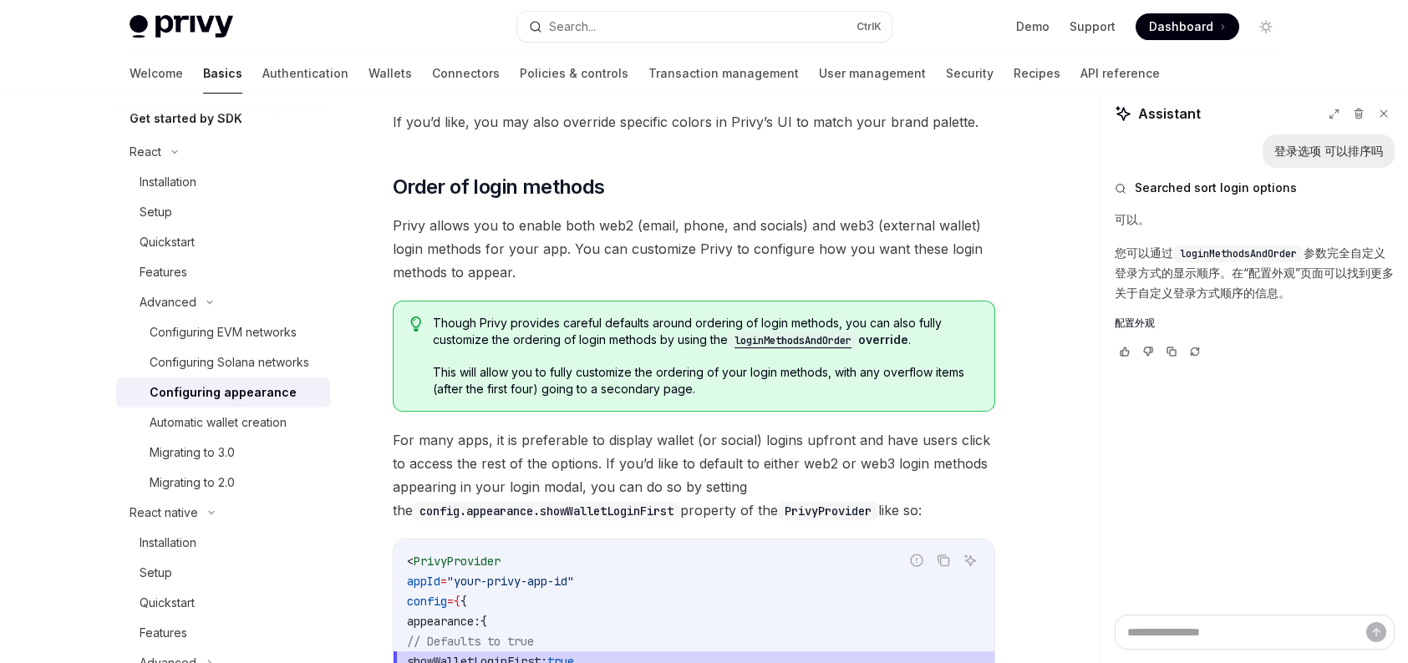
click at [806, 333] on code "loginMethodsAndOrder" at bounding box center [793, 341] width 130 height 17
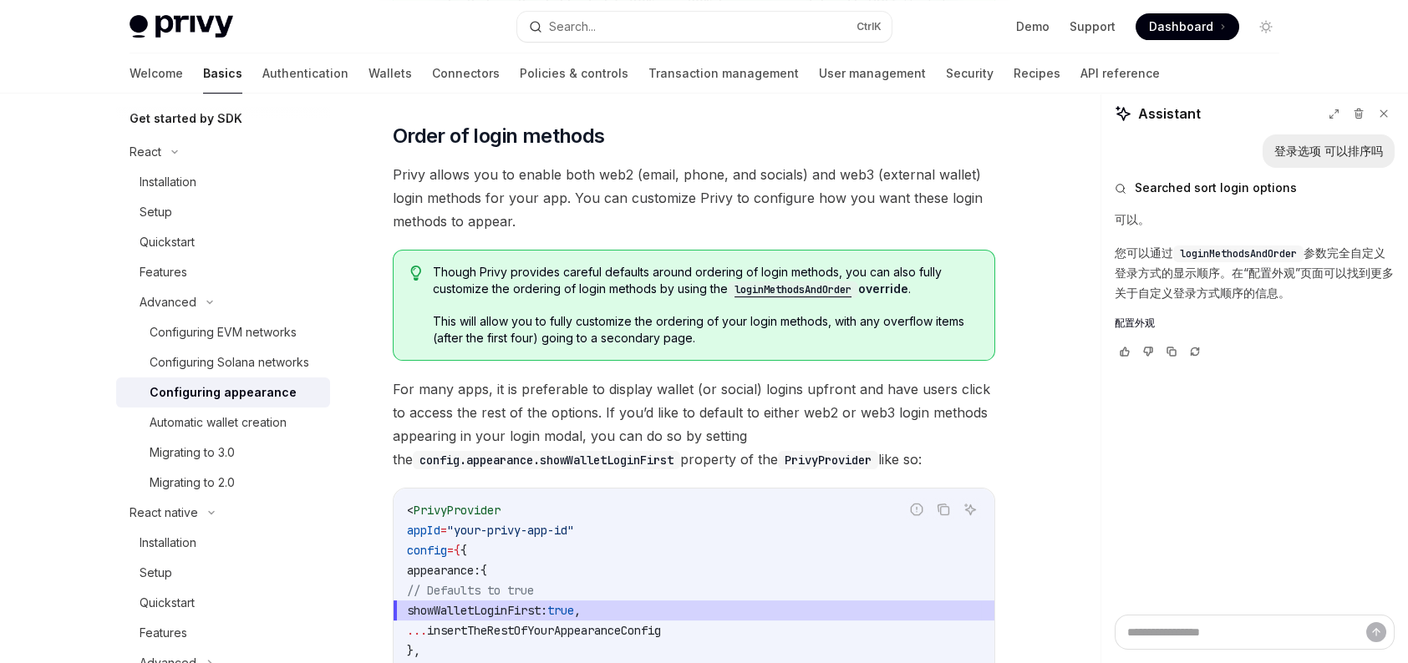
scroll to position [3253, 0]
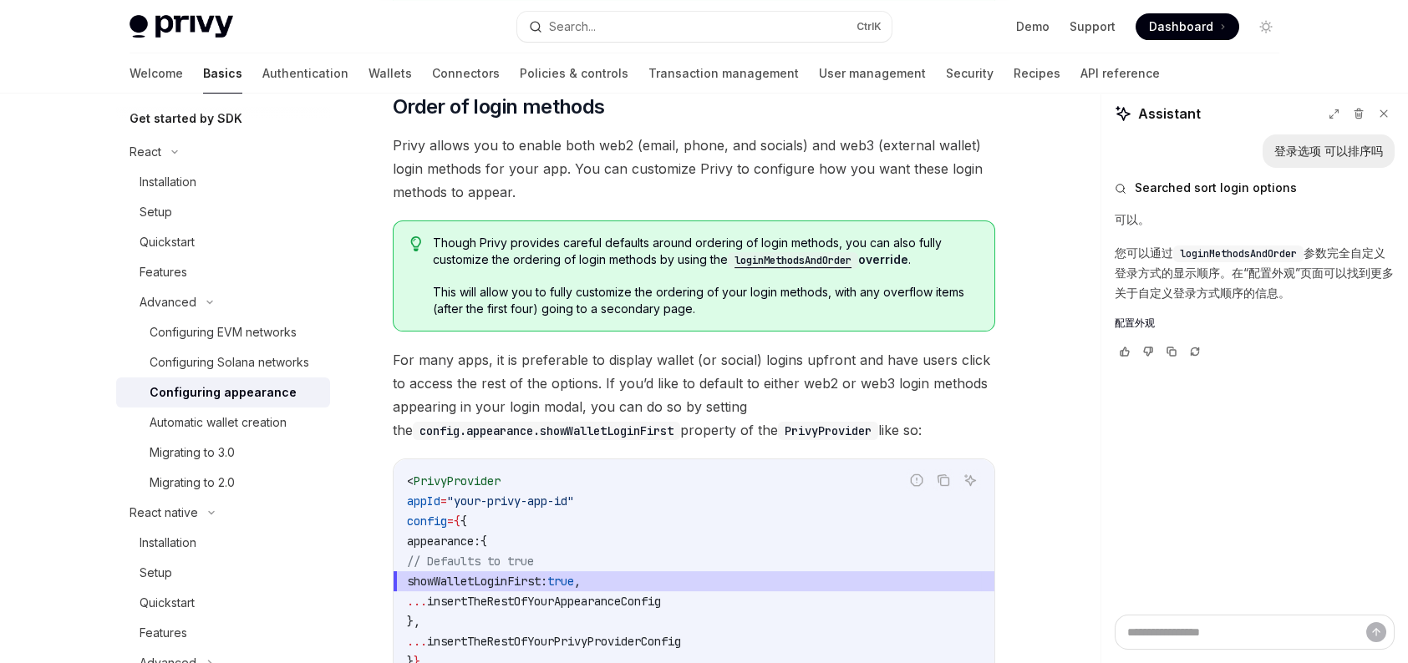
click at [547, 574] on span "showWalletLoginFirst:" at bounding box center [477, 581] width 140 height 15
copy span "showWalletLoginFirst"
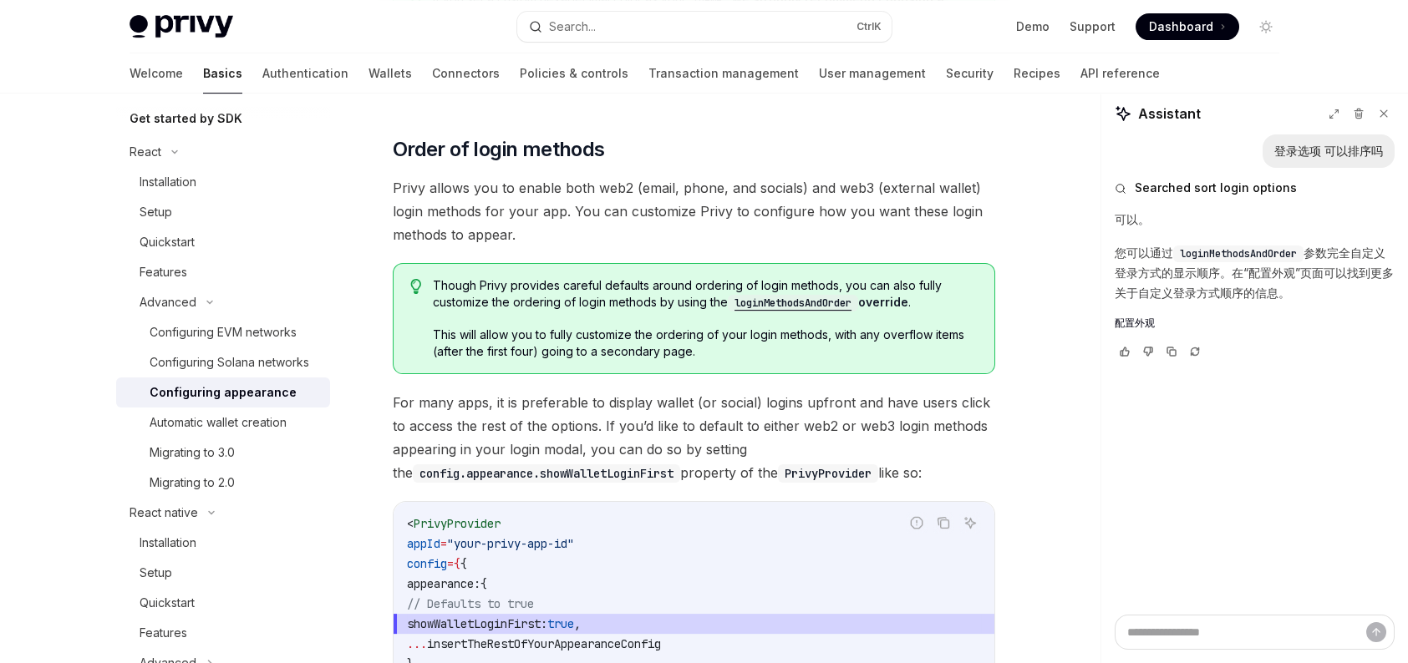
scroll to position [3086, 0]
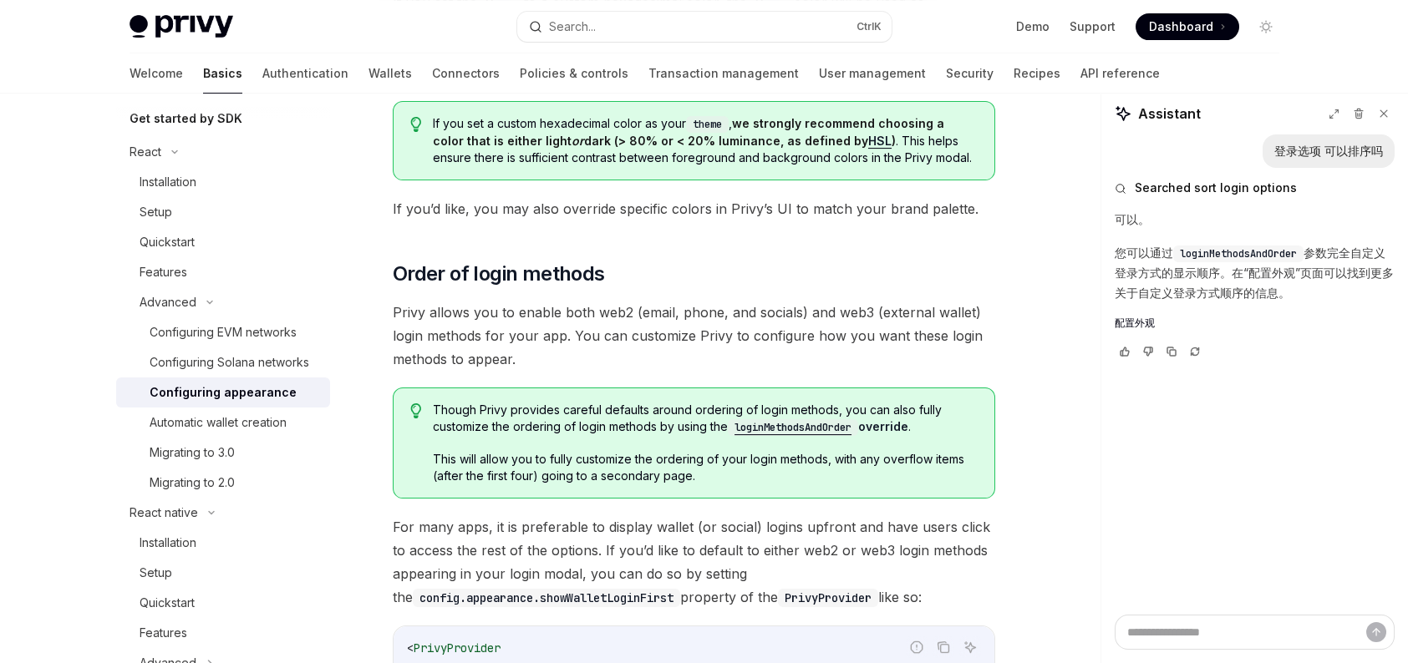
click at [759, 419] on code "loginMethodsAndOrder" at bounding box center [793, 427] width 130 height 17
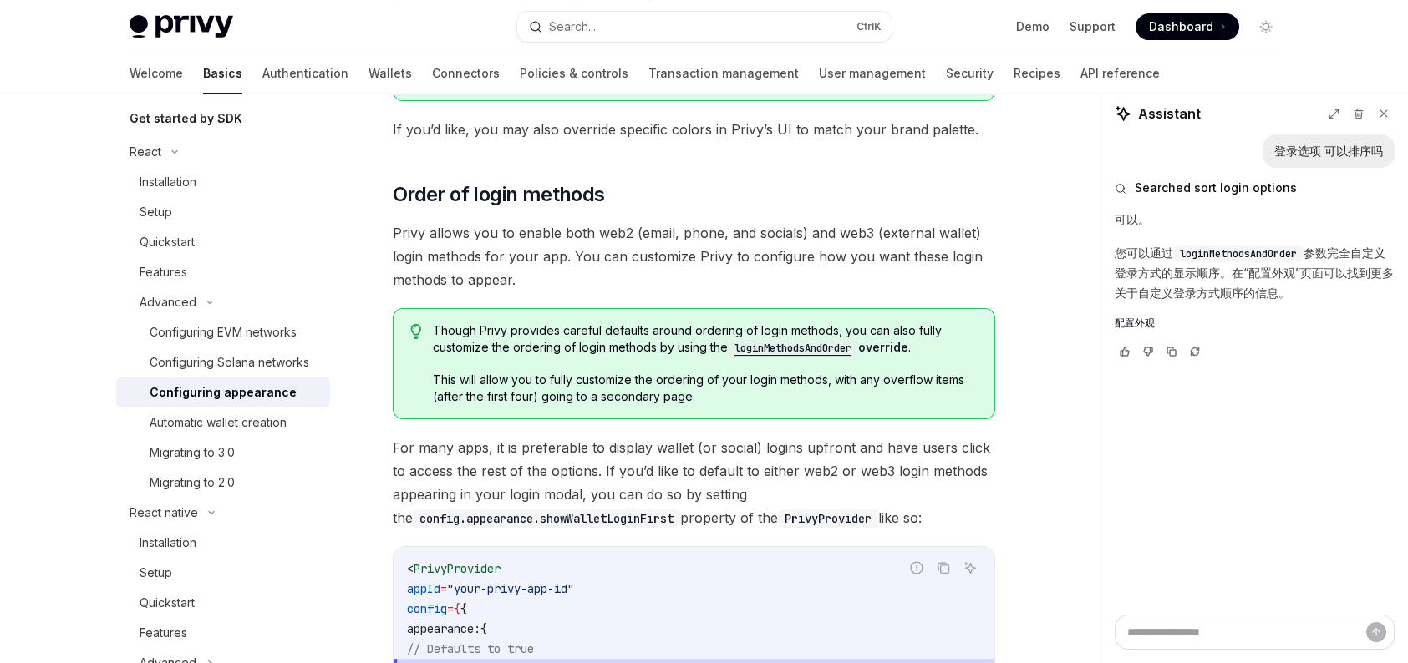
scroll to position [3169, 0]
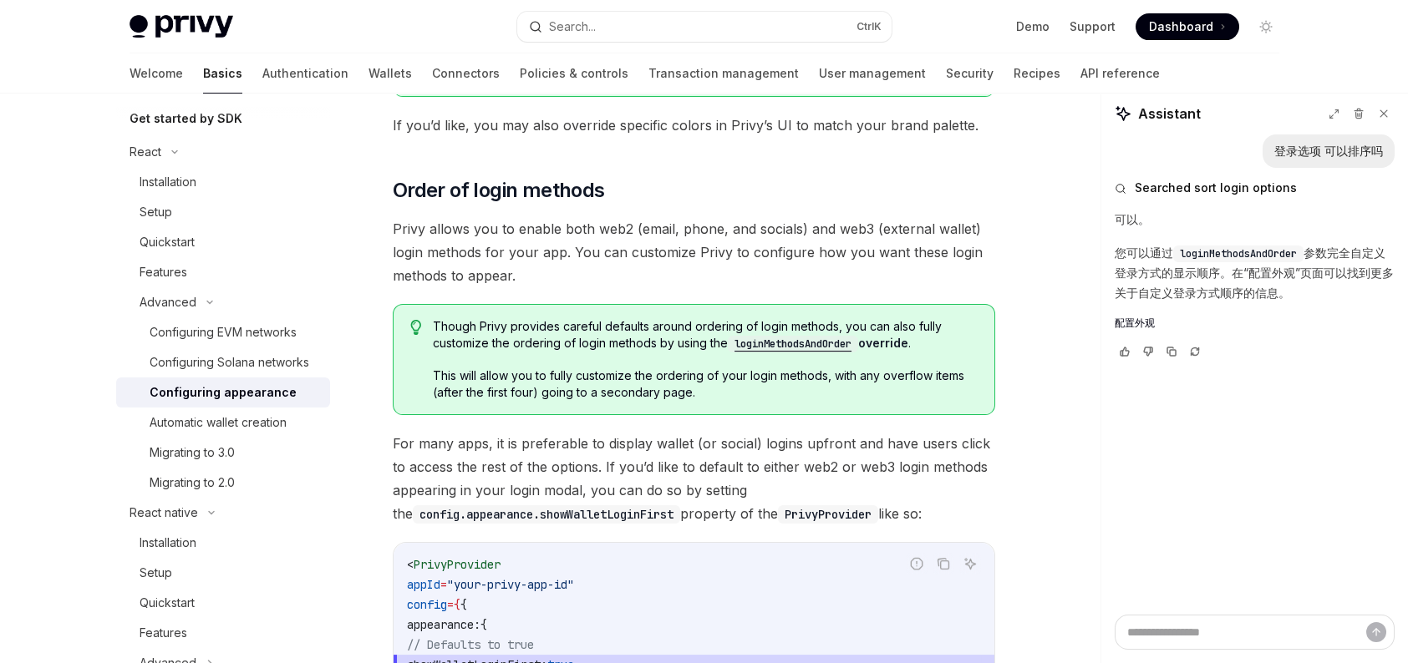
click at [768, 336] on code "loginMethodsAndOrder" at bounding box center [793, 344] width 130 height 17
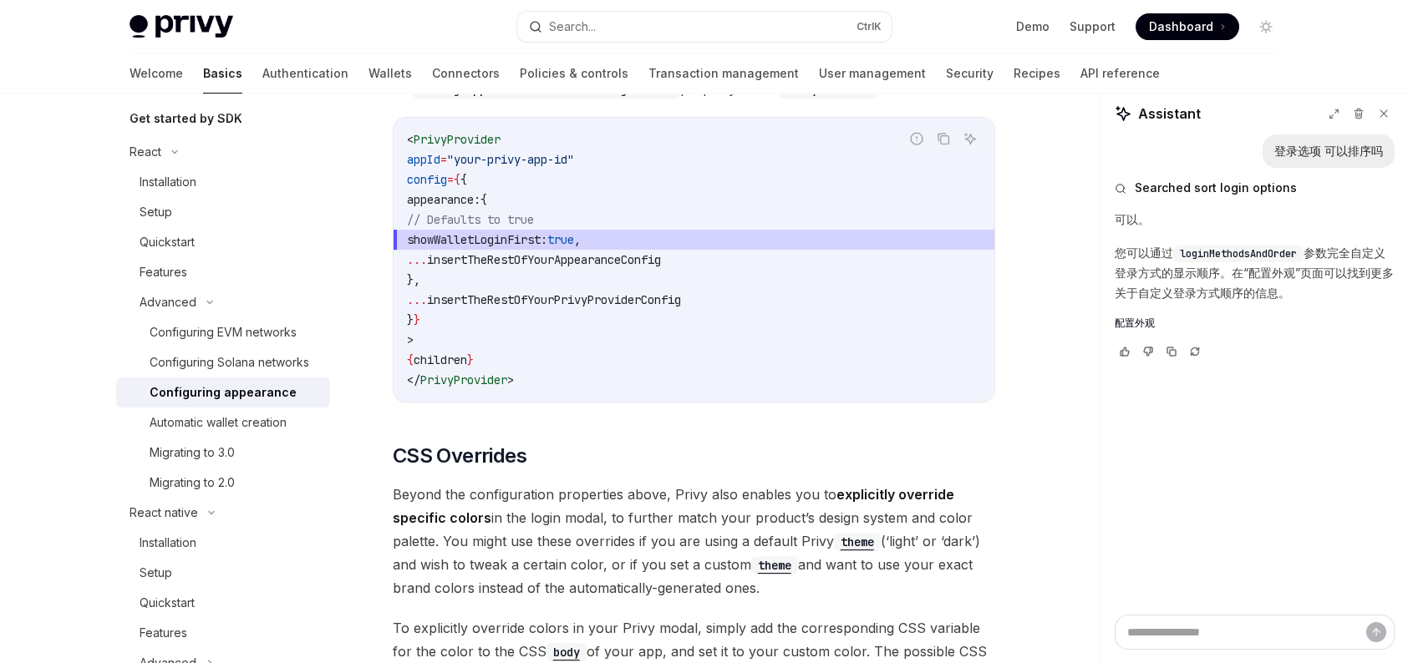
scroll to position [3587, 0]
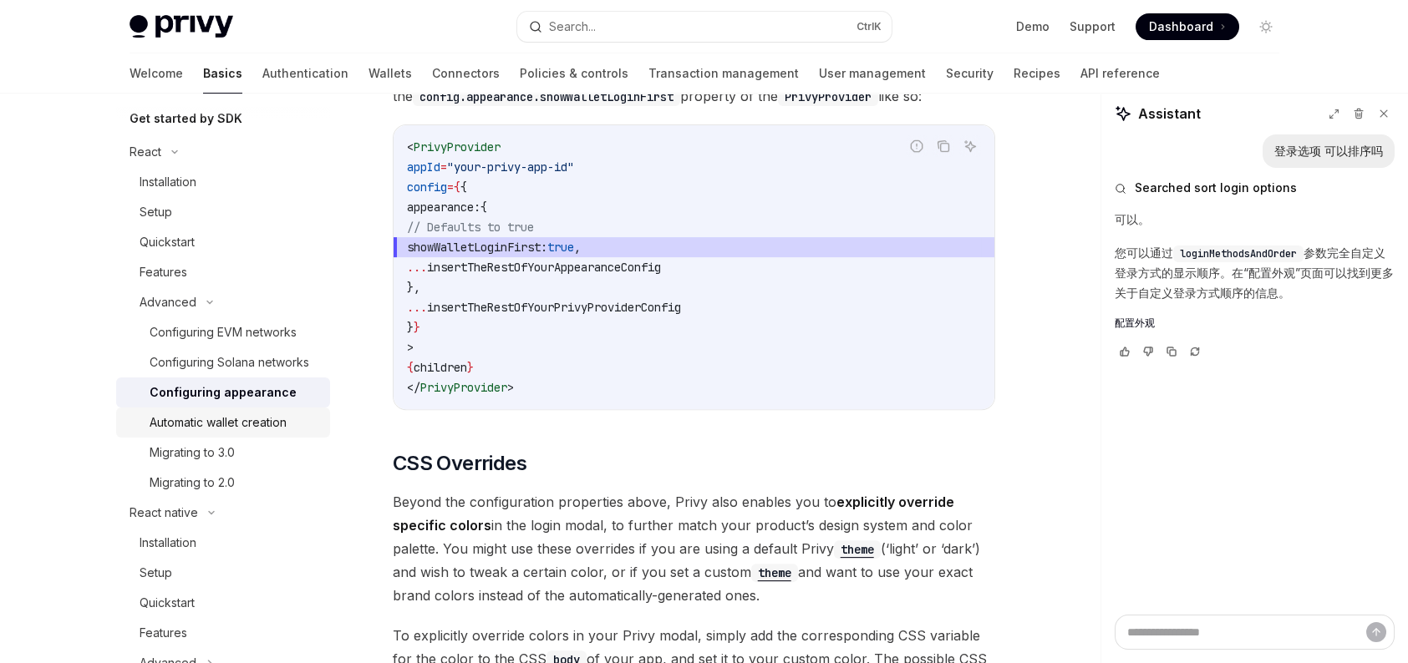
click at [236, 433] on div "Automatic wallet creation" at bounding box center [218, 423] width 137 height 20
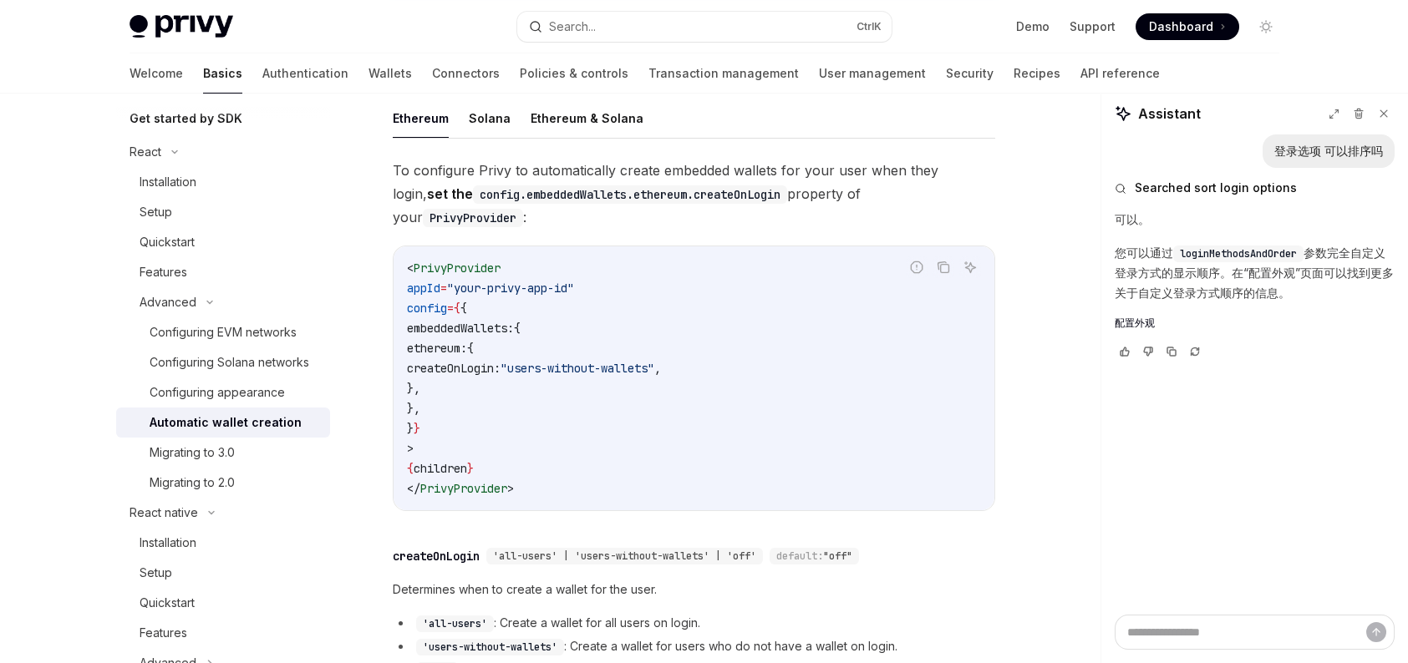
scroll to position [334, 0]
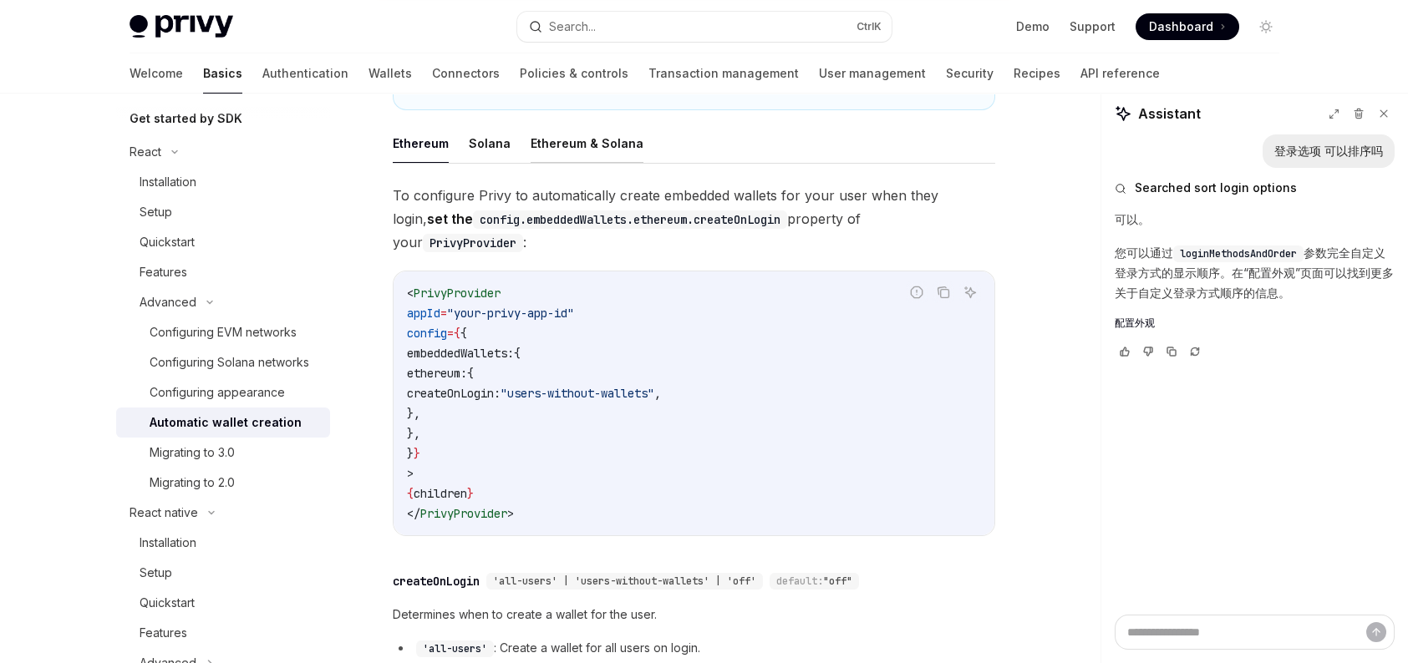
click at [602, 139] on button "Ethereum & Solana" at bounding box center [587, 143] width 113 height 39
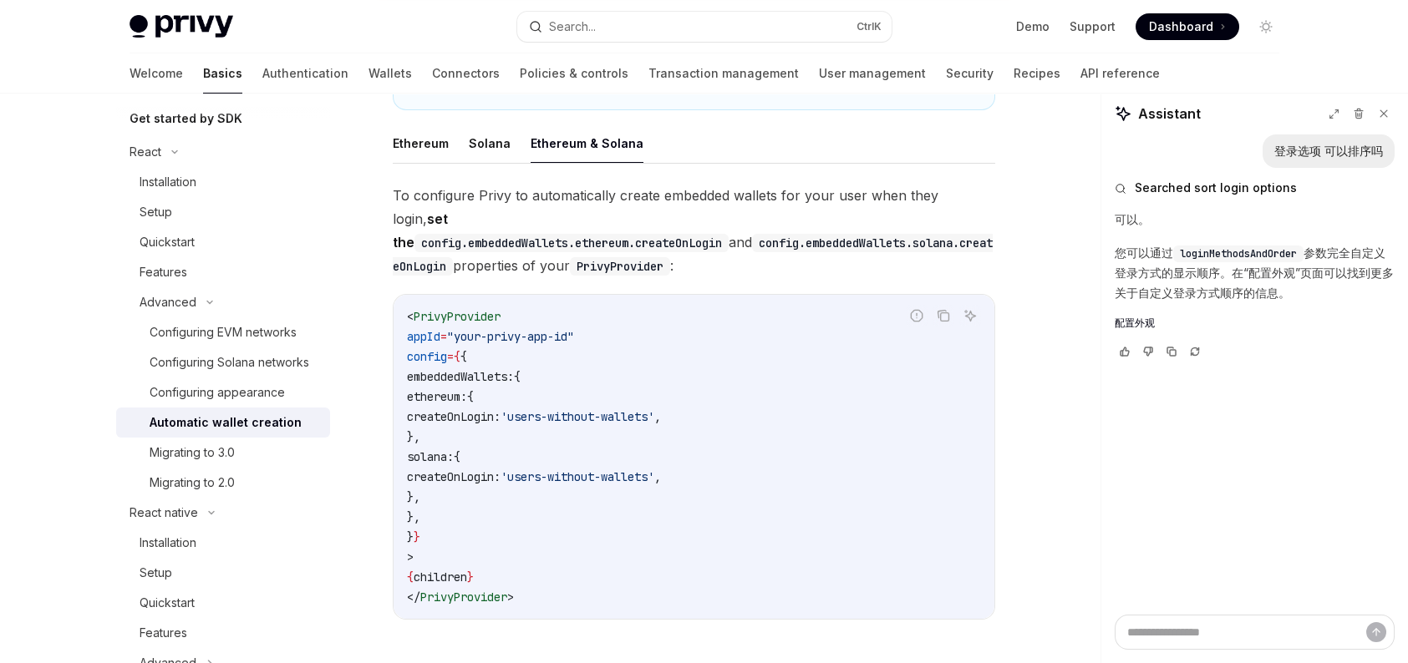
drag, startPoint x: 462, startPoint y: 350, endPoint x: 515, endPoint y: 484, distance: 143.7
click at [515, 484] on code "< PrivyProvider appId = "your-privy-app-id" config = { { embeddedWallets: { eth…" at bounding box center [694, 457] width 574 height 301
copy code "embeddedWallets: { ethereum: { createOnLogin: 'users-without-wallets' , }, sola…"
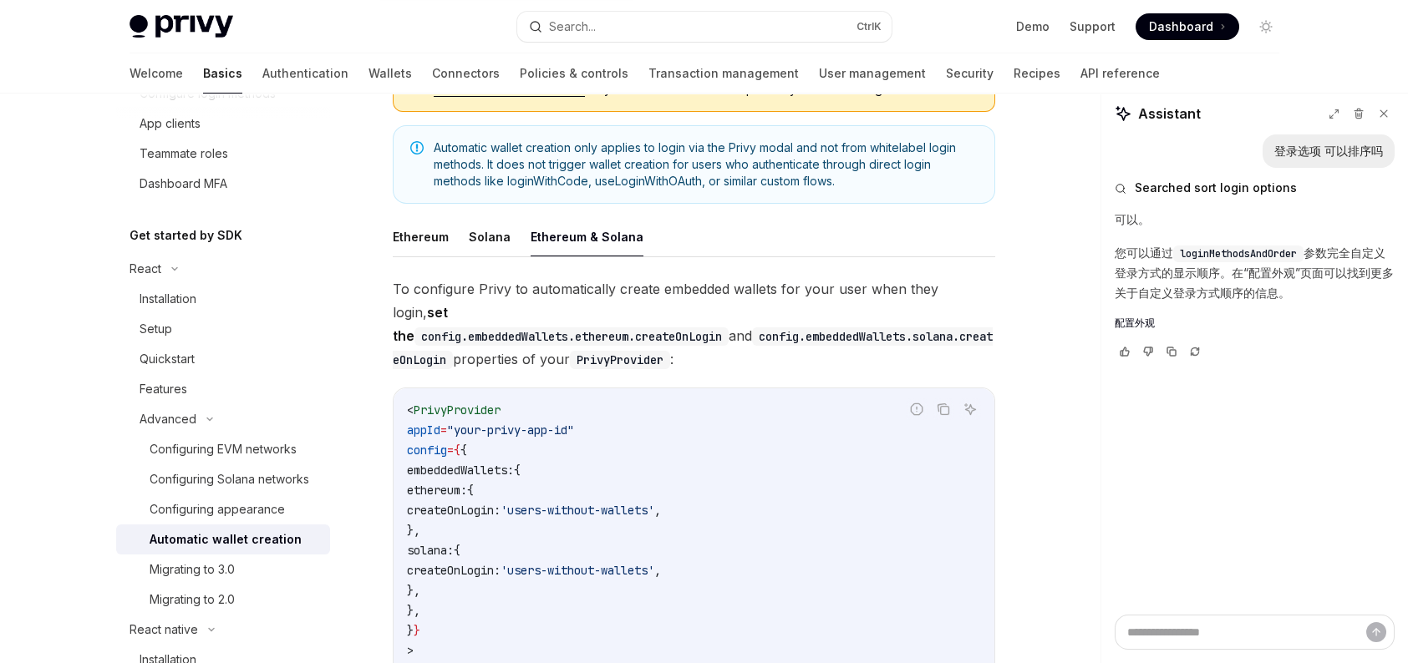
scroll to position [61, 0]
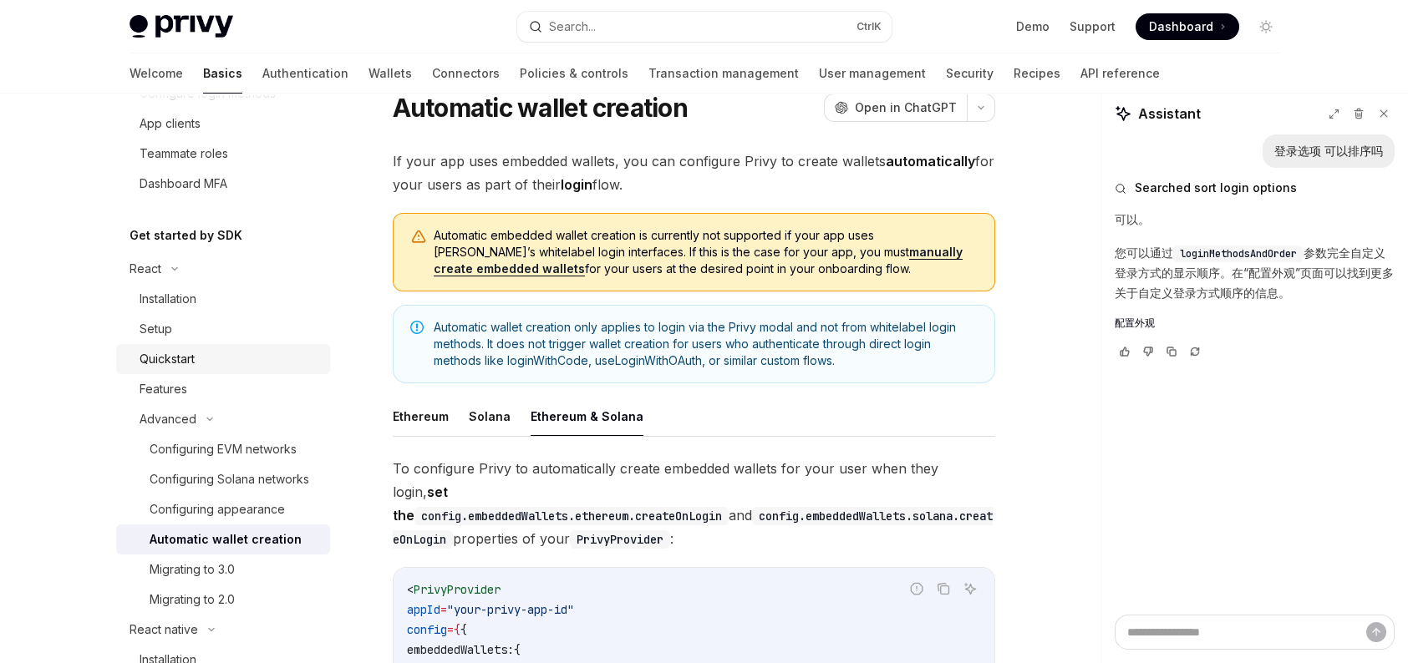
click at [252, 369] on link "Quickstart" at bounding box center [223, 359] width 214 height 30
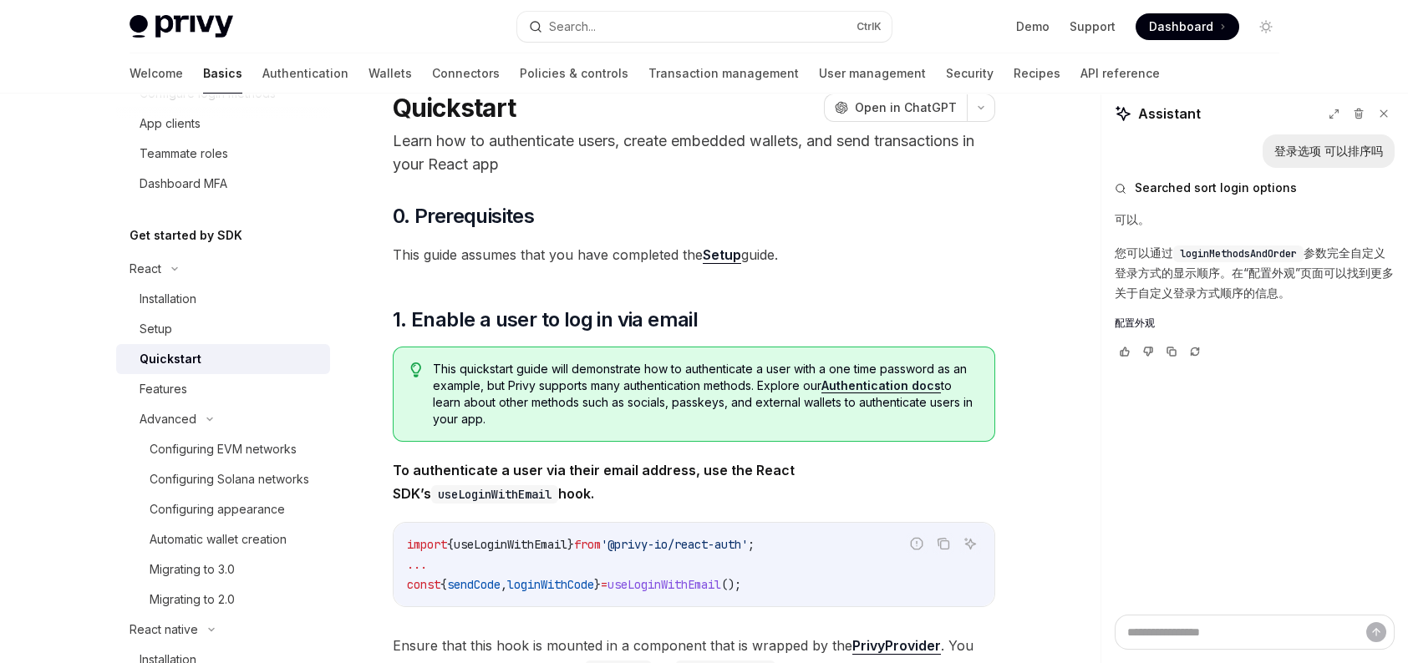
click at [237, 367] on div "Quickstart" at bounding box center [230, 359] width 180 height 20
type textarea "*"
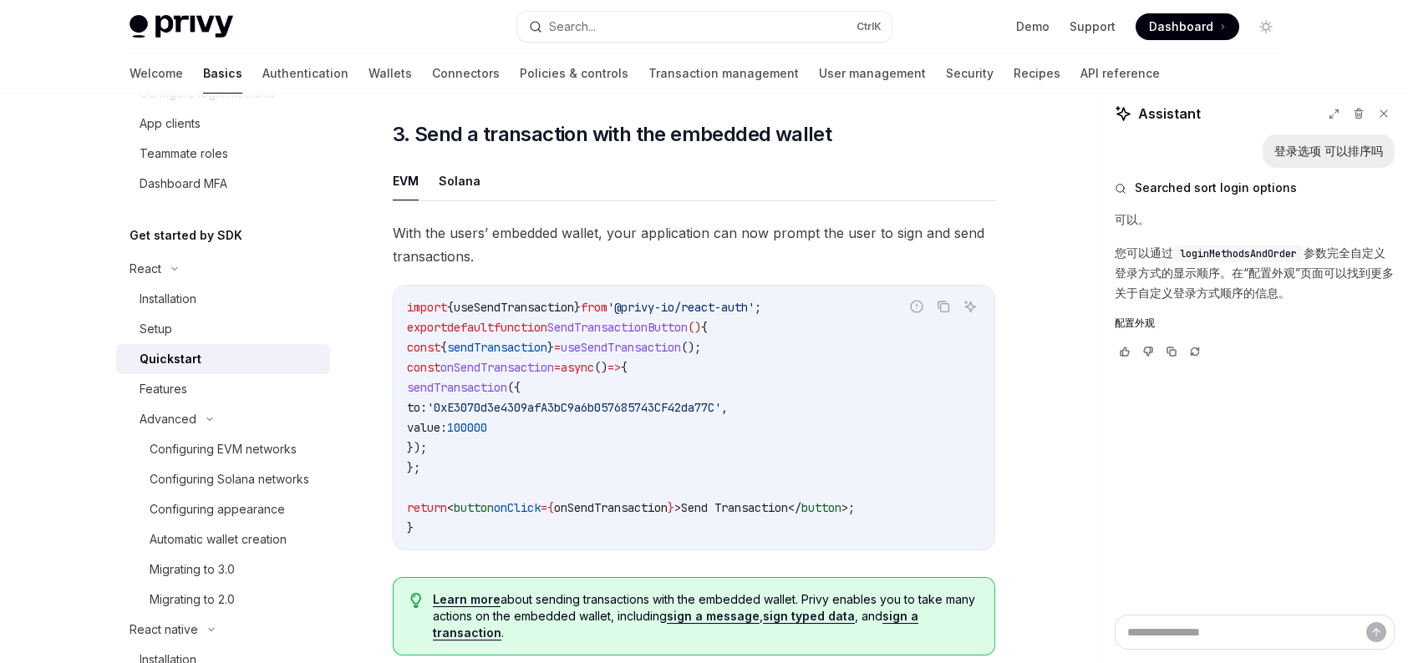
scroll to position [1398, 0]
